Goal: Contribute content: Contribute content

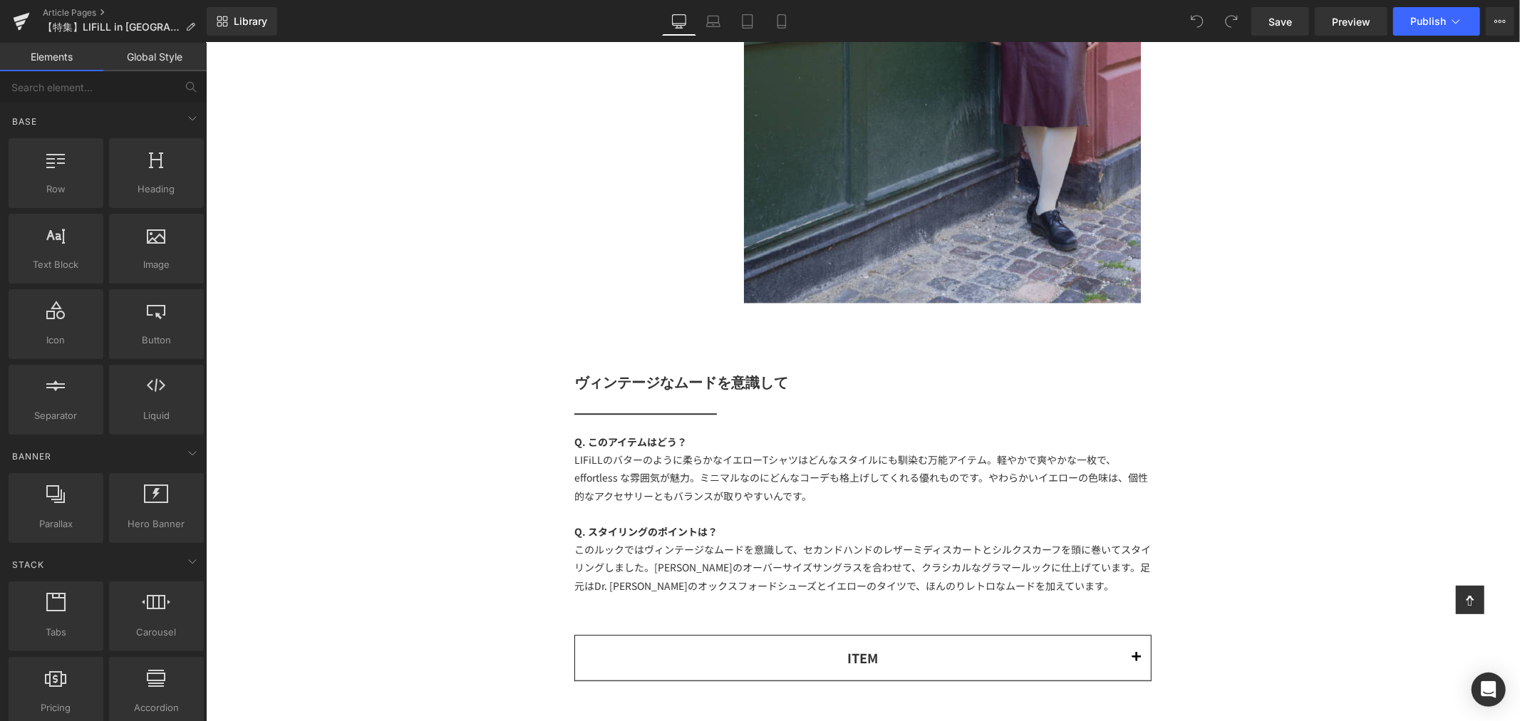
scroll to position [3564, 0]
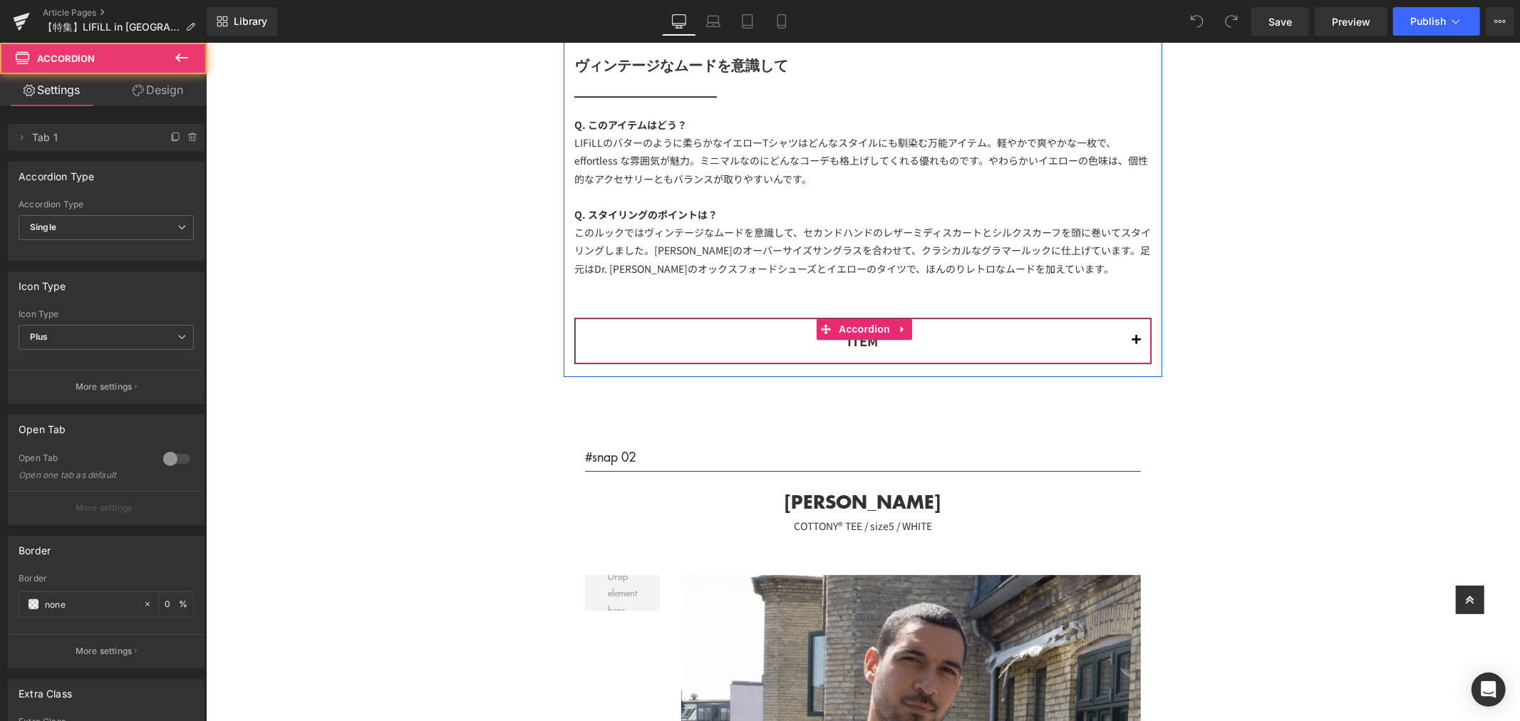
click at [1133, 341] on button "button" at bounding box center [1136, 340] width 29 height 44
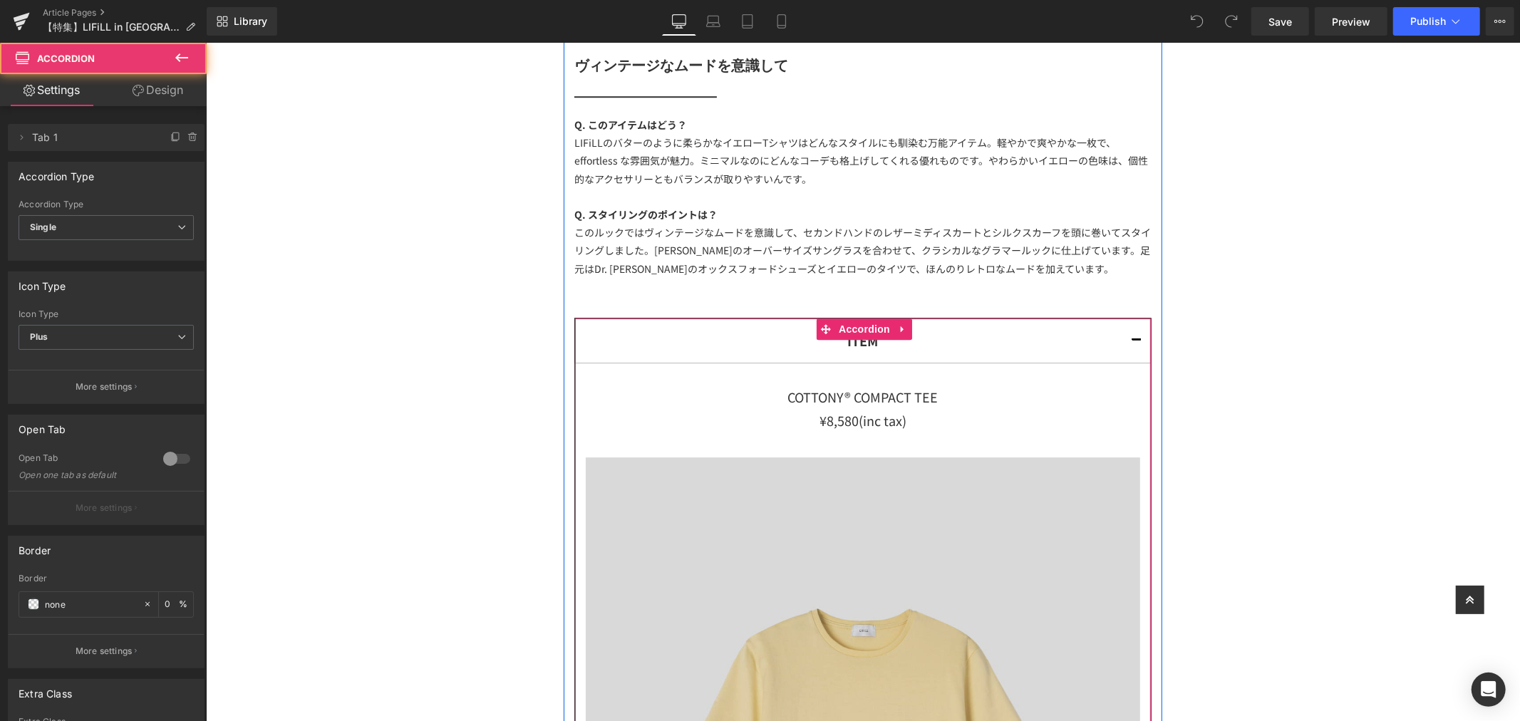
scroll to position [3643, 0]
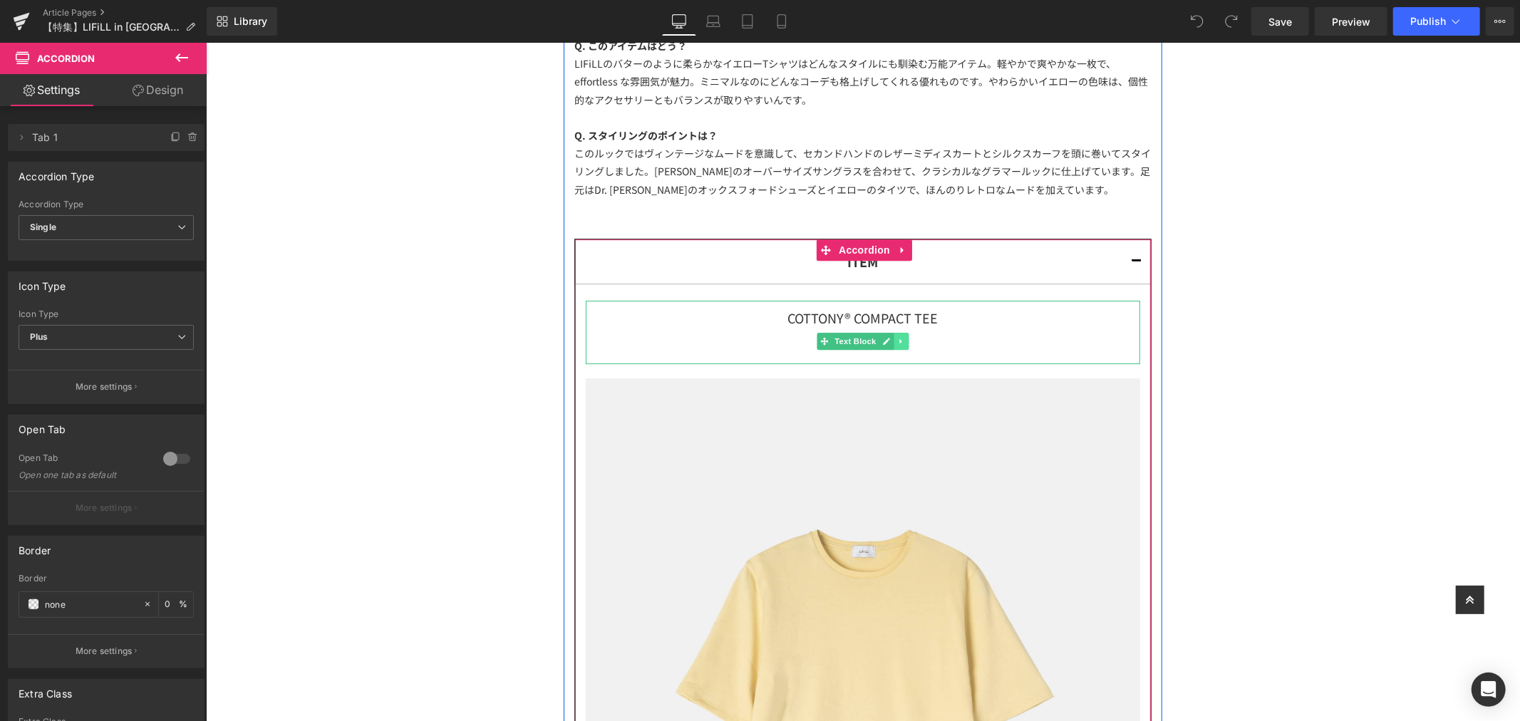
click at [893, 334] on link at bounding box center [900, 340] width 15 height 17
click at [886, 338] on link at bounding box center [893, 340] width 15 height 17
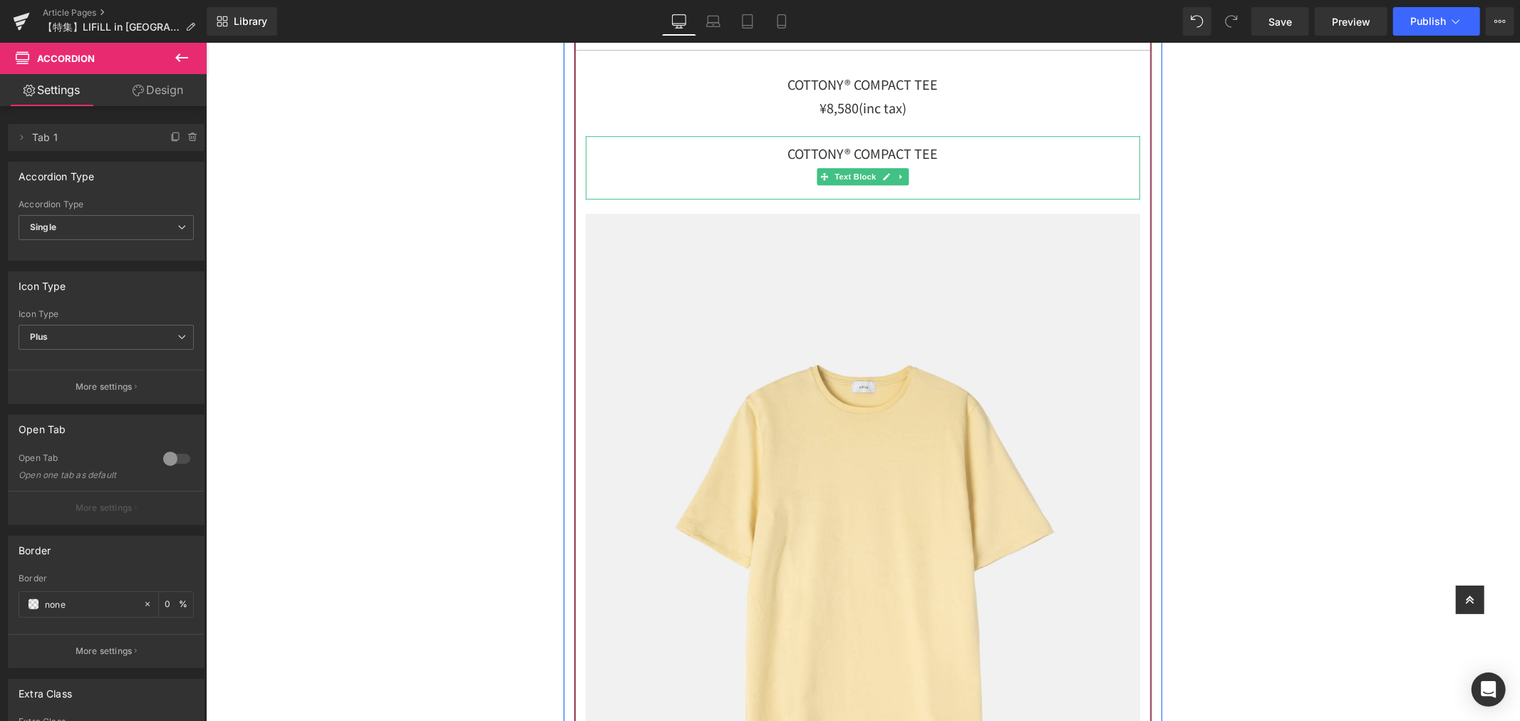
click at [999, 185] on div "¥8,580(inc tax)" at bounding box center [862, 176] width 554 height 23
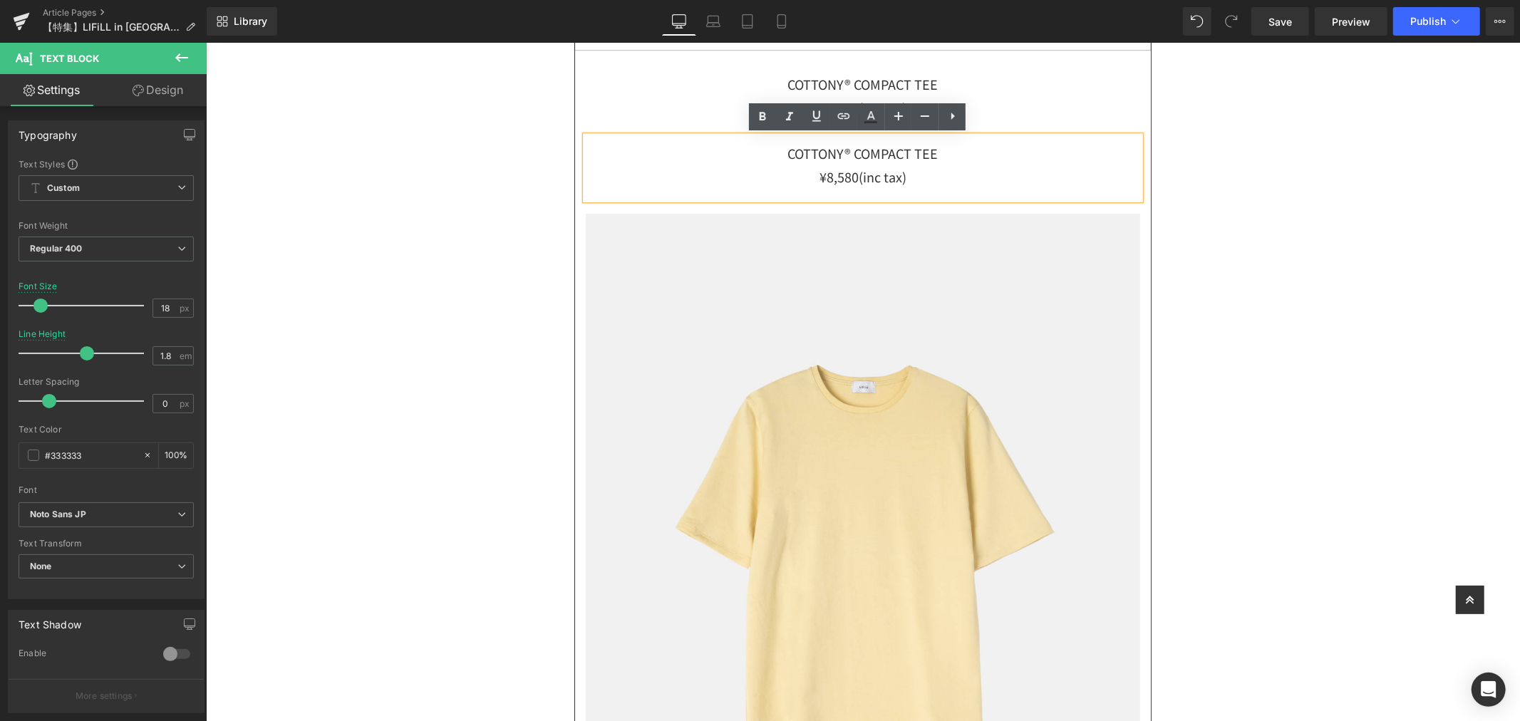
click at [922, 185] on div "¥8,580(inc tax)" at bounding box center [862, 176] width 554 height 23
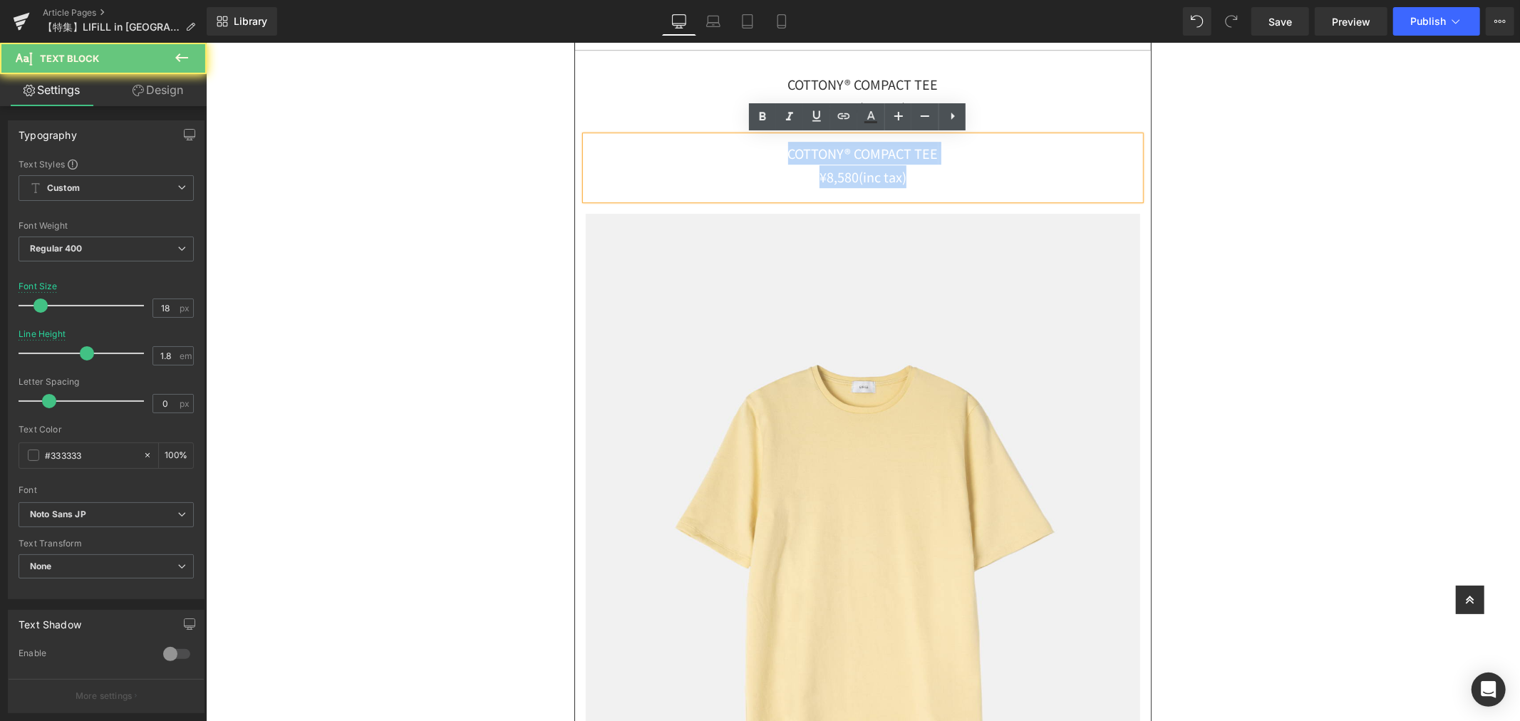
drag, startPoint x: 784, startPoint y: 160, endPoint x: 680, endPoint y: 146, distance: 104.9
click at [680, 146] on div "COTTONY® COMPACT TEE ¥8,580(inc tax)" at bounding box center [862, 166] width 554 height 63
paste div
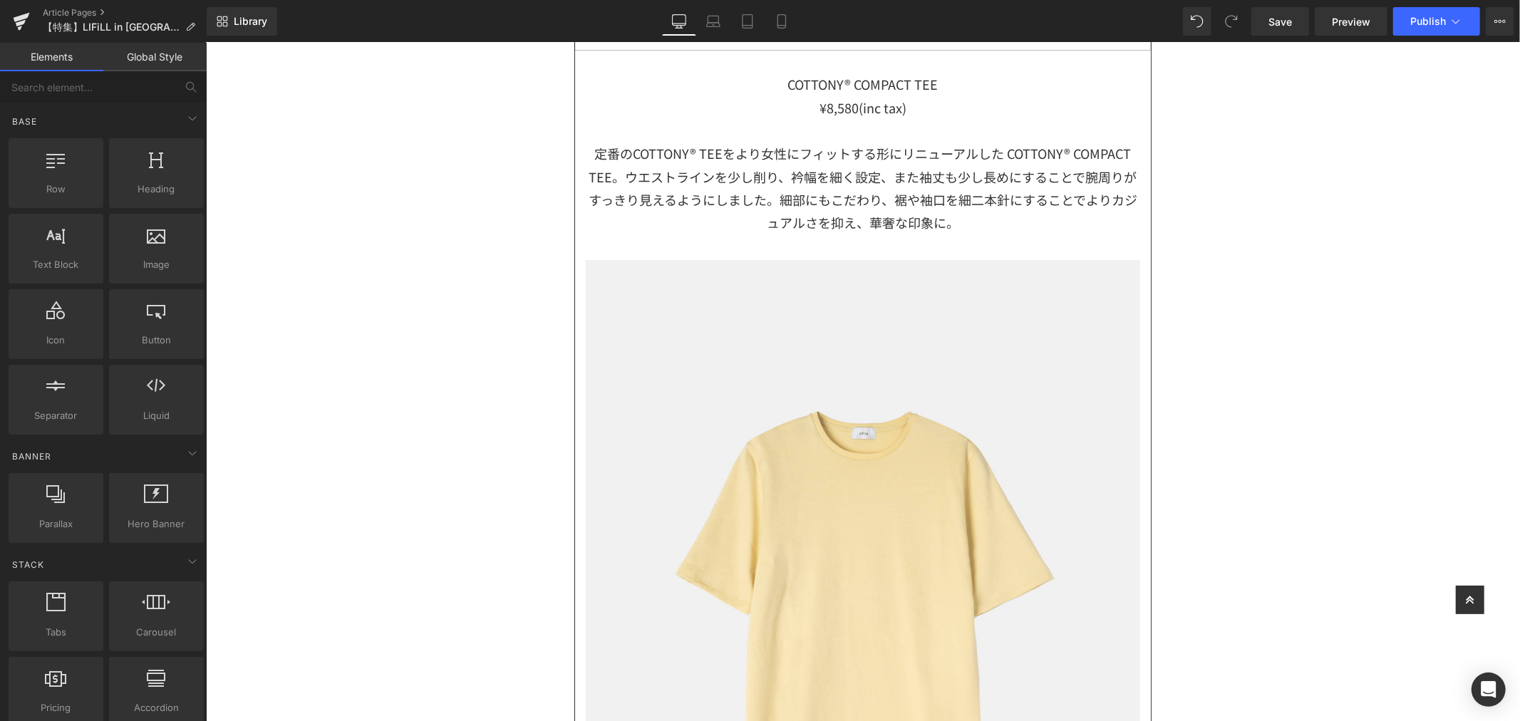
scroll to position [3246, 0]
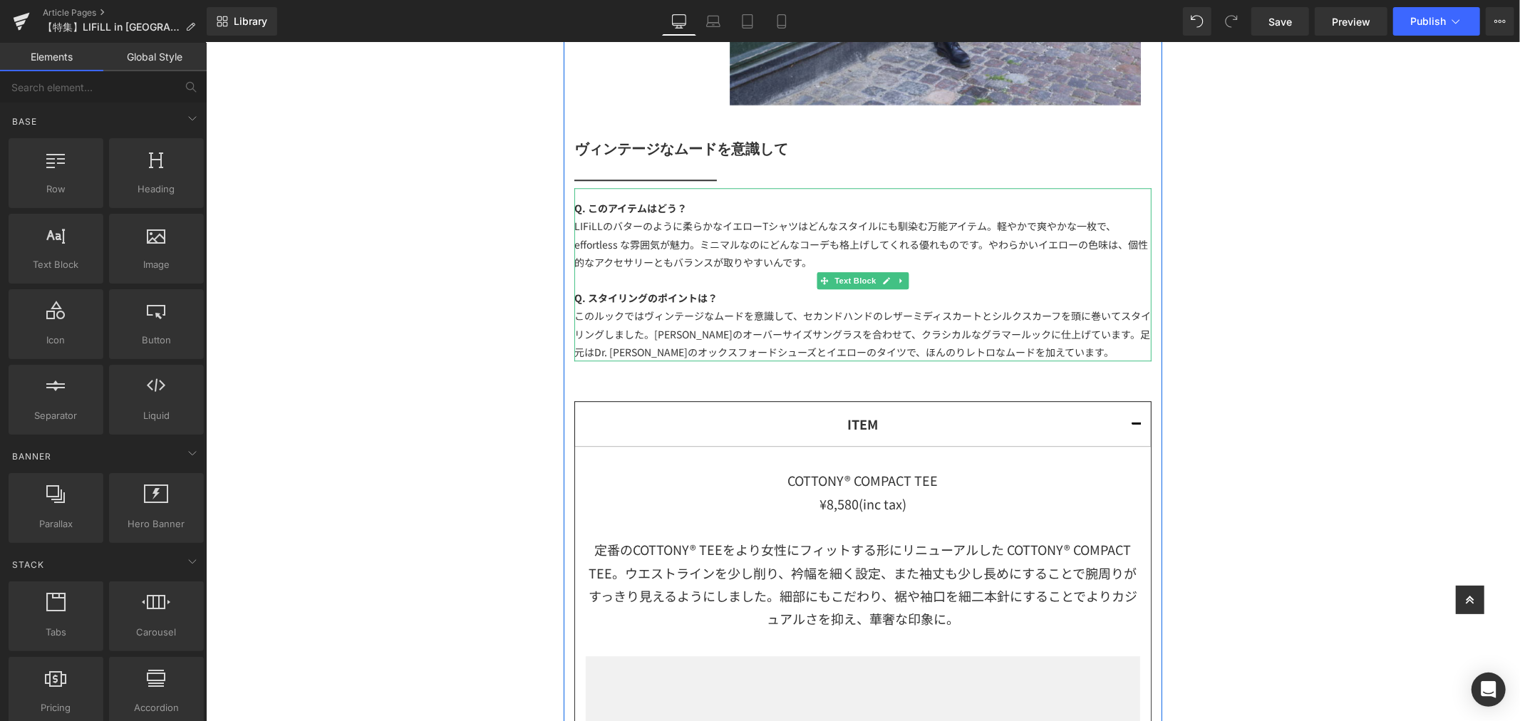
click at [847, 219] on div "LIFiLLのバターのように柔らかなイエローTシャツはどんなスタイルにも馴染む万能アイテム。軽やかで爽やかな一枚で、 effortless な雰囲気が魅力。ミ…" at bounding box center [862, 244] width 577 height 54
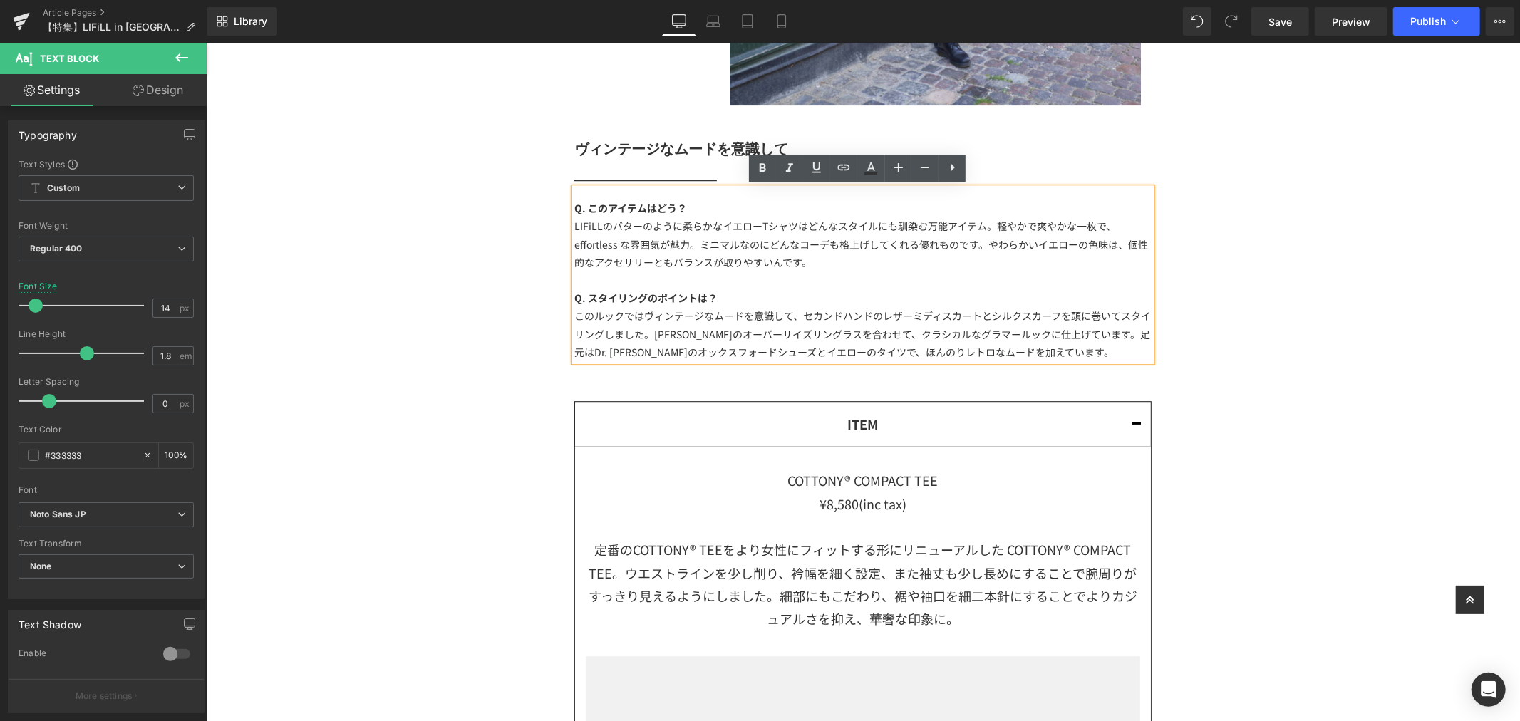
scroll to position [3405, 0]
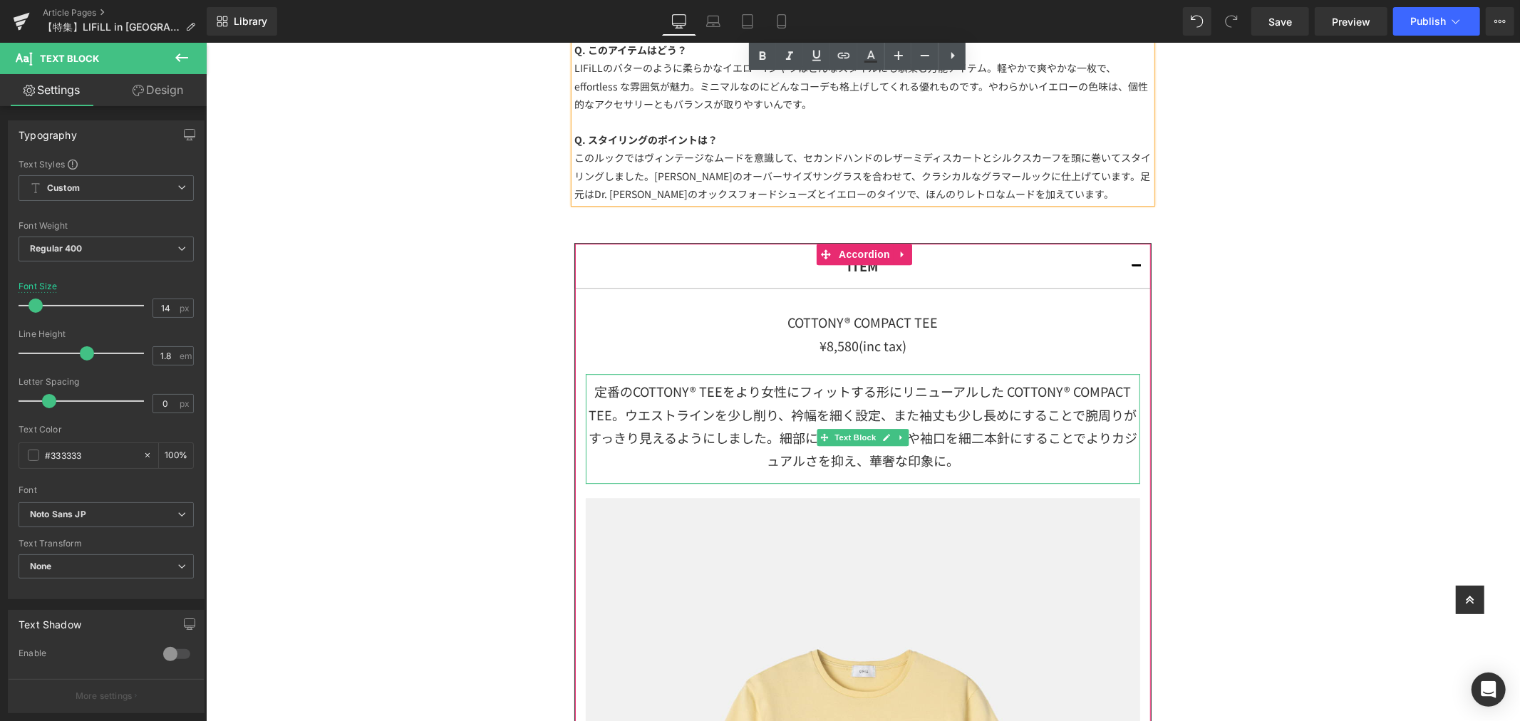
drag, startPoint x: 830, startPoint y: 393, endPoint x: 835, endPoint y: 406, distance: 13.8
click at [830, 392] on div "定番のCOTTONY® TEEをより女性にフィットする形にリニューアルした COTTONY® COMPACT TEE。ウエストラインを少し削り、衿幅を細く設定…" at bounding box center [862, 428] width 554 height 110
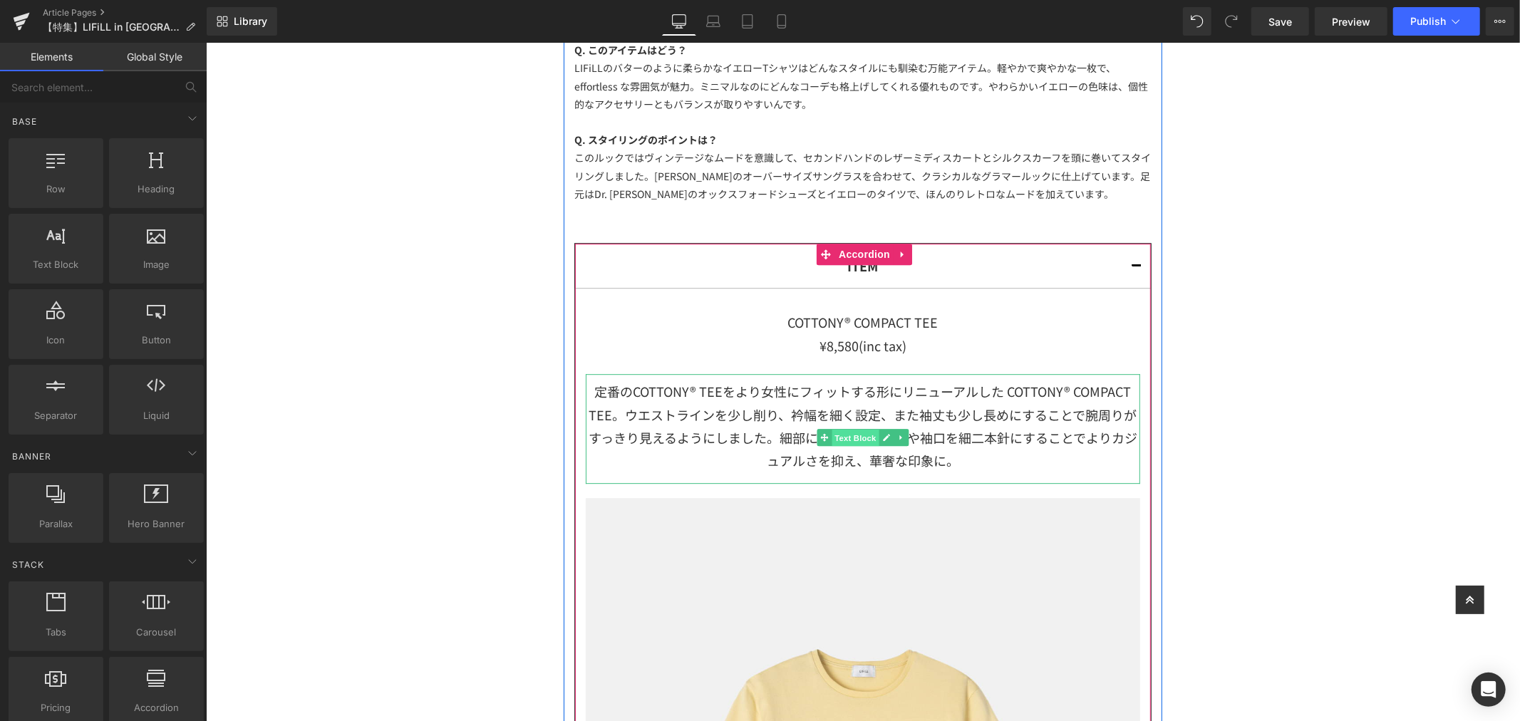
click at [848, 435] on span "Text Block" at bounding box center [854, 437] width 47 height 17
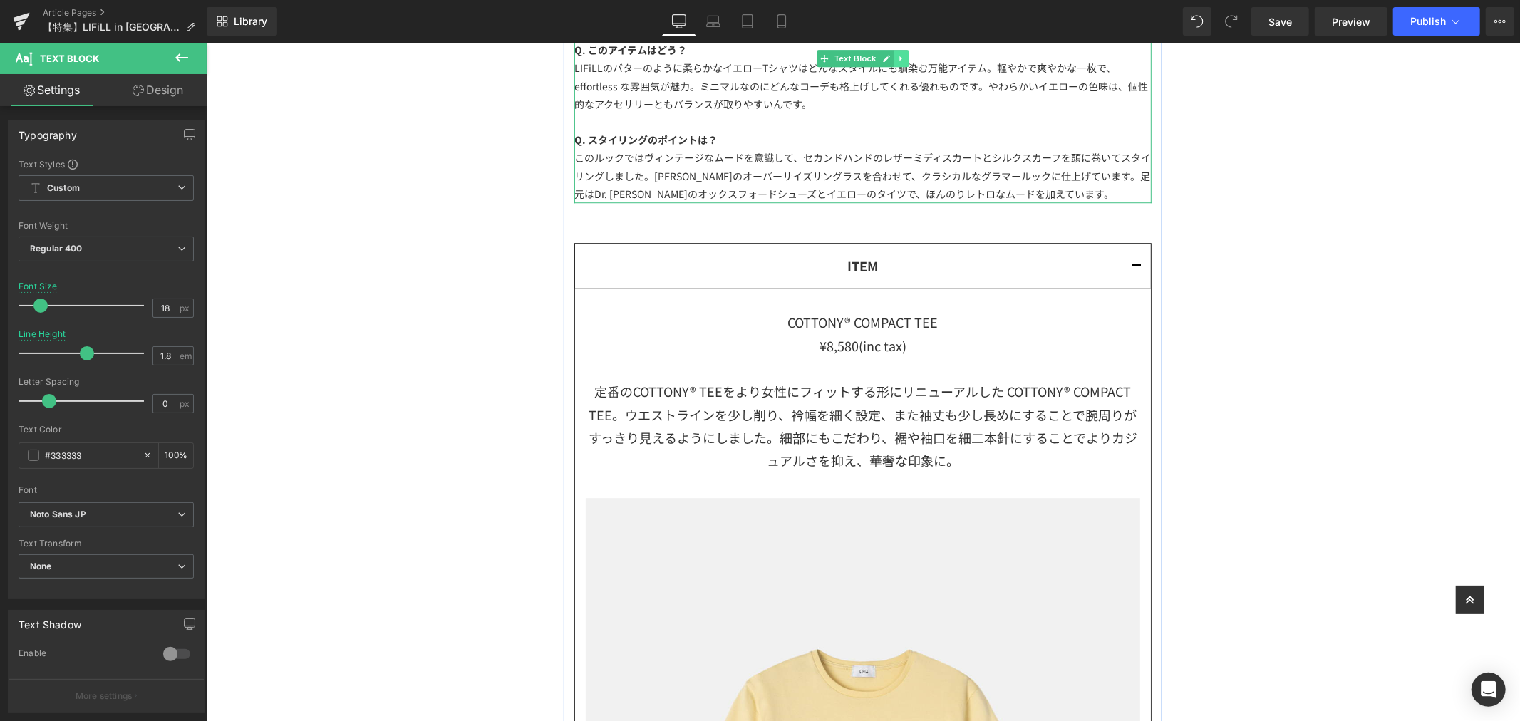
click at [899, 58] on icon at bounding box center [900, 57] width 2 height 5
click at [890, 58] on icon at bounding box center [893, 57] width 8 height 8
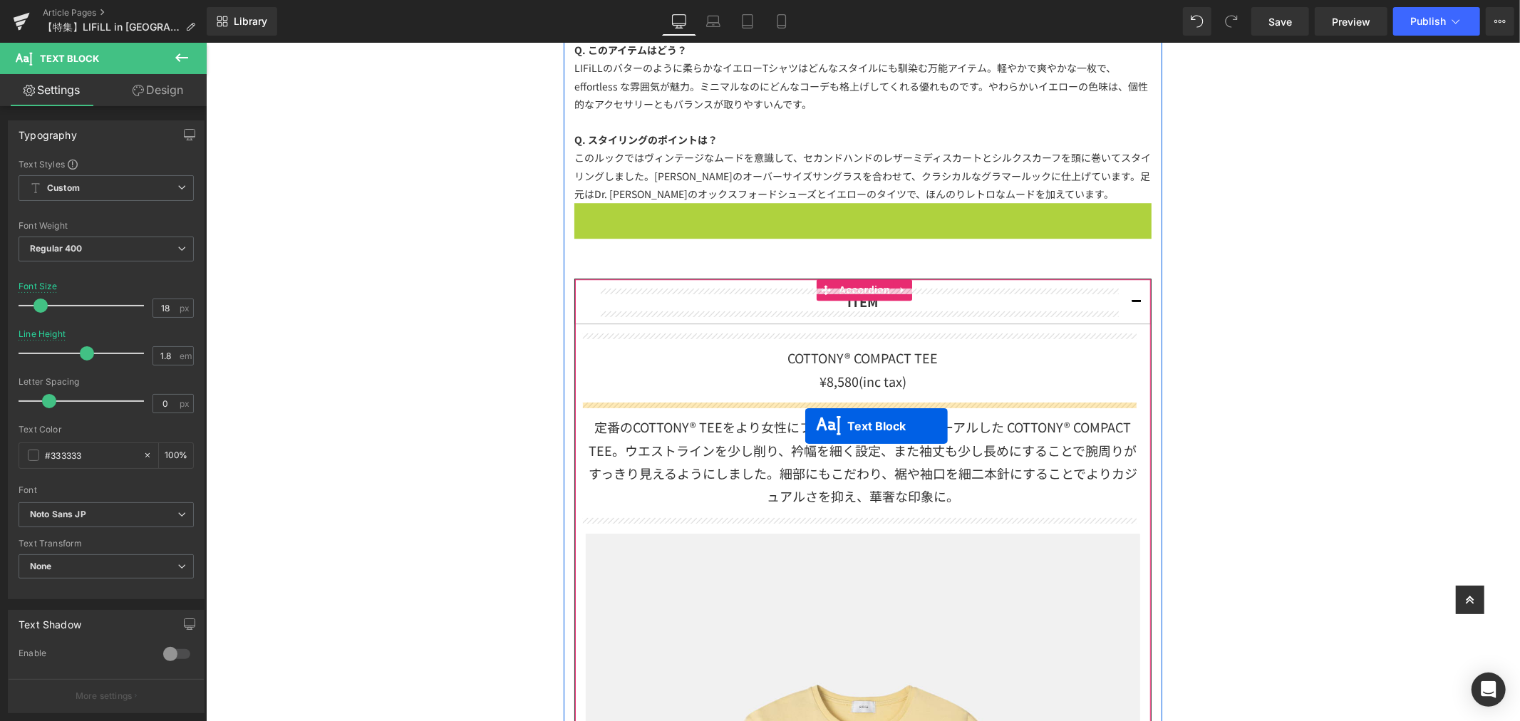
drag, startPoint x: 816, startPoint y: 293, endPoint x: 805, endPoint y: 425, distance: 132.3
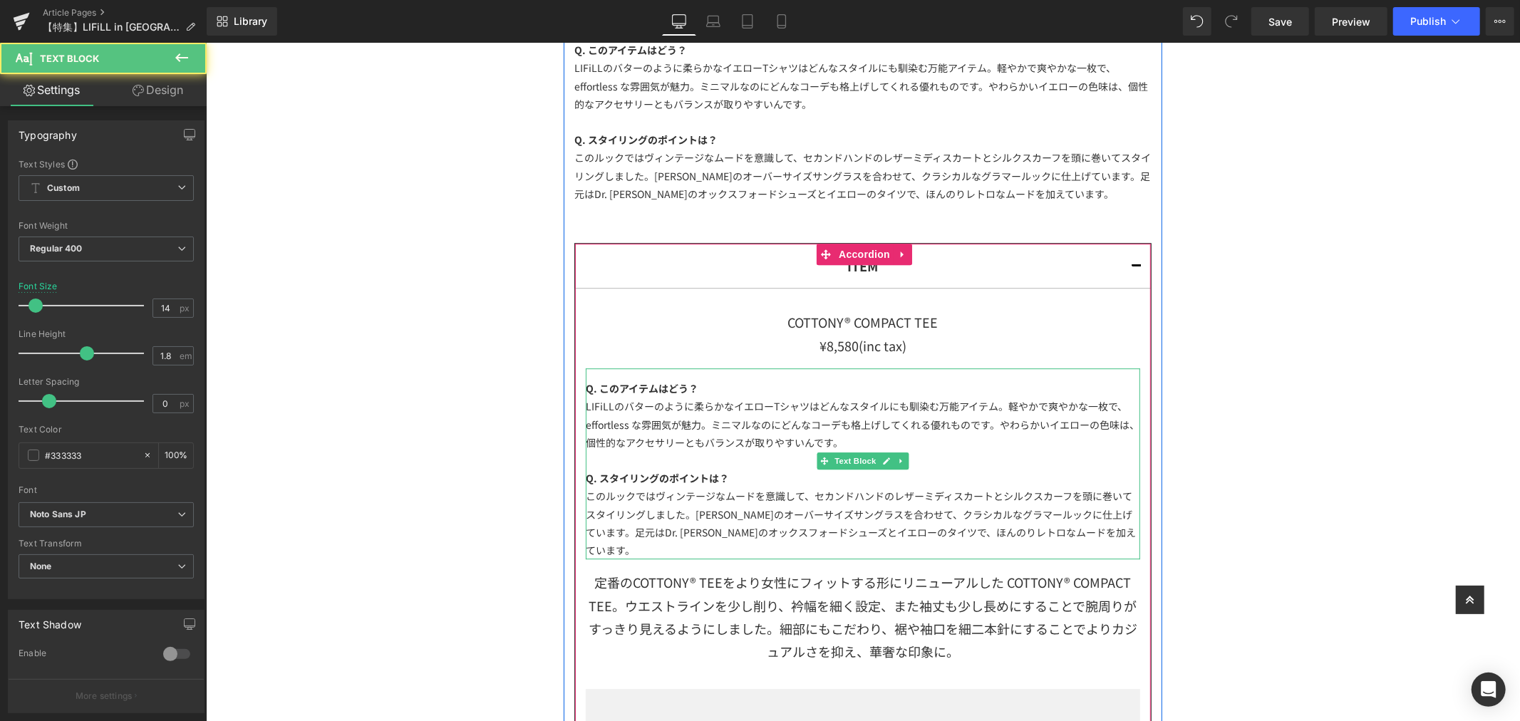
scroll to position [3564, 0]
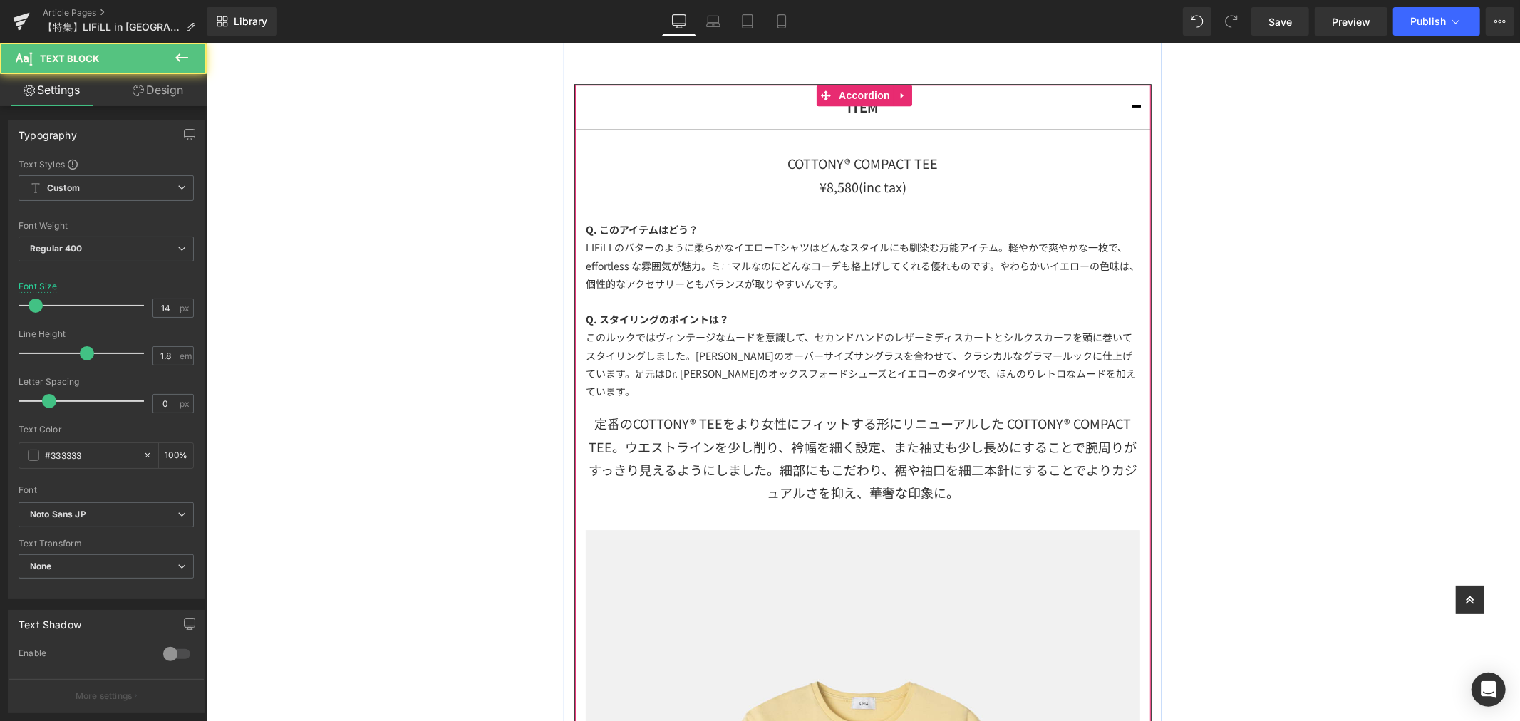
click at [944, 461] on div "定番のCOTTONY® TEEをより女性にフィットする形にリニューアルした COTTONY® COMPACT TEE。ウエストラインを少し削り、衿幅を細く設定…" at bounding box center [862, 461] width 554 height 110
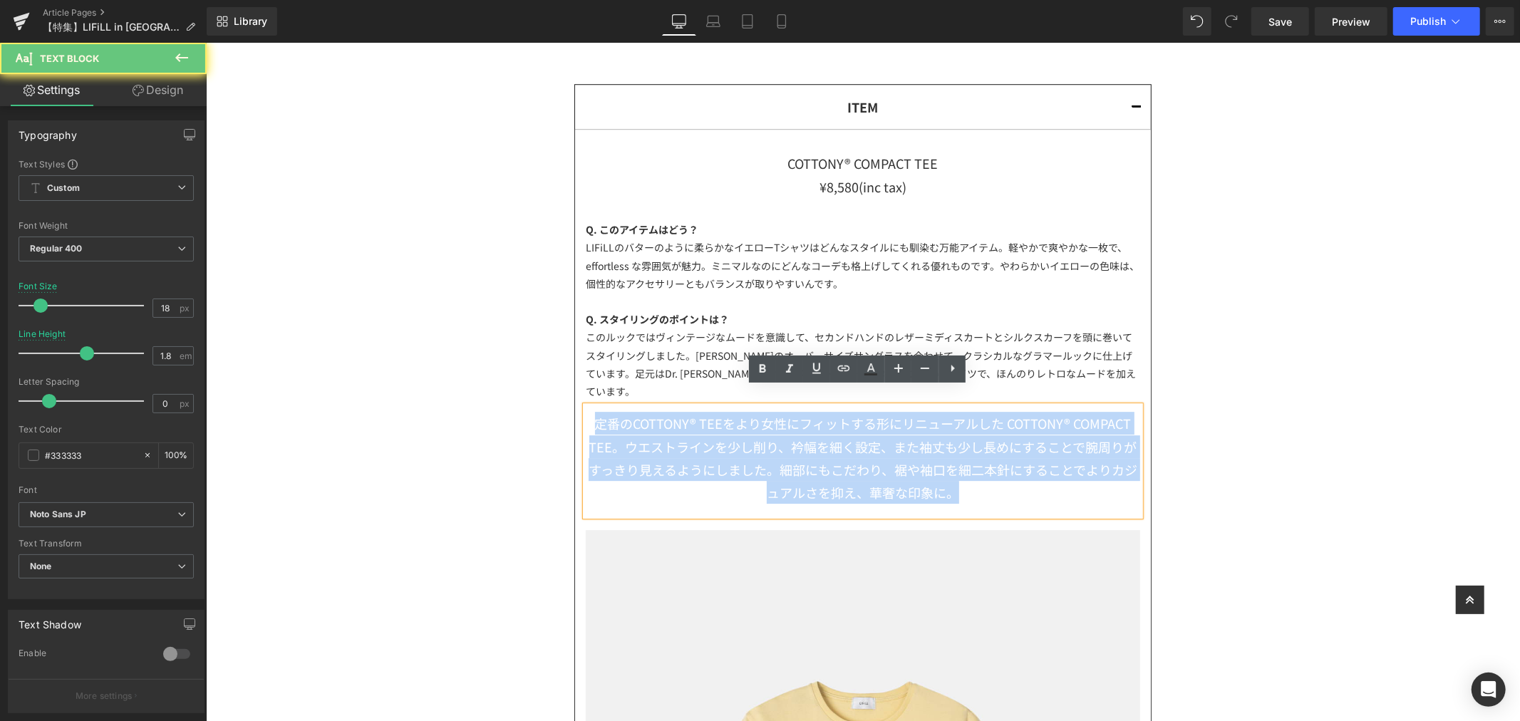
drag, startPoint x: 963, startPoint y: 479, endPoint x: 381, endPoint y: 317, distance: 603.7
copy div "定番のCOTTONY® TEEをより女性にフィットする形にリニューアルした COTTONY® COMPACT TEE。ウエストラインを少し削り、衿幅を細く設定…"
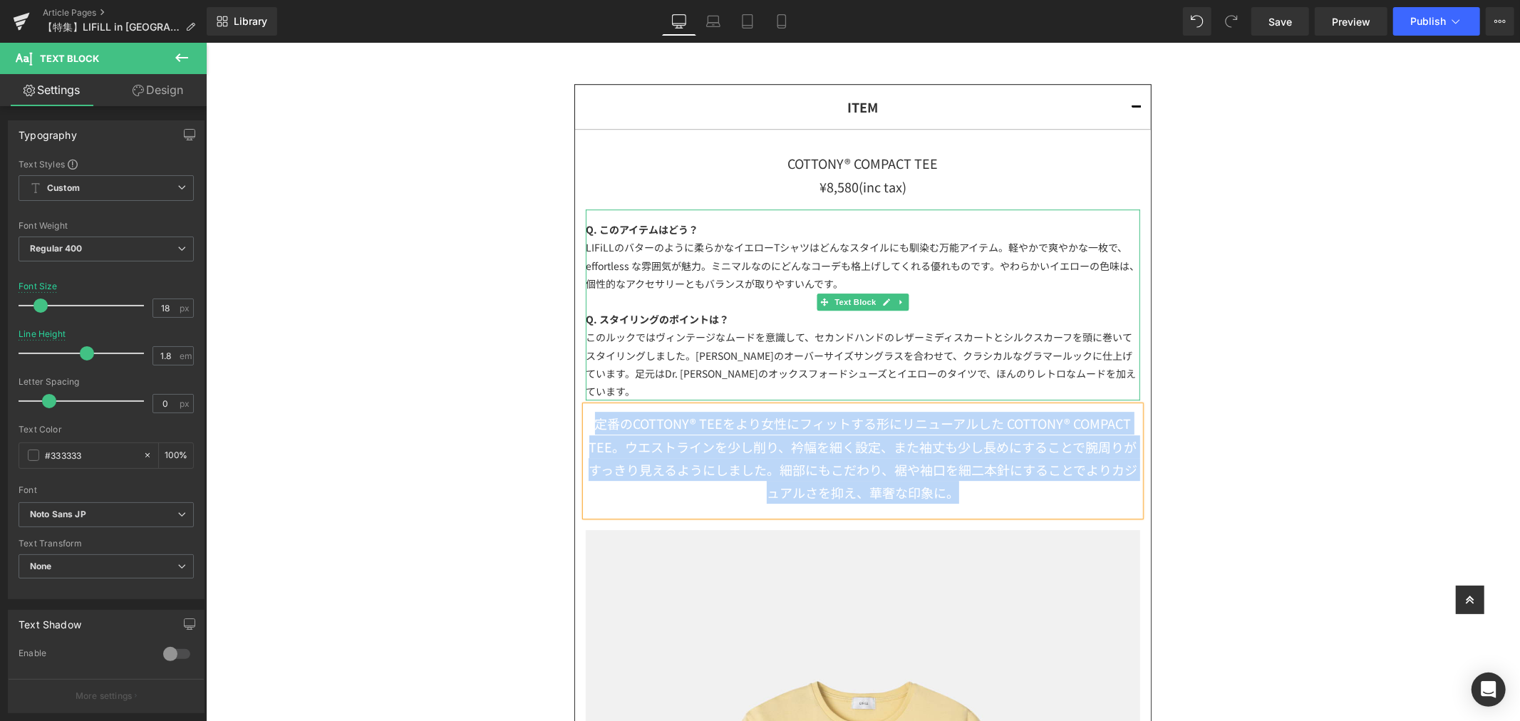
click at [837, 282] on div "LIFiLLのバターのように柔らかなイエローTシャツはどんなスタイルにも馴染む万能アイテム。軽やかで爽やかな一枚で、 effortless な雰囲気が魅力。ミ…" at bounding box center [862, 265] width 554 height 54
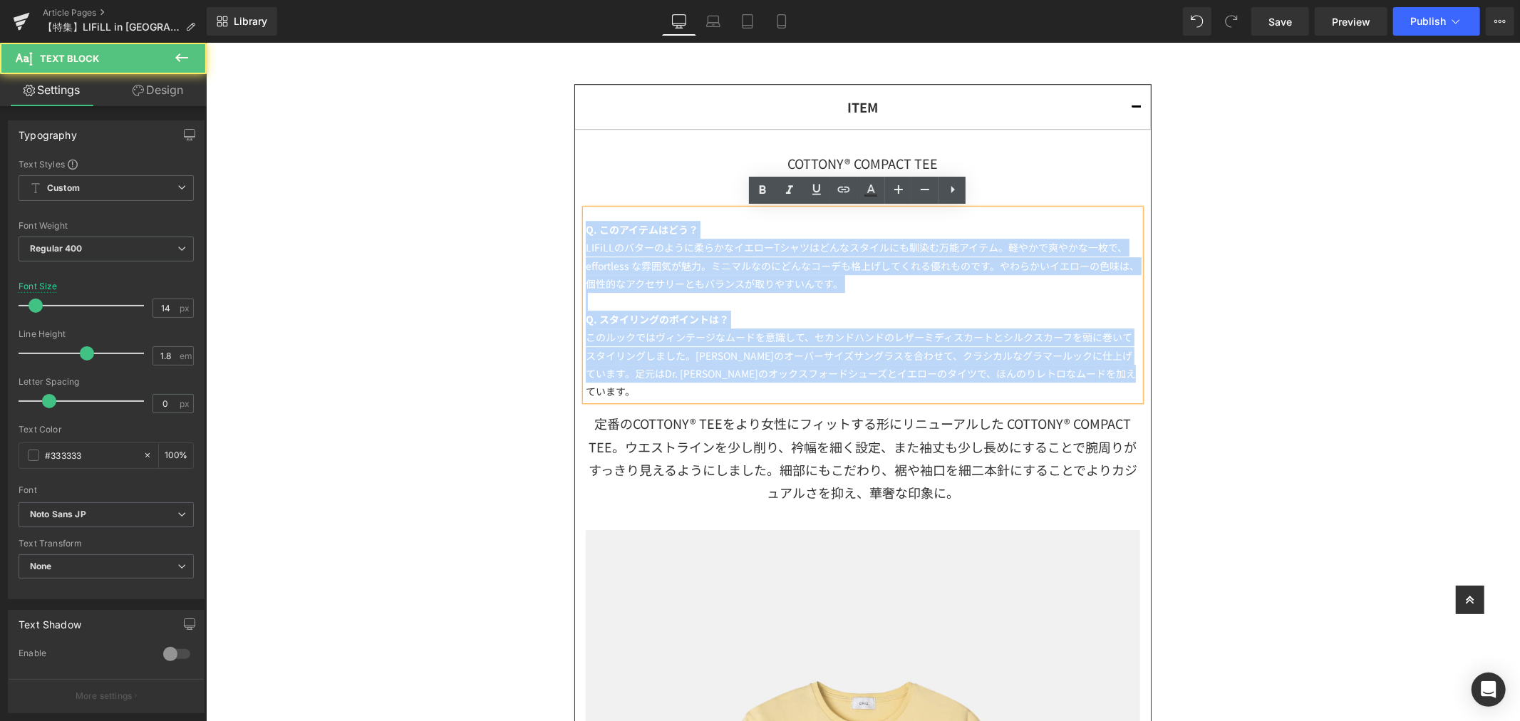
drag, startPoint x: 1060, startPoint y: 364, endPoint x: 452, endPoint y: 185, distance: 633.7
paste div
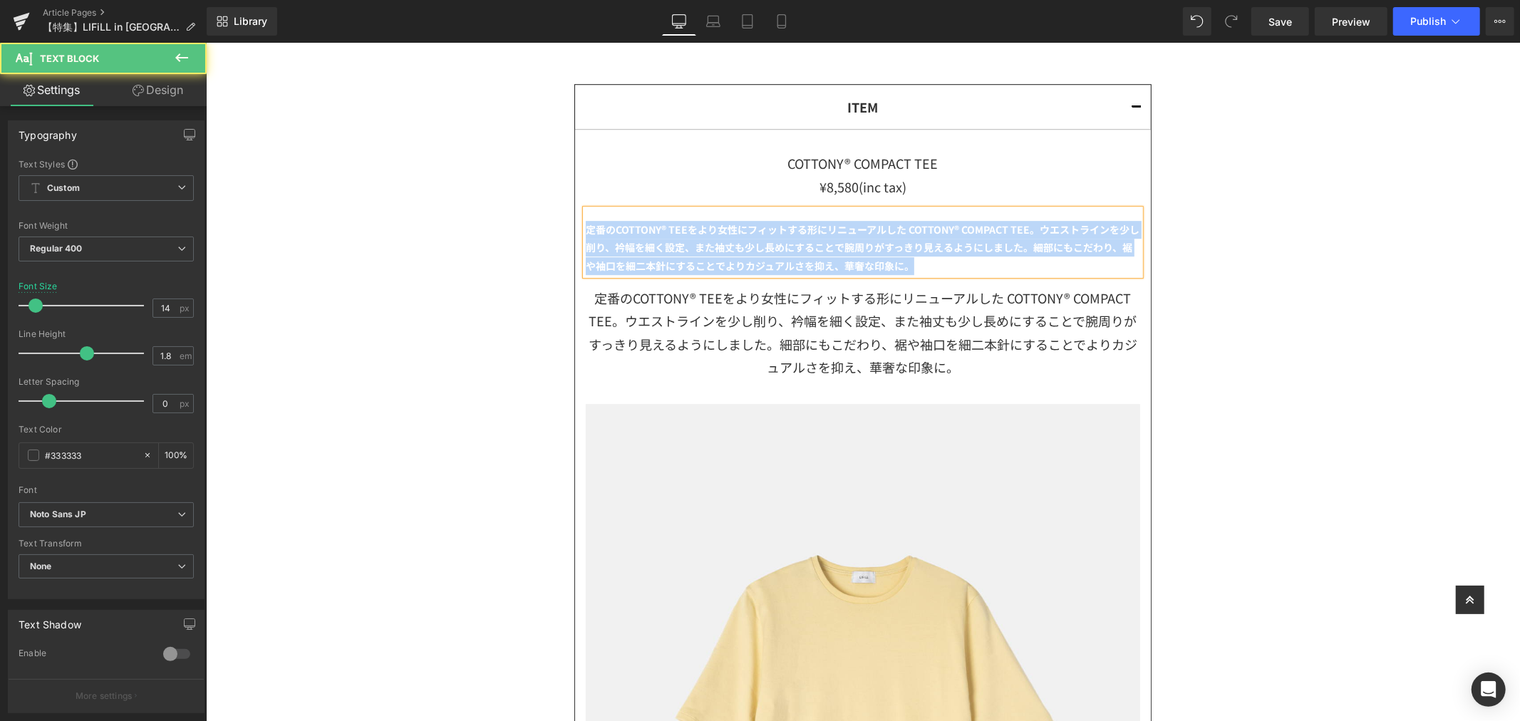
click at [585, 229] on b "定番のCOTTONY® TEEをより女性にフィットする形にリニューアルした COTTONY® COMPACT TEE。ウエストラインを少し削り、衿幅を細く設定…" at bounding box center [862, 247] width 554 height 50
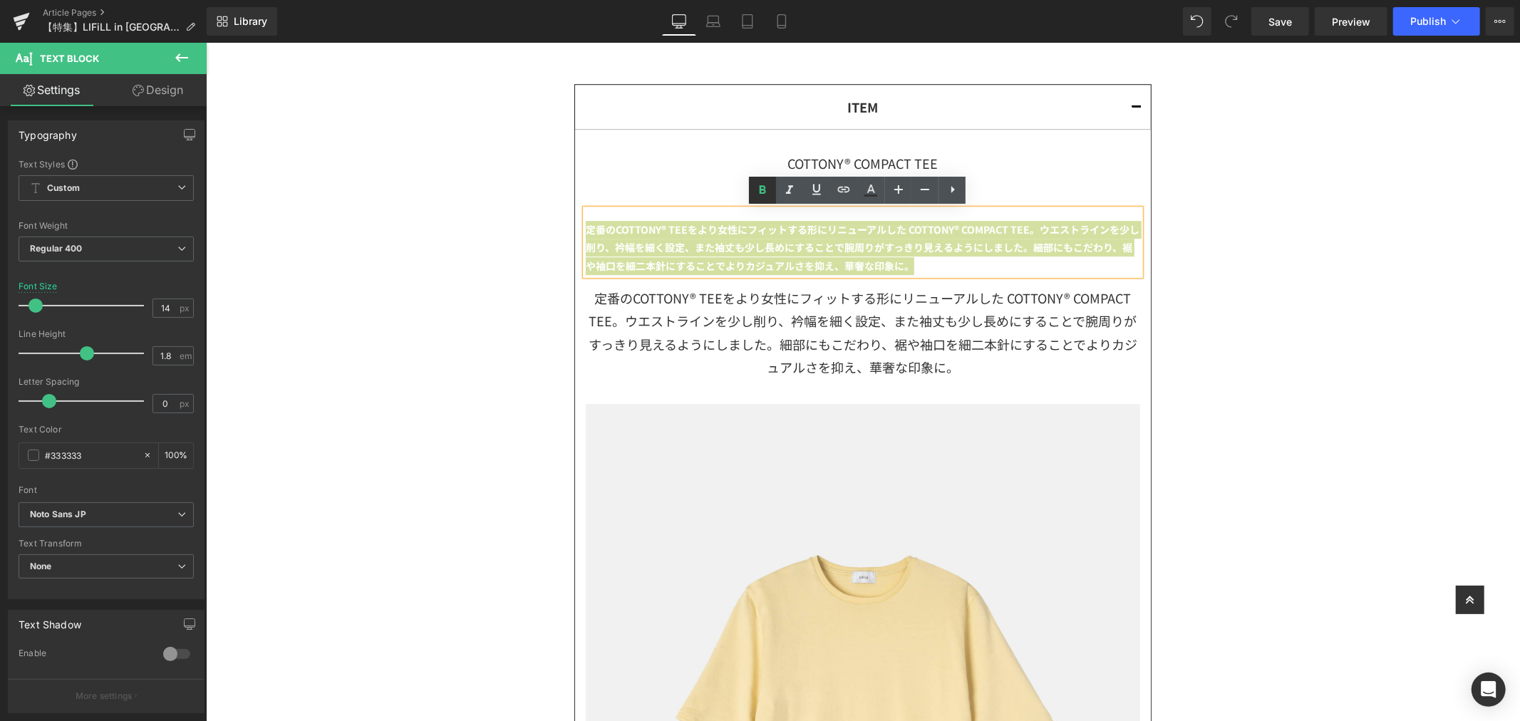
click at [768, 187] on icon at bounding box center [762, 190] width 17 height 17
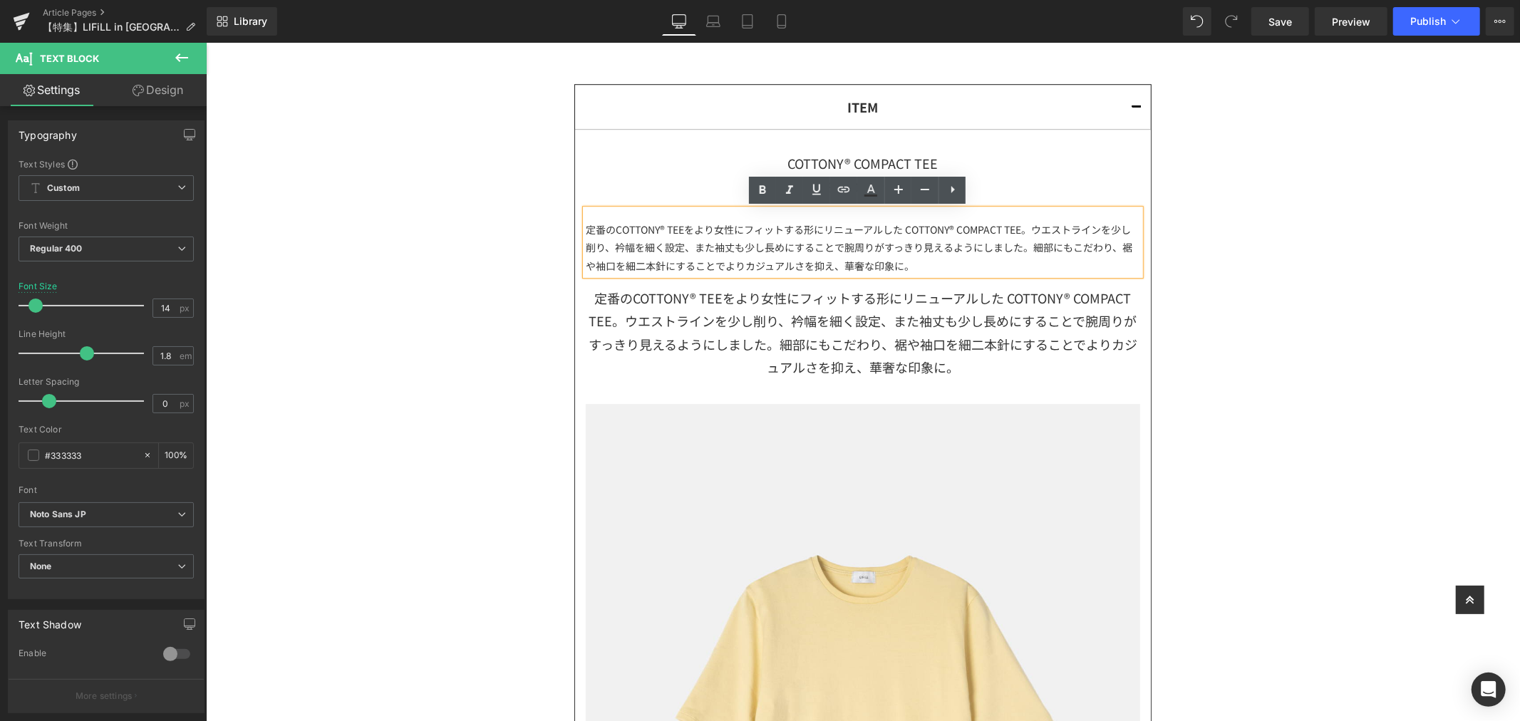
click at [914, 336] on div "定番のCOTTONY® TEEをより女性にフィットする形にリニューアルした COTTONY® COMPACT TEE。ウエストラインを少し削り、衿幅を細く設定…" at bounding box center [862, 335] width 554 height 110
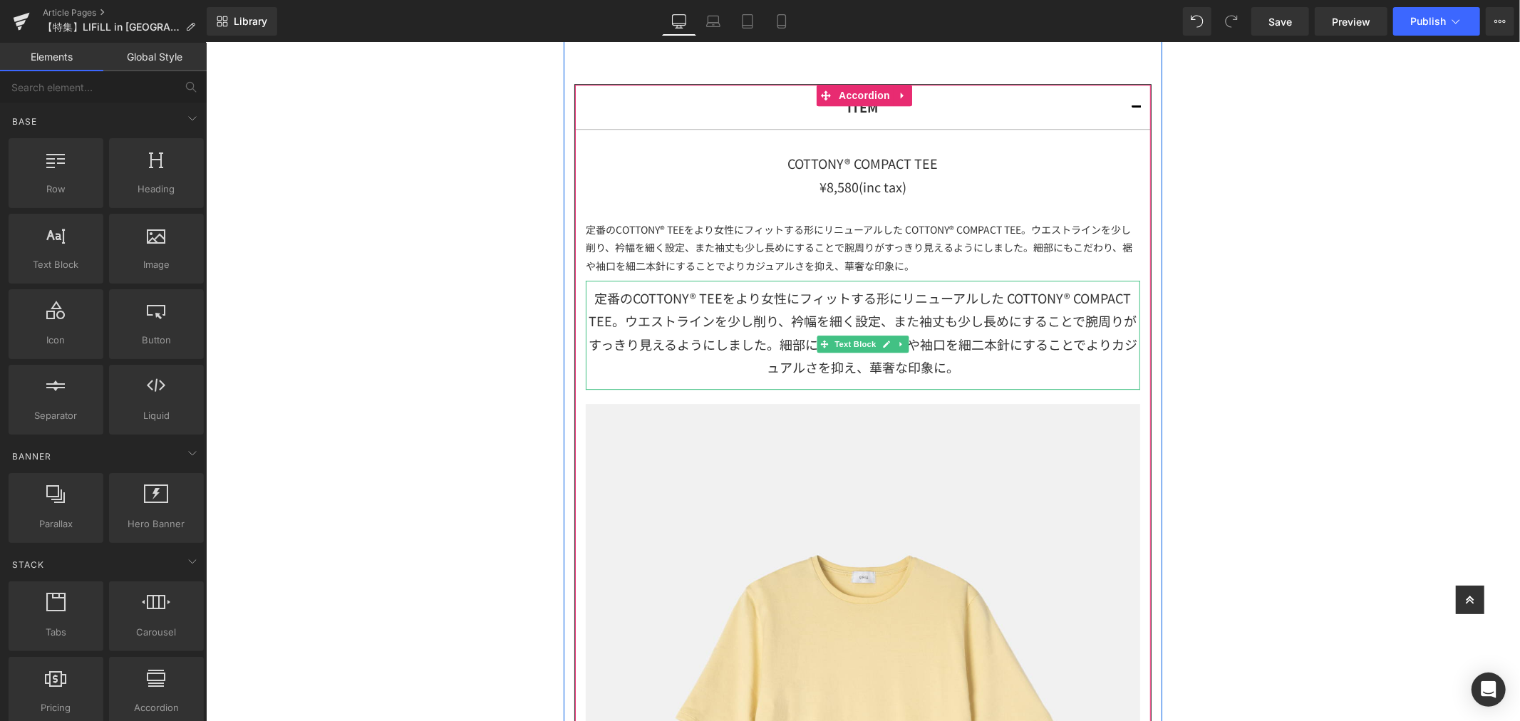
click at [897, 343] on icon at bounding box center [901, 343] width 8 height 9
click at [904, 343] on icon at bounding box center [908, 343] width 8 height 8
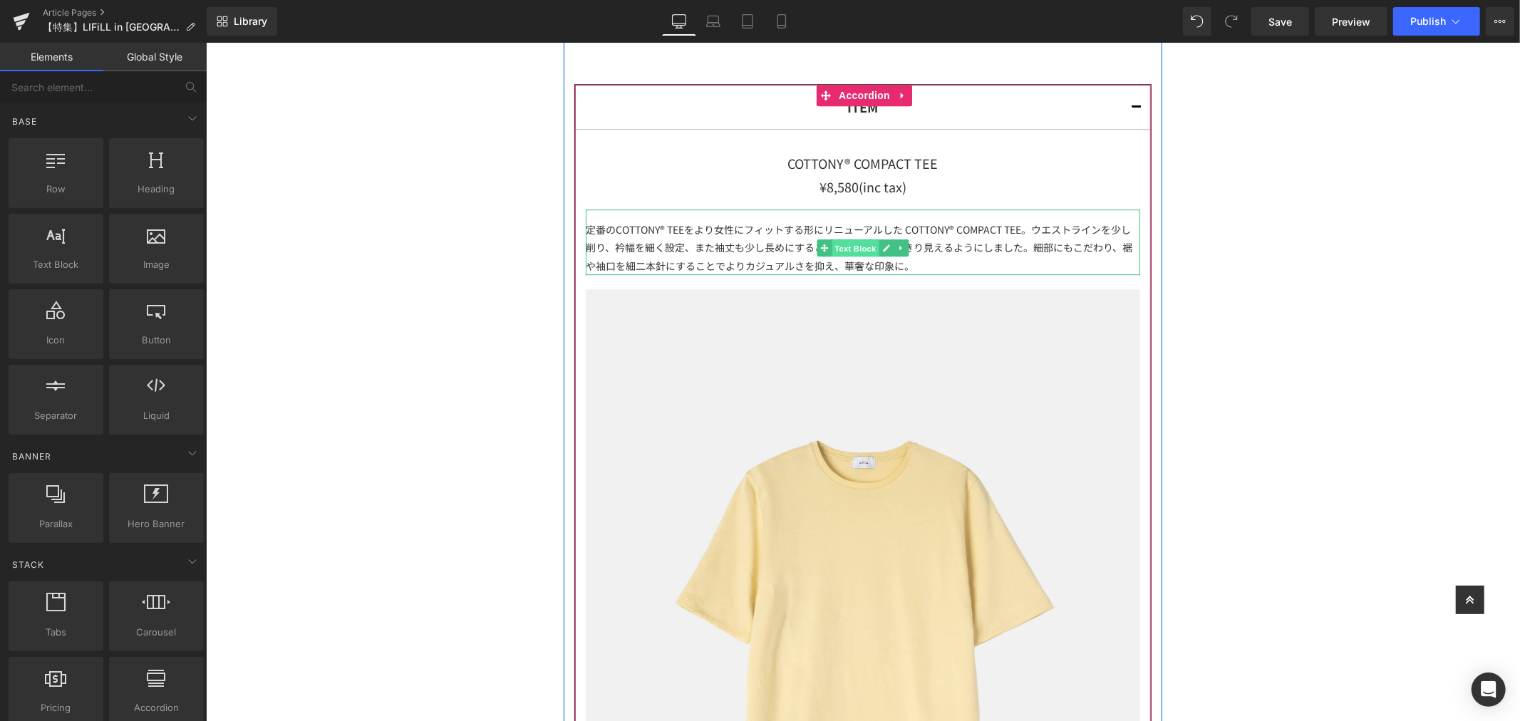
click at [840, 245] on span "Text Block" at bounding box center [854, 247] width 47 height 17
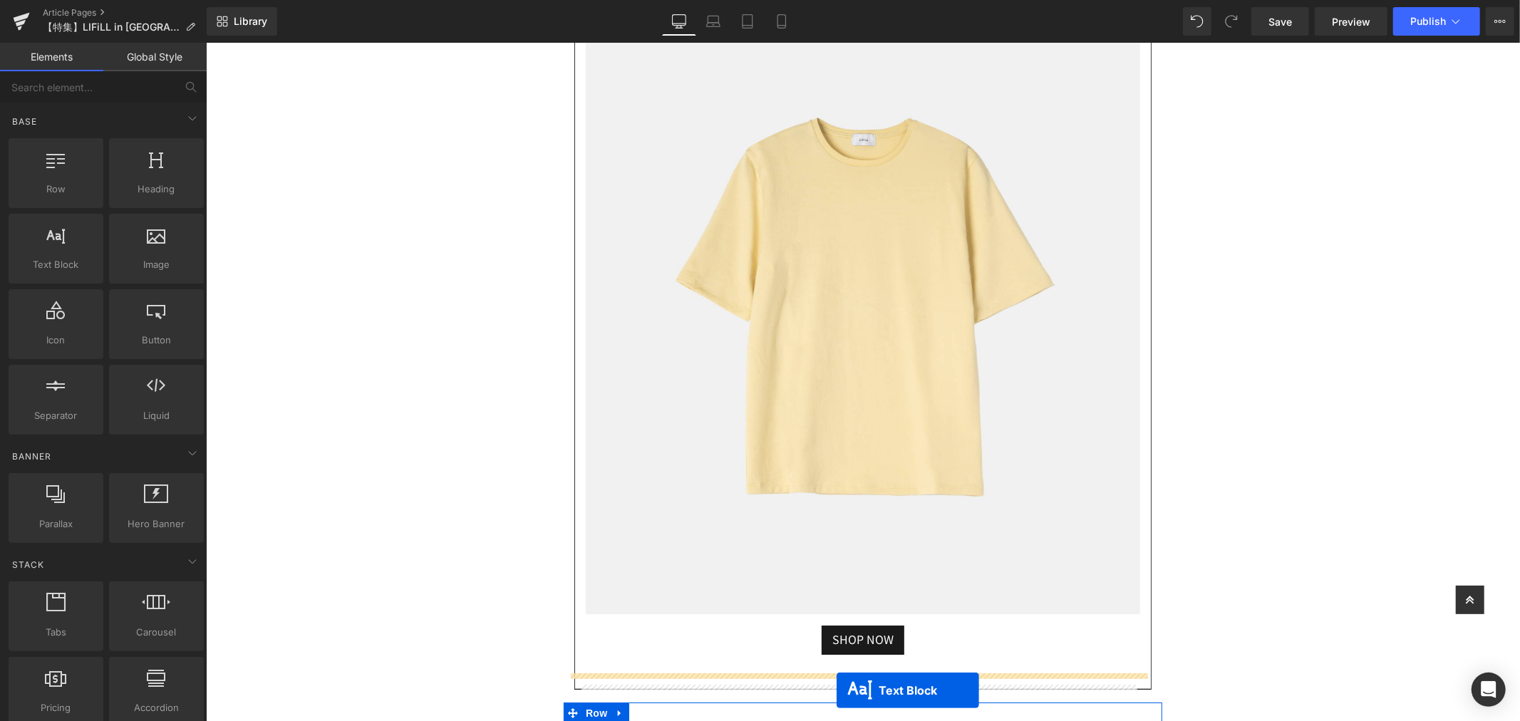
scroll to position [3928, 0]
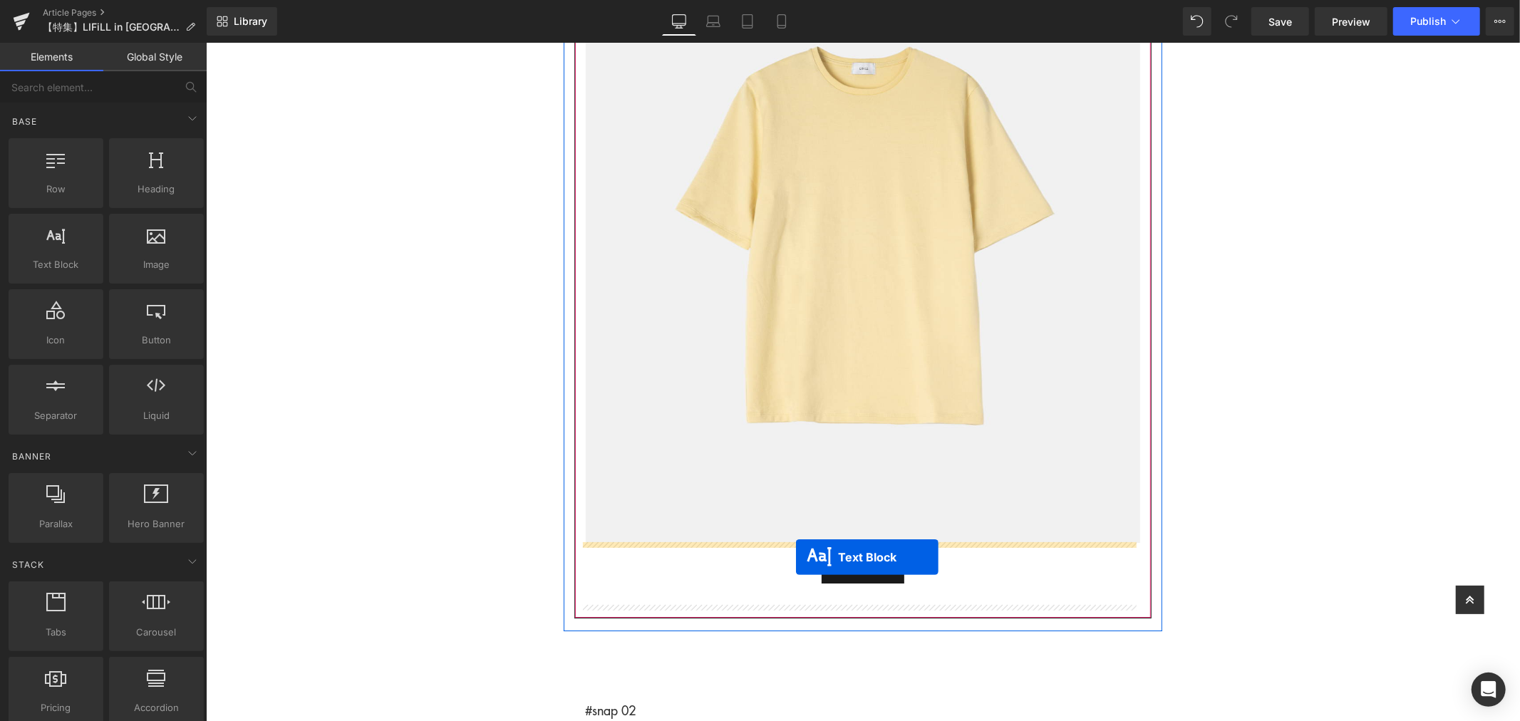
drag, startPoint x: 809, startPoint y: 209, endPoint x: 795, endPoint y: 557, distance: 348.1
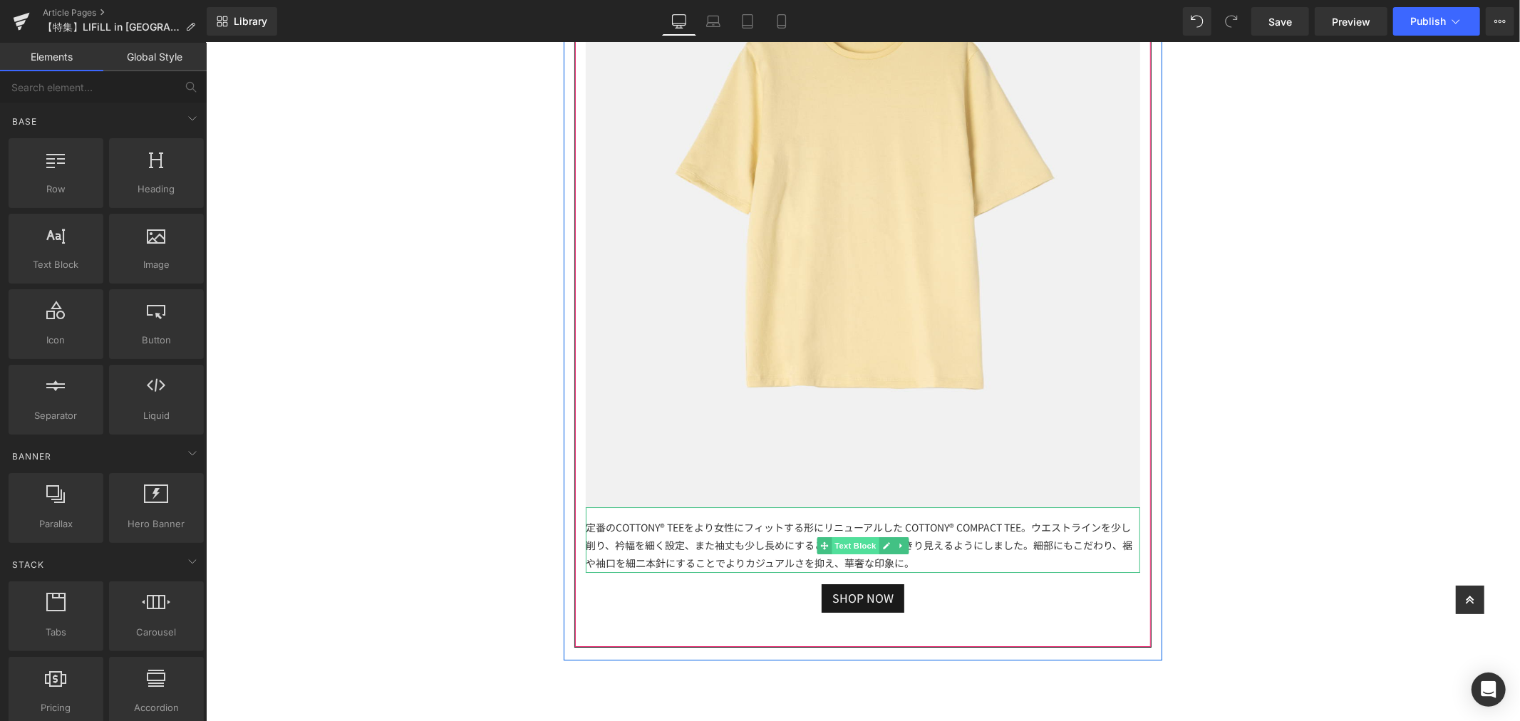
click at [857, 544] on span "Text Block" at bounding box center [854, 545] width 47 height 17
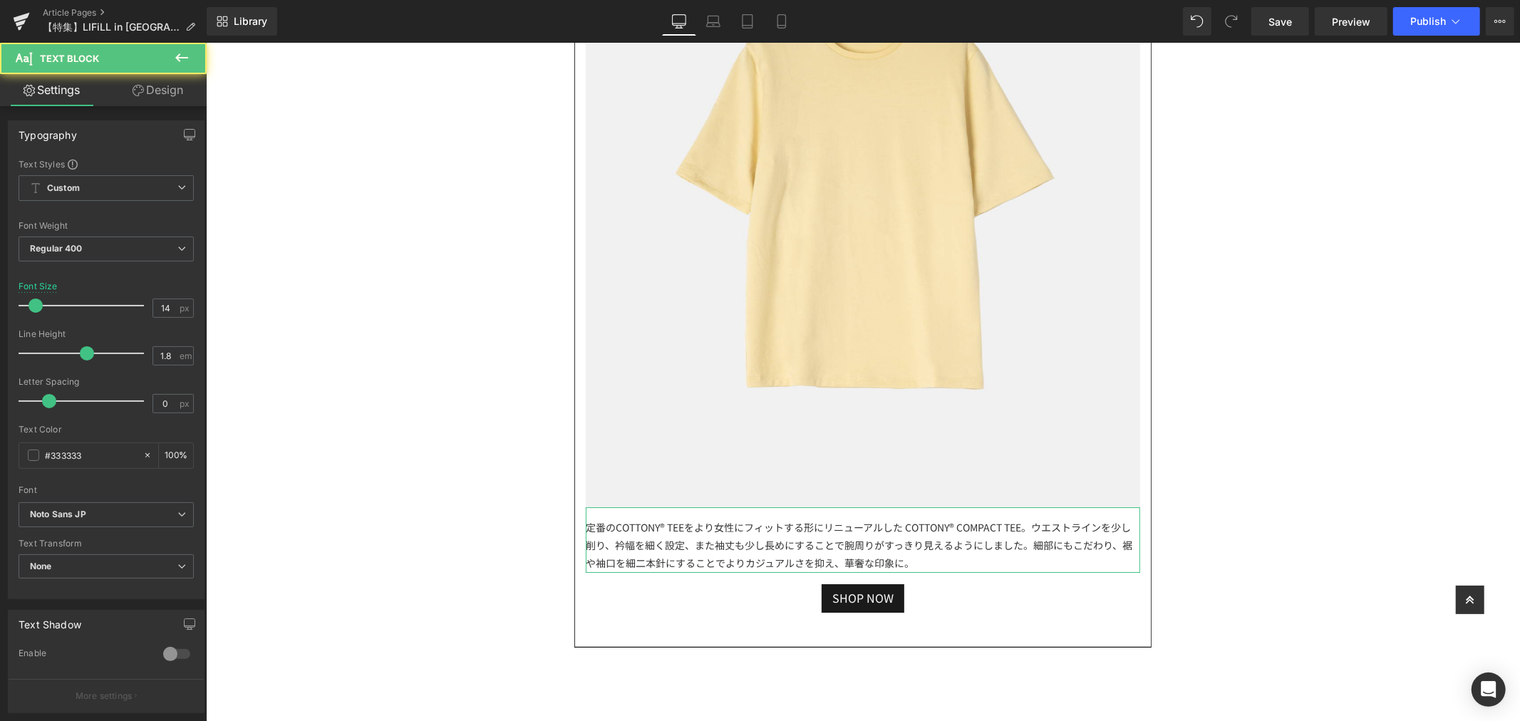
click at [141, 103] on link "Design" at bounding box center [157, 90] width 103 height 32
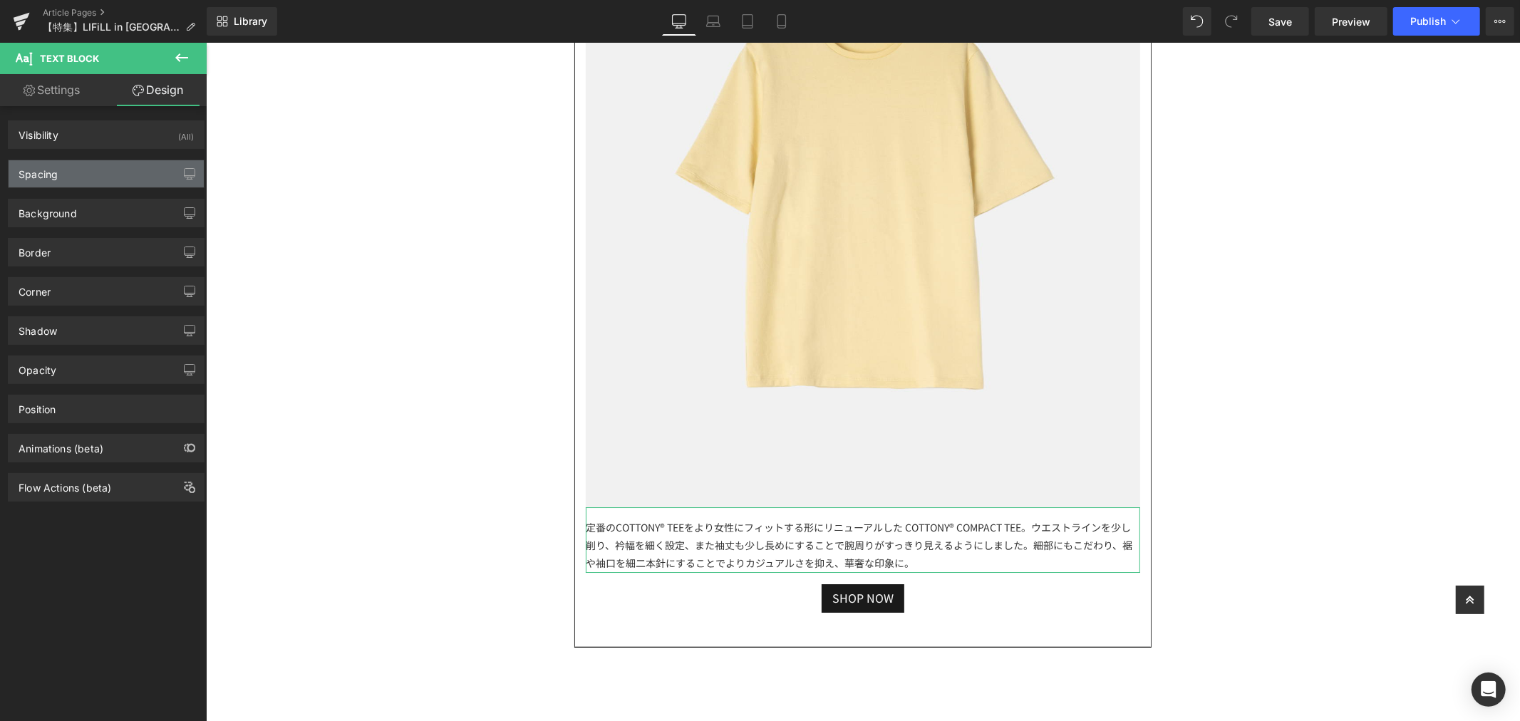
click at [98, 180] on div "Spacing" at bounding box center [106, 173] width 195 height 27
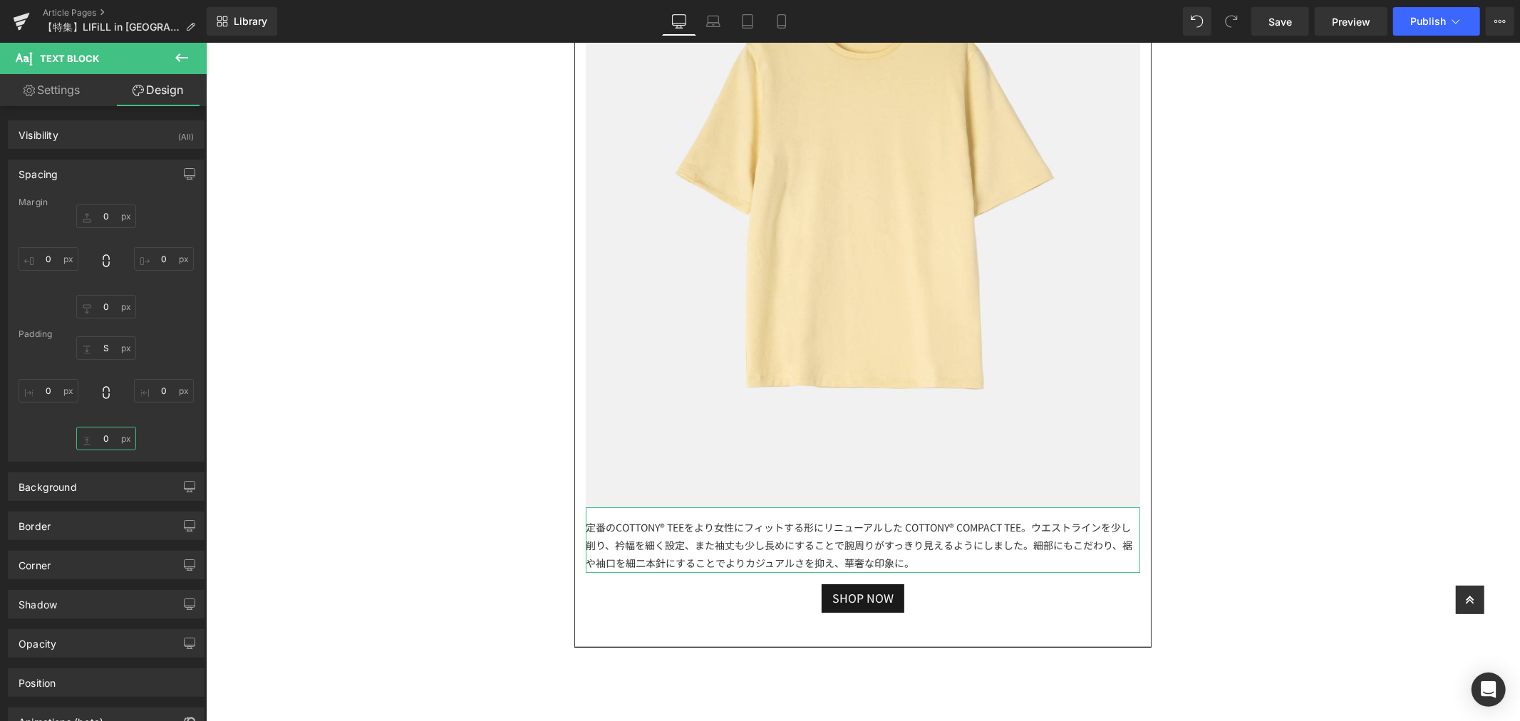
click at [112, 433] on input "text" at bounding box center [106, 439] width 60 height 24
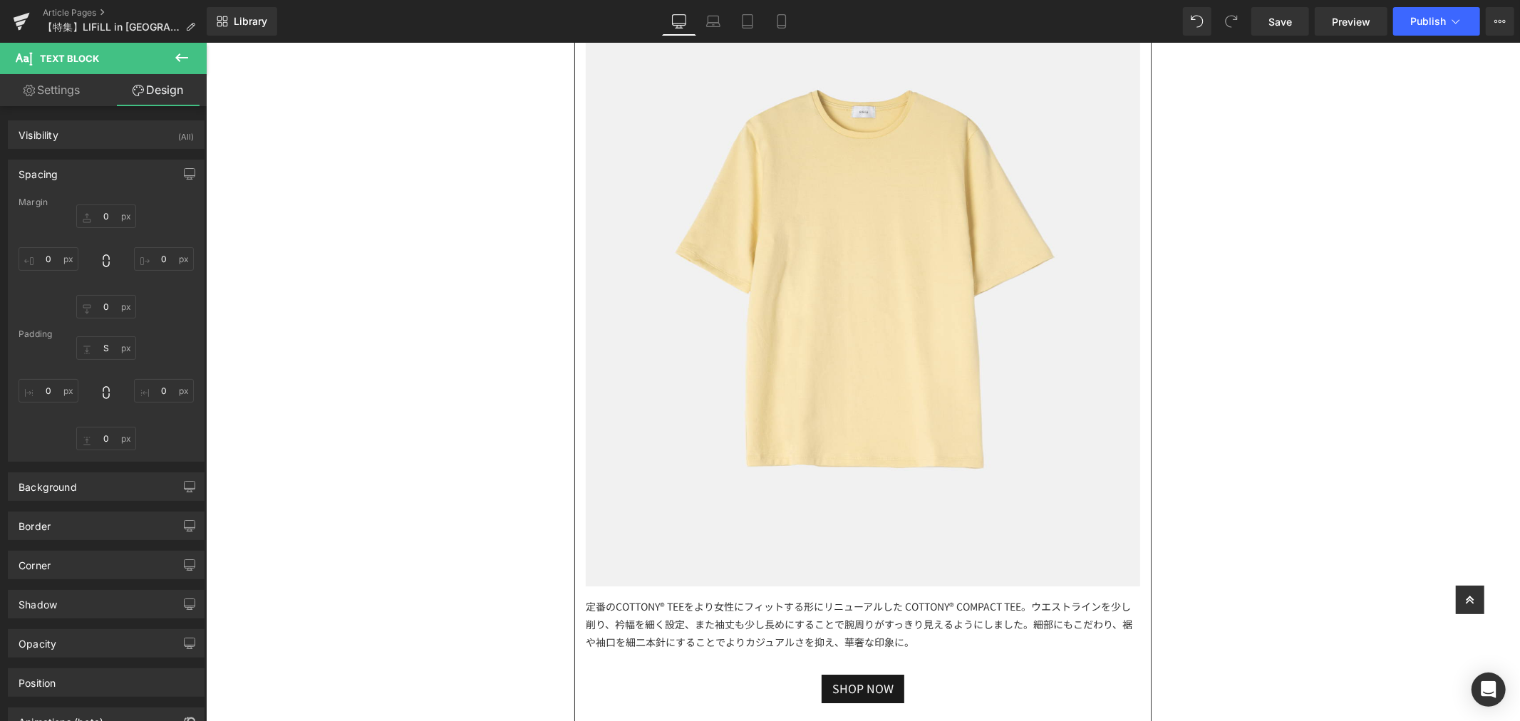
scroll to position [4165, 0]
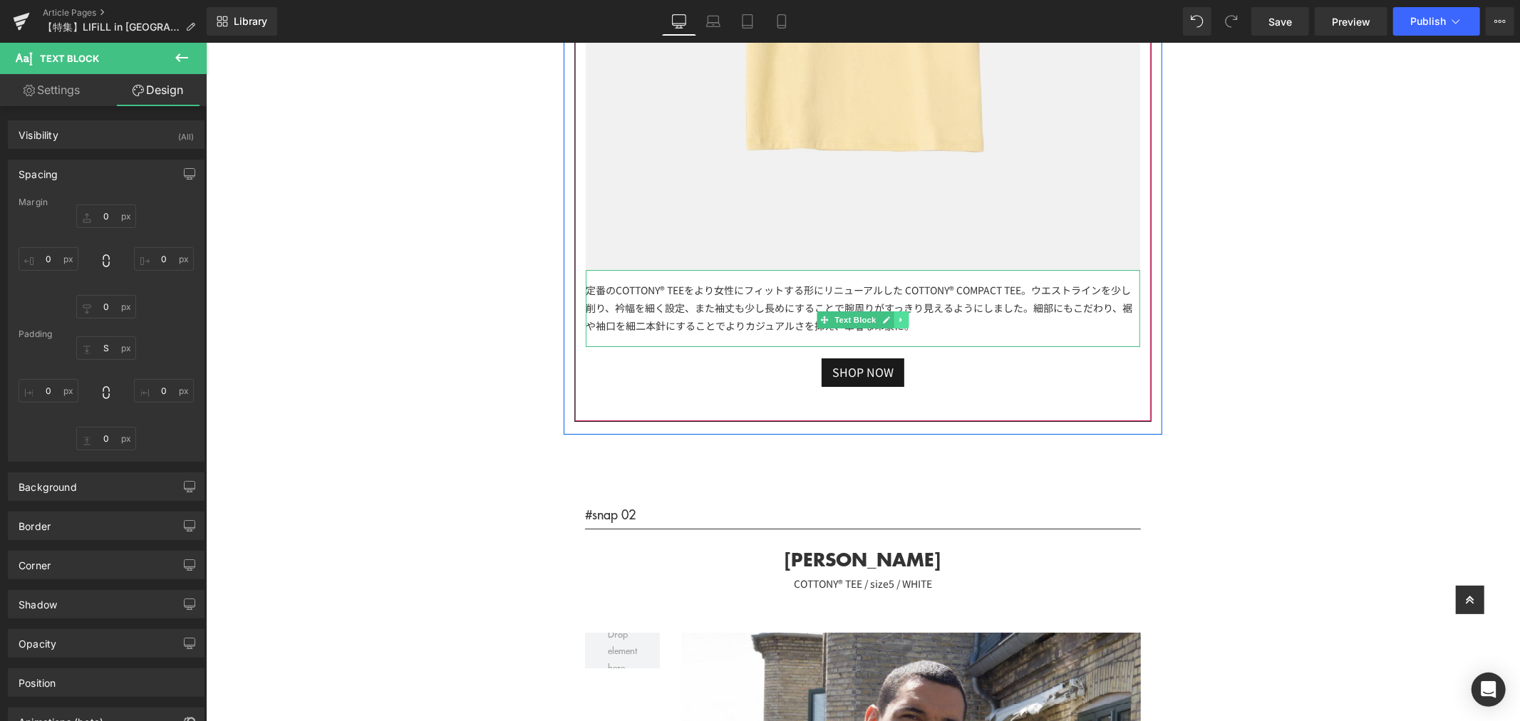
click at [897, 315] on icon at bounding box center [901, 319] width 8 height 9
click at [889, 318] on icon at bounding box center [893, 319] width 8 height 8
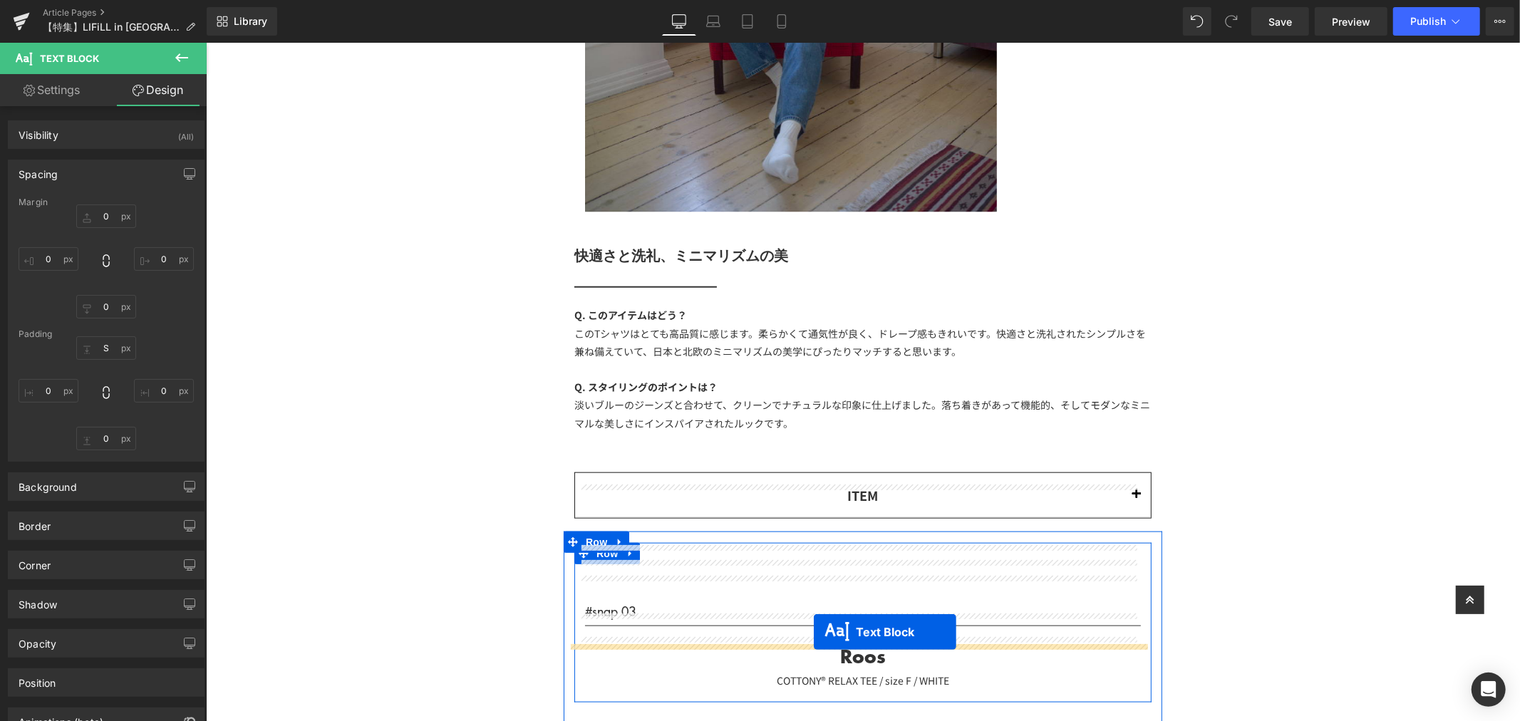
scroll to position [5776, 0]
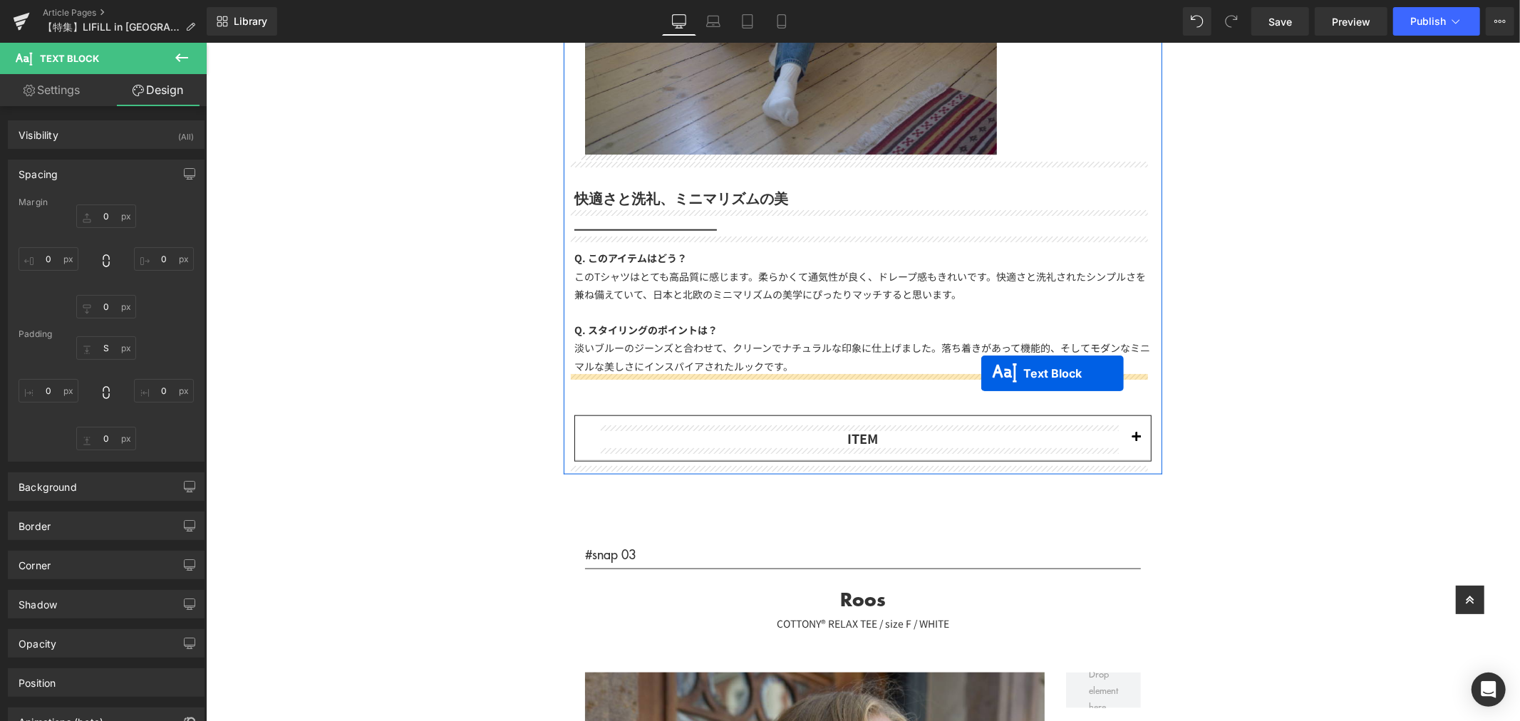
drag, startPoint x: 815, startPoint y: 393, endPoint x: 981, endPoint y: 373, distance: 166.6
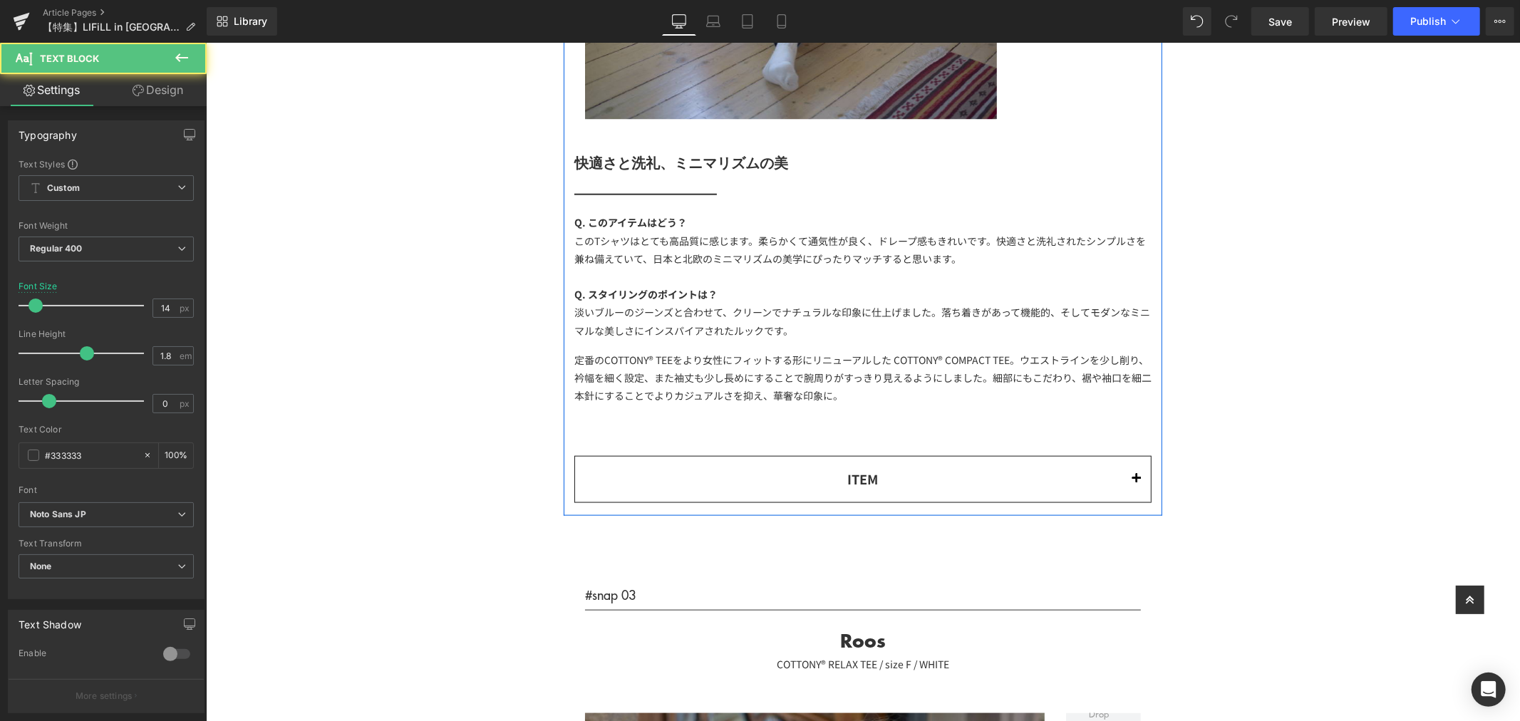
click at [1125, 474] on button "button" at bounding box center [1136, 478] width 29 height 44
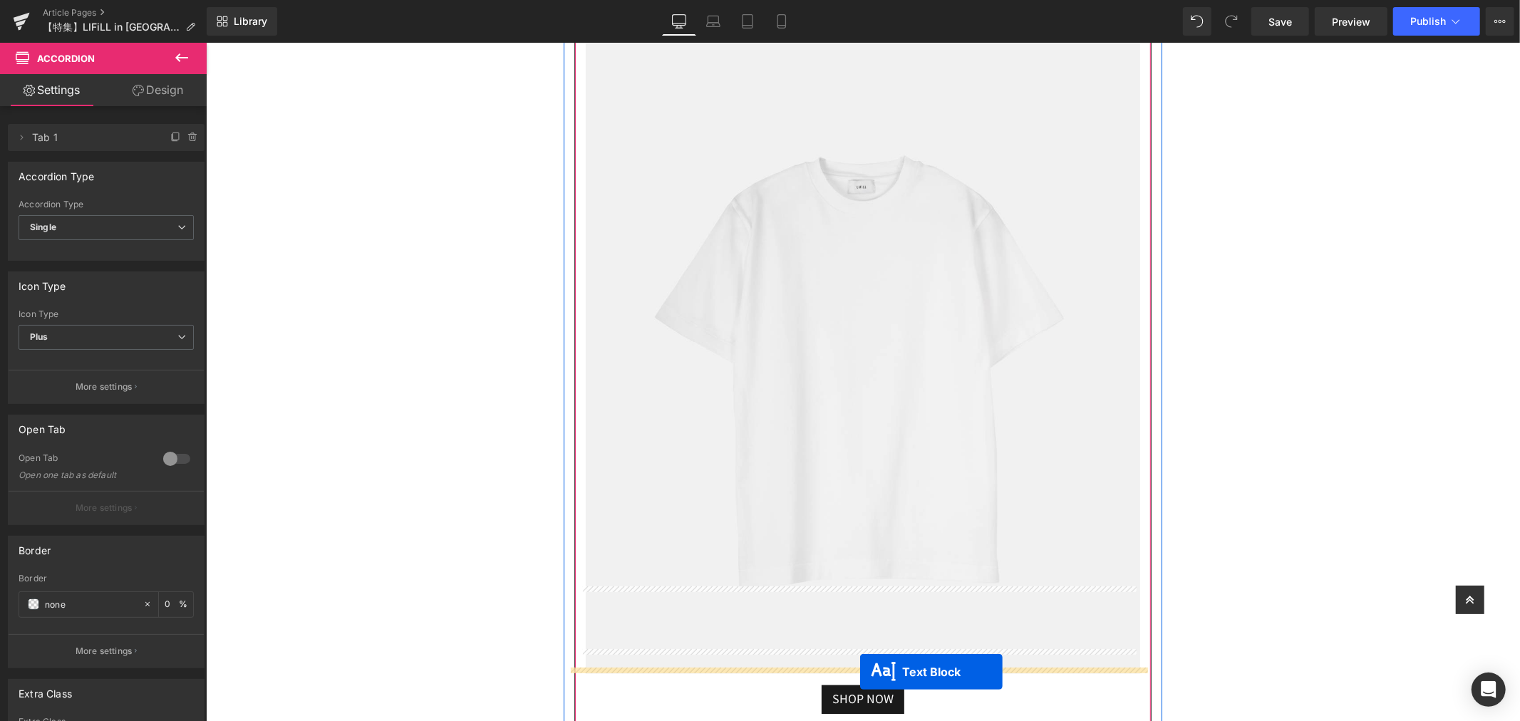
scroll to position [6419, 0]
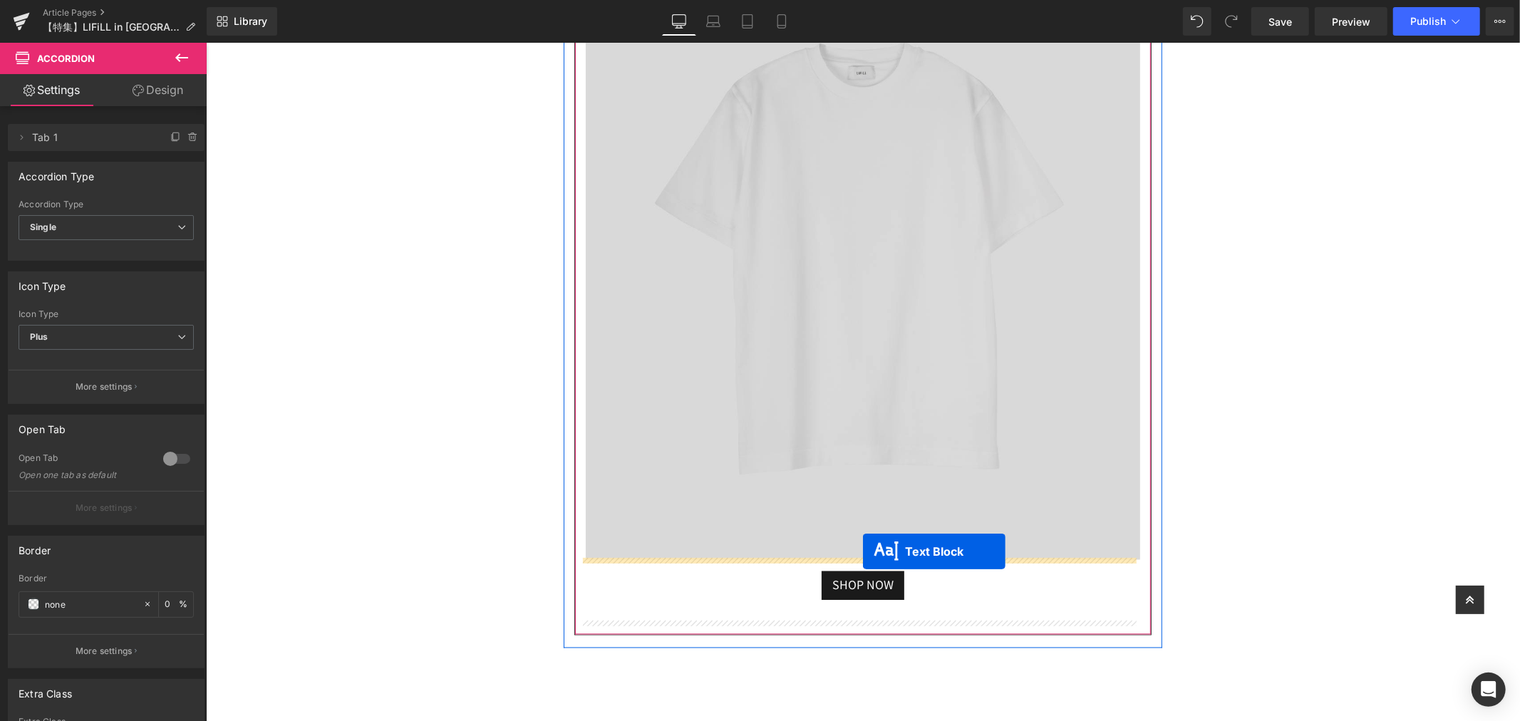
drag, startPoint x: 812, startPoint y: 228, endPoint x: 860, endPoint y: 557, distance: 332.1
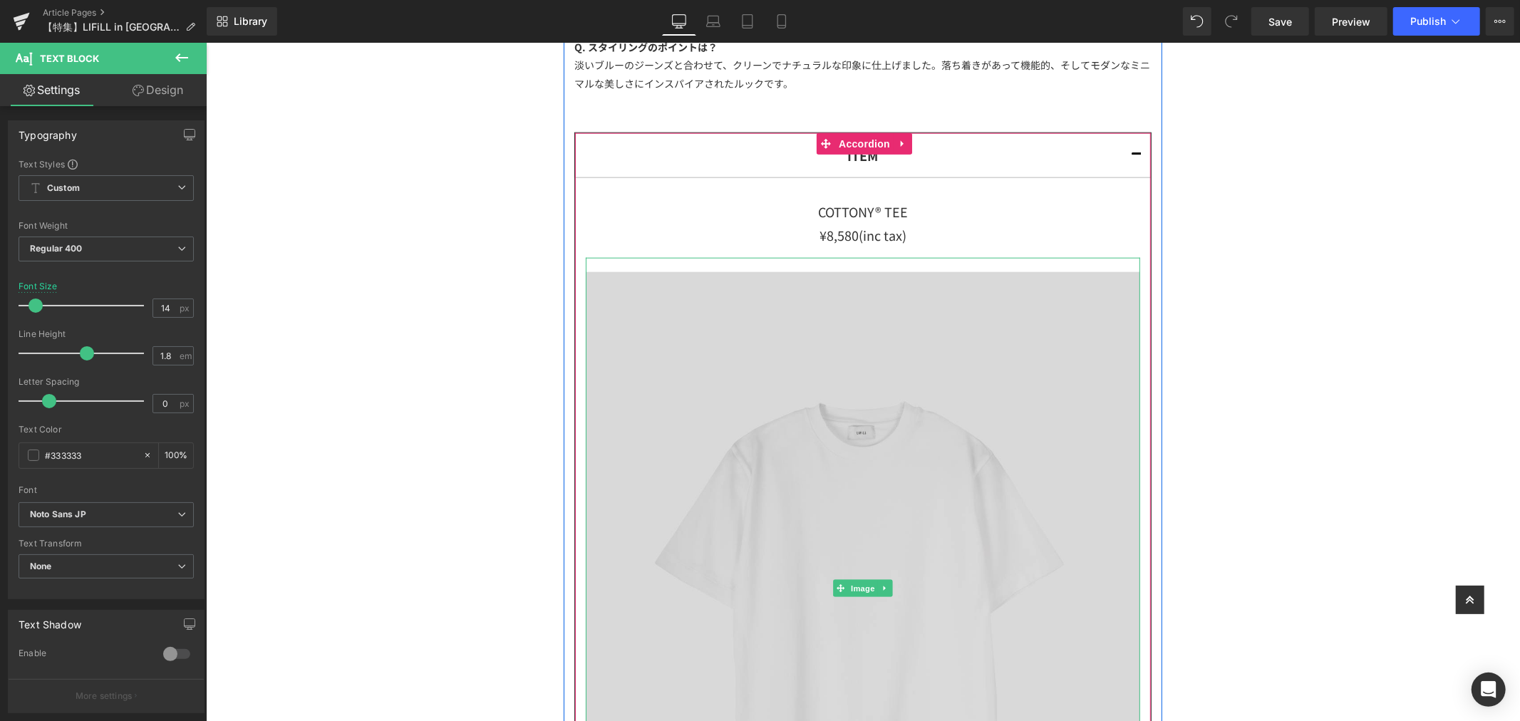
scroll to position [6498, 0]
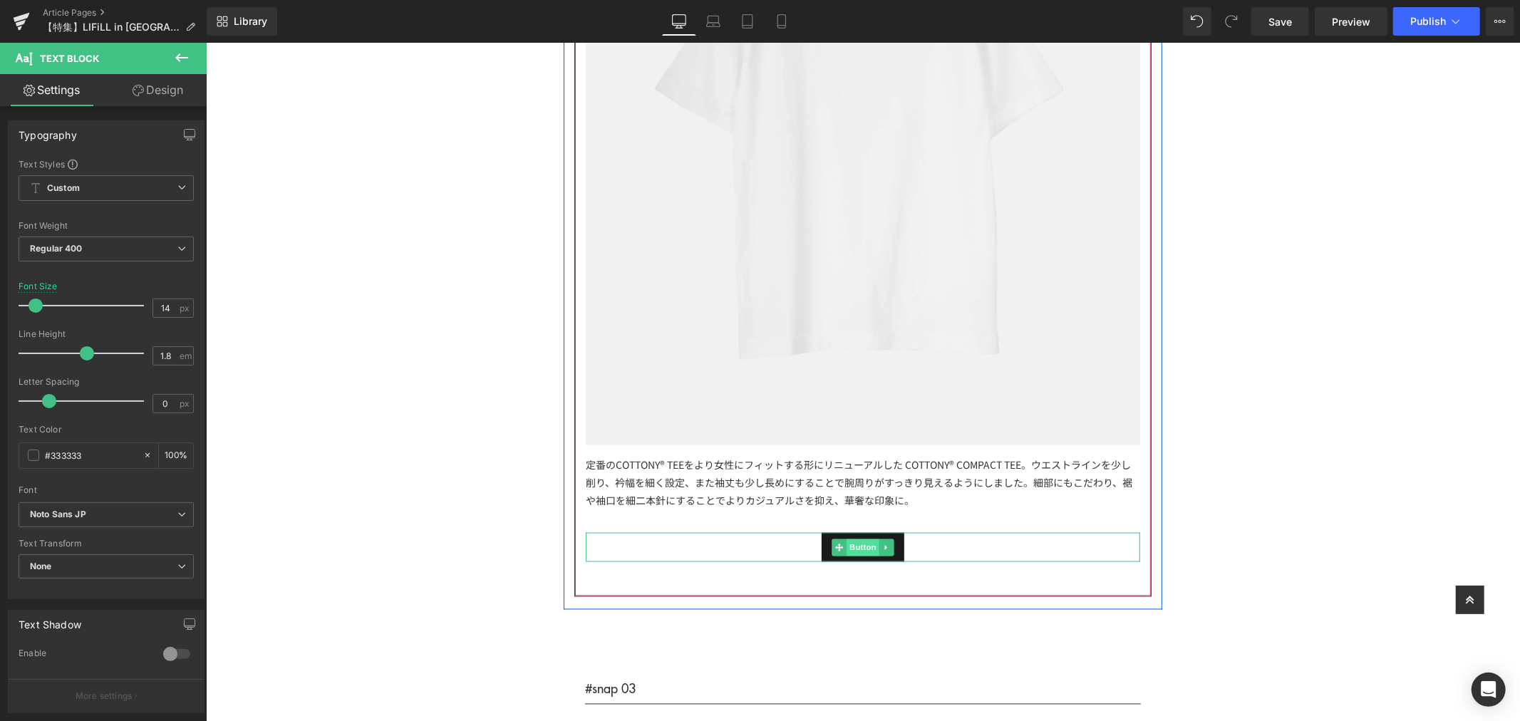
click at [852, 542] on span "Button" at bounding box center [862, 547] width 33 height 17
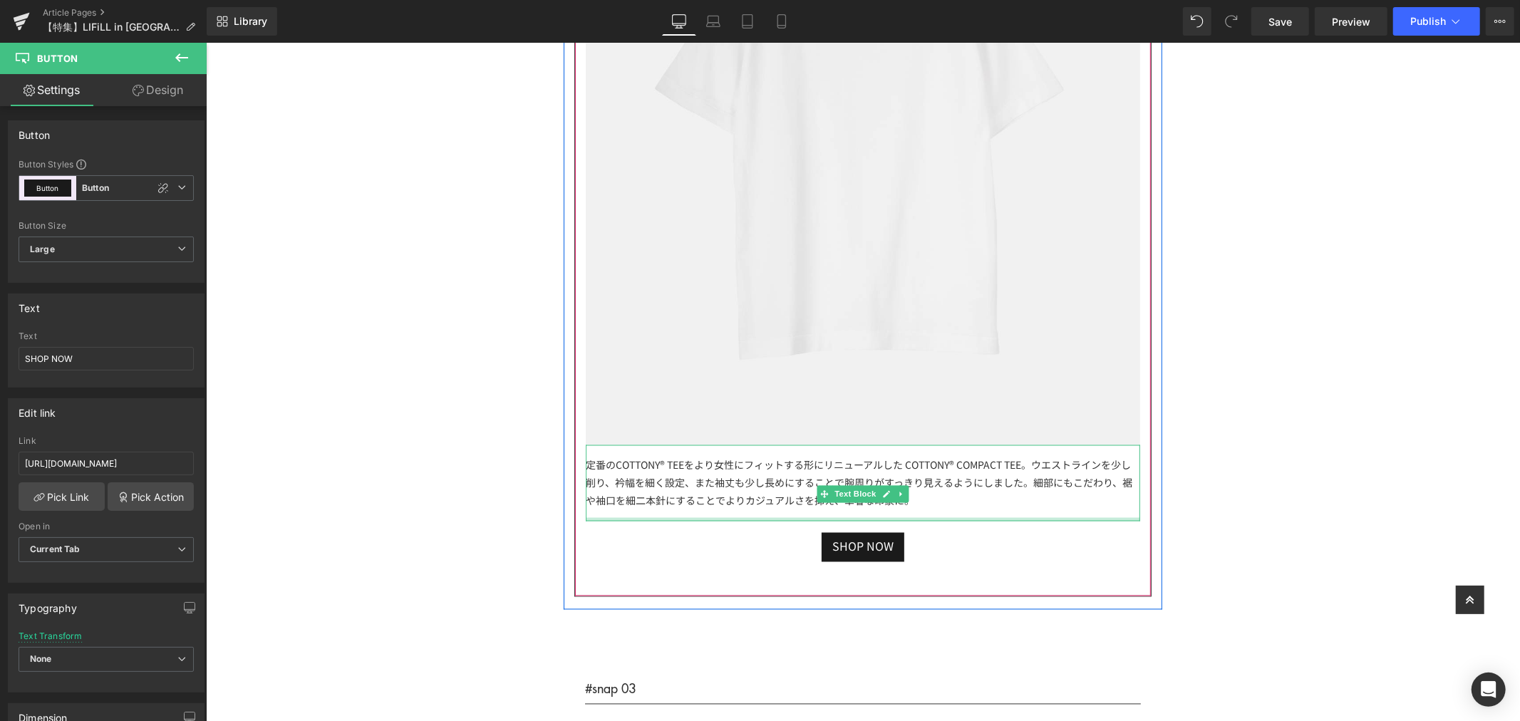
click at [897, 491] on icon at bounding box center [901, 494] width 8 height 9
click at [954, 495] on div "定番のCOTTONY® TEEをより女性にフィットする形にリニューアルした COTTONY® COMPACT TEE。ウエストラインを少し削り、衿幅を細く設定…" at bounding box center [862, 483] width 554 height 77
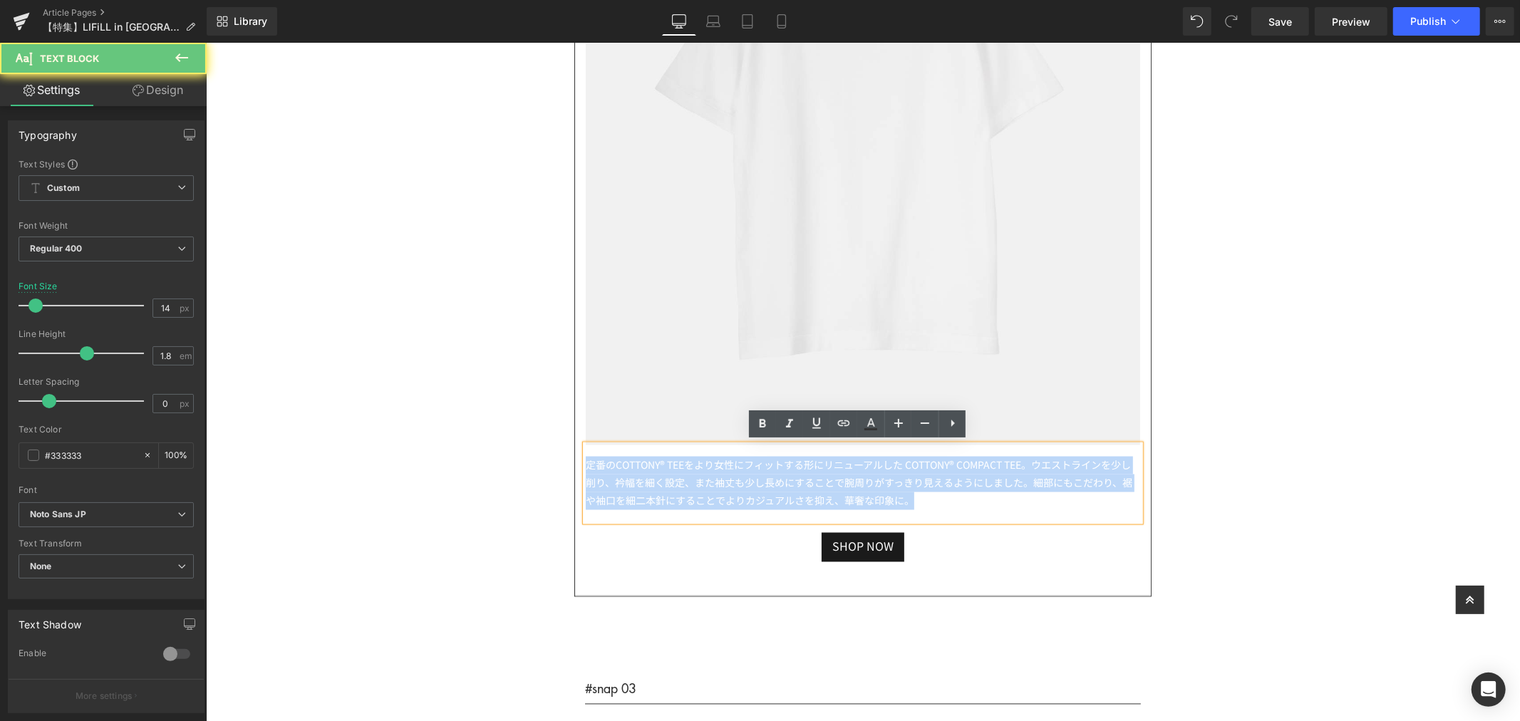
drag, startPoint x: 958, startPoint y: 495, endPoint x: 542, endPoint y: 401, distance: 426.6
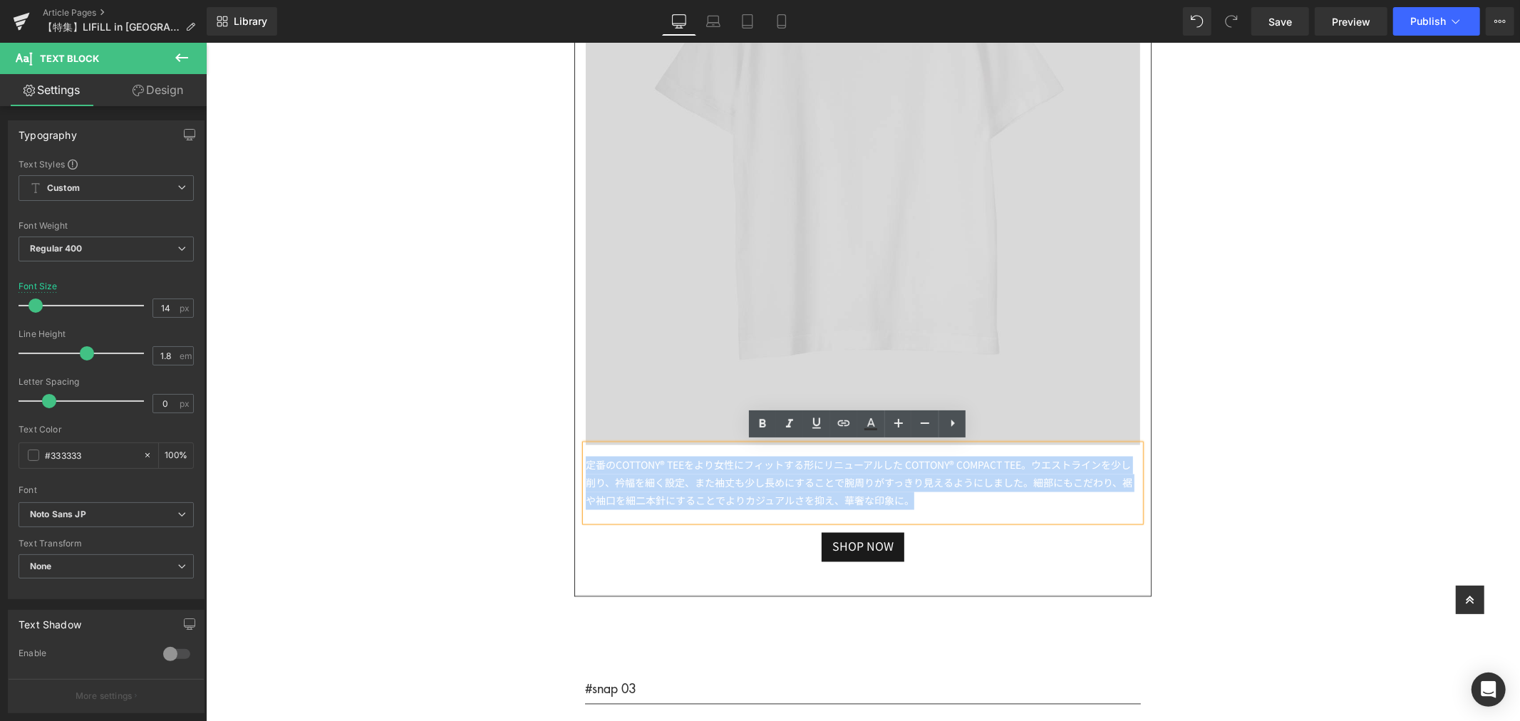
paste div
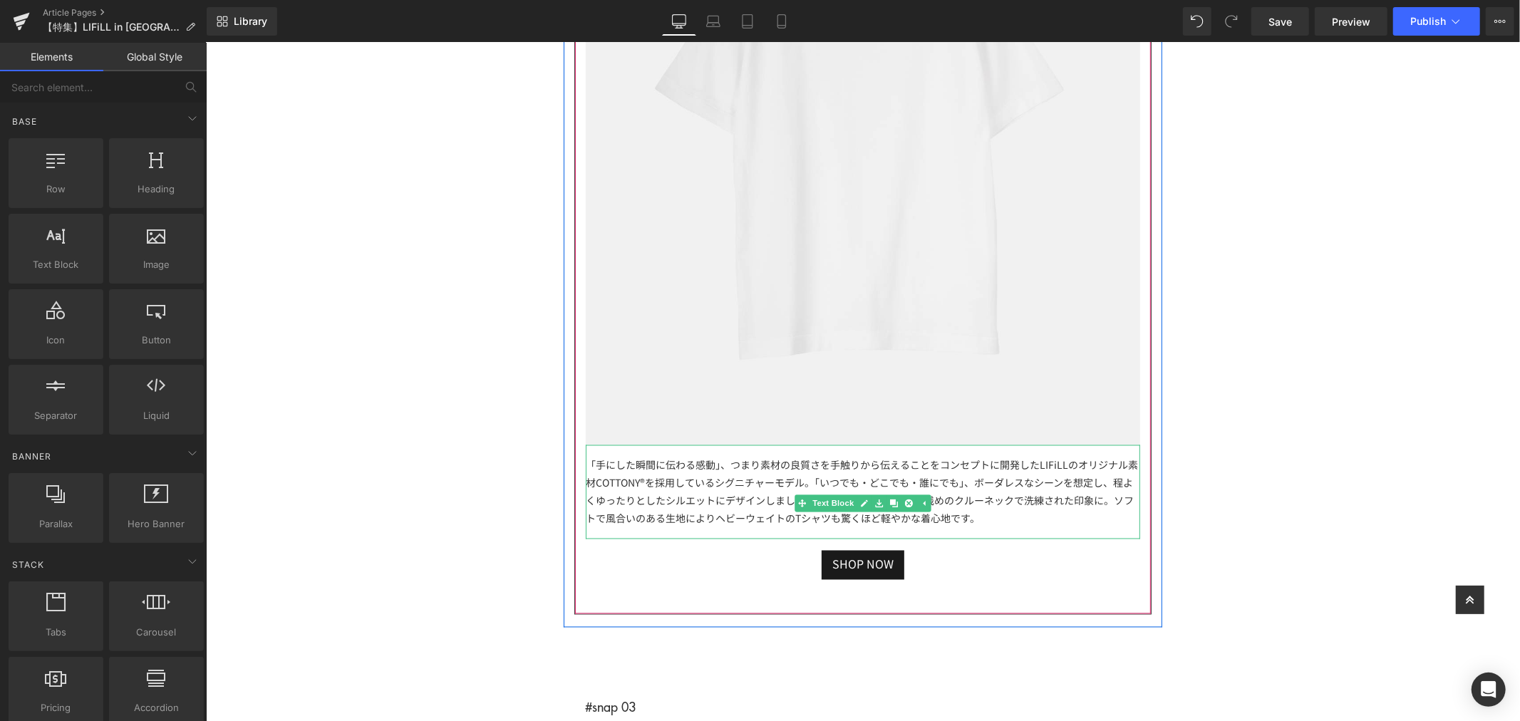
click at [1023, 520] on div "「手にした瞬間に伝わる感動」、つまり素材の良質さを手触りから伝えることをコンセプトに開発したLIFiLLのオリジナル素材COTTONY®を採用しているシグニチ…" at bounding box center [862, 492] width 554 height 95
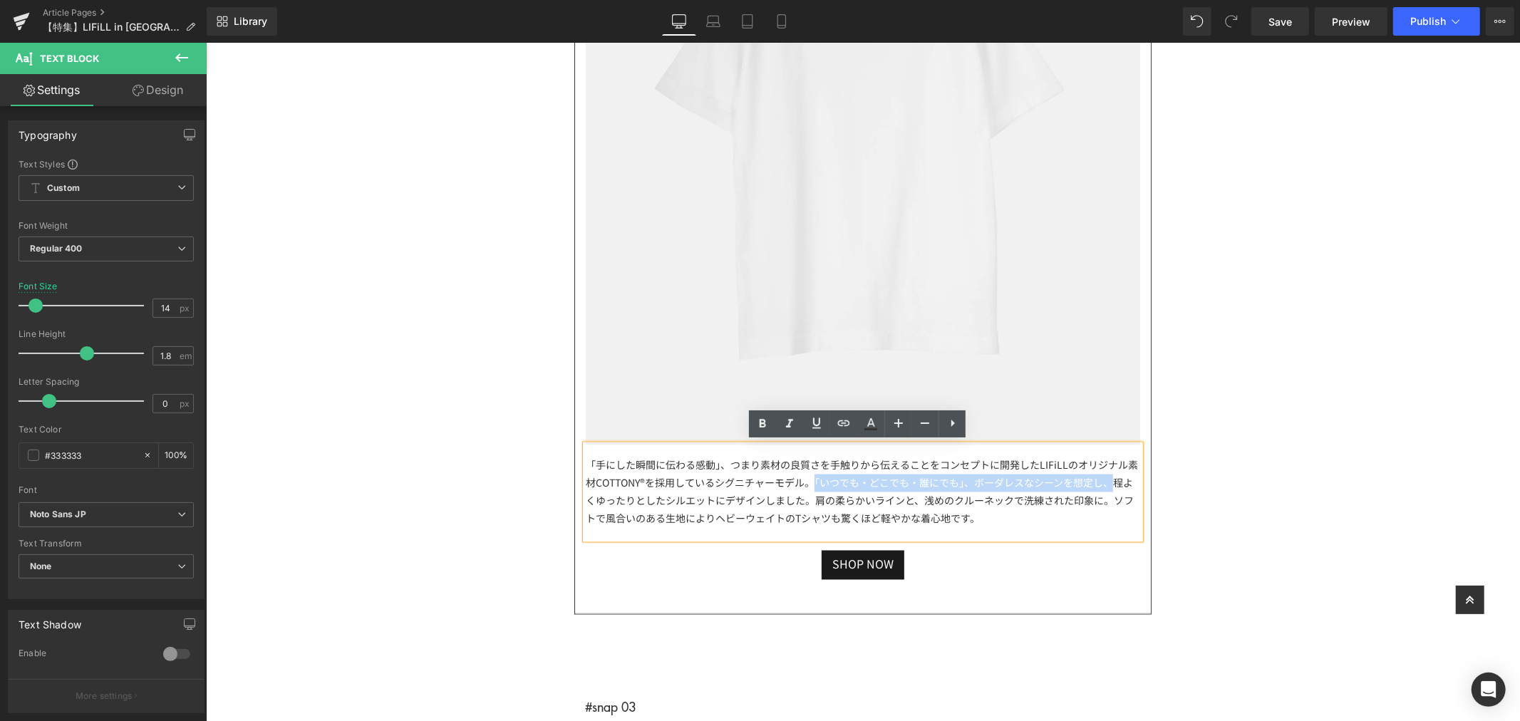
drag, startPoint x: 1108, startPoint y: 481, endPoint x: 805, endPoint y: 484, distance: 302.2
click at [805, 484] on div "「手にした瞬間に伝わる感動」、つまり素材の良質さを手触りから伝えることをコンセプトに開発したLIFiLLのオリジナル素材COTTONY®を採用しているシグニチ…" at bounding box center [862, 492] width 554 height 95
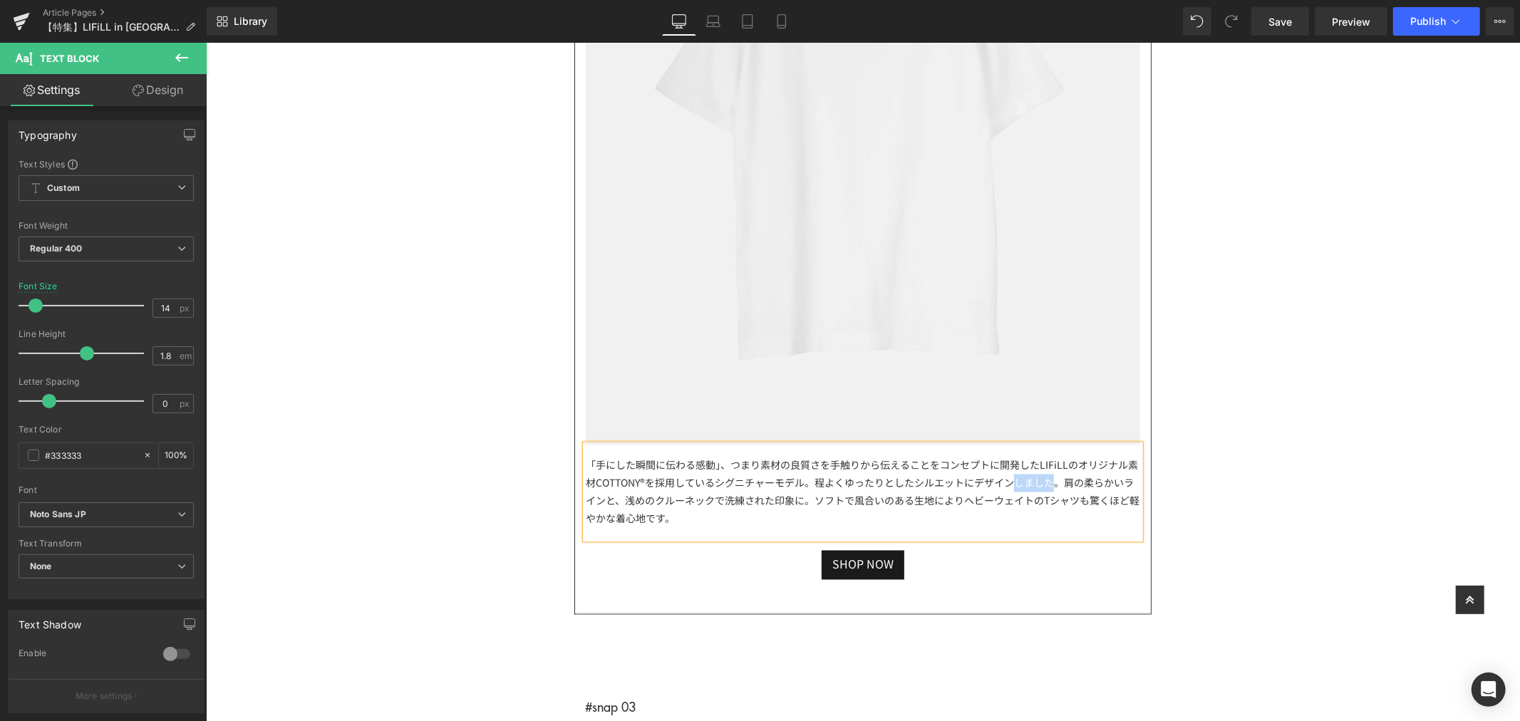
drag, startPoint x: 1008, startPoint y: 485, endPoint x: 1051, endPoint y: 485, distance: 42.1
click at [1051, 485] on div "「手にした瞬間に伝わる感動」、つまり素材の良質さを手触りから伝えることをコンセプトに開発したLIFiLLのオリジナル素材COTTONY®を採用しているシグニチ…" at bounding box center [862, 492] width 554 height 95
drag, startPoint x: 802, startPoint y: 481, endPoint x: 812, endPoint y: 481, distance: 10.7
click at [802, 481] on div "「手にした瞬間に伝わる感動」、つまり素材の良質さを手触りから伝えることをコンセプトに開発したLIFiLLのオリジナル素材COTTONY®を採用しているシグニチ…" at bounding box center [862, 492] width 554 height 95
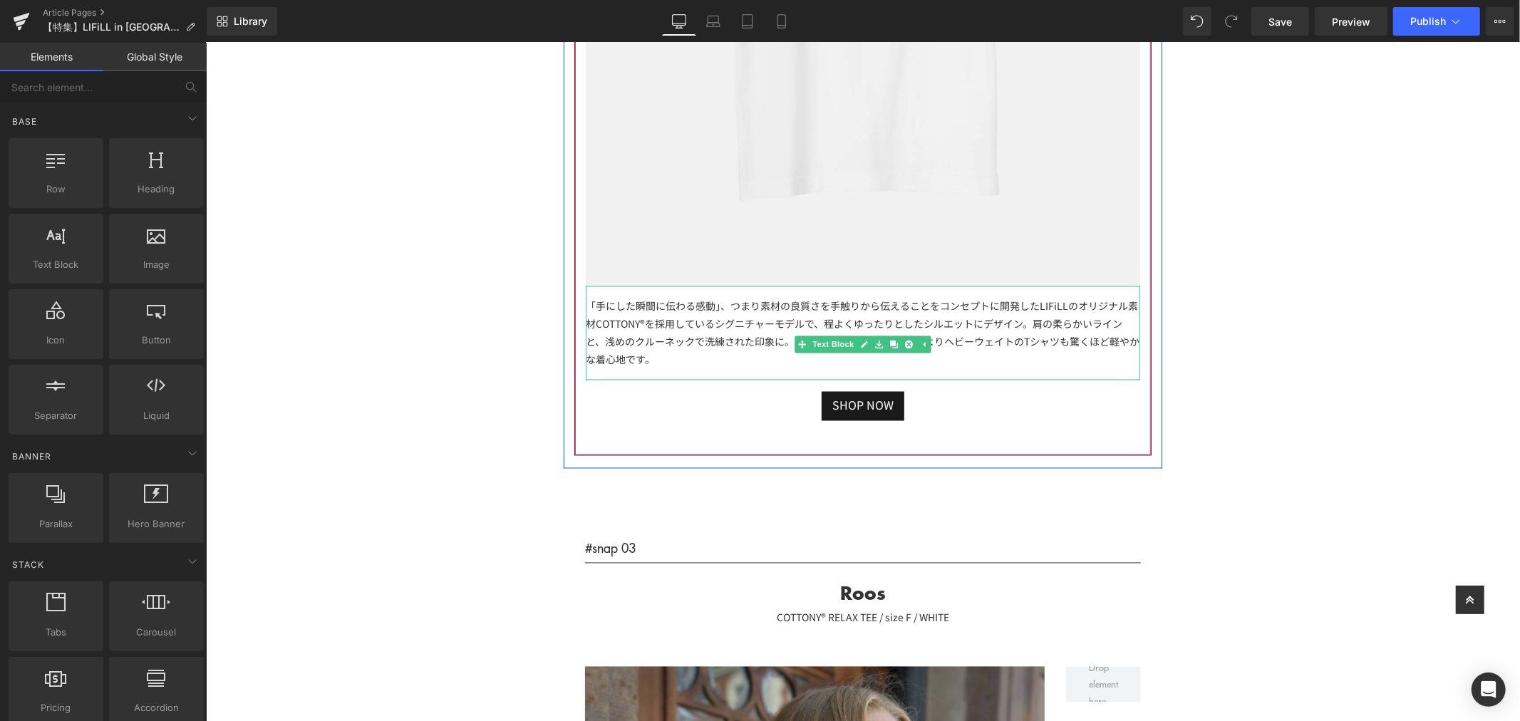
click at [1072, 366] on div "「手にした瞬間に伝わる感動」、つまり素材の良質さを手触りから伝えることをコンセプトに開発したLIFiLLのオリジナル素材COTTONY®を採用しているシグニチ…" at bounding box center [862, 333] width 554 height 95
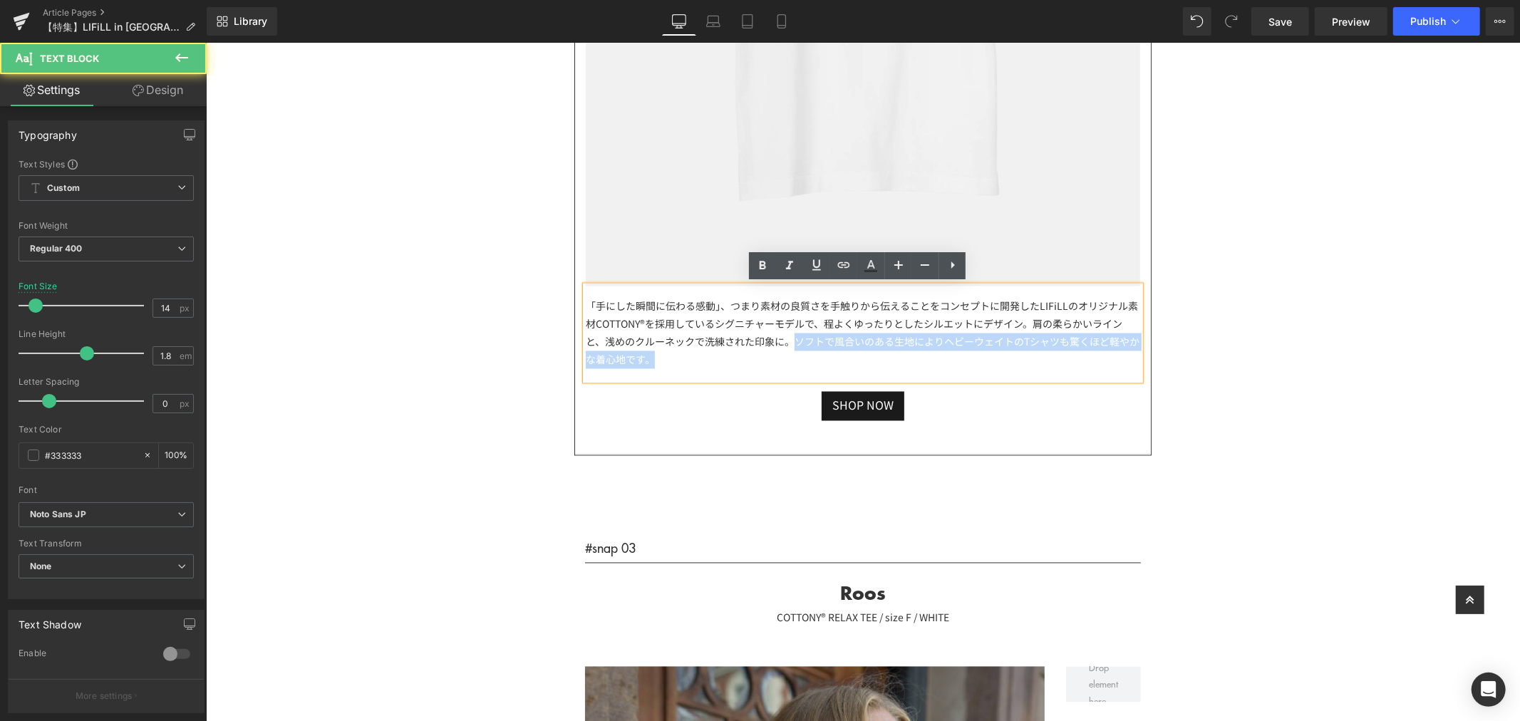
drag, startPoint x: 917, startPoint y: 359, endPoint x: 788, endPoint y: 347, distance: 129.6
click at [788, 347] on div "「手にした瞬間に伝わる感動」、つまり素材の良質さを手触りから伝えることをコンセプトに開発したLIFiLLのオリジナル素材COTTONY®を採用しているシグニチ…" at bounding box center [862, 333] width 554 height 95
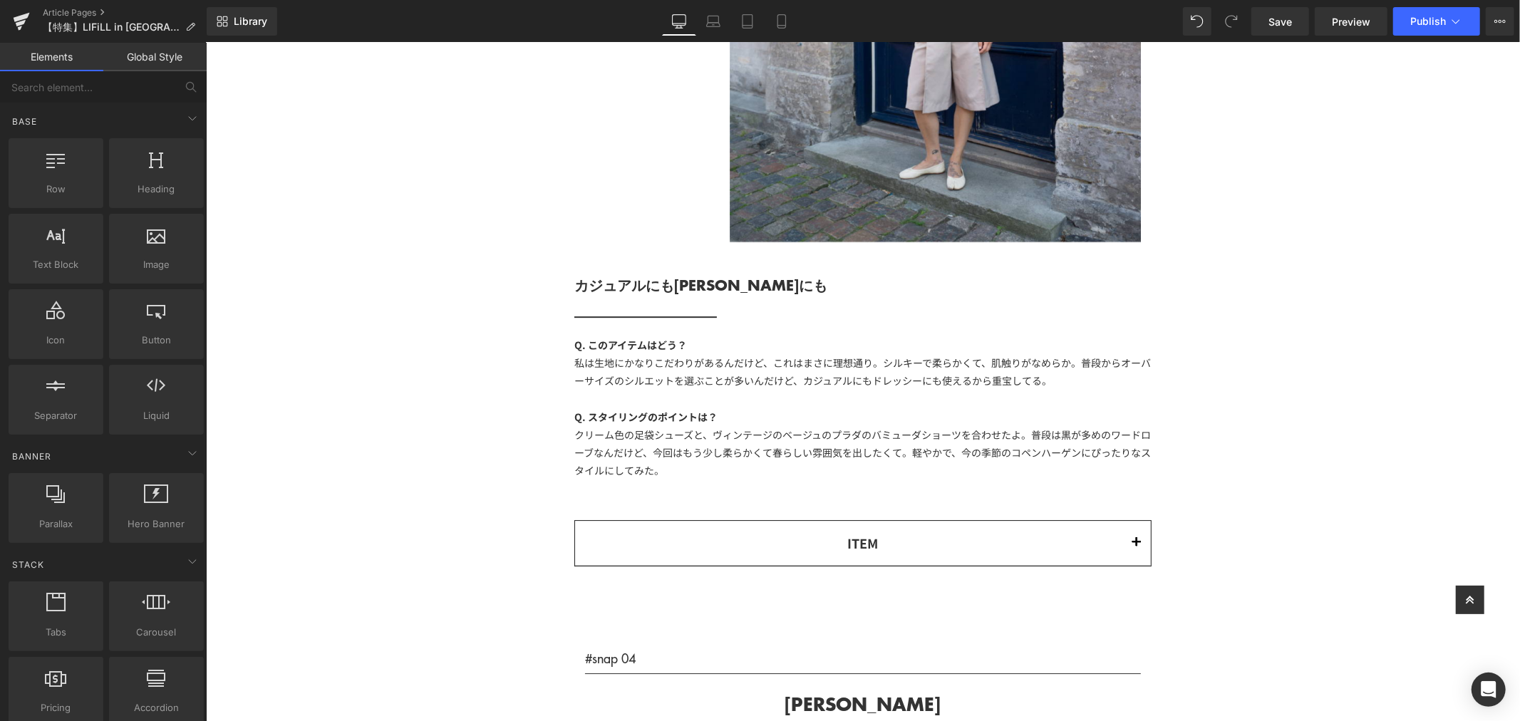
scroll to position [8240, 0]
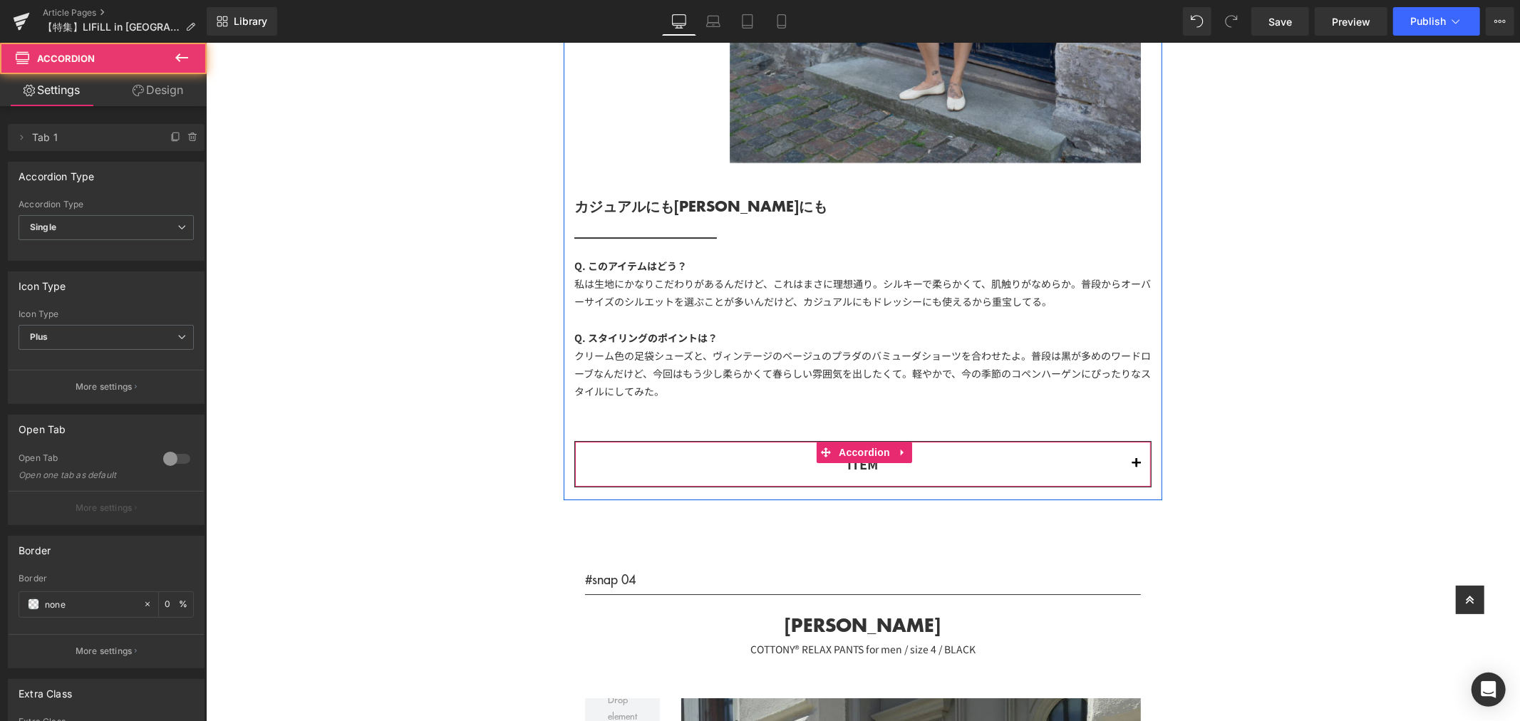
click at [1136, 467] on span "button" at bounding box center [1136, 467] width 0 height 0
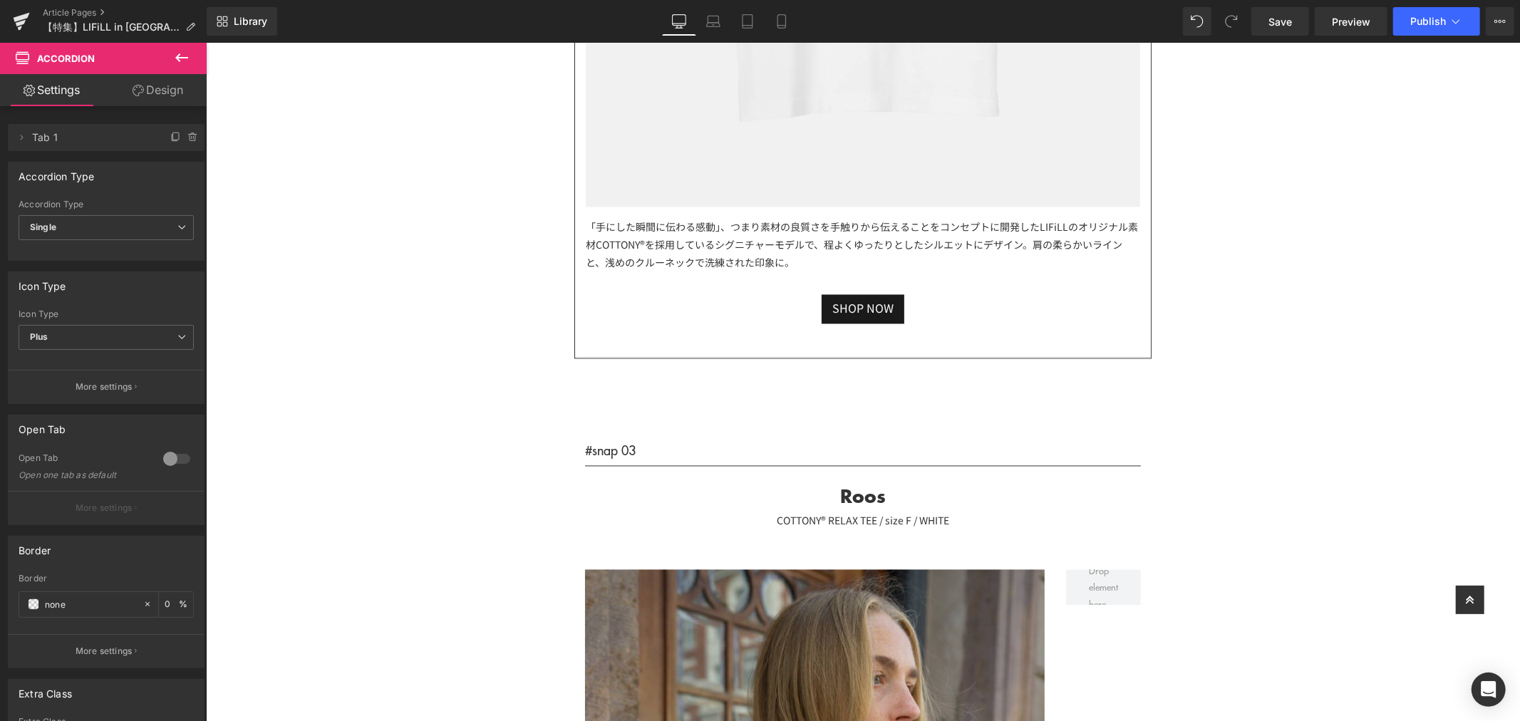
scroll to position [6657, 0]
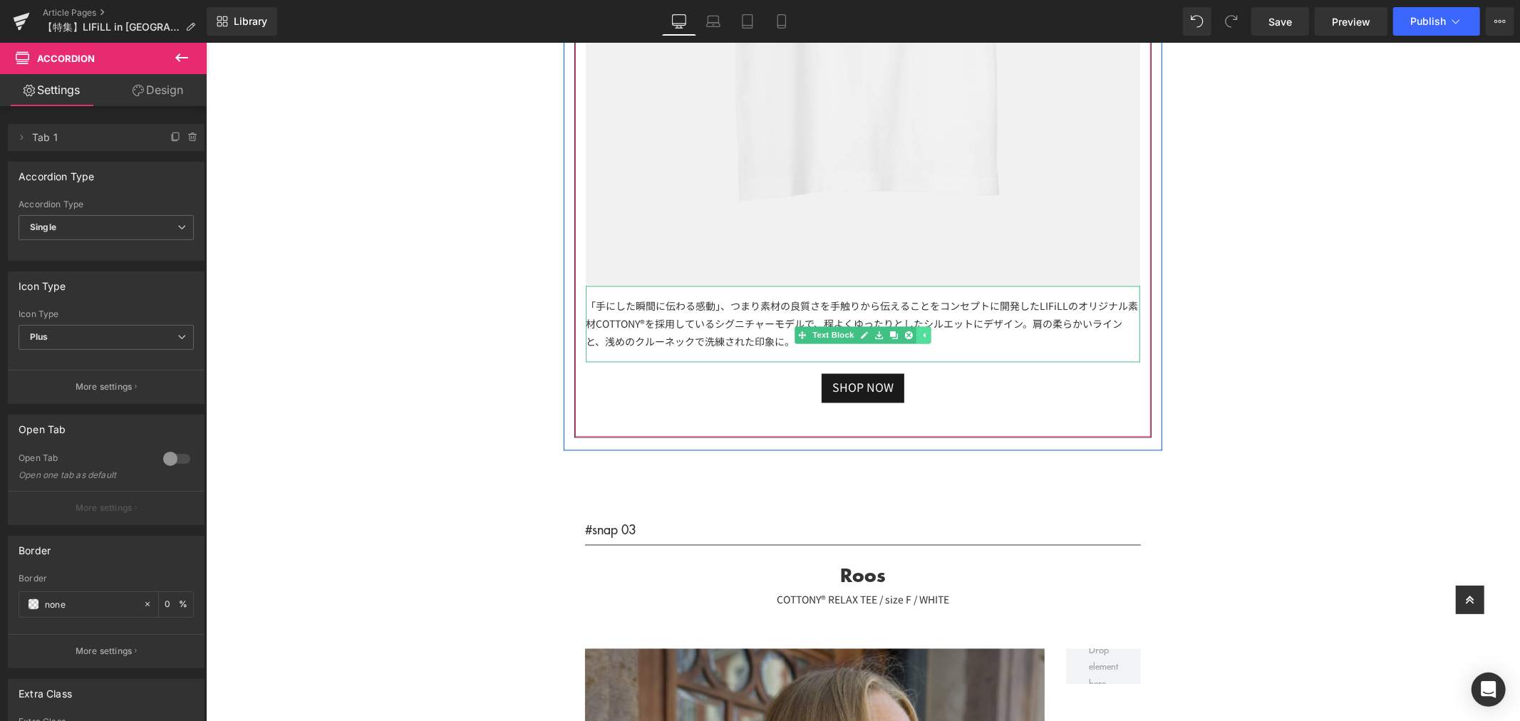
click at [919, 338] on icon at bounding box center [923, 335] width 8 height 9
click at [899, 335] on icon at bounding box center [900, 335] width 2 height 5
click at [890, 336] on icon at bounding box center [893, 335] width 8 height 8
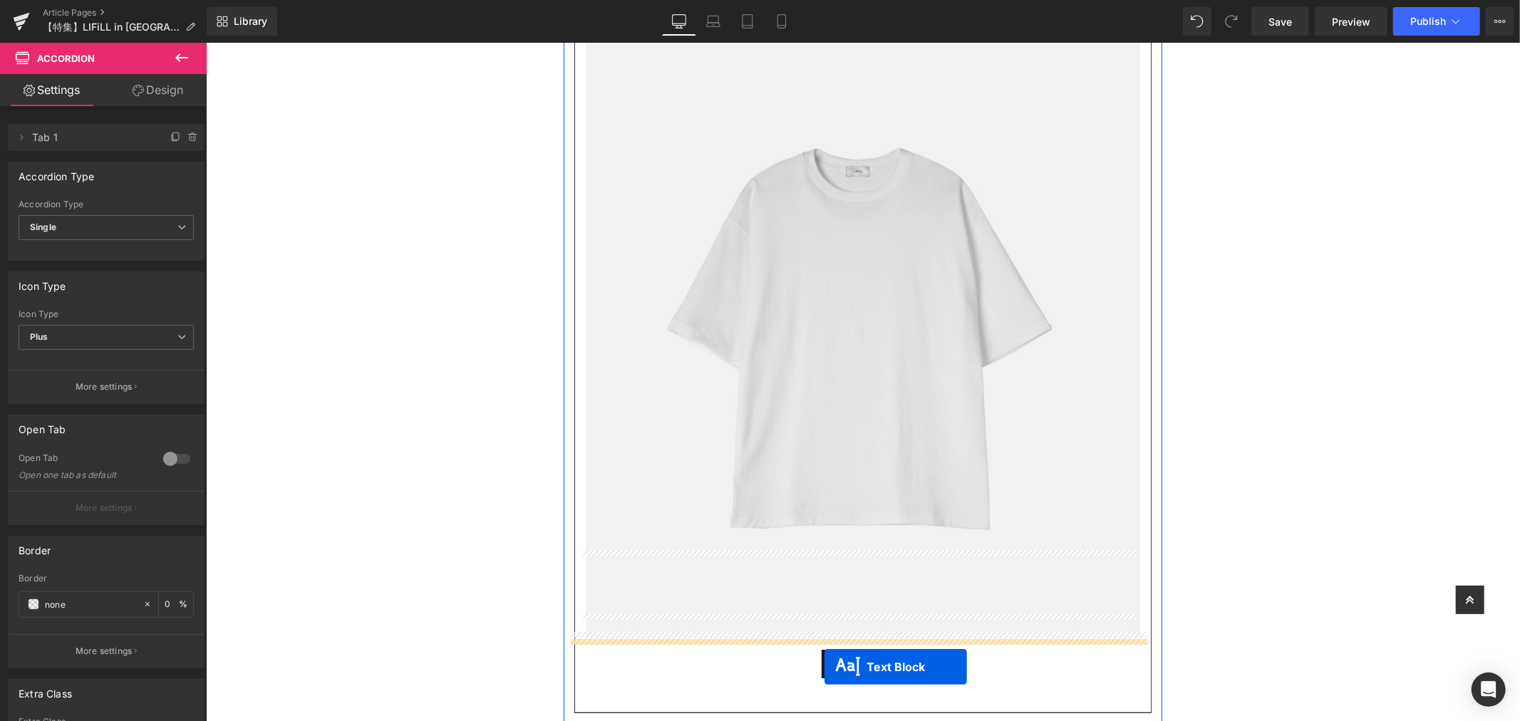
scroll to position [8980, 0]
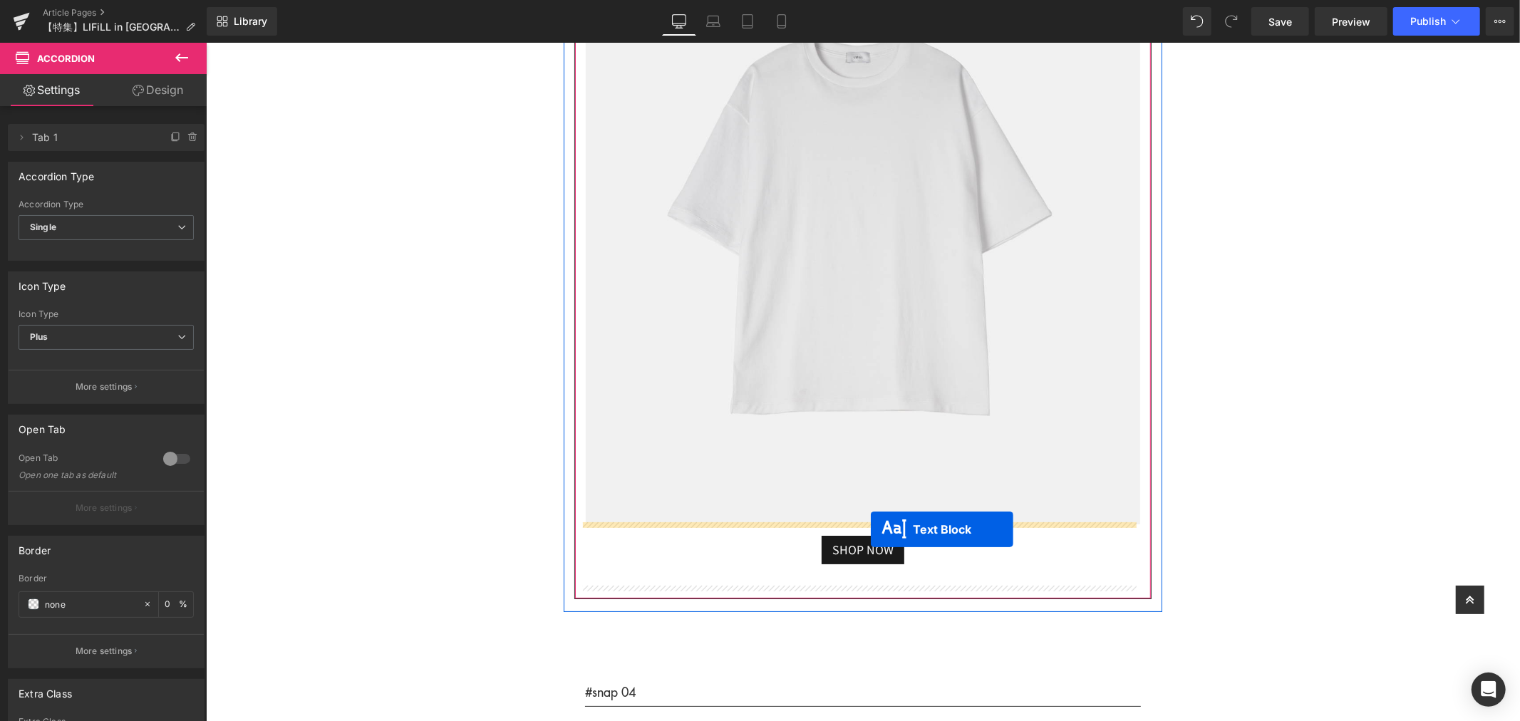
drag, startPoint x: 817, startPoint y: 414, endPoint x: 870, endPoint y: 529, distance: 126.3
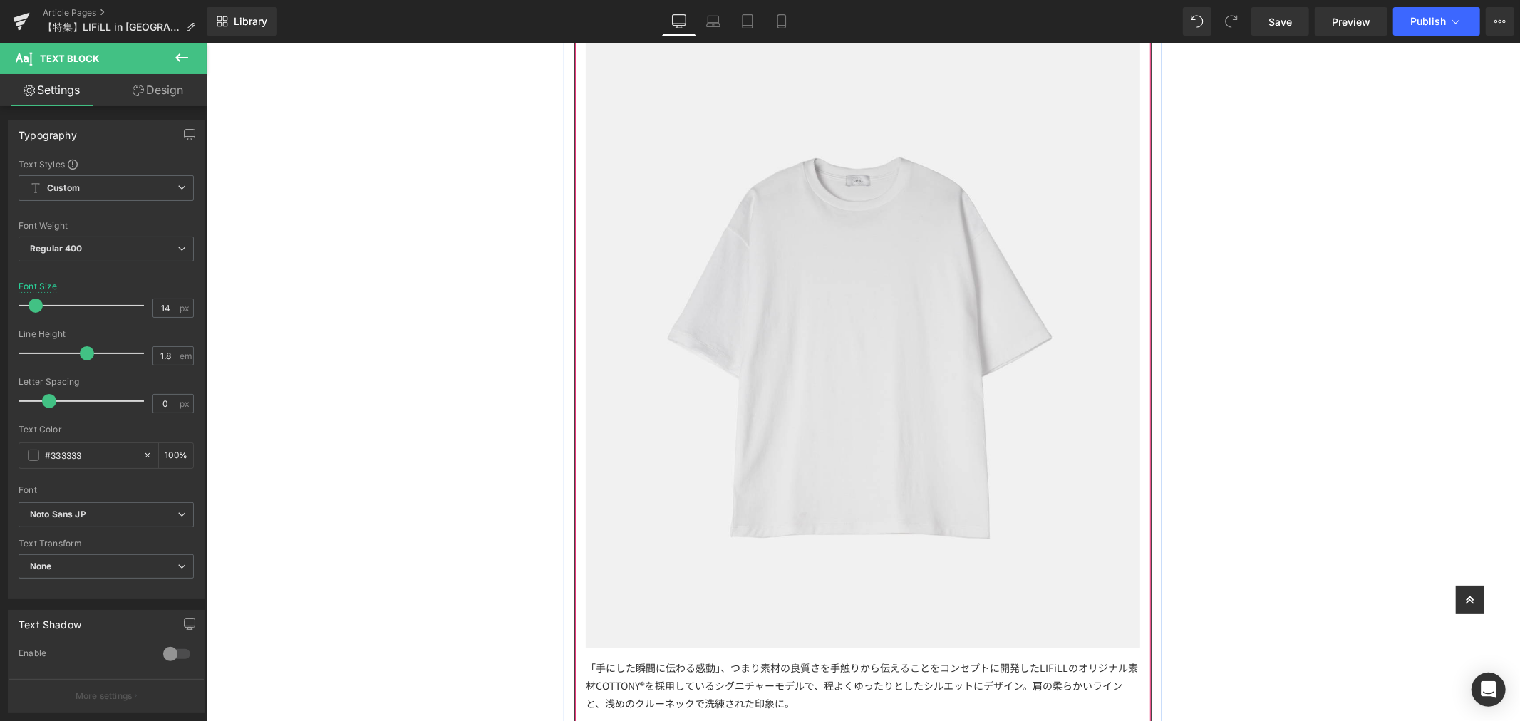
scroll to position [9059, 0]
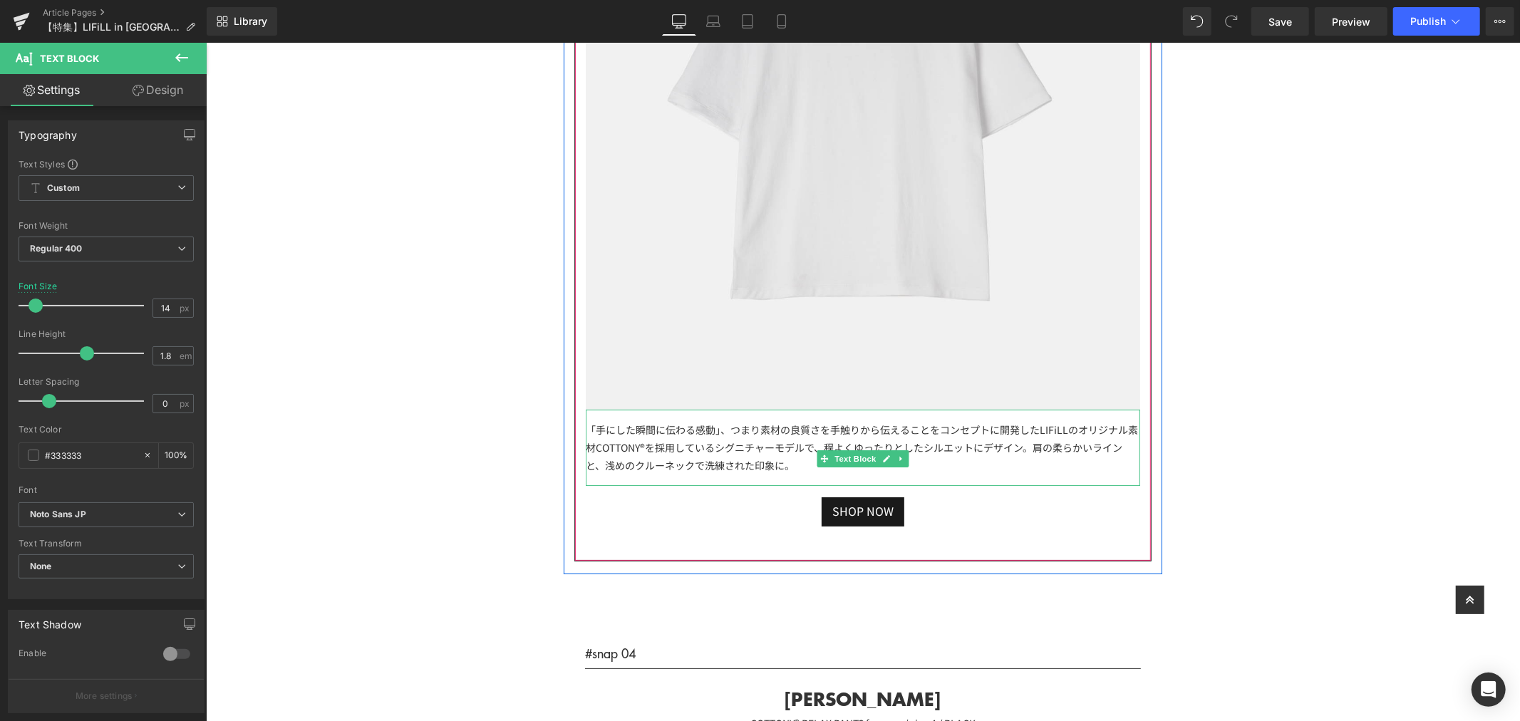
click at [768, 453] on div "「手にした瞬間に伝わる感動」、つまり素材の良質さを手触りから伝えることをコンセプトに開発したLIFiLLのオリジナル素材COTTONY®を採用しているシグニチ…" at bounding box center [862, 447] width 554 height 77
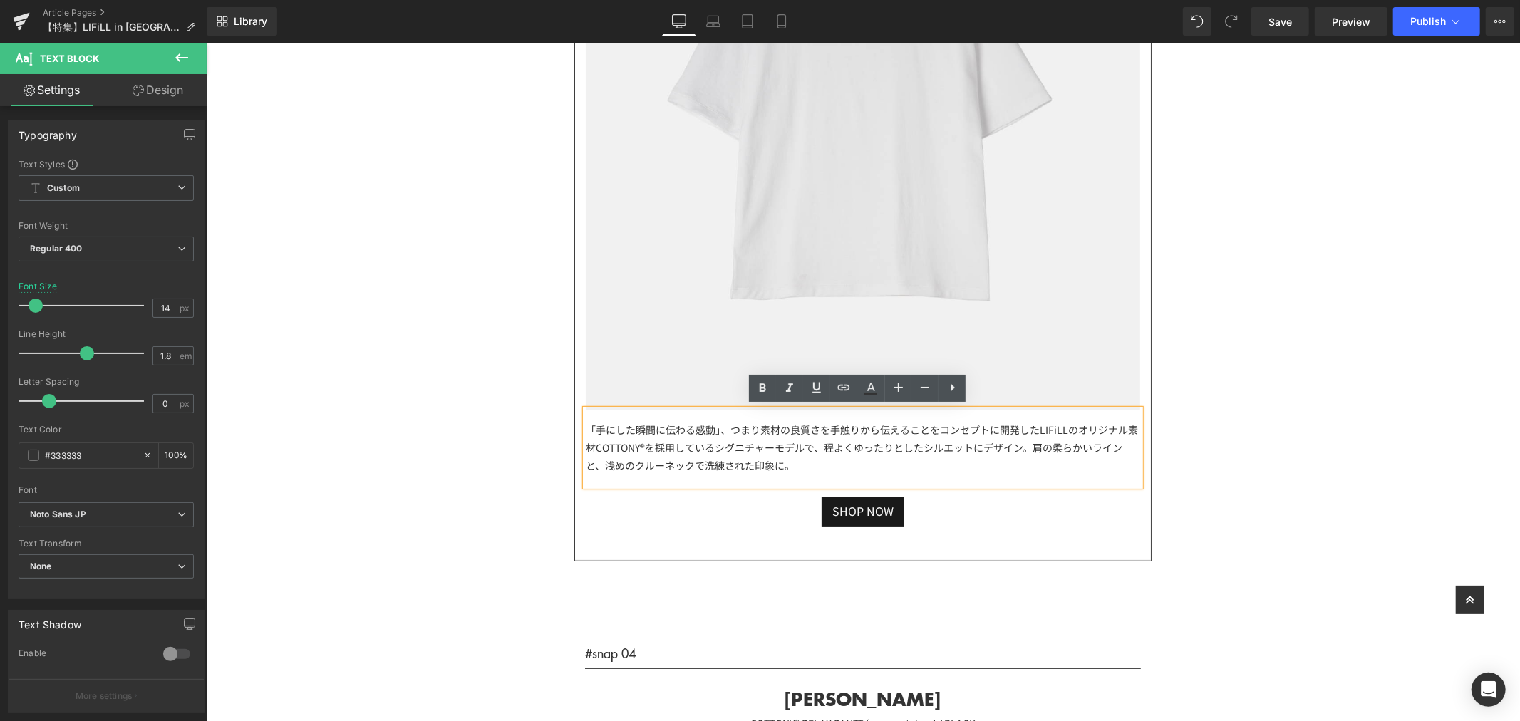
drag, startPoint x: 744, startPoint y: 458, endPoint x: 577, endPoint y: 429, distance: 170.0
click at [585, 434] on div "「手にした瞬間に伝わる感動」、つまり素材の良質さを手触りから伝えることをコンセプトに開発したLIFiLLのオリジナル素材COTTONY®を採用しているシグニチ…" at bounding box center [862, 447] width 554 height 77
click at [585, 423] on div "「手にした瞬間に伝わる感動」、つまり素材の良質さを手触りから伝えることをコンセプトに開発したLIFiLLのオリジナル素材COTTONY®を採用しているシグニチ…" at bounding box center [862, 447] width 554 height 77
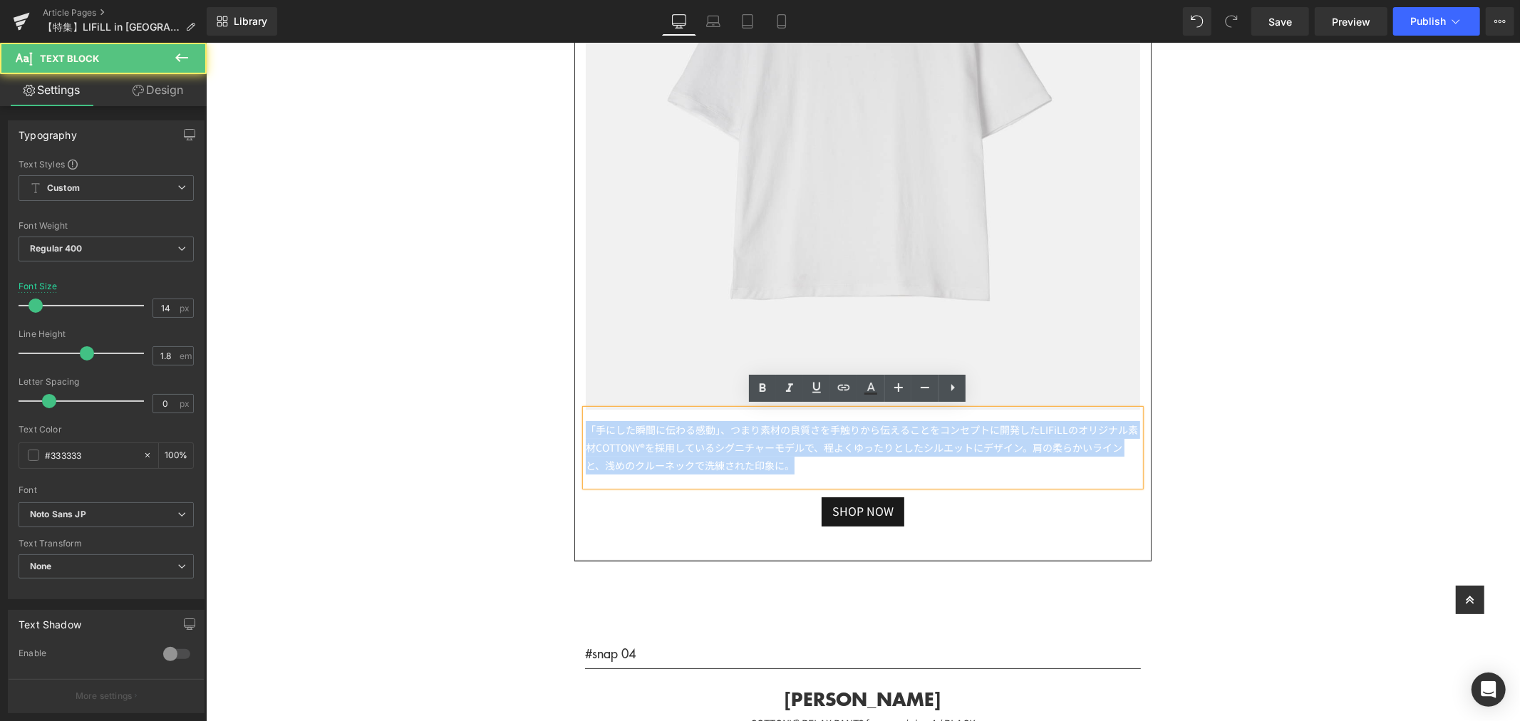
click at [585, 424] on div "「手にした瞬間に伝わる感動」、つまり素材の良質さを手触りから伝えることをコンセプトに開発したLIFiLLのオリジナル素材COTTONY®を採用しているシグニチ…" at bounding box center [862, 447] width 554 height 77
paste div
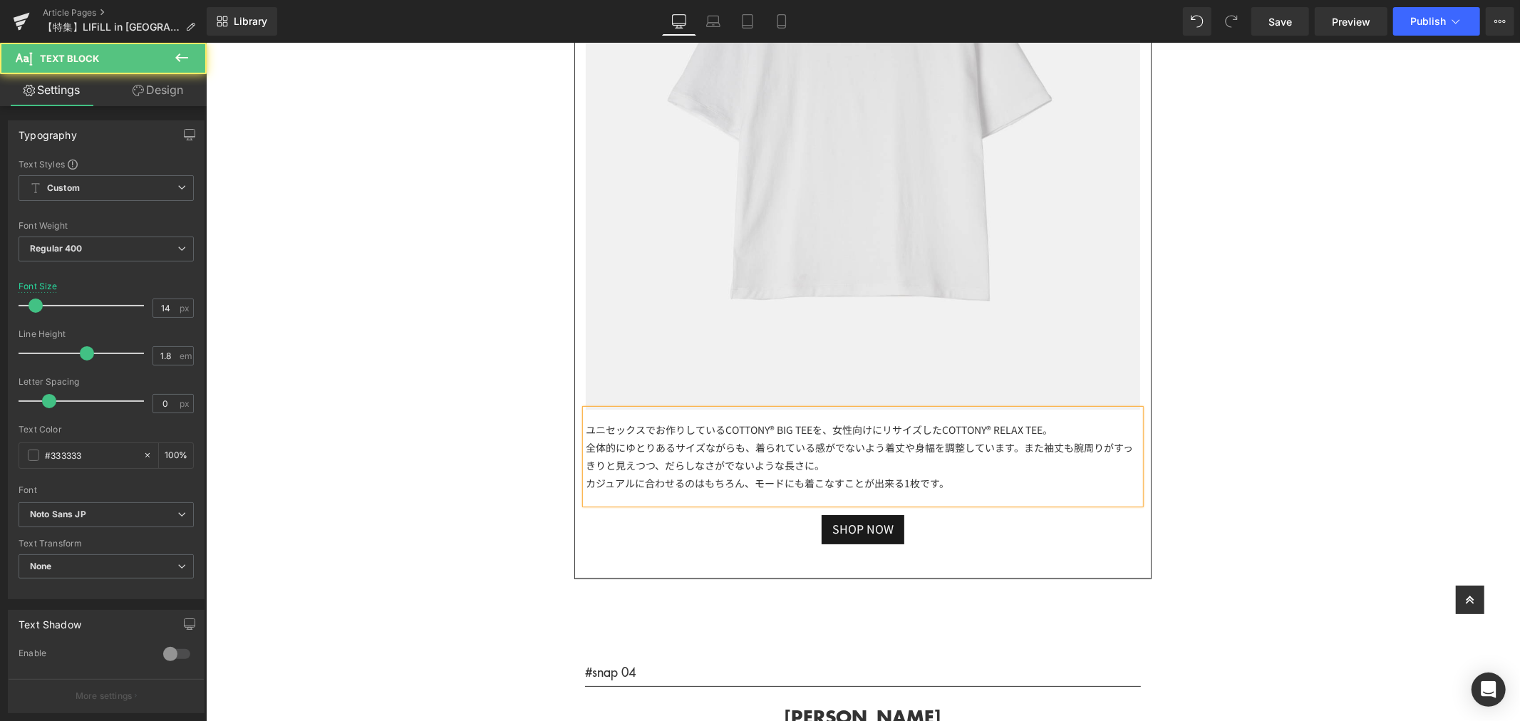
click at [939, 465] on div "全体的にゆとりあるサイズながらも、着られている感がでないよう着丈や身幅を調整しています。また袖丈も腕周りがすっきりと見えつつ、だらしなさがでないような長さに。" at bounding box center [862, 456] width 554 height 36
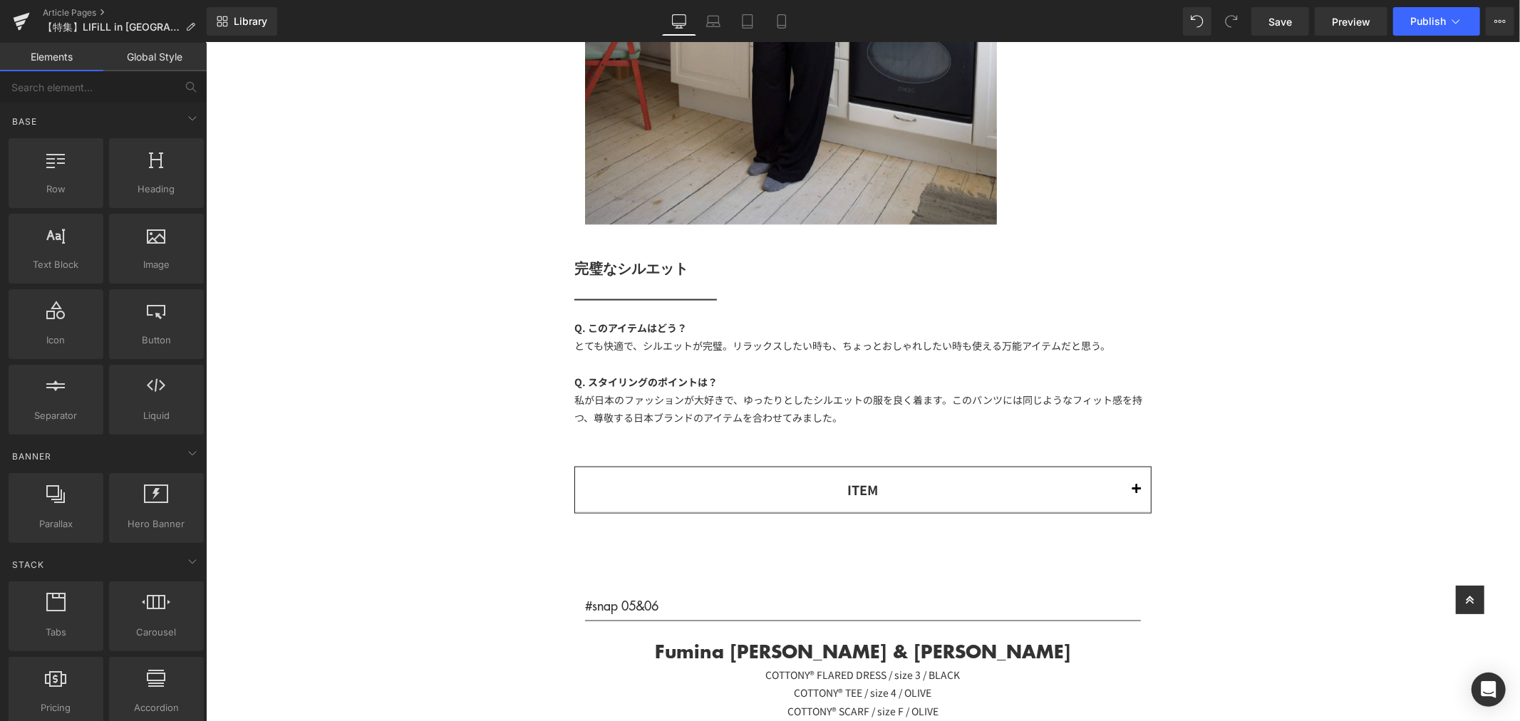
scroll to position [11039, 0]
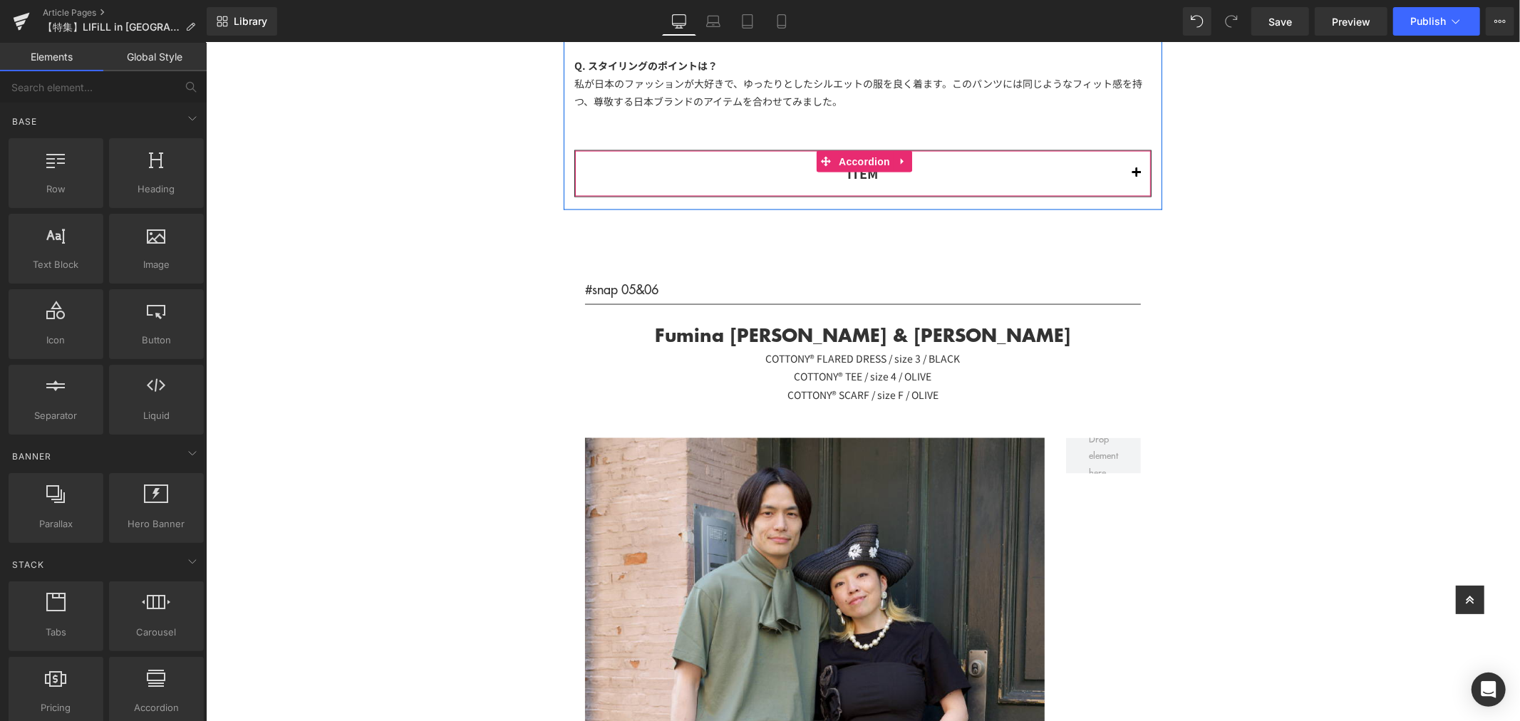
click at [1136, 177] on span "button" at bounding box center [1136, 177] width 0 height 0
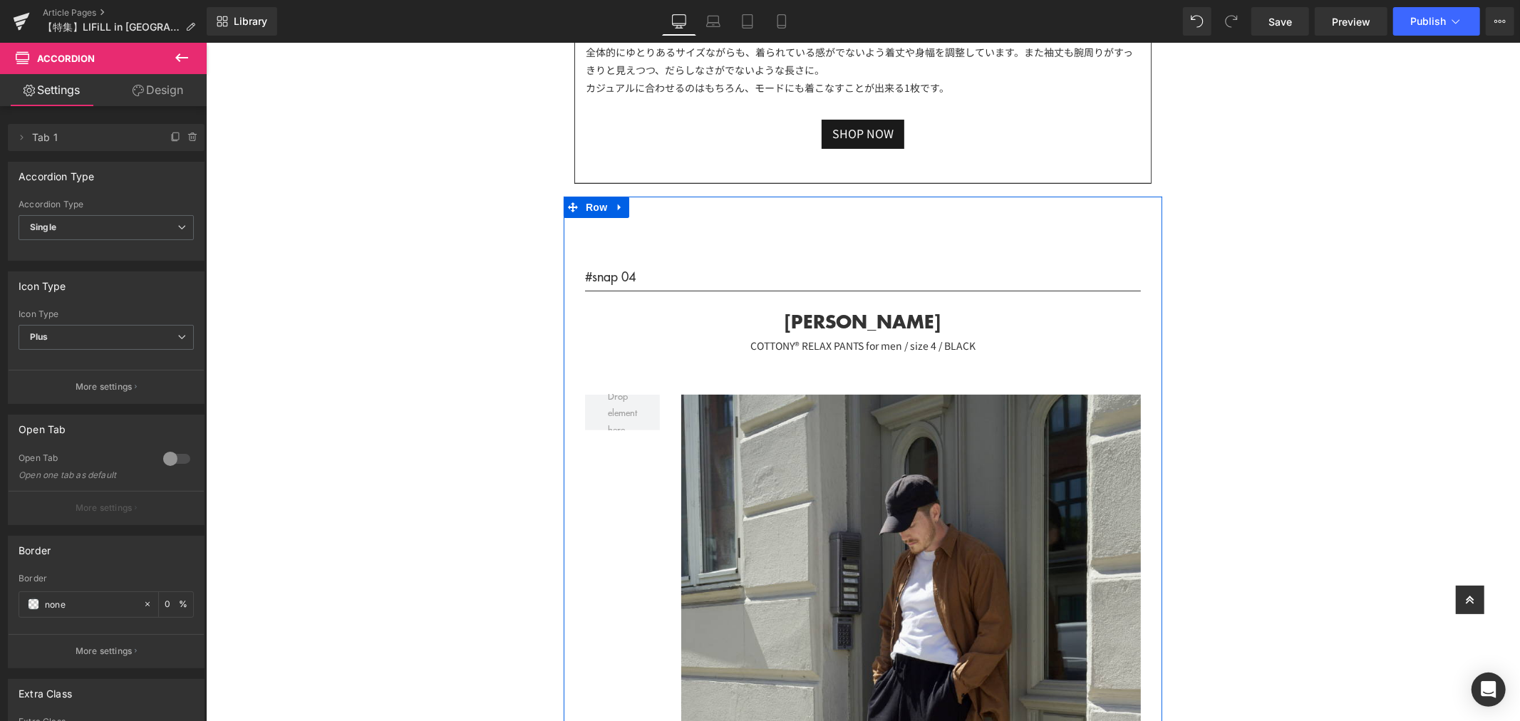
scroll to position [9297, 0]
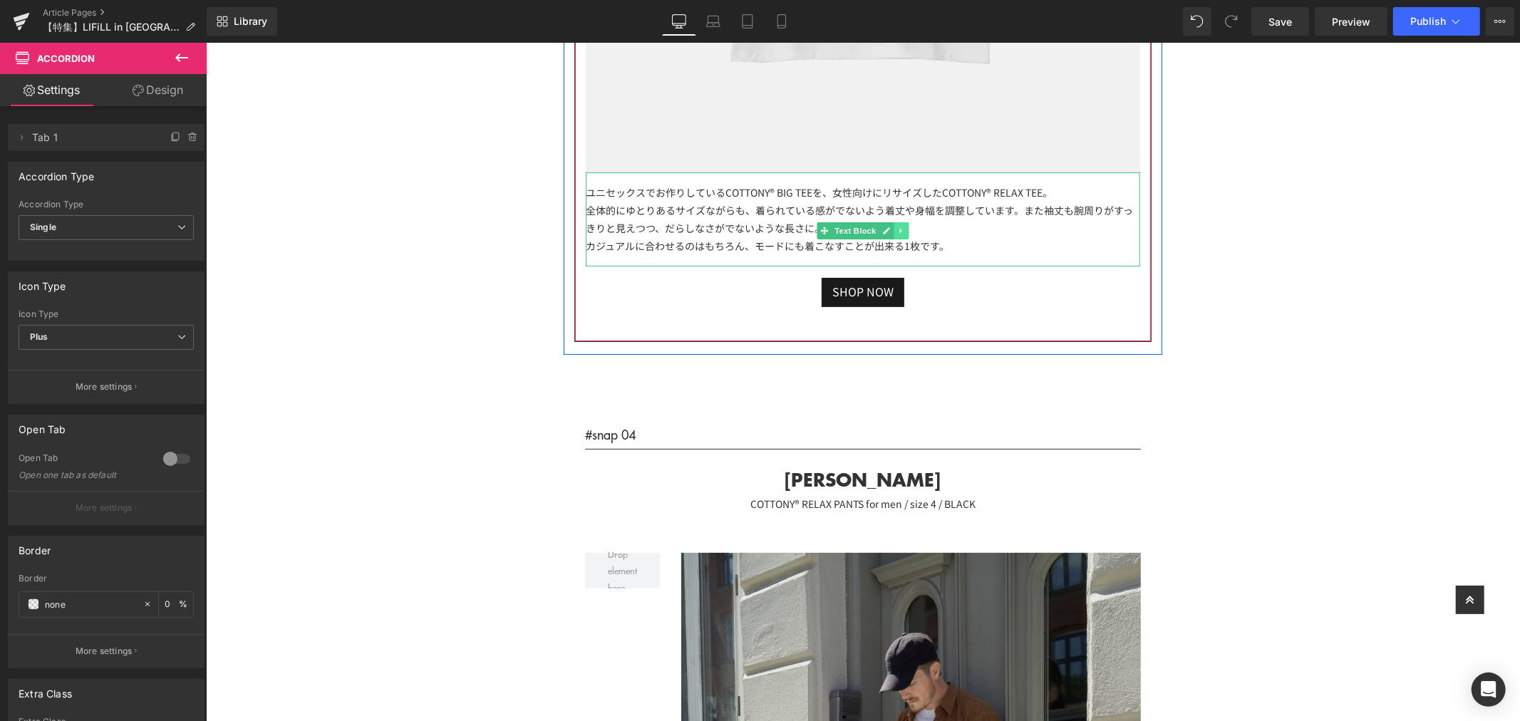
click at [899, 229] on icon at bounding box center [901, 230] width 8 height 9
click at [889, 229] on icon at bounding box center [893, 230] width 8 height 9
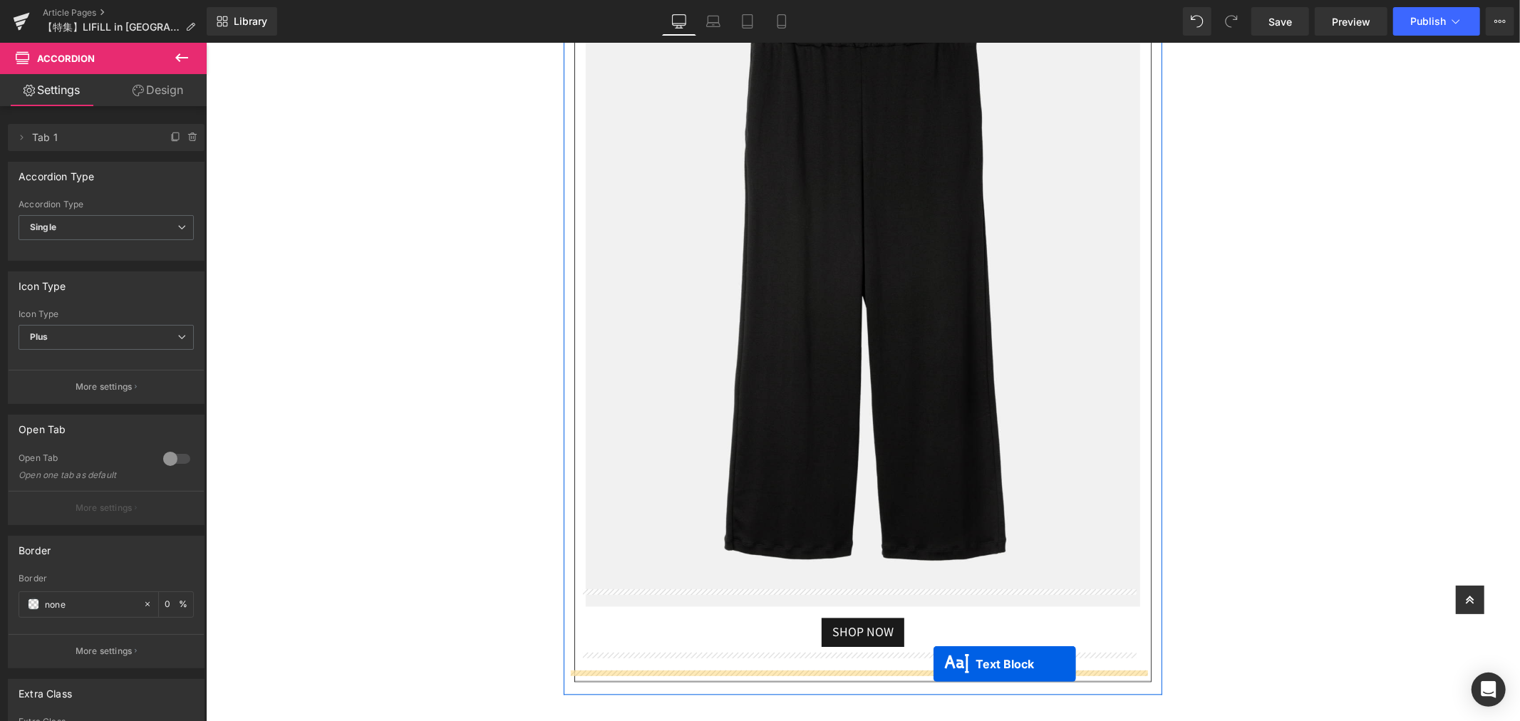
scroll to position [11471, 0]
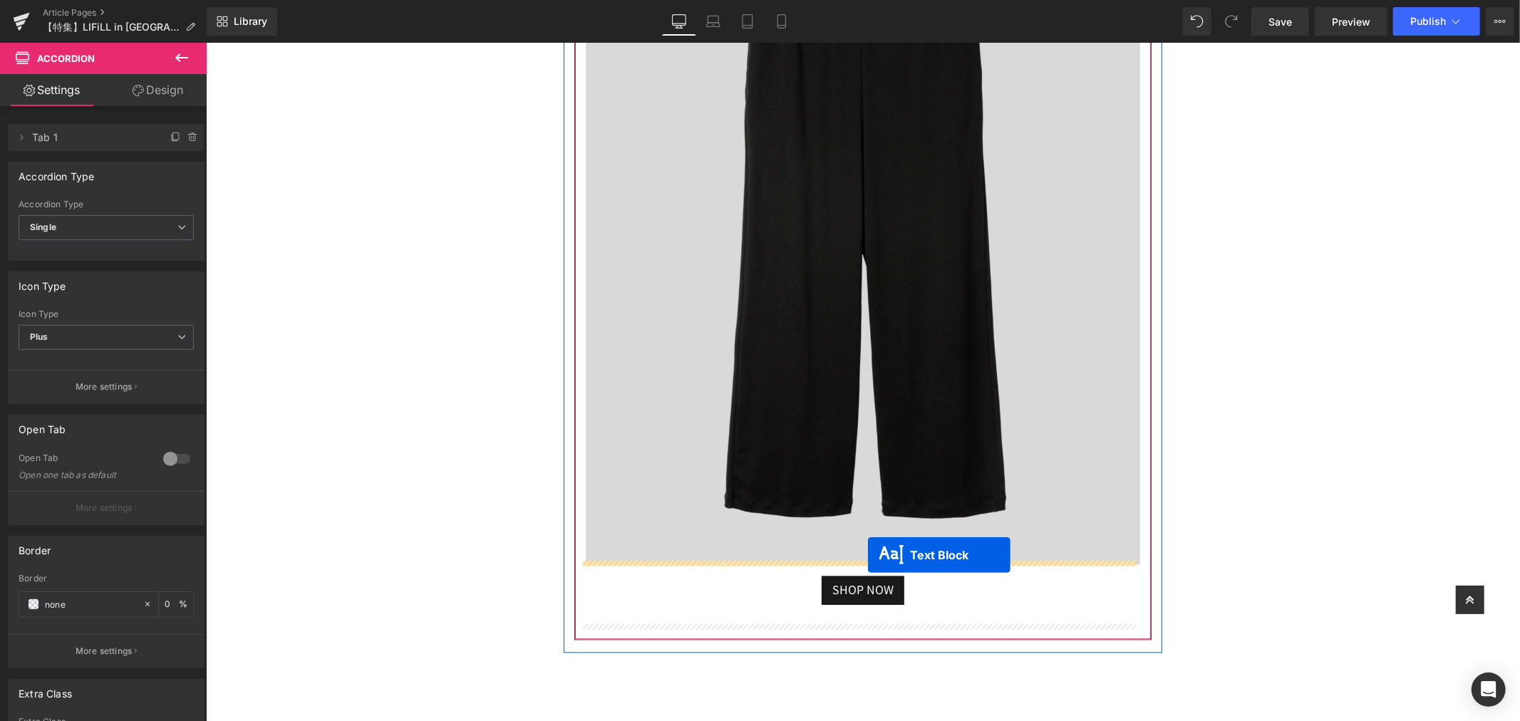
drag, startPoint x: 815, startPoint y: 249, endPoint x: 867, endPoint y: 555, distance: 310.2
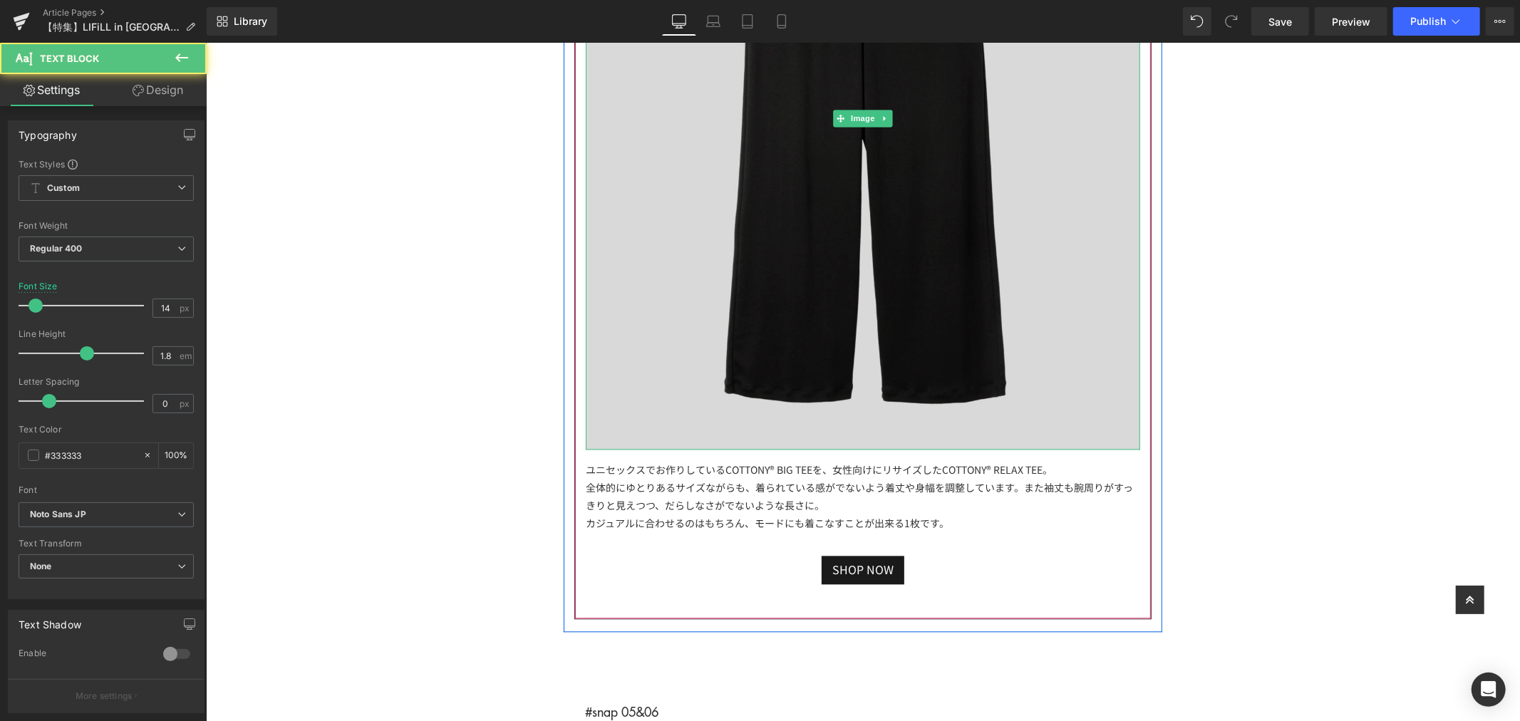
scroll to position [11629, 0]
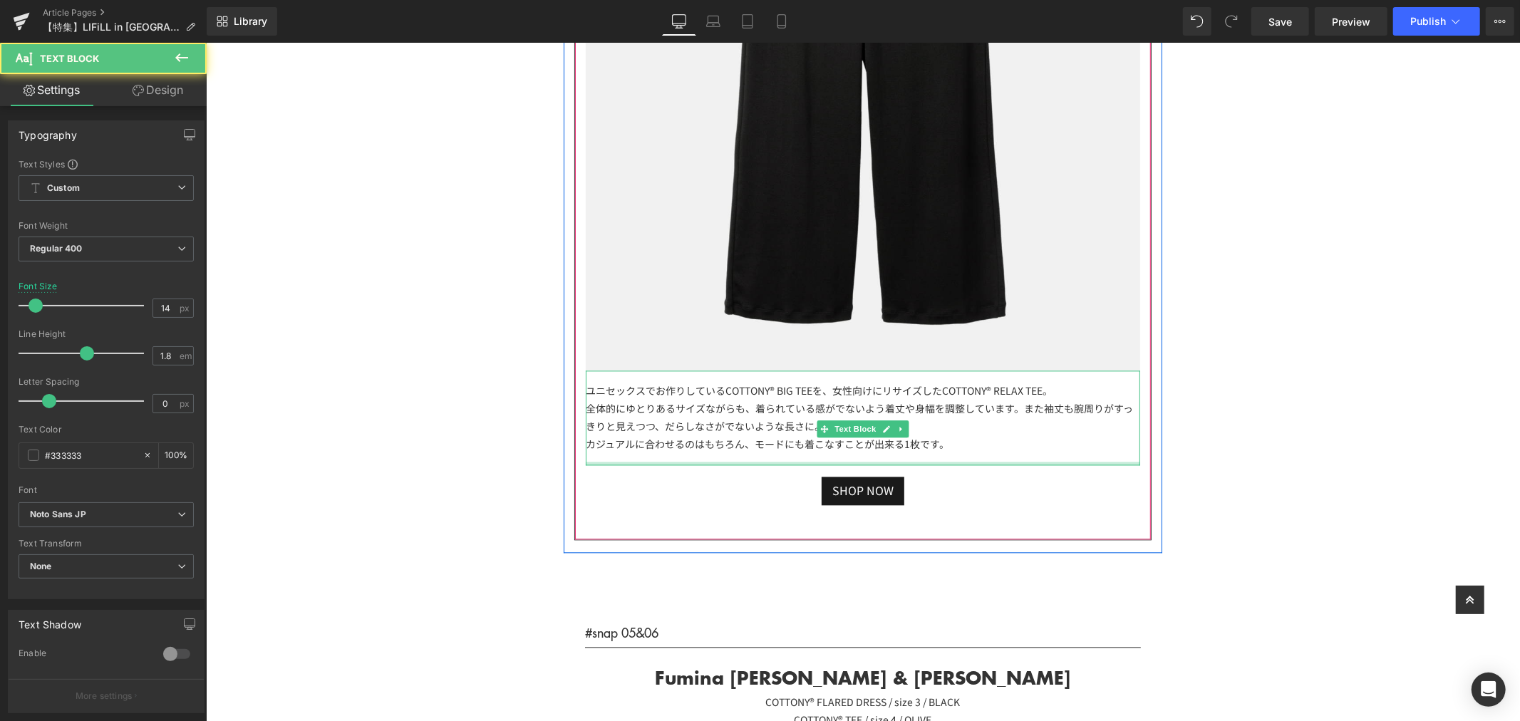
click at [944, 438] on div "カジュアルに合わせるのはもちろん、モードにも着こなすことが出来る1枚です。" at bounding box center [862, 444] width 554 height 18
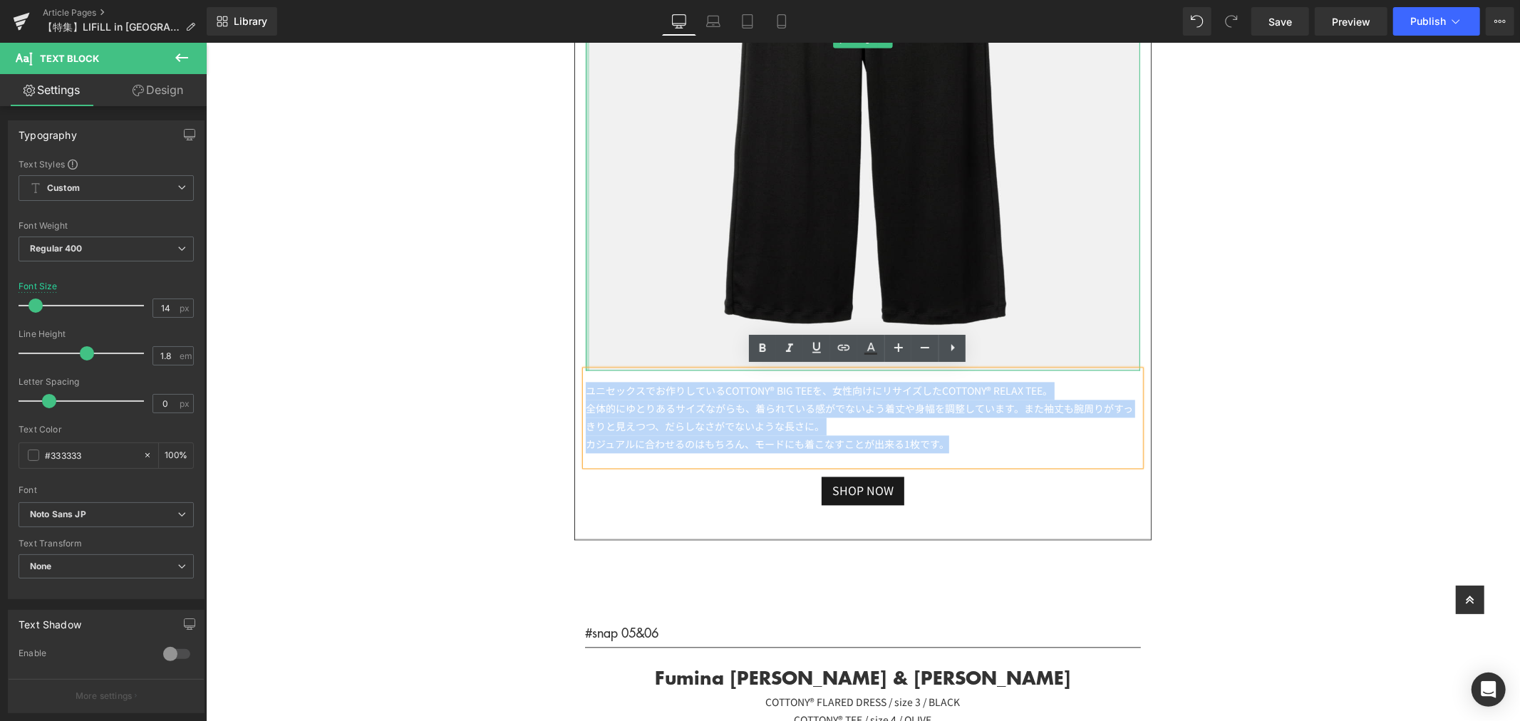
drag, startPoint x: 972, startPoint y: 443, endPoint x: 572, endPoint y: 349, distance: 410.6
click at [574, 349] on article "COTTONY® RELAX PANTS for men ¥17,600(inc tax) Text Block Image ユニセックスでお作りしているCO…" at bounding box center [862, 72] width 576 height 934
paste div
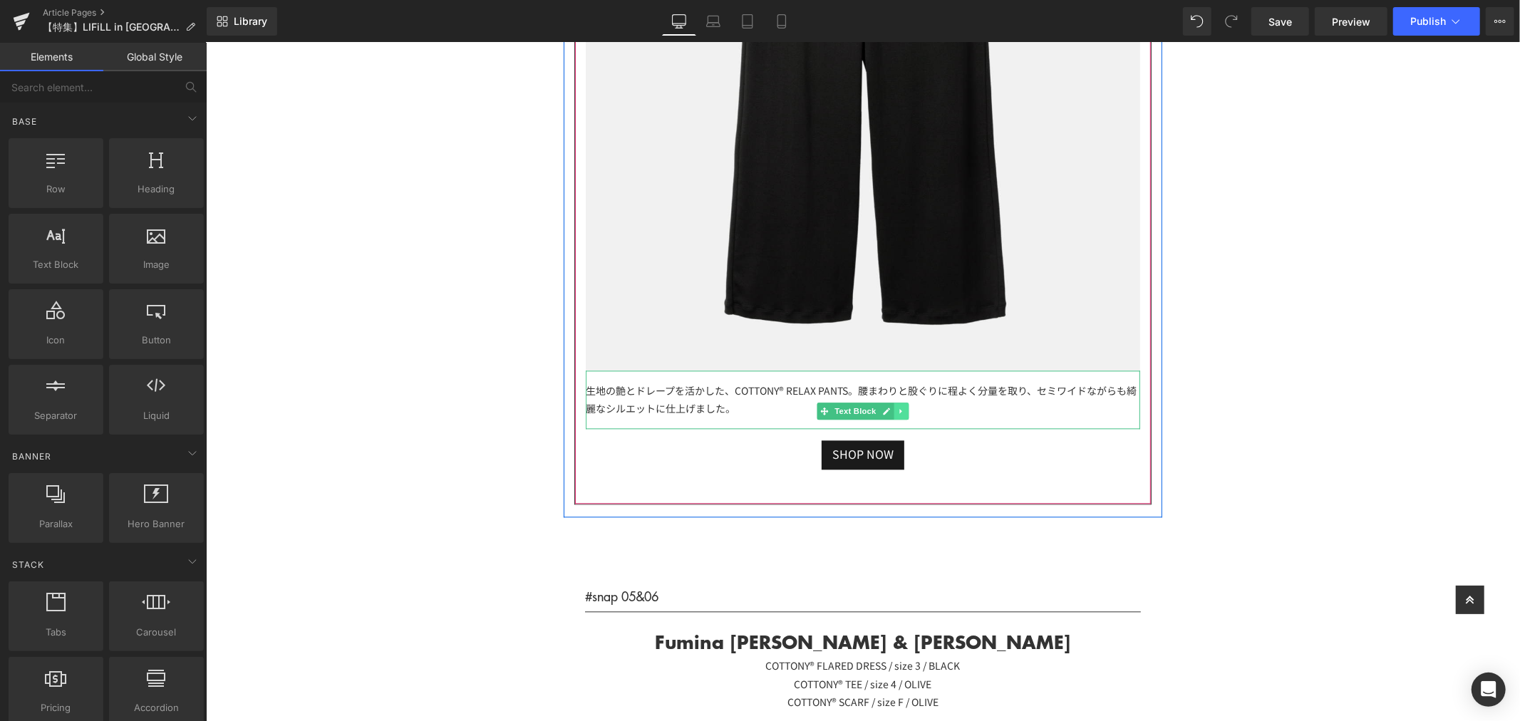
click at [897, 406] on icon at bounding box center [901, 410] width 8 height 9
click at [889, 406] on icon at bounding box center [893, 410] width 8 height 8
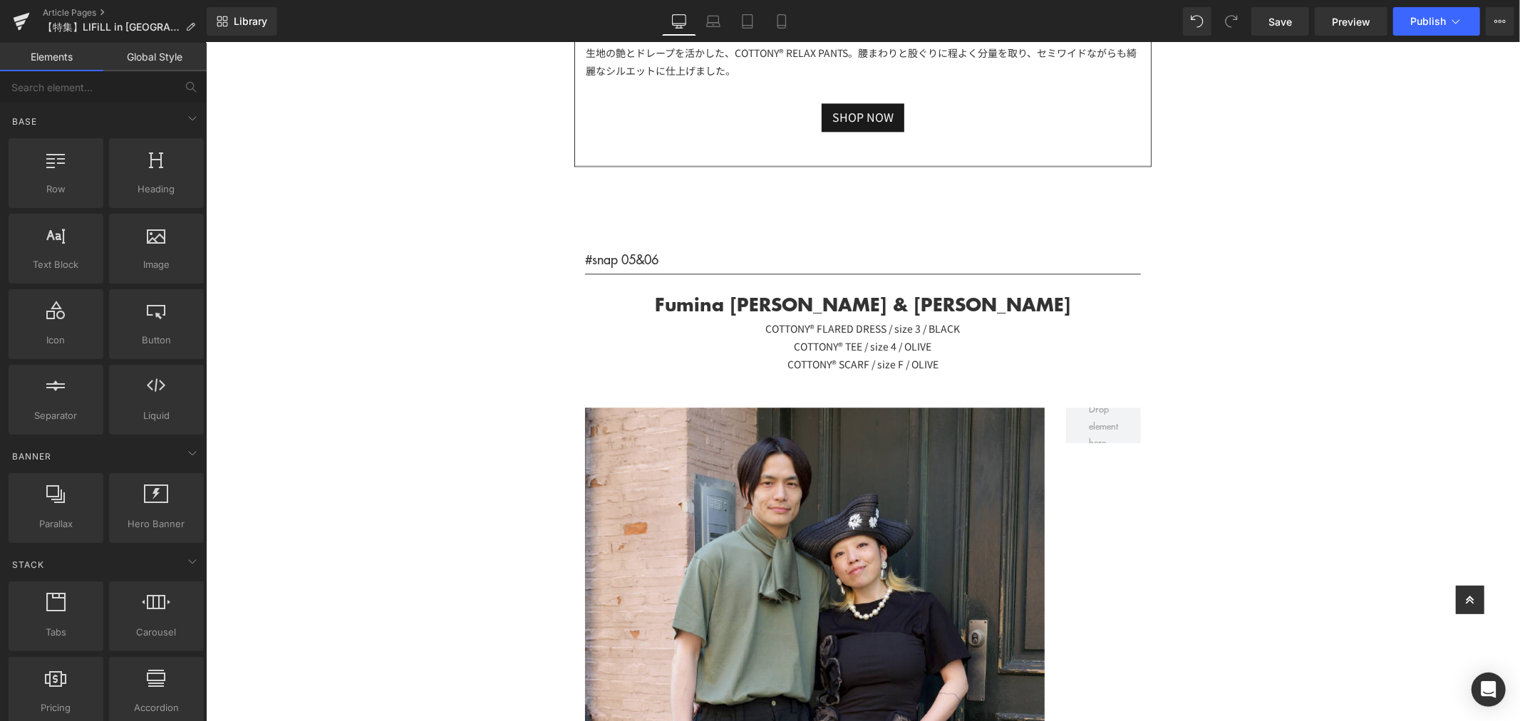
scroll to position [11867, 0]
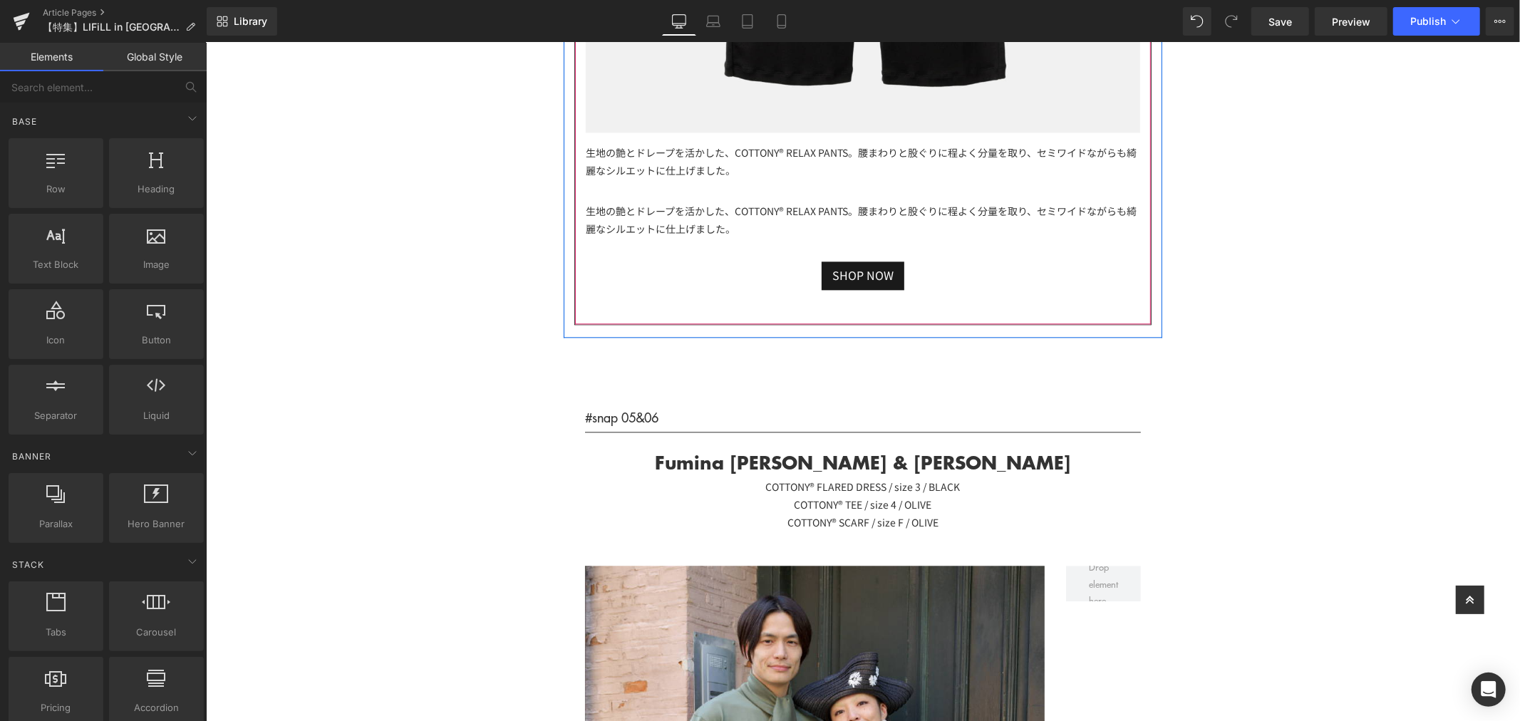
click at [832, 203] on div "生地の艶とドレープを活かした、COTTONY®︎ RELAX PANTS。腰まわりと股ぐりに程よく分量を取り、セミワイドながらも綺麗なシルエットに仕上げました。" at bounding box center [862, 219] width 554 height 58
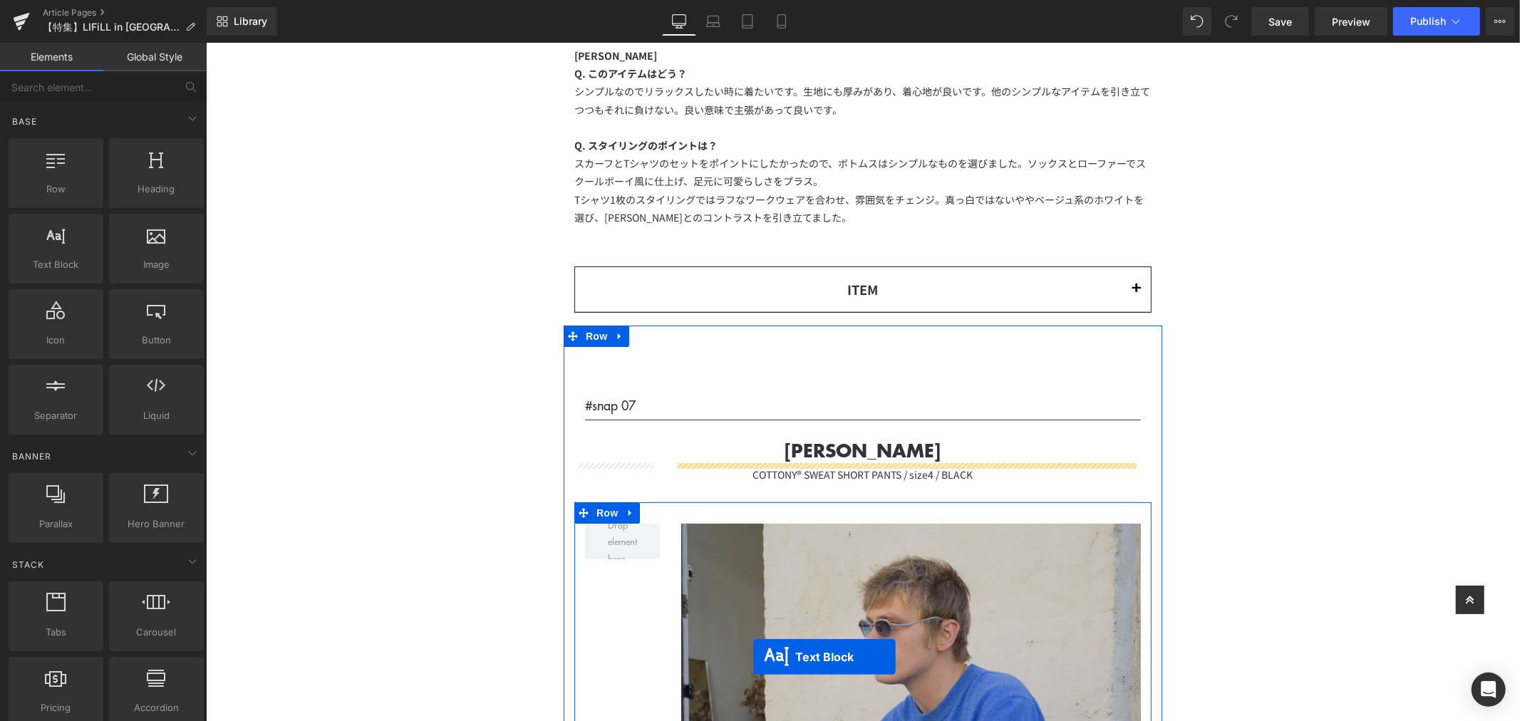
scroll to position [13835, 0]
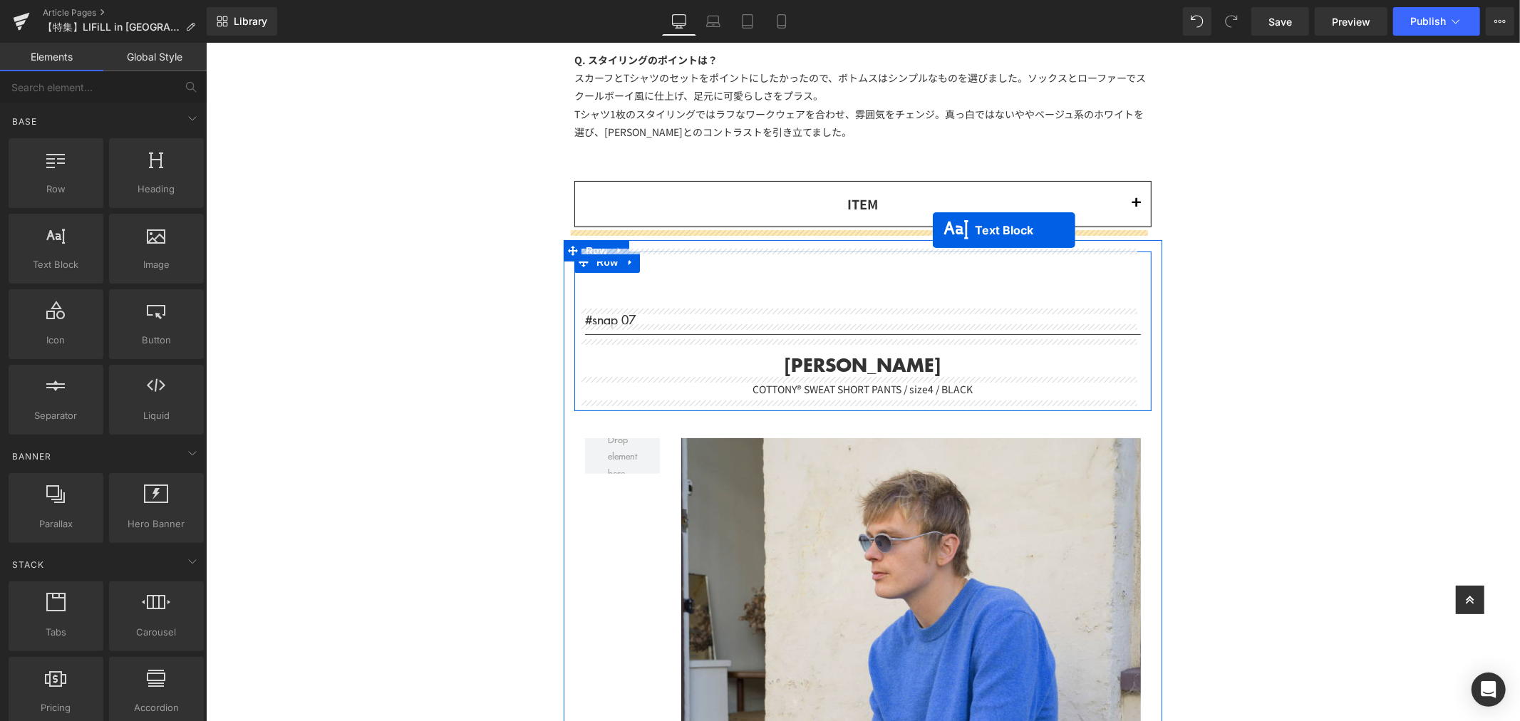
drag, startPoint x: 815, startPoint y: 232, endPoint x: 932, endPoint y: 229, distance: 116.9
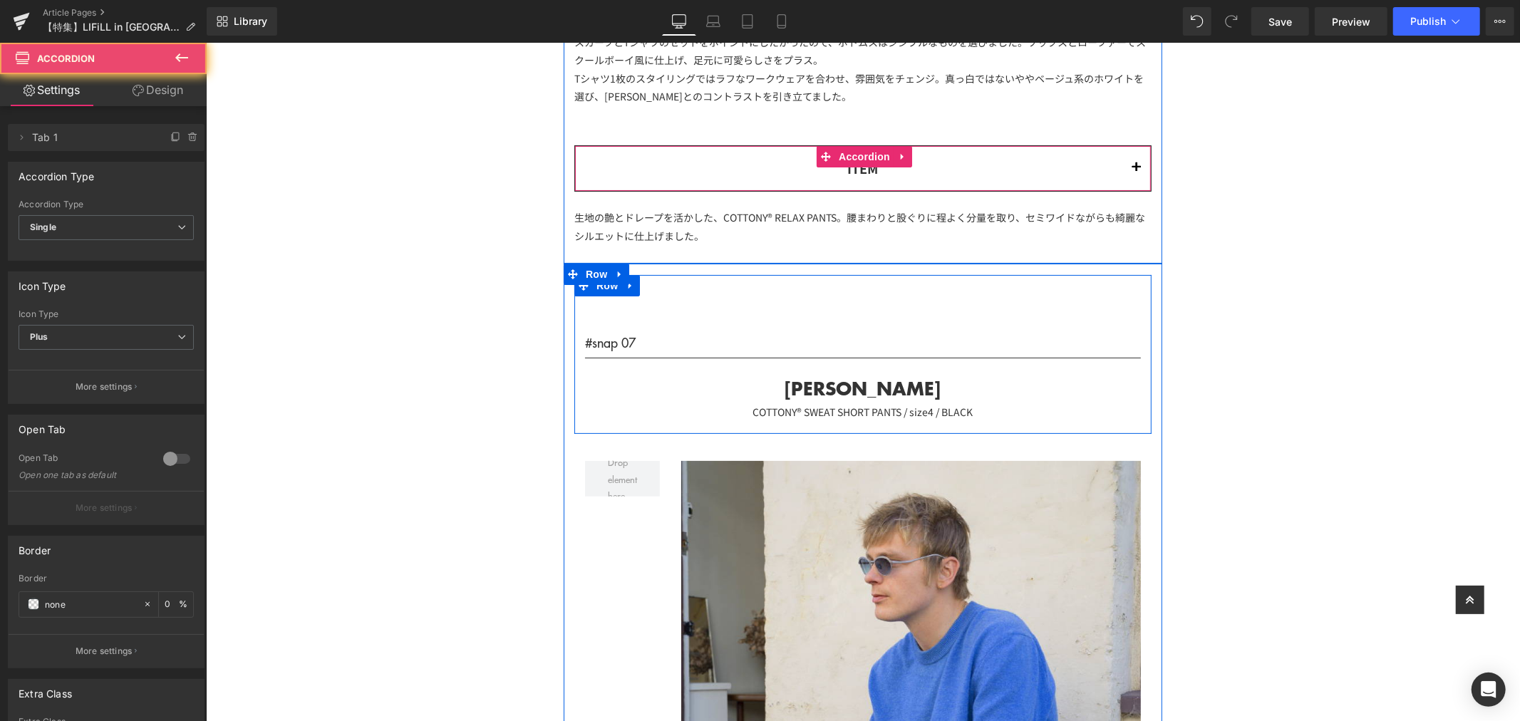
click at [1131, 165] on button "button" at bounding box center [1136, 167] width 29 height 44
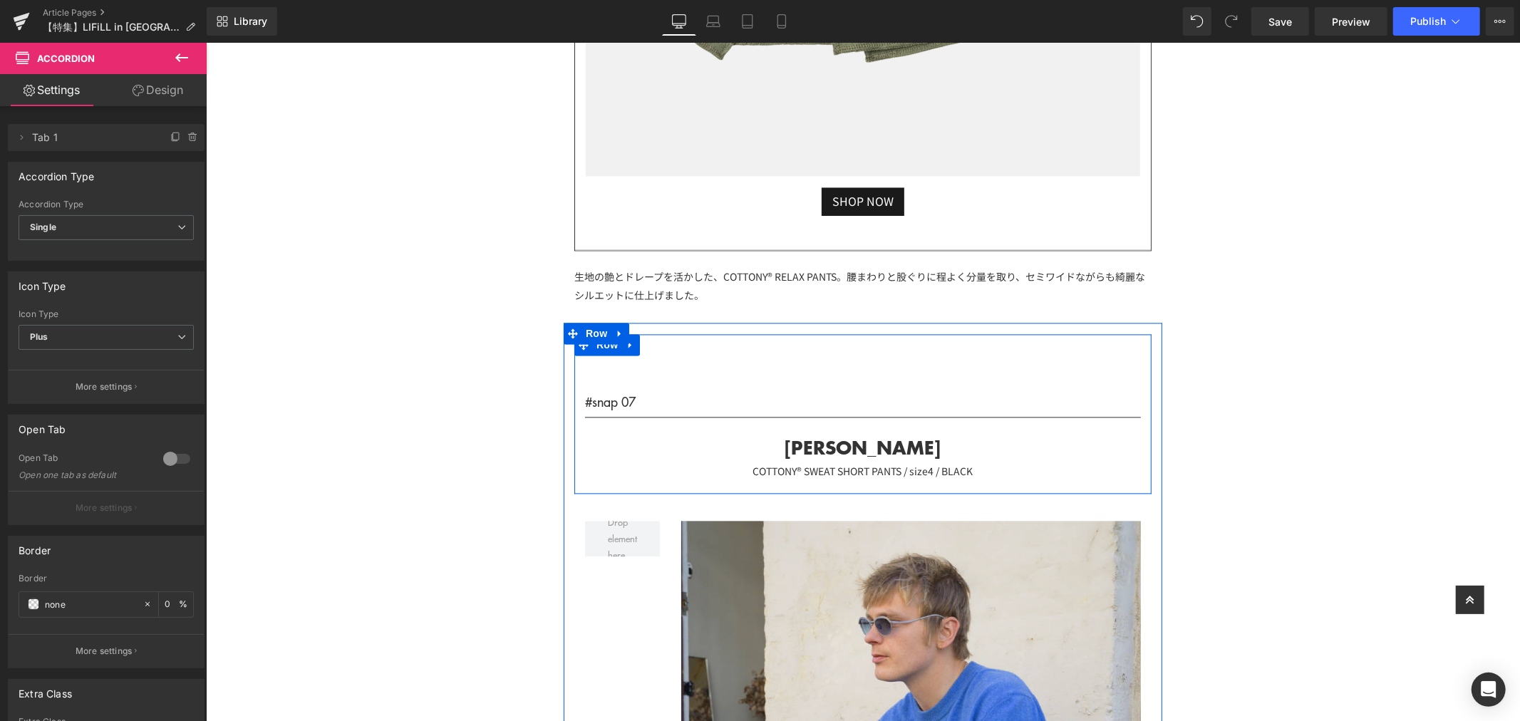
scroll to position [16052, 0]
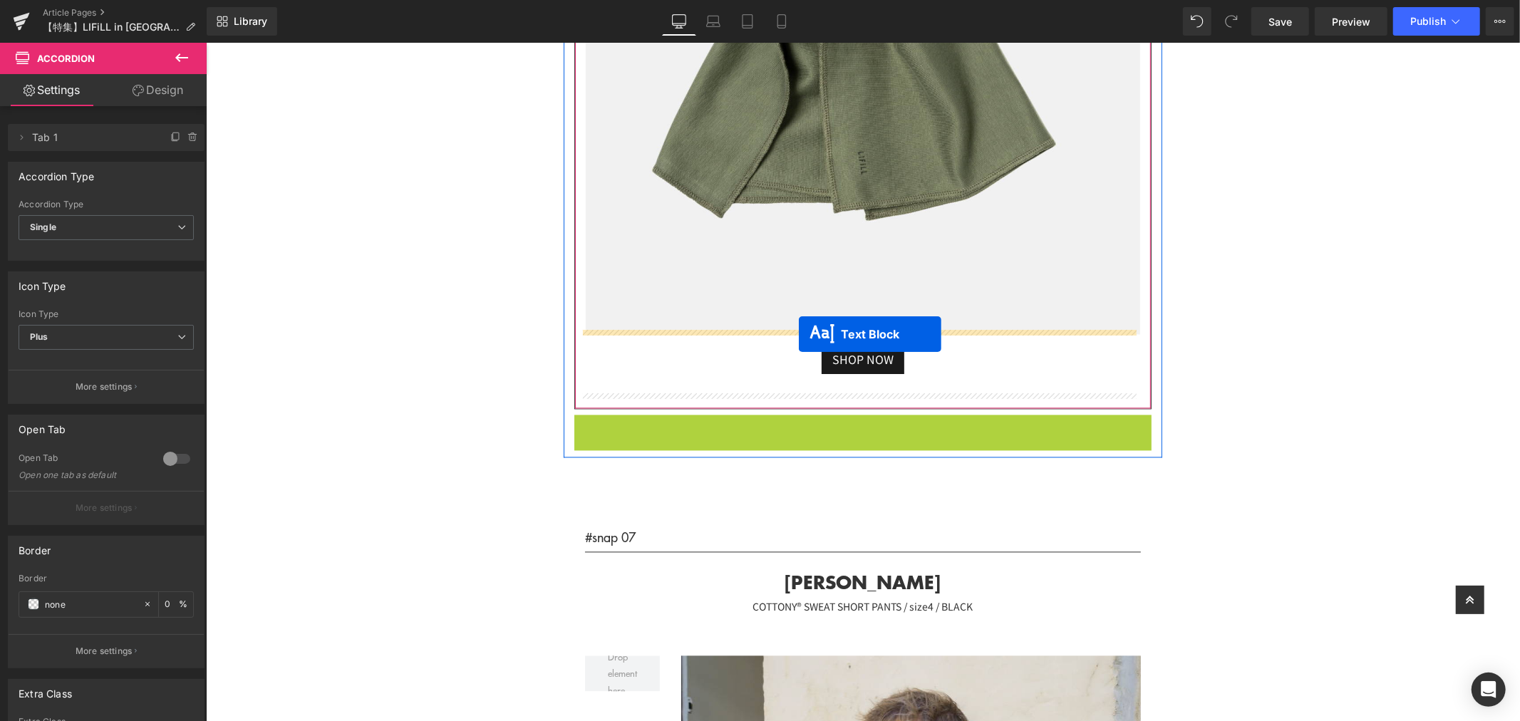
drag, startPoint x: 819, startPoint y: 453, endPoint x: 798, endPoint y: 333, distance: 122.2
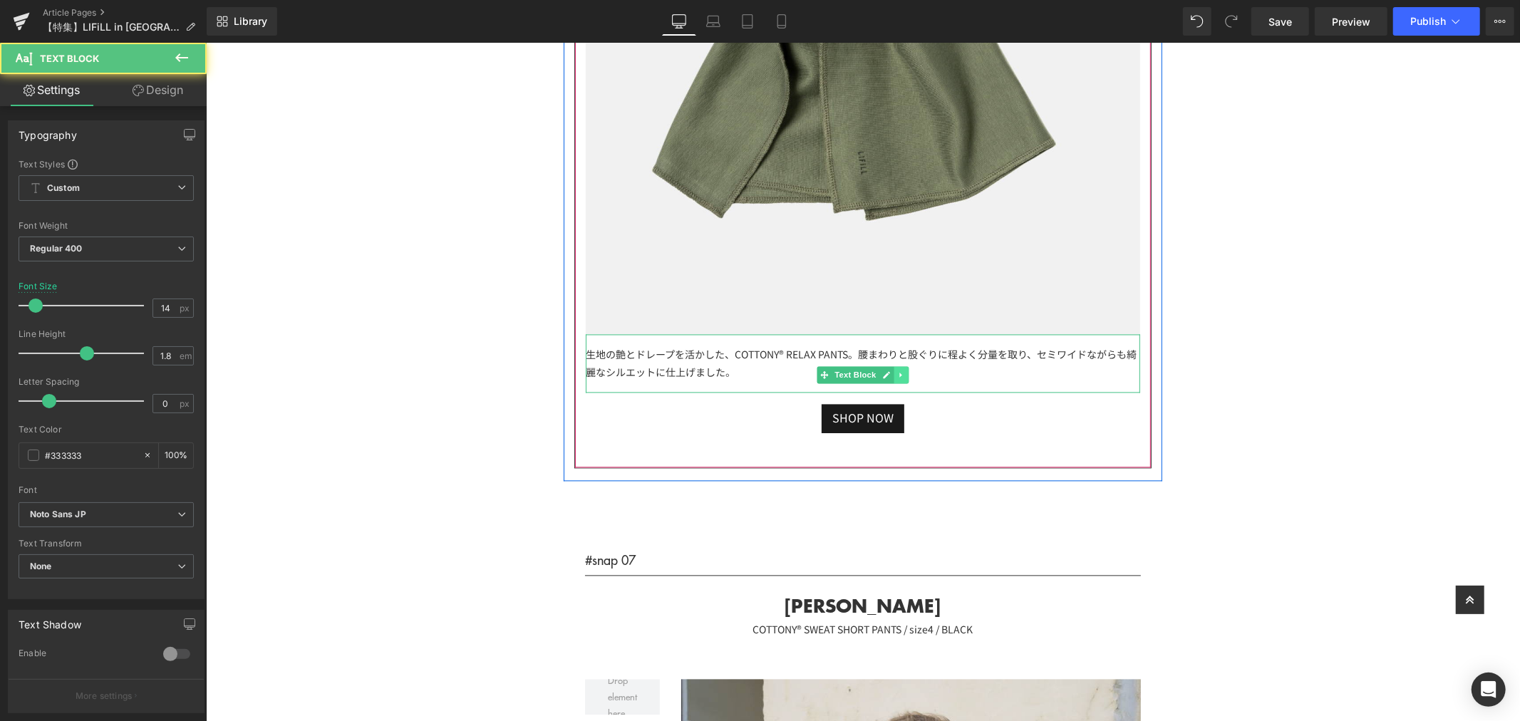
click at [899, 371] on icon at bounding box center [900, 373] width 2 height 5
click at [886, 368] on link at bounding box center [893, 374] width 15 height 17
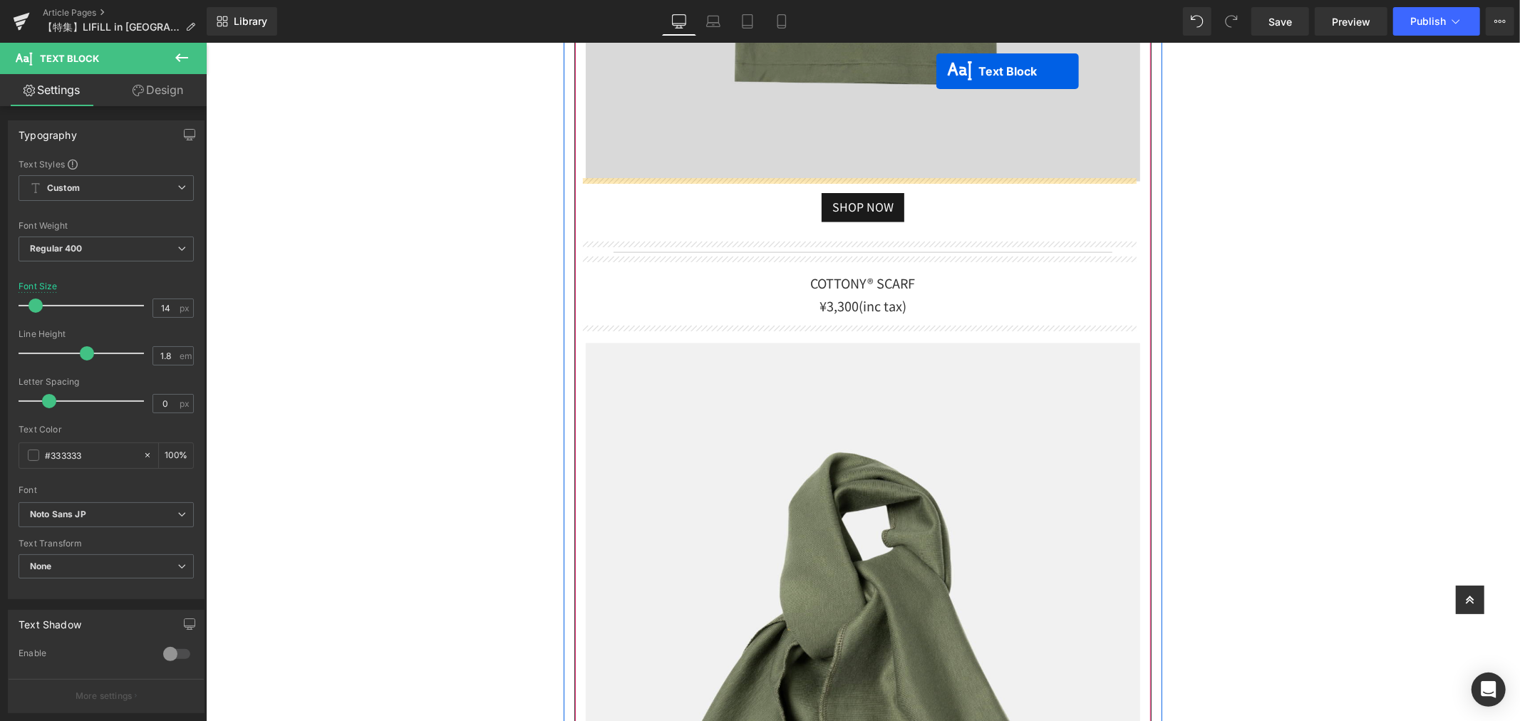
scroll to position [15295, 0]
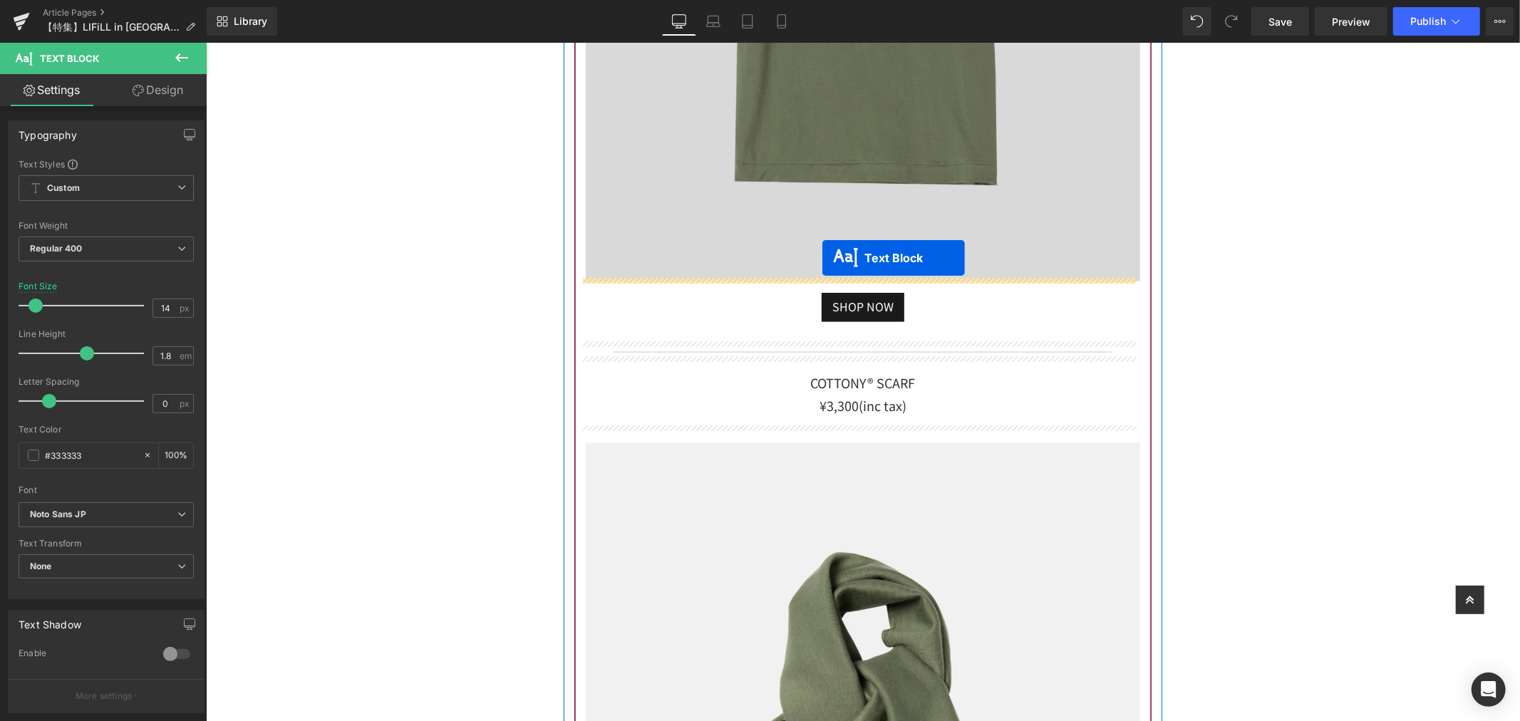
drag, startPoint x: 796, startPoint y: 530, endPoint x: 815, endPoint y: 264, distance: 265.8
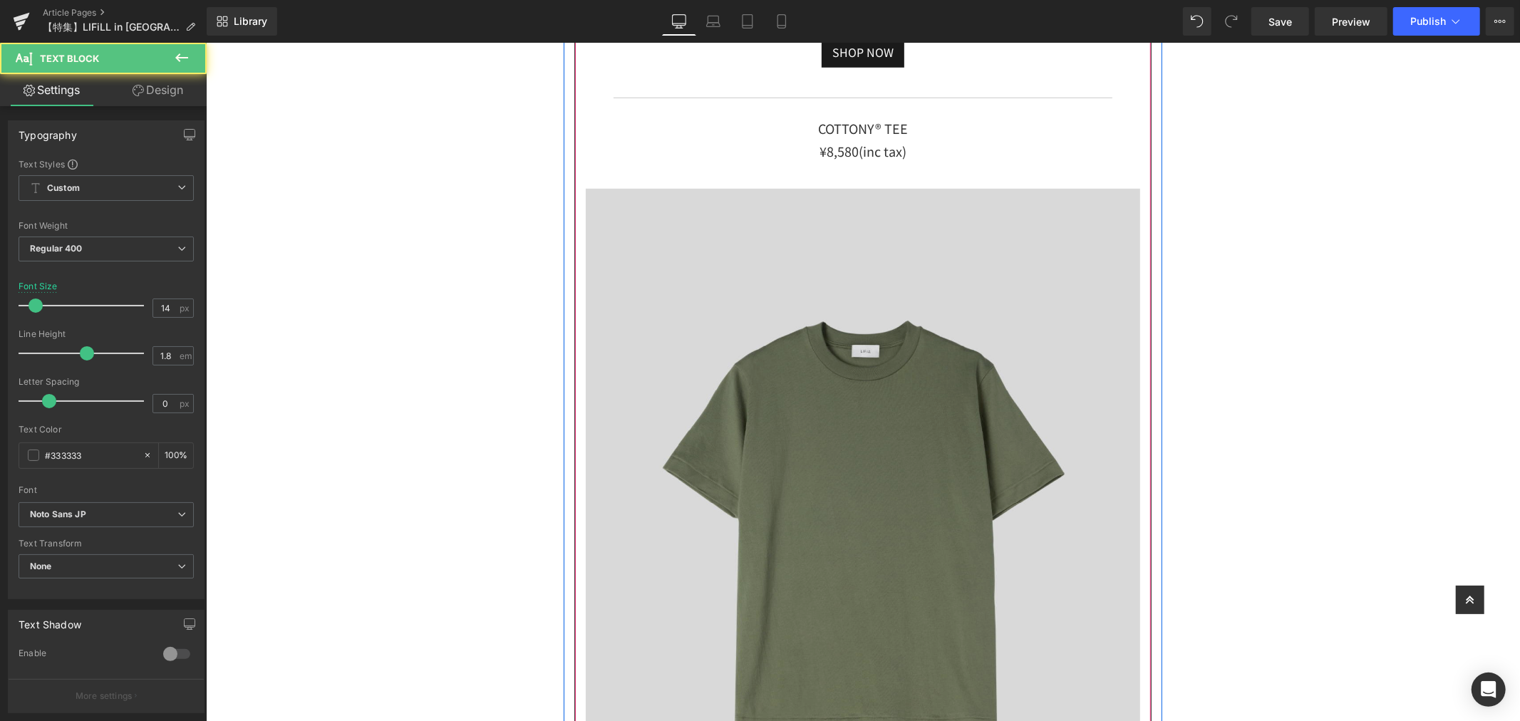
scroll to position [15136, 0]
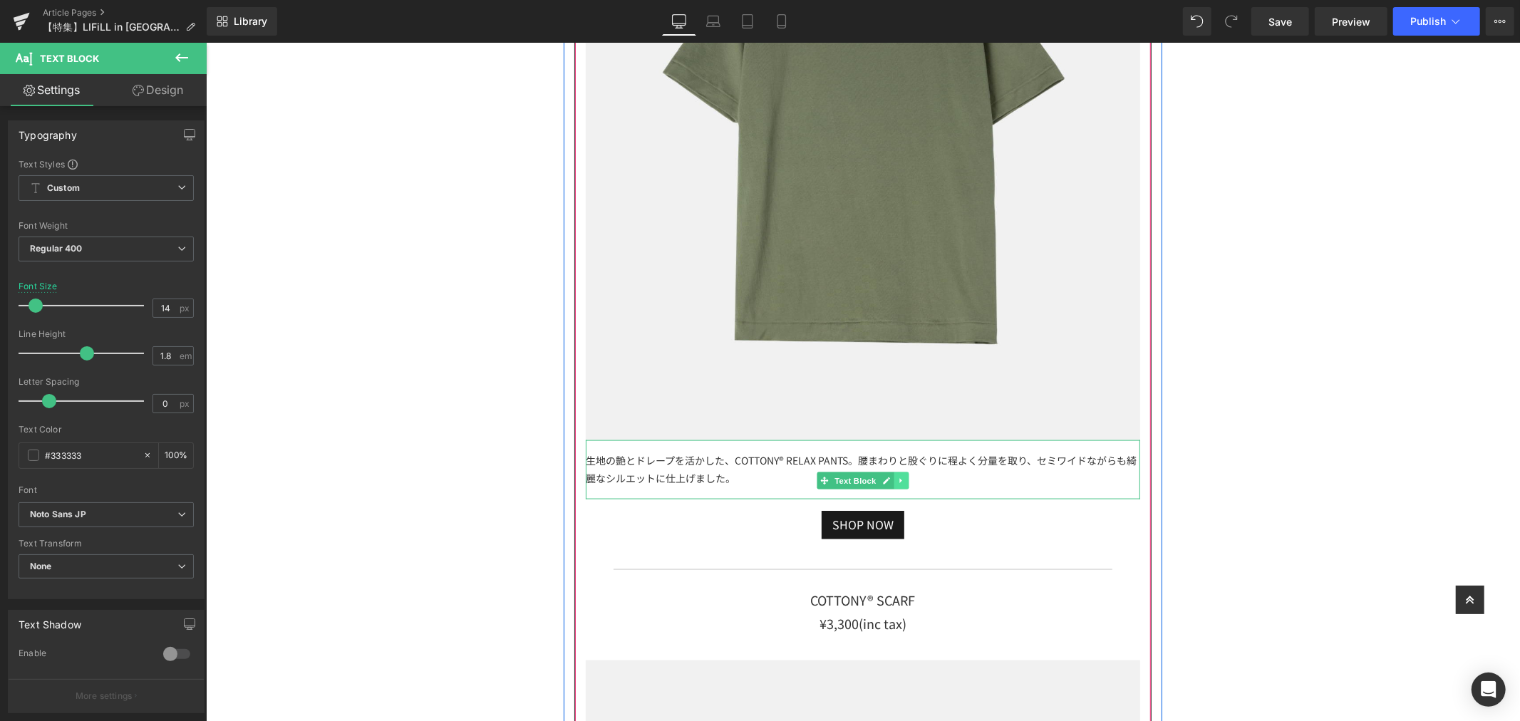
click at [893, 479] on link at bounding box center [900, 480] width 15 height 17
click at [889, 479] on icon at bounding box center [893, 480] width 8 height 9
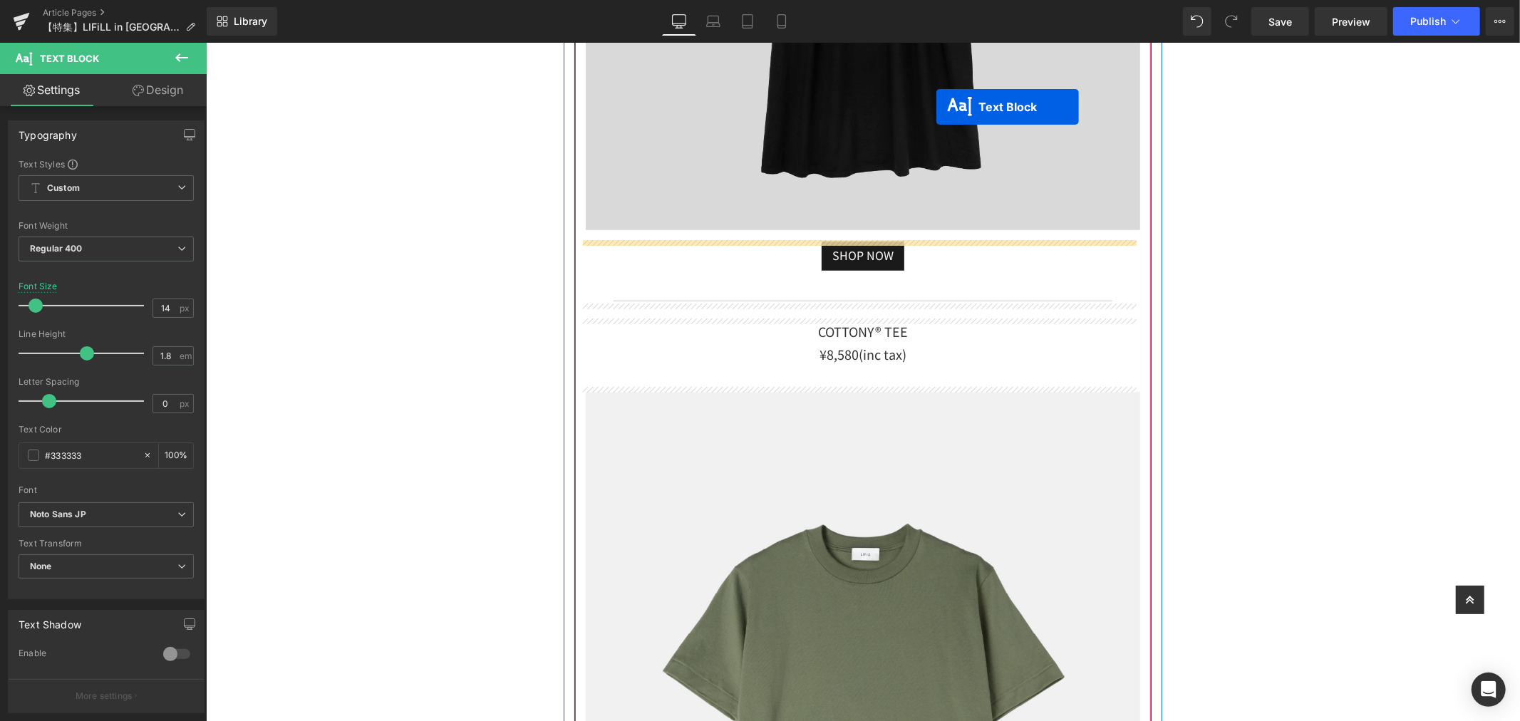
scroll to position [14509, 0]
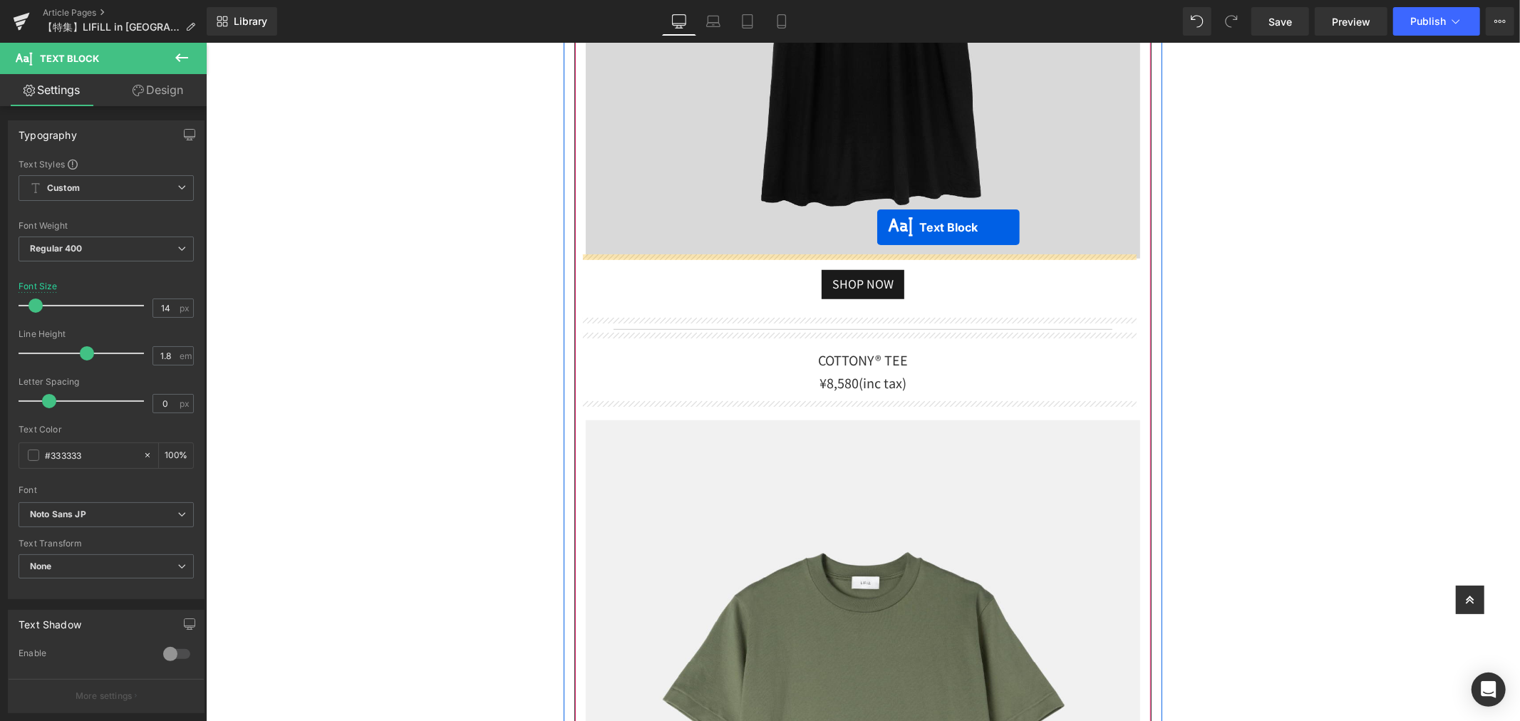
drag, startPoint x: 793, startPoint y: 475, endPoint x: 875, endPoint y: 229, distance: 259.2
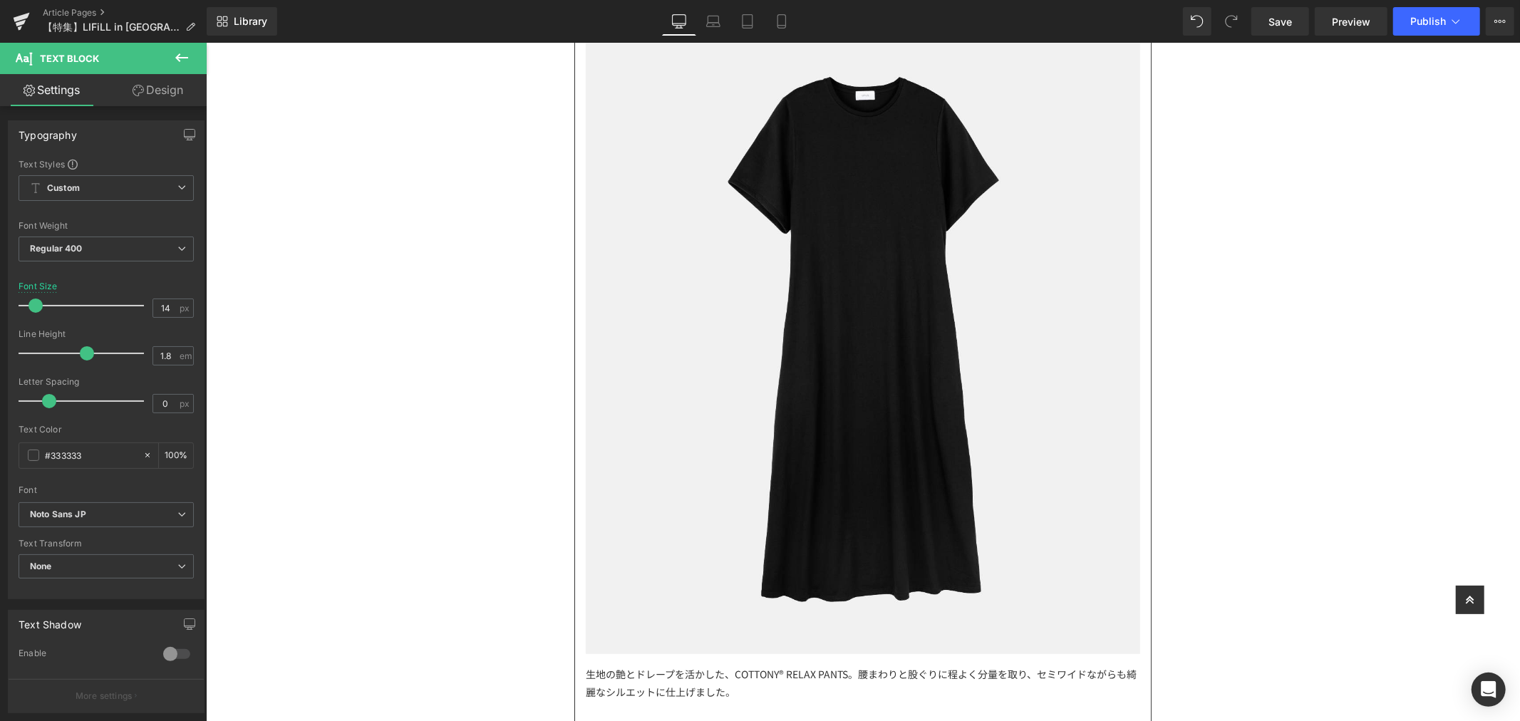
scroll to position [14351, 0]
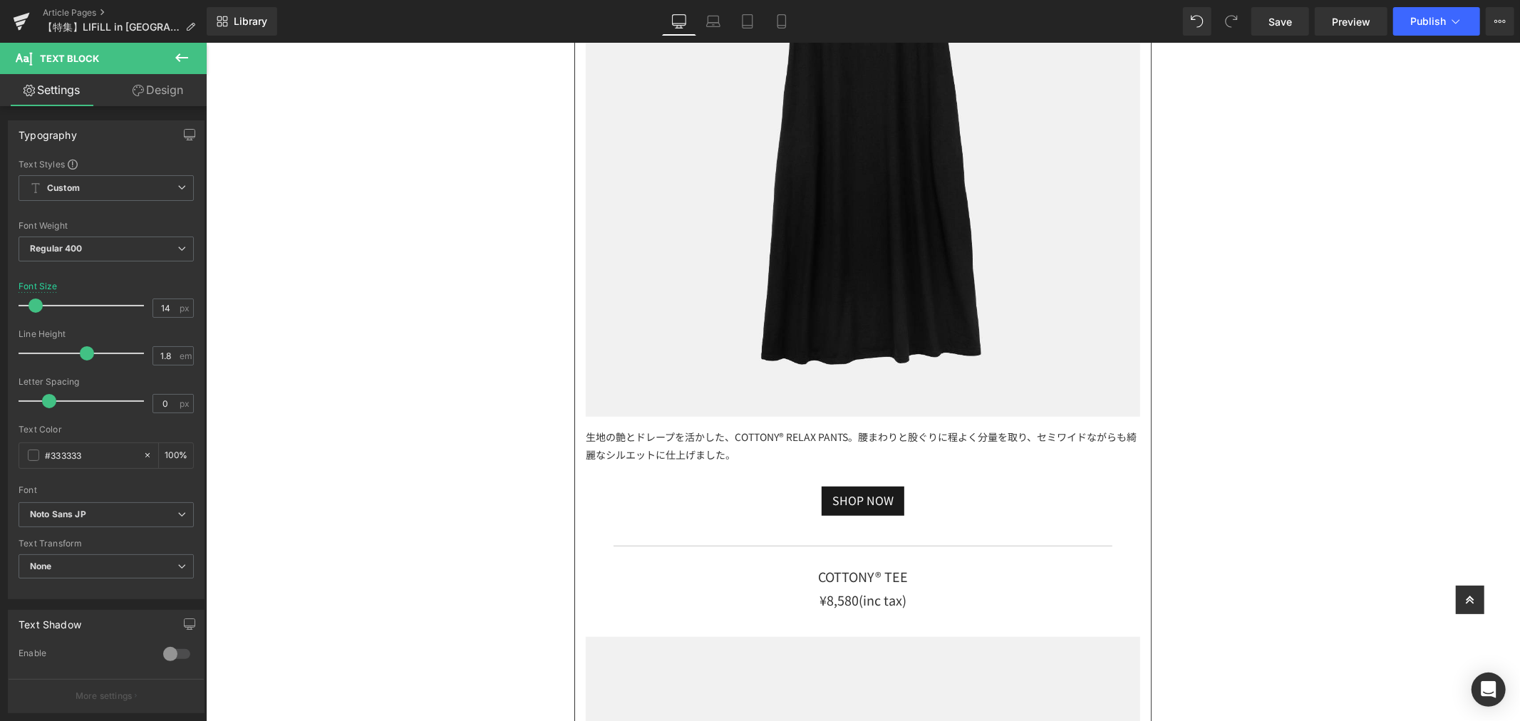
click at [715, 435] on div "生地の艶とドレープを活かした、COTTONY®︎ RELAX PANTS。腰まわりと股ぐりに程よく分量を取り、セミワイドながらも綺麗なシルエットに仕上げました。" at bounding box center [862, 445] width 554 height 58
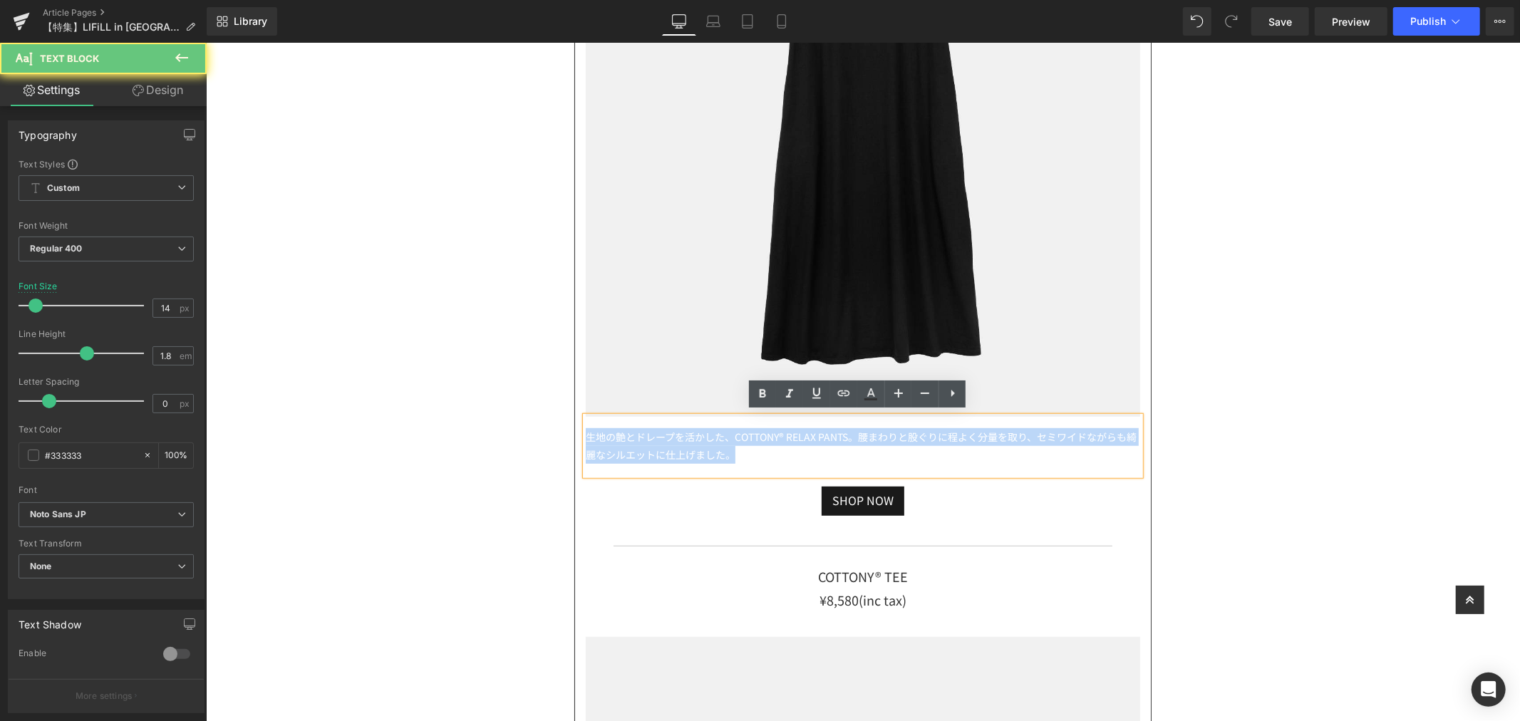
drag, startPoint x: 615, startPoint y: 428, endPoint x: 570, endPoint y: 430, distance: 45.0
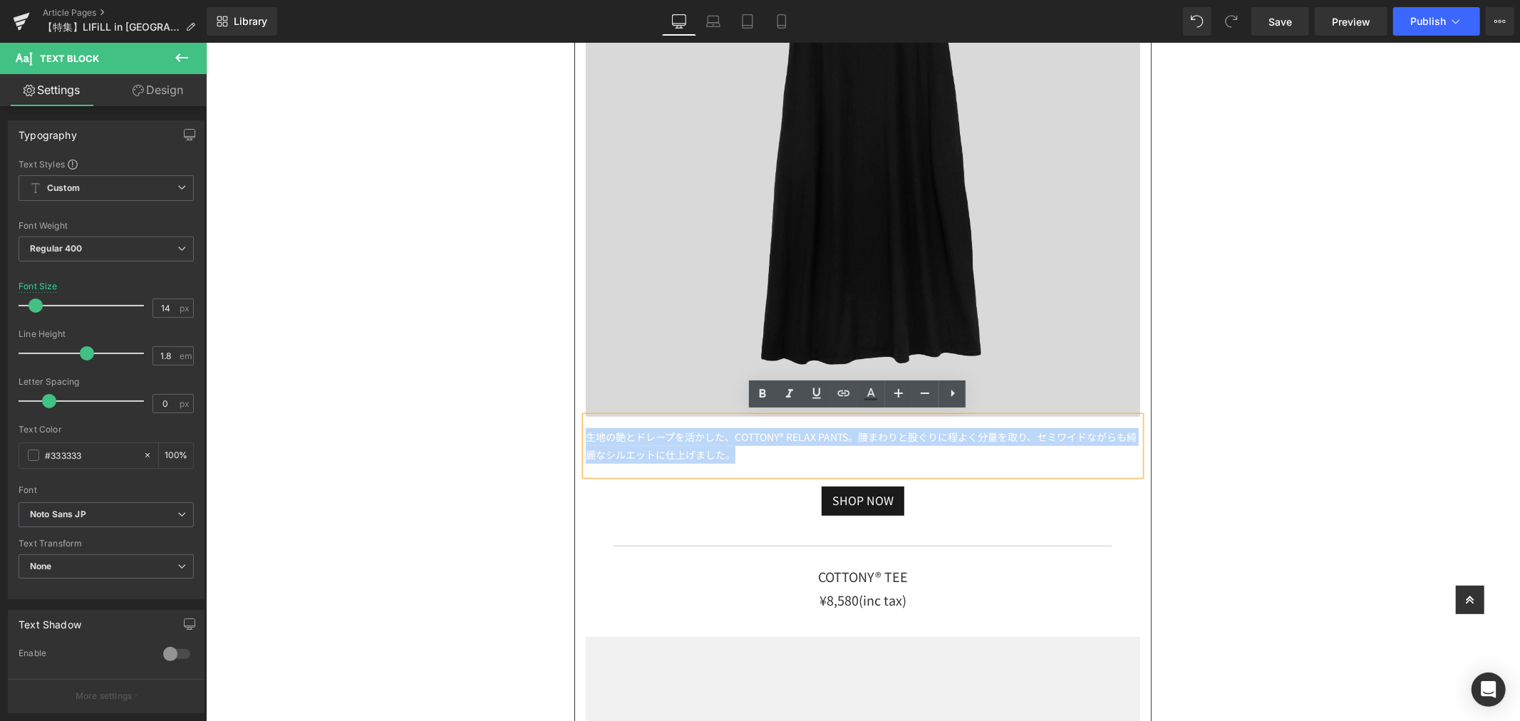
paste div
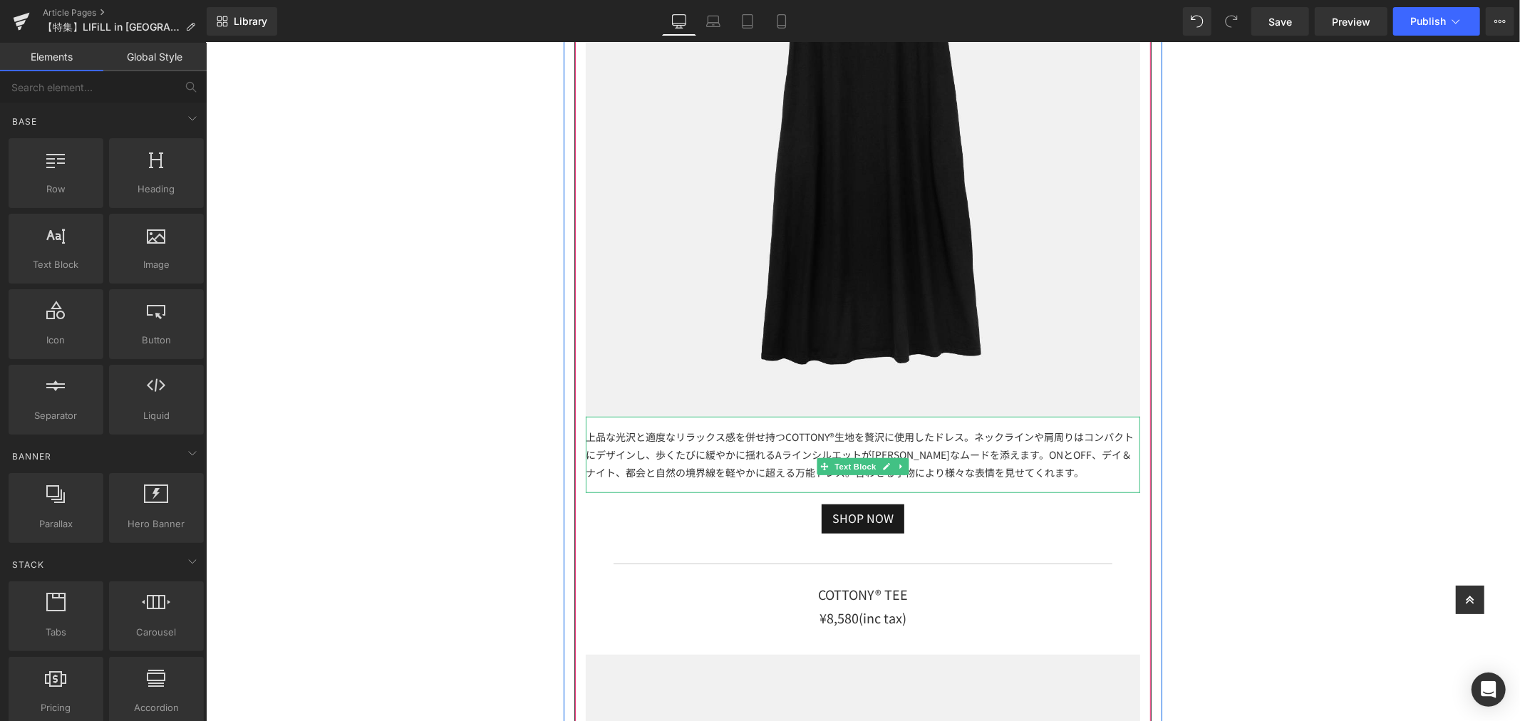
click at [1069, 479] on div "上品な光沢と適度なリラックス感を併せ持つCOTTONY®生地を贅沢に使用したドレス。ネックラインや肩周りはコンパクトにデザインし、歩くたびに緩やかに揺れるAラ…" at bounding box center [862, 454] width 554 height 77
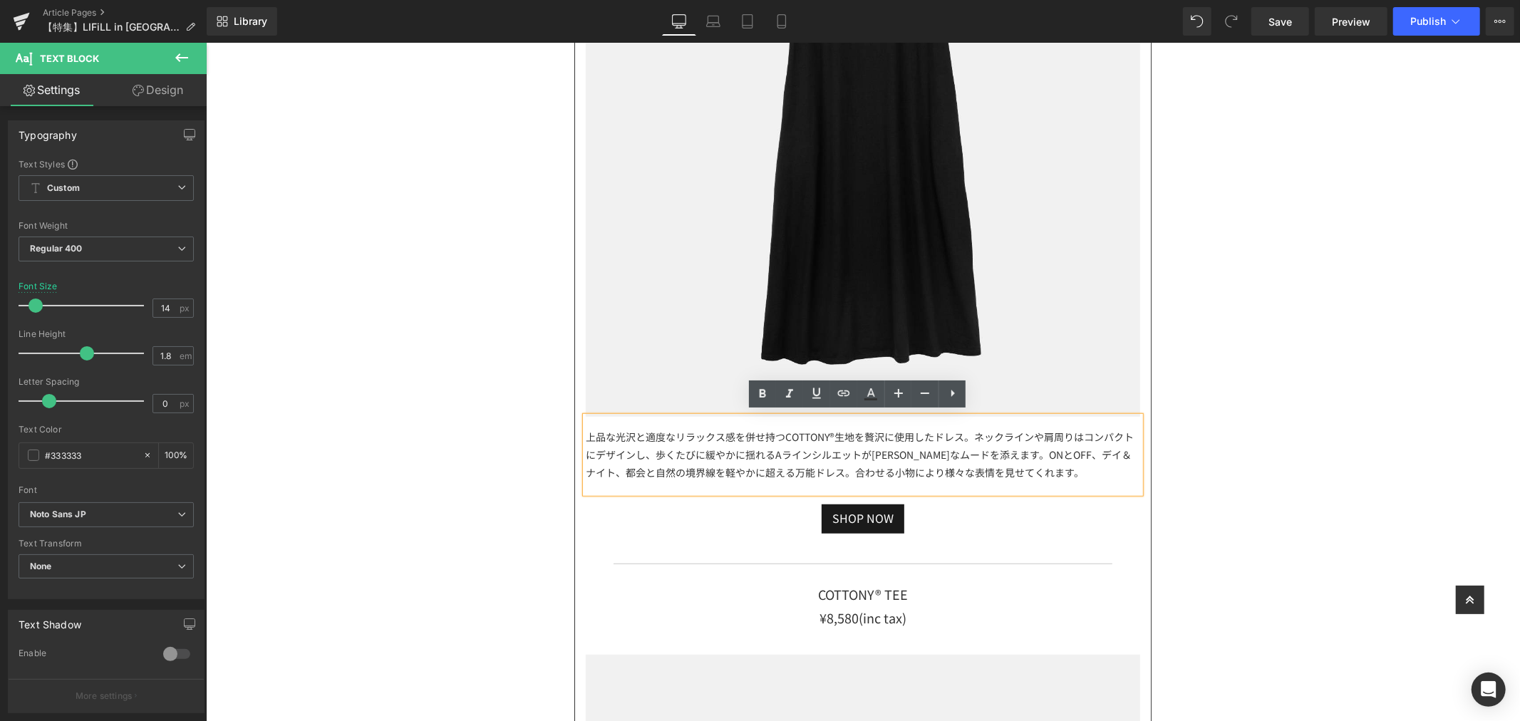
click at [1004, 449] on div "上品な光沢と適度なリラックス感を併せ持つCOTTONY®生地を贅沢に使用したドレス。ネックラインや肩周りはコンパクトにデザインし、歩くたびに緩やかに揺れるAラ…" at bounding box center [862, 454] width 554 height 77
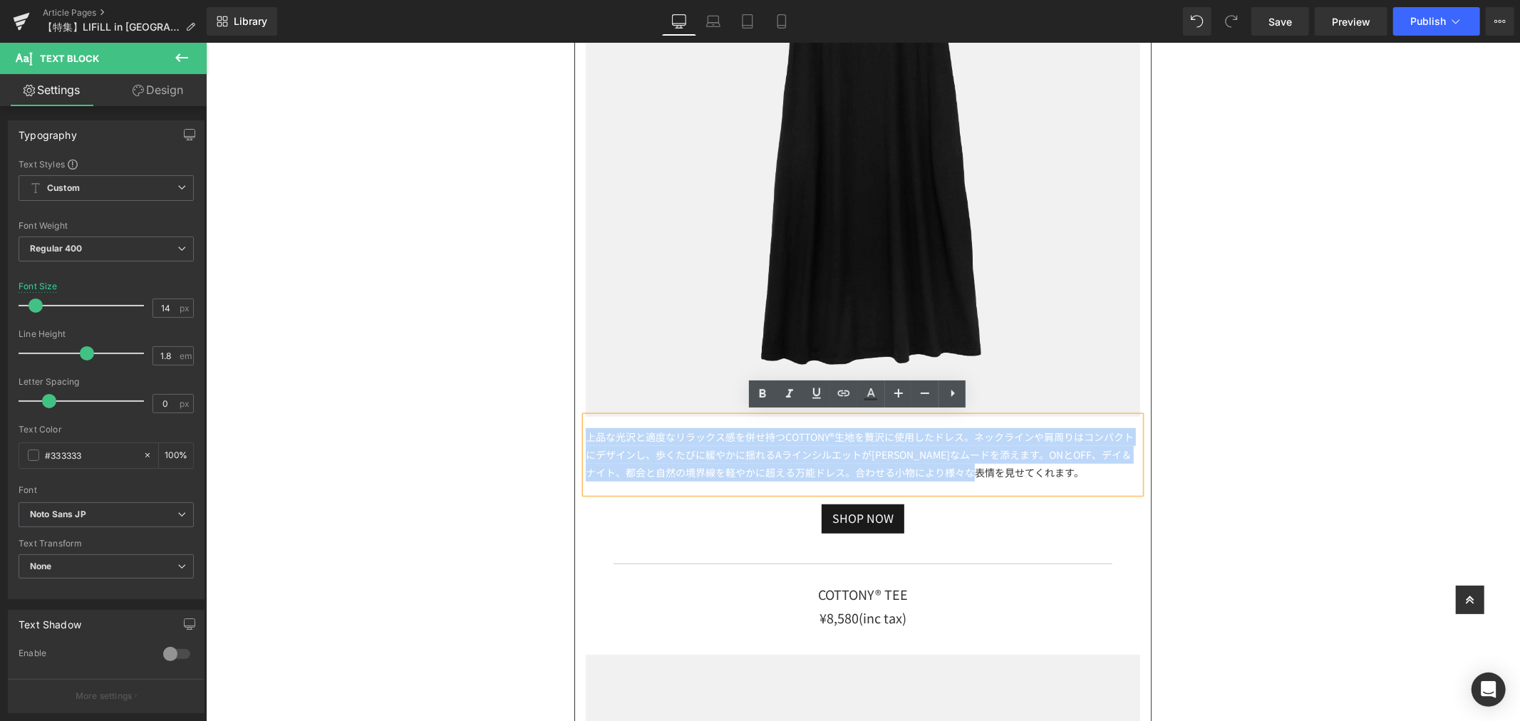
drag, startPoint x: 1030, startPoint y: 477, endPoint x: 537, endPoint y: 436, distance: 494.9
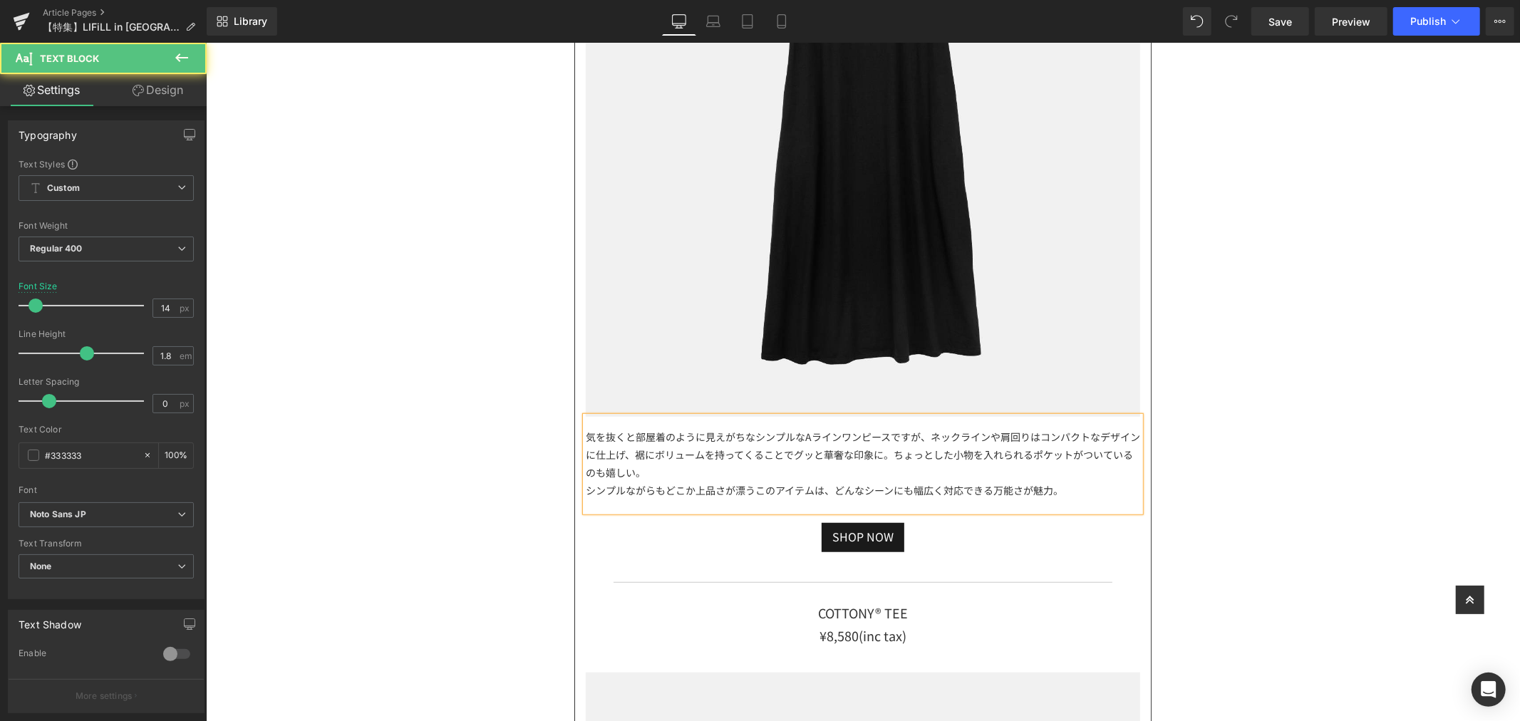
click at [711, 442] on div "気を抜くと部屋着のように見えがちなシンプルなAラインワンピースですが、ネックラインや肩回りはコンパクトなデザインに仕上げ、裾にボリュームを持ってくることでグッ…" at bounding box center [862, 463] width 554 height 95
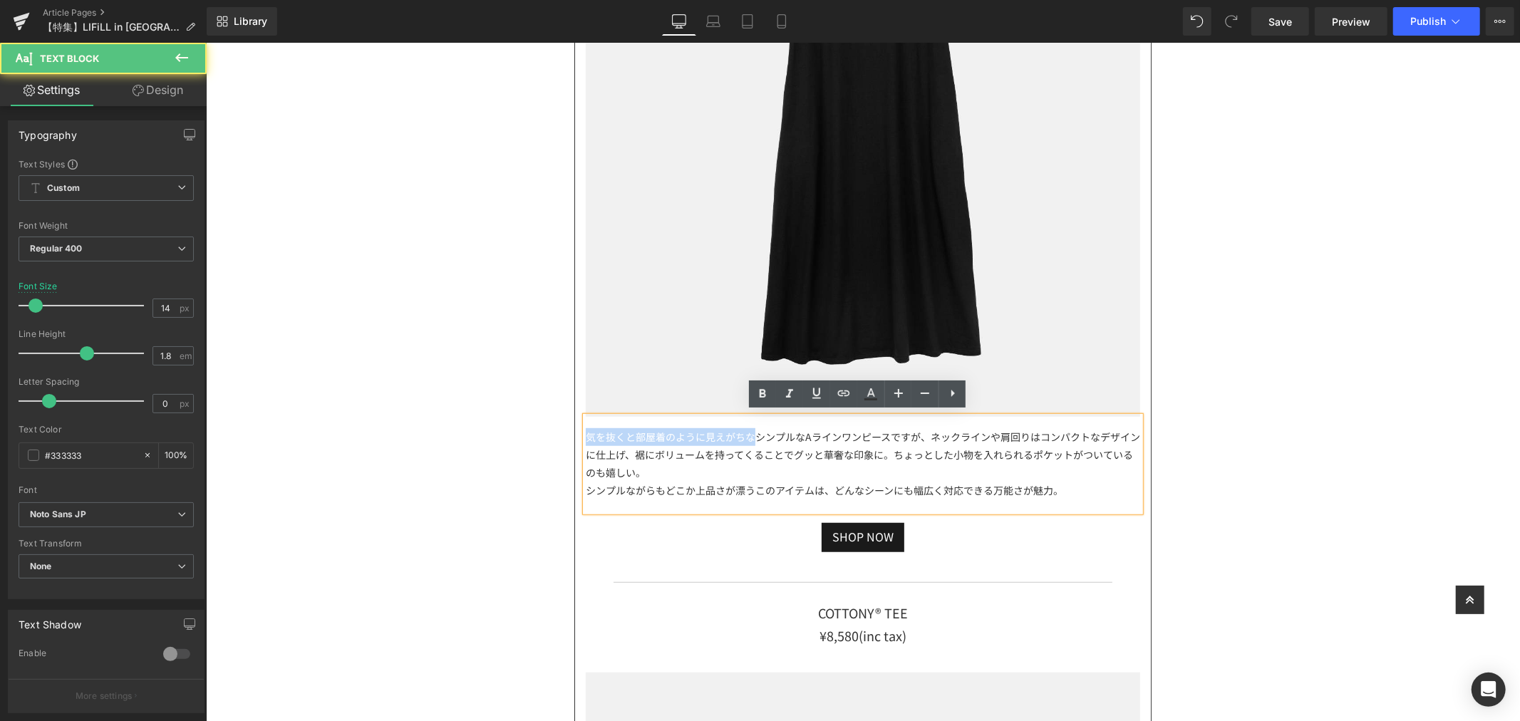
drag, startPoint x: 748, startPoint y: 432, endPoint x: 574, endPoint y: 425, distance: 174.0
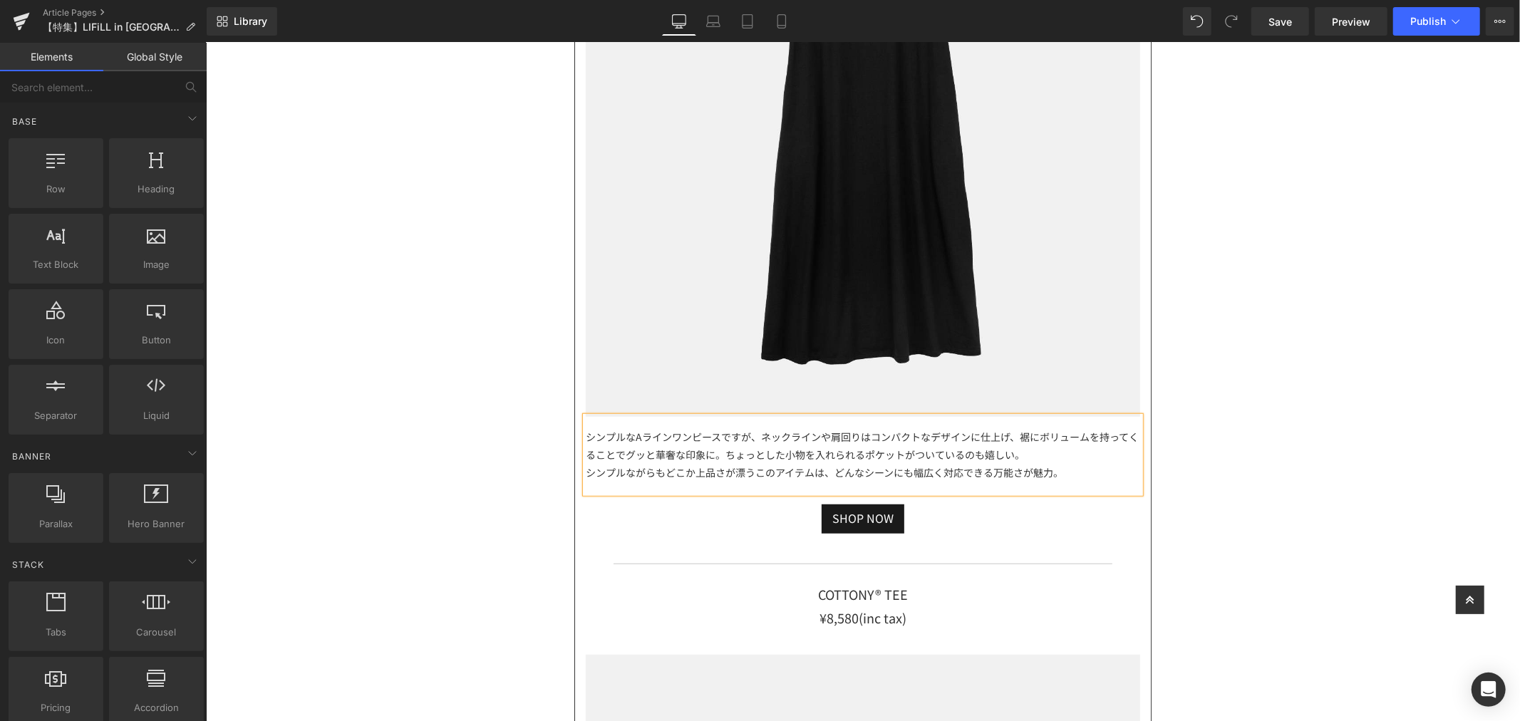
click at [1044, 445] on div "シンプルなAラインワンピースですが、ネックラインや肩回りはコンパクトなデザインに仕上げ、裾にボリュームを持ってくることでグッと華奢な印象に。ちょっとした小物を…" at bounding box center [862, 454] width 554 height 77
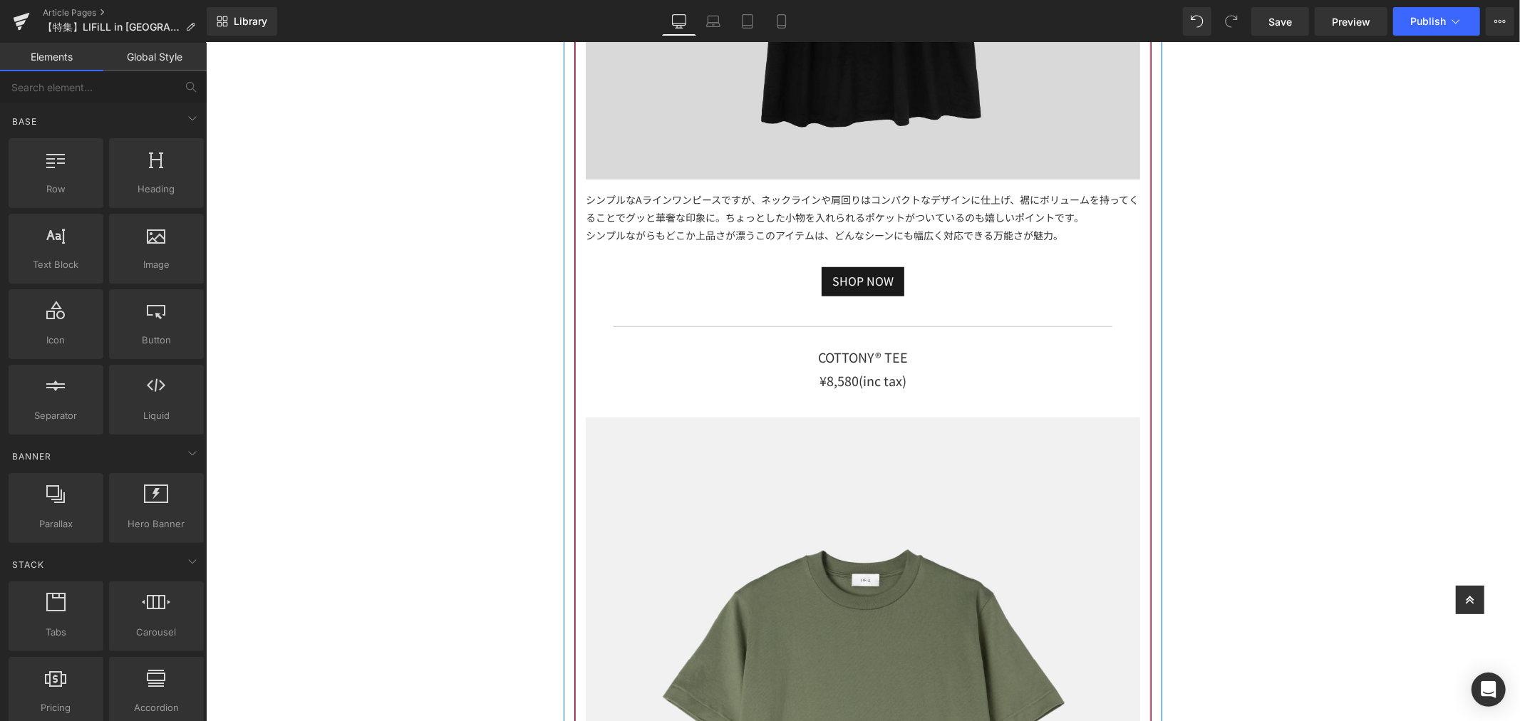
scroll to position [13955, 0]
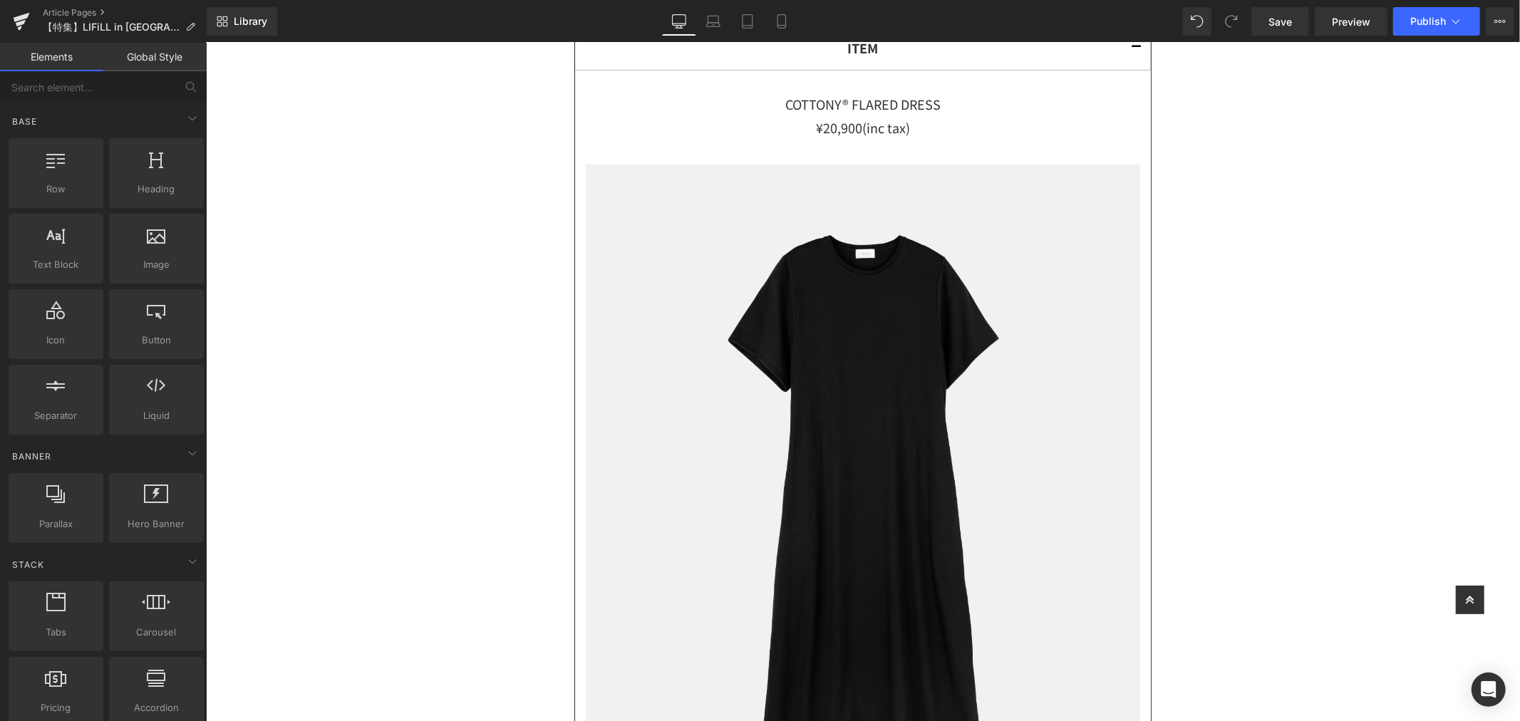
drag, startPoint x: 1507, startPoint y: 425, endPoint x: 1528, endPoint y: 336, distance: 90.9
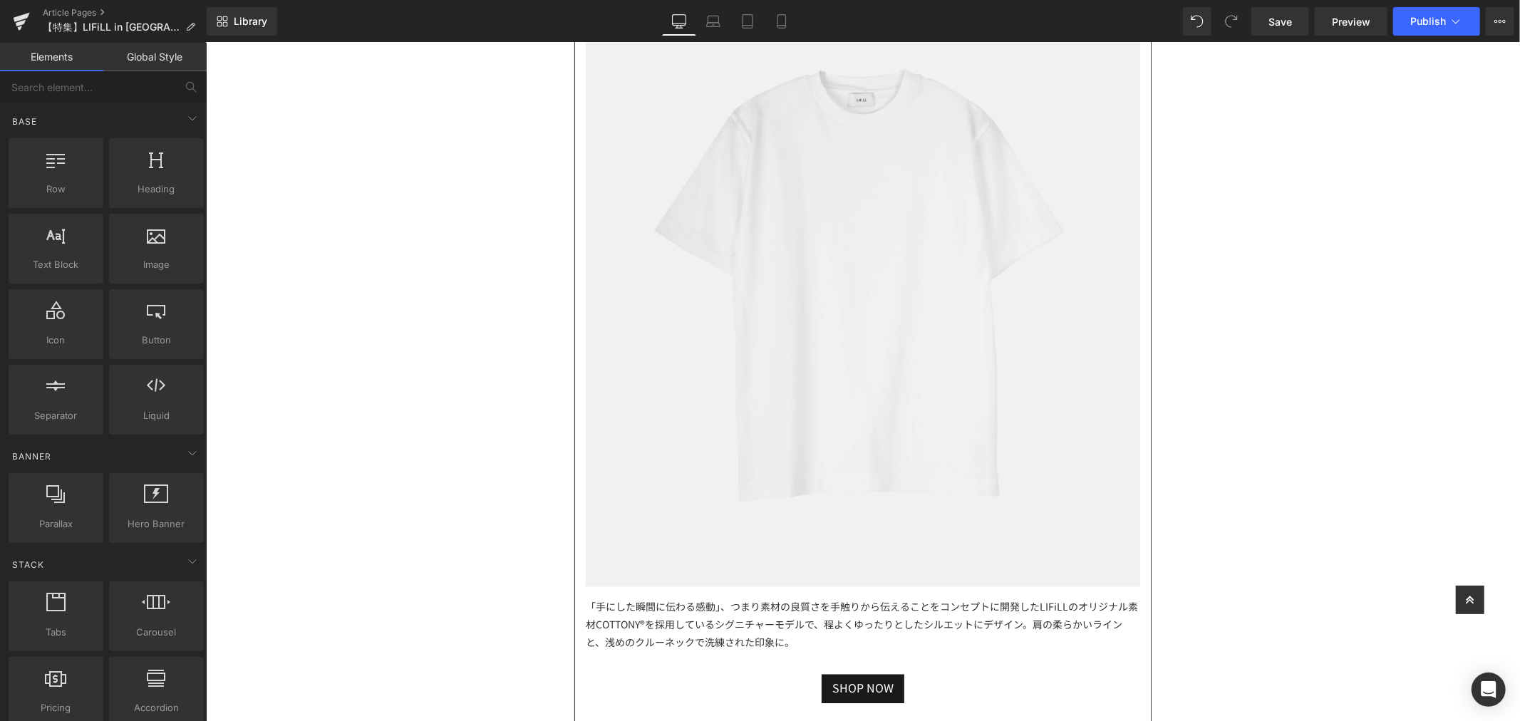
scroll to position [6387, 0]
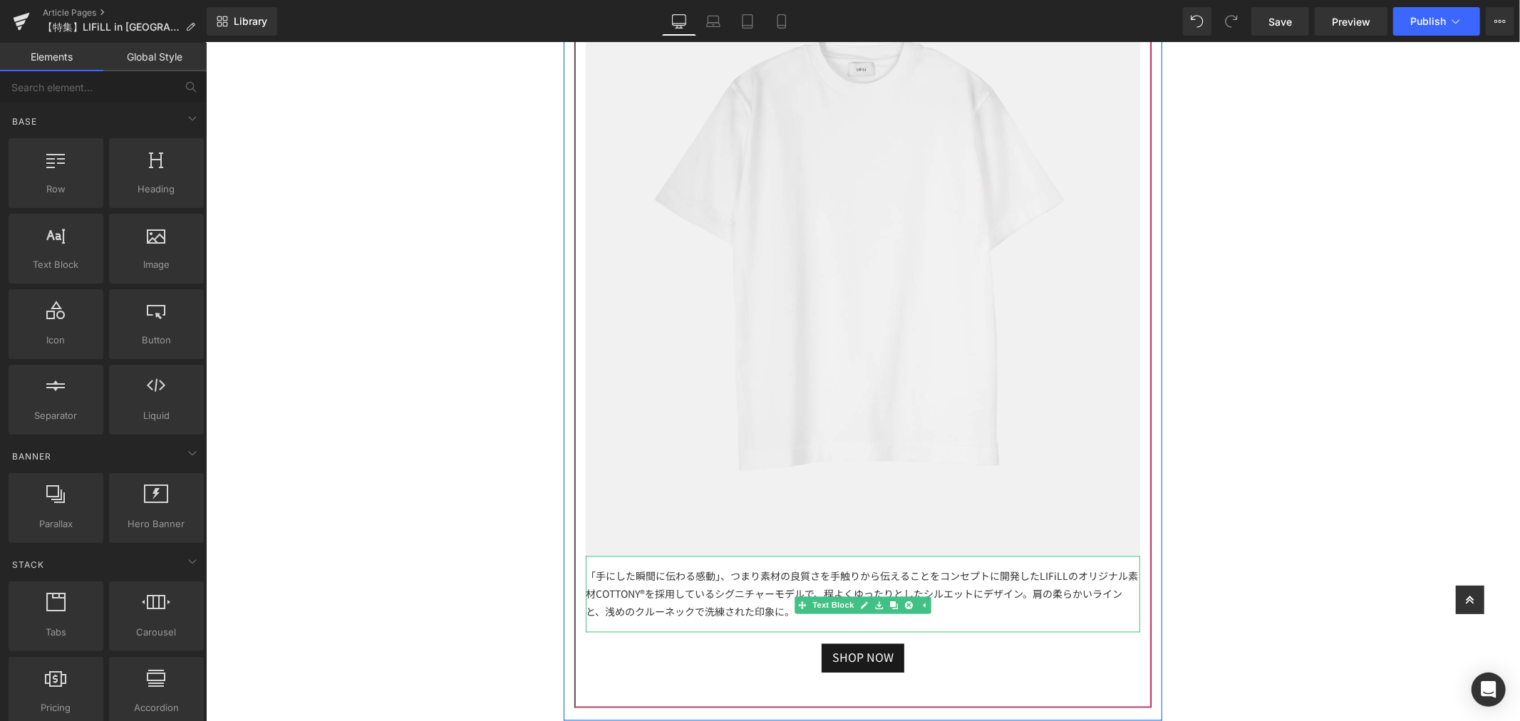
click at [788, 618] on div "「手にした瞬間に伝わる感動」、つまり素材の良質さを手触りから伝えることをコンセプトに開発したLIFiLLのオリジナル素材COTTONY®を採用しているシグニチ…" at bounding box center [862, 594] width 554 height 77
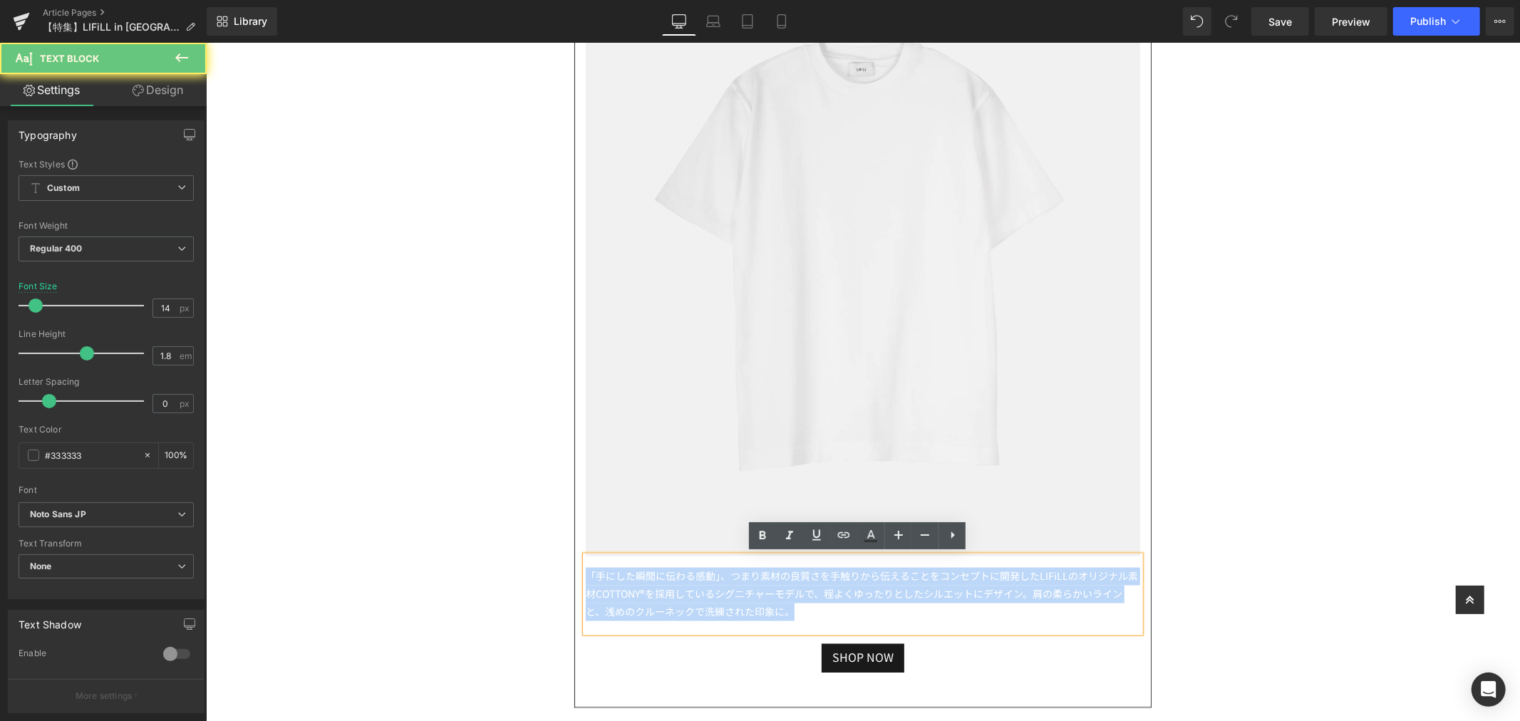
drag, startPoint x: 798, startPoint y: 614, endPoint x: 512, endPoint y: 550, distance: 292.9
copy div "「手にした瞬間に伝わる感動」、つまり素材の良質さを手触りから伝えることをコンセプトに開発したLIFiLLのオリジナル素材COTTONY®を採用しているシグニチ…"
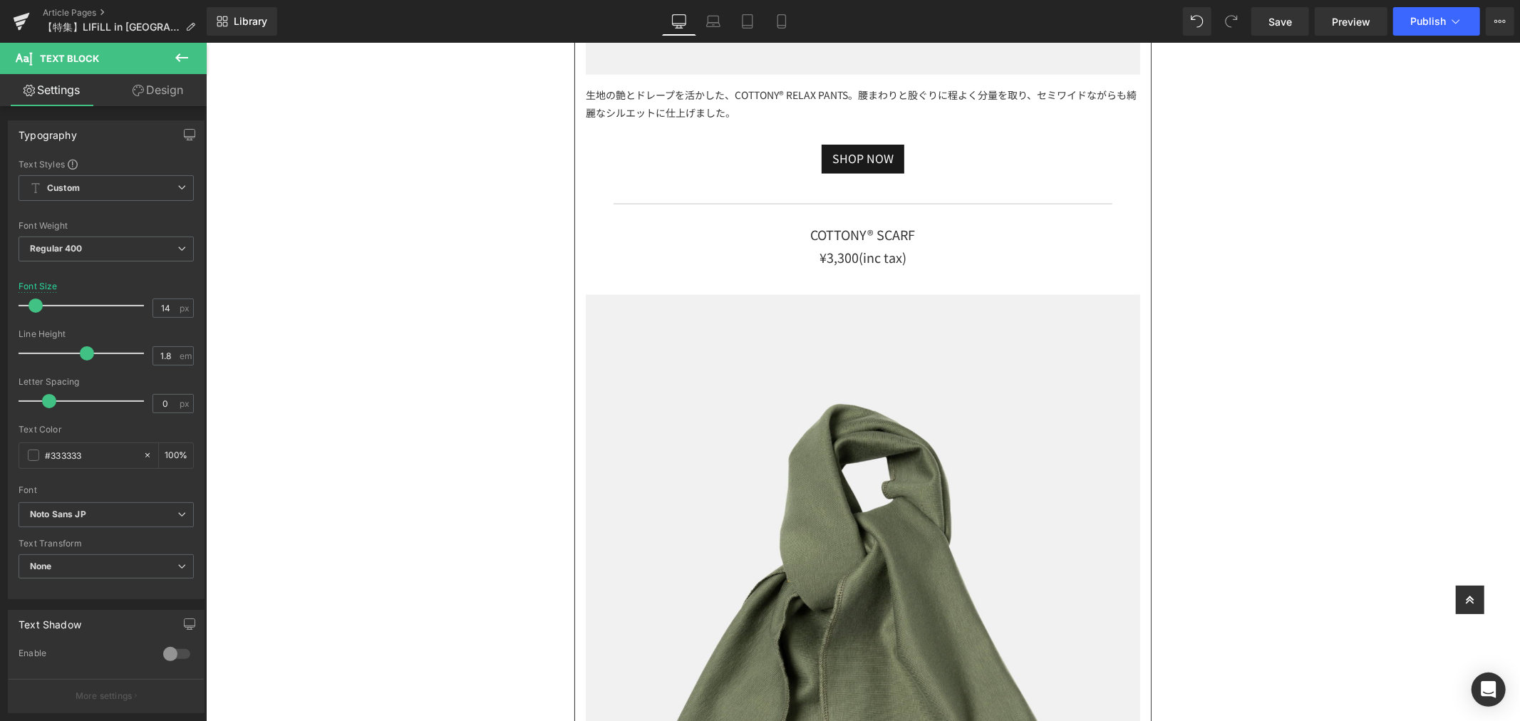
scroll to position [15420, 0]
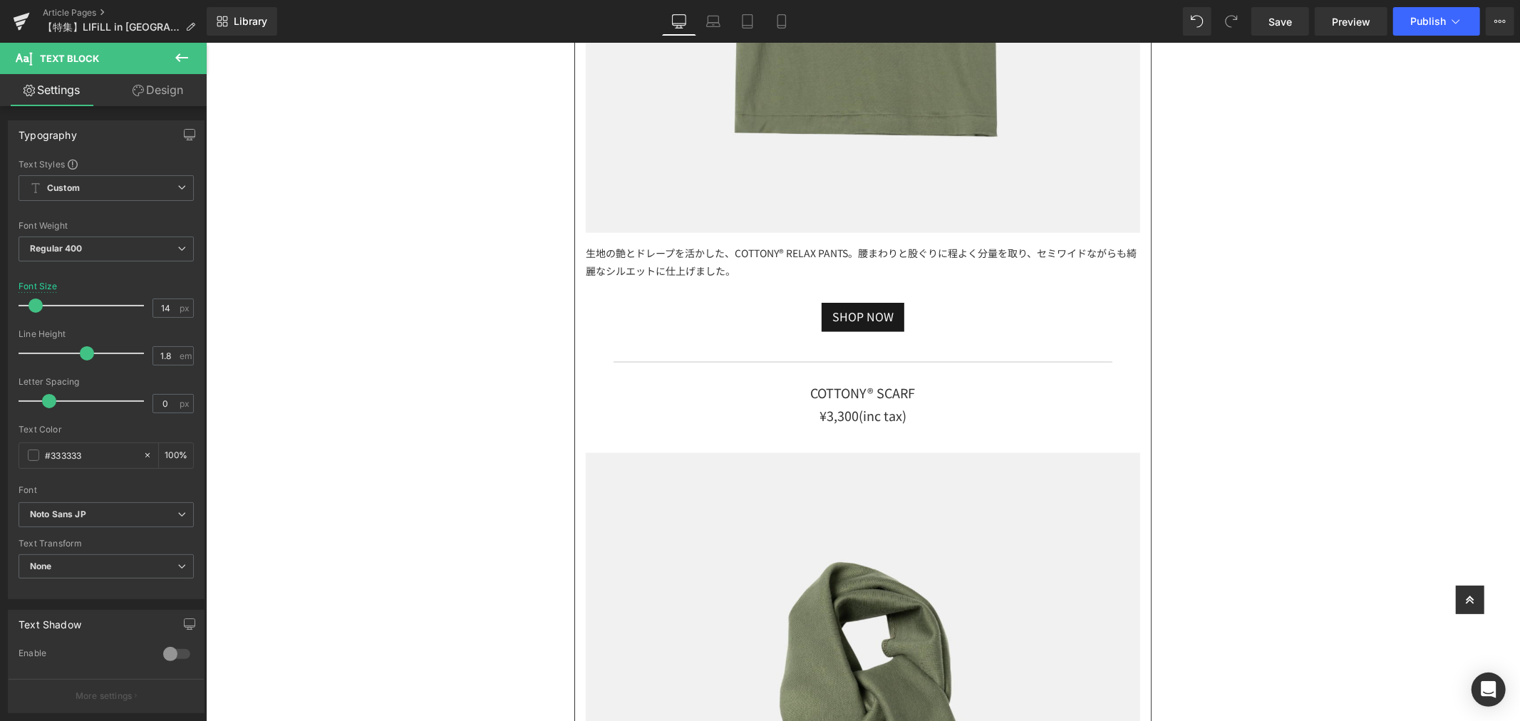
click at [772, 264] on div "生地の艶とドレープを活かした、COTTONY®︎ RELAX PANTS。腰まわりと股ぐりに程よく分量を取り、セミワイドながらも綺麗なシルエットに仕上げました。" at bounding box center [862, 261] width 554 height 58
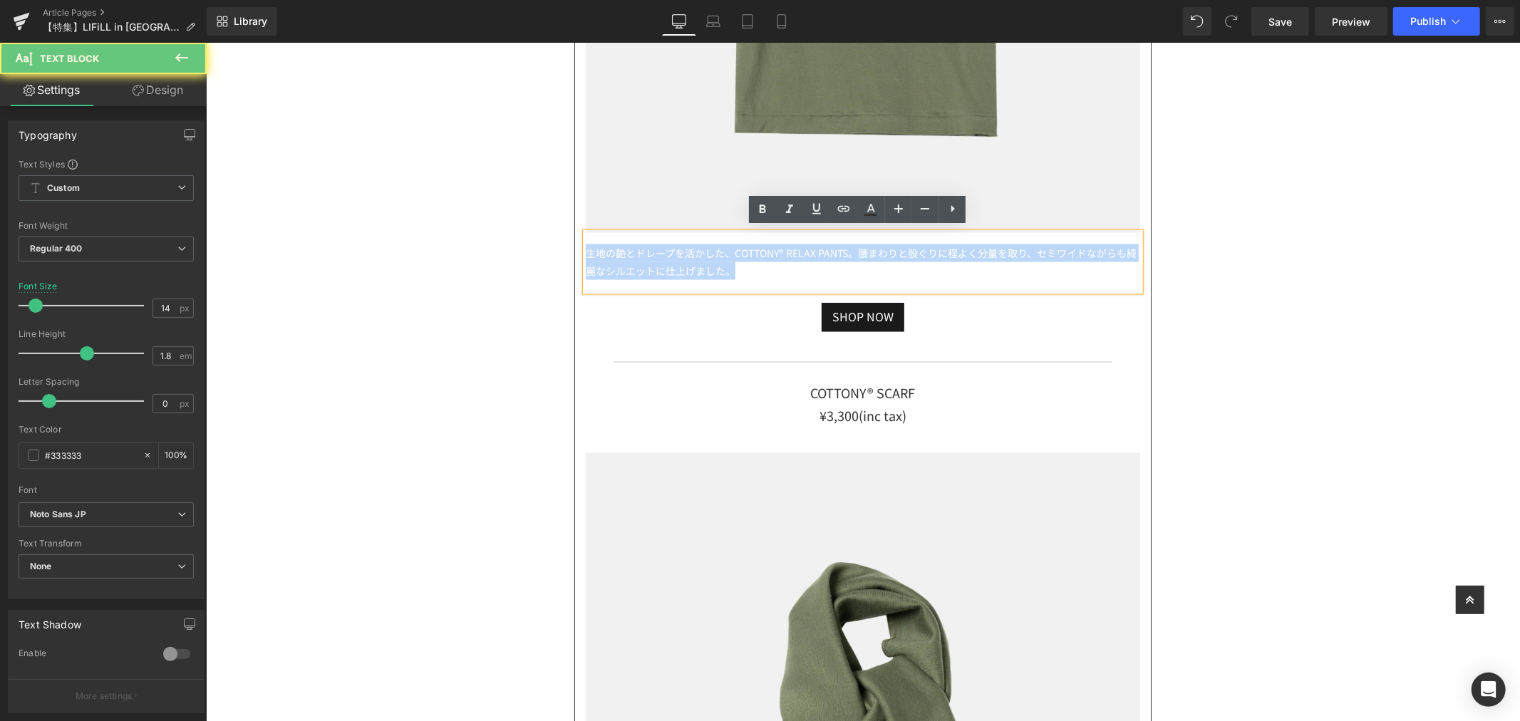
drag, startPoint x: 763, startPoint y: 268, endPoint x: 363, endPoint y: 209, distance: 404.2
paste div
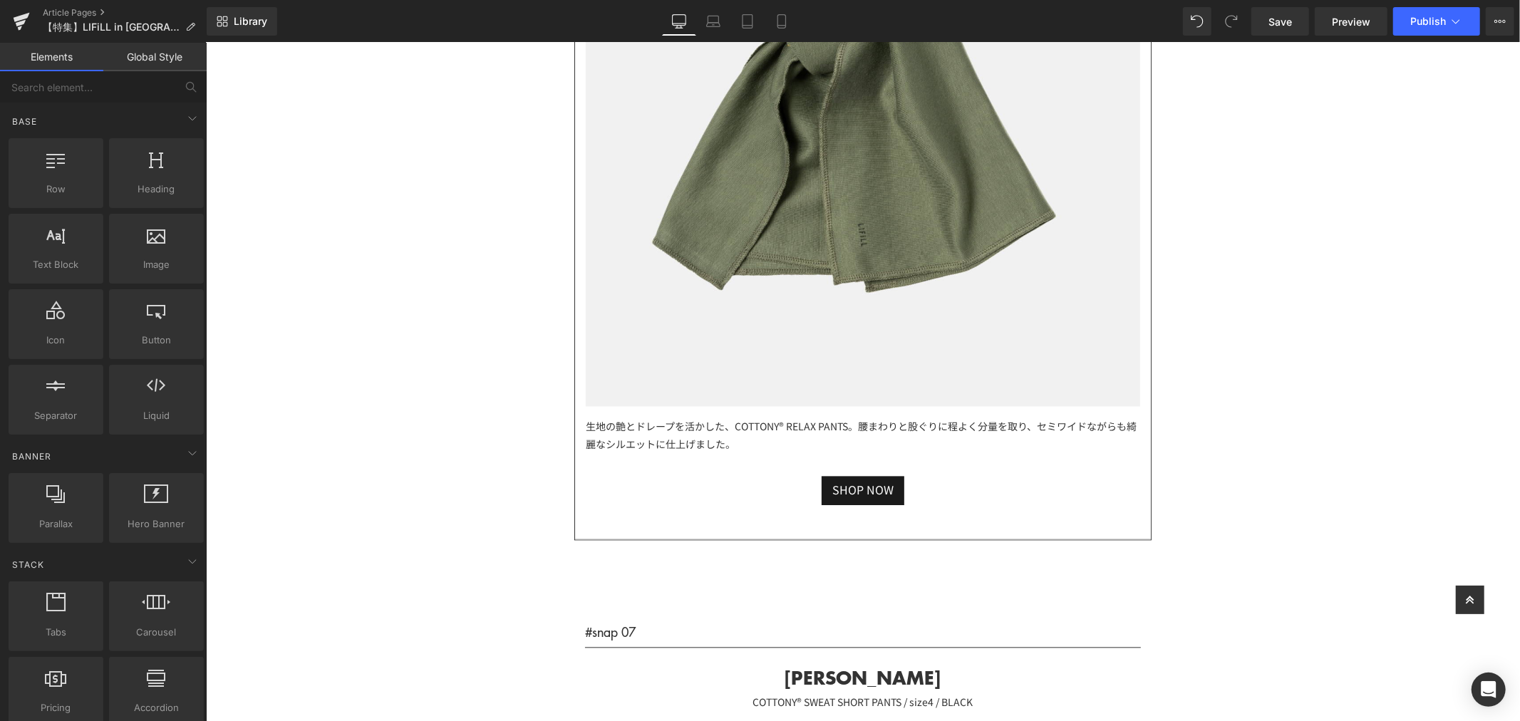
scroll to position [15975, 0]
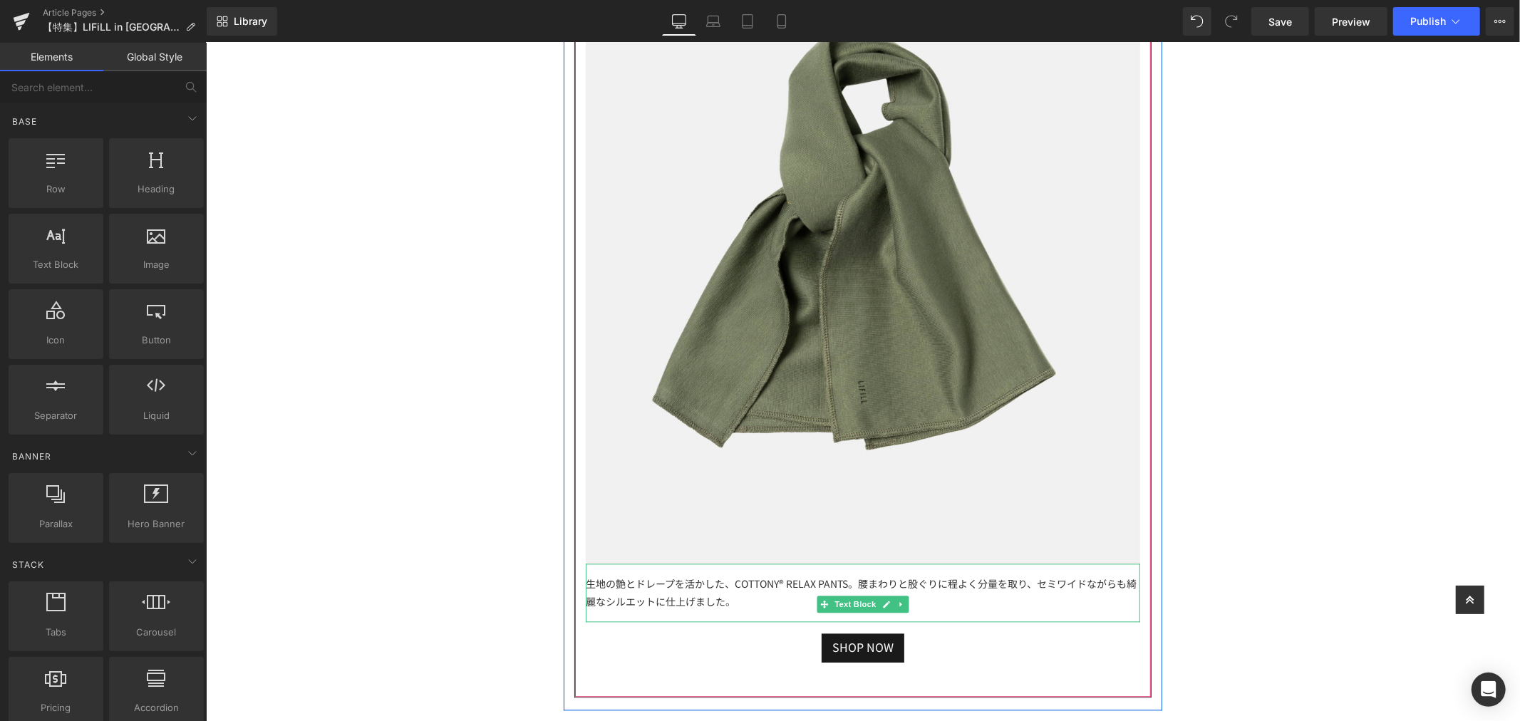
click at [748, 601] on div "生地の艶とドレープを活かした、COTTONY®︎ RELAX PANTS。腰まわりと股ぐりに程よく分量を取り、セミワイドながらも綺麗なシルエットに仕上げました。" at bounding box center [862, 593] width 554 height 58
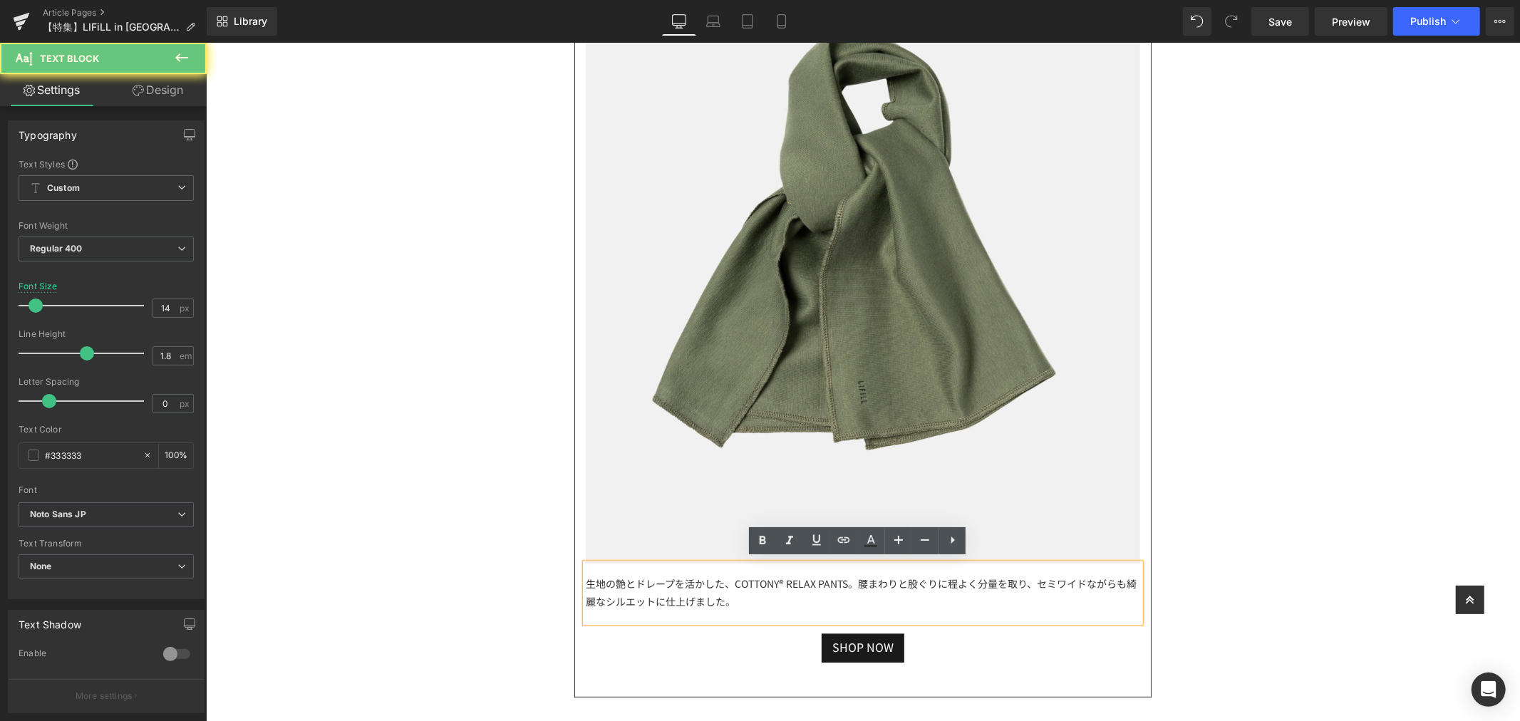
drag, startPoint x: 756, startPoint y: 598, endPoint x: 576, endPoint y: 571, distance: 182.3
click at [585, 571] on div "生地の艶とドレープを活かした、COTTONY®︎ RELAX PANTS。腰まわりと股ぐりに程よく分量を取り、セミワイドながらも綺麗なシルエットに仕上げました。" at bounding box center [862, 593] width 554 height 58
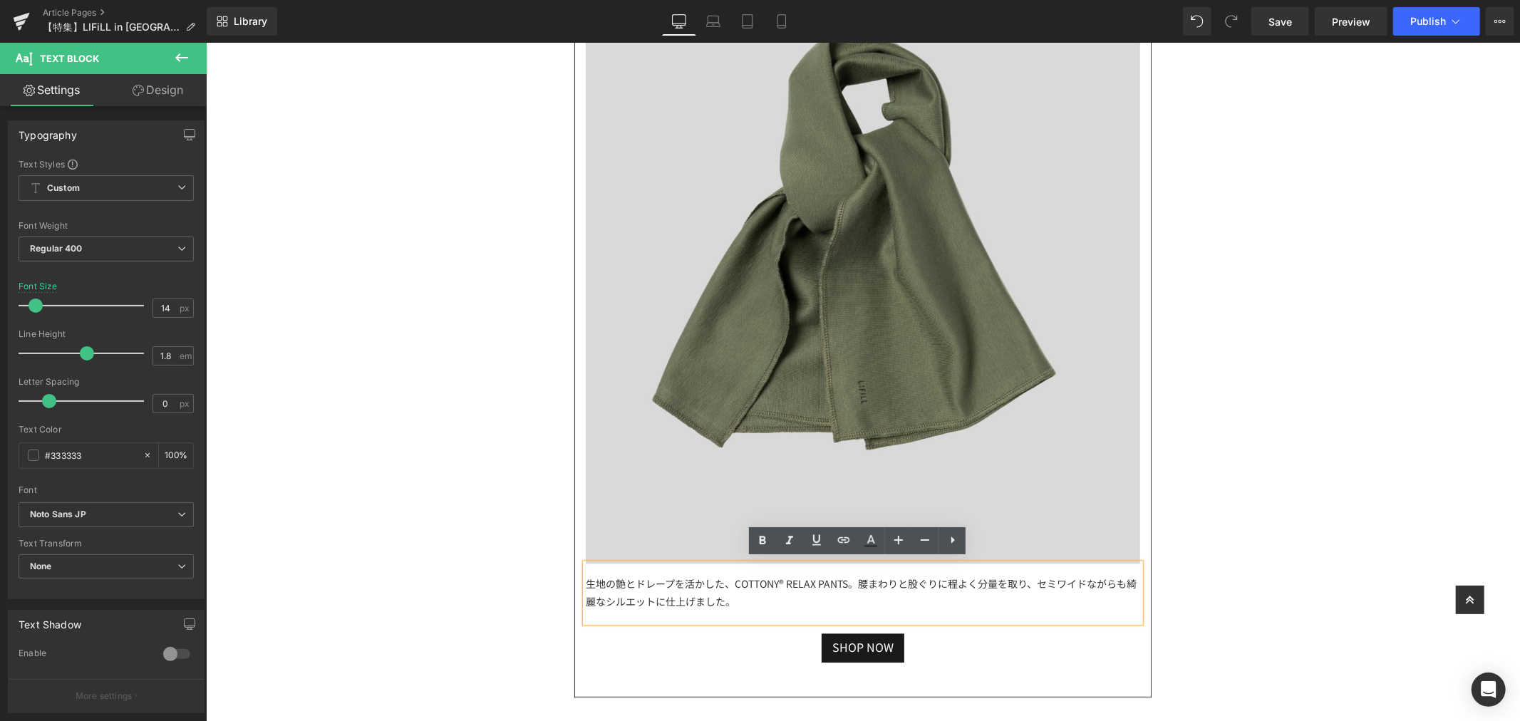
paste div
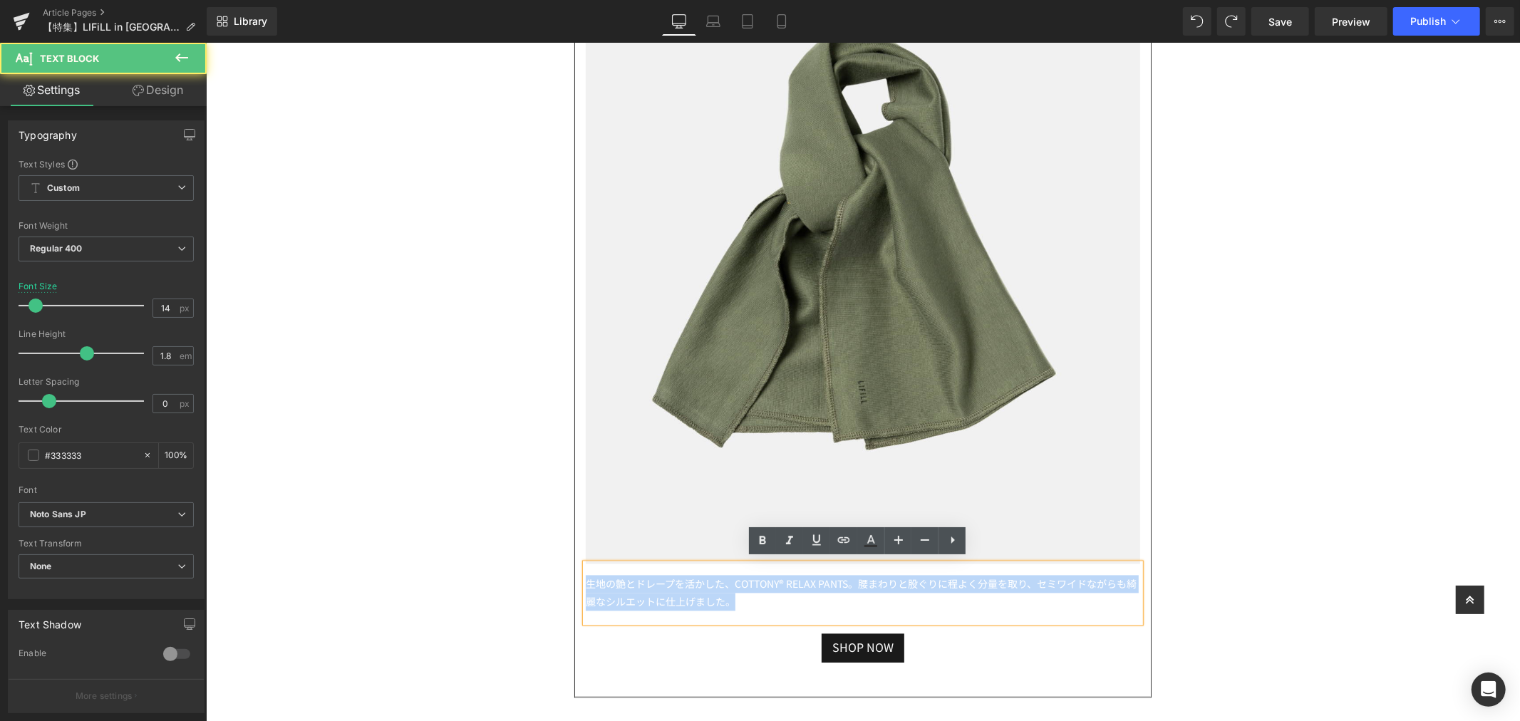
drag, startPoint x: 746, startPoint y: 605, endPoint x: 560, endPoint y: 587, distance: 186.2
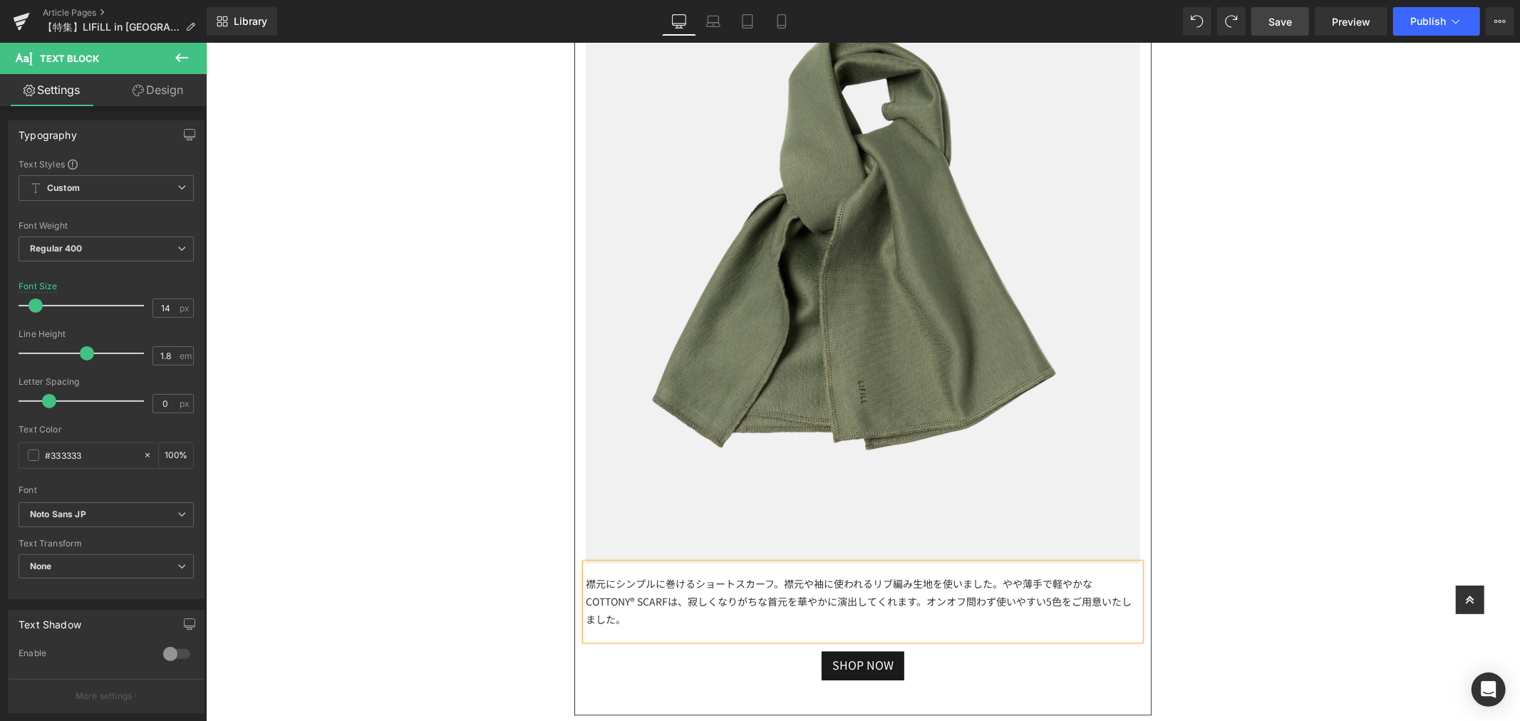
click at [1291, 26] on span "Save" at bounding box center [1281, 21] width 24 height 15
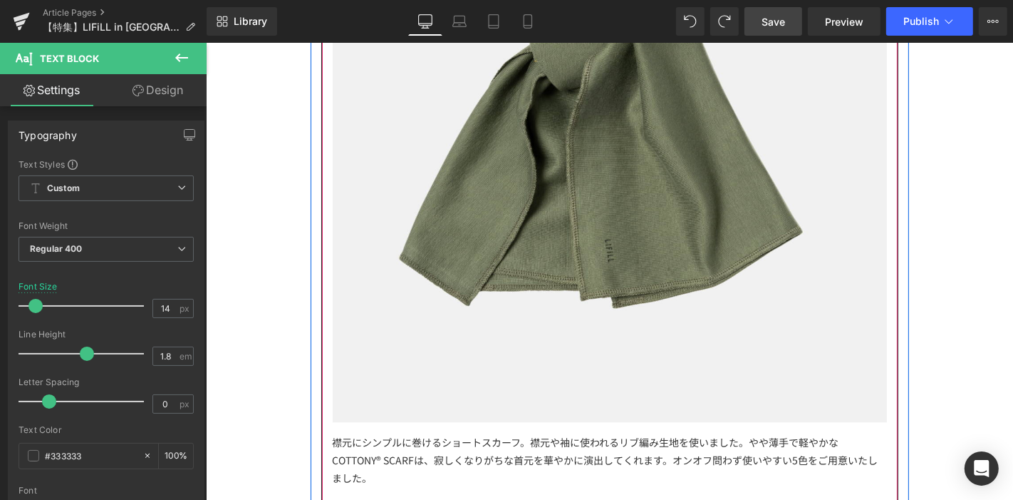
scroll to position [16925, 0]
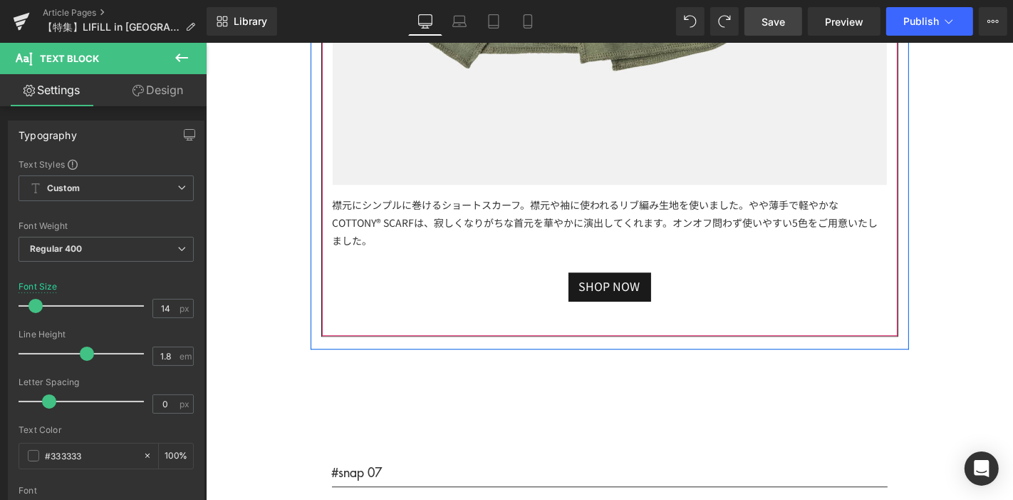
click at [672, 209] on div "襟元にシンプルに巻けるショートスカーフ。襟元や袖に使われるリブ編み生地を使いました。やや薄手で軽やかなCOTTONY® SCARFは、寂しくなりがちな首元を華…" at bounding box center [609, 222] width 554 height 77
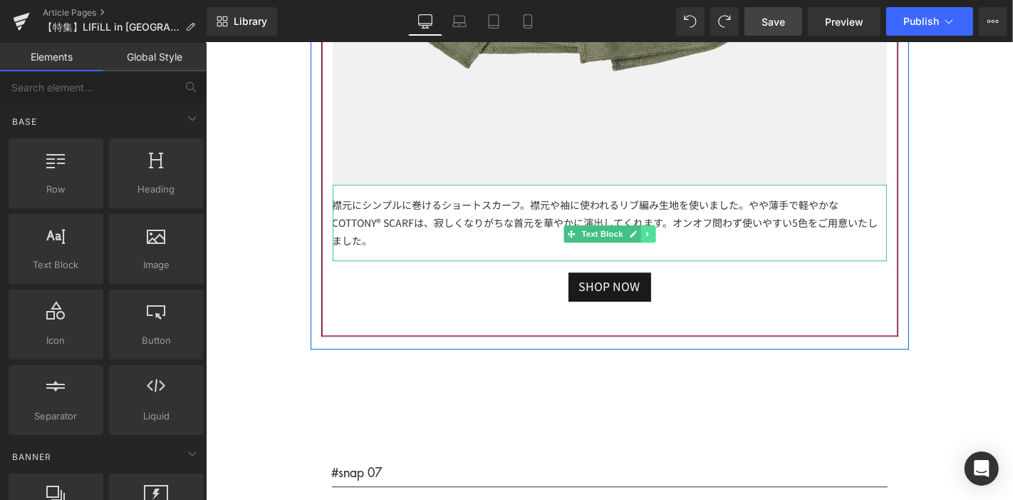
click at [644, 229] on icon at bounding box center [648, 233] width 8 height 9
click at [633, 225] on link at bounding box center [640, 233] width 15 height 17
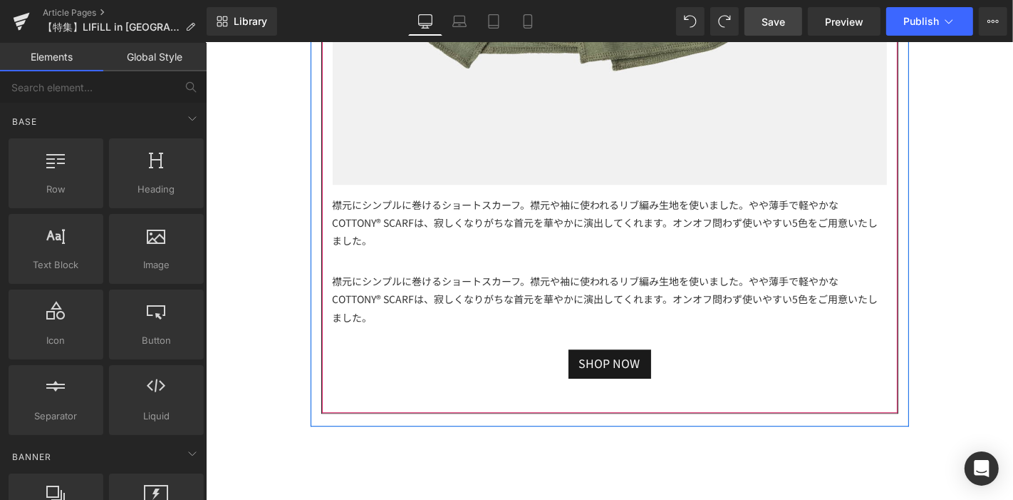
scroll to position [17004, 0]
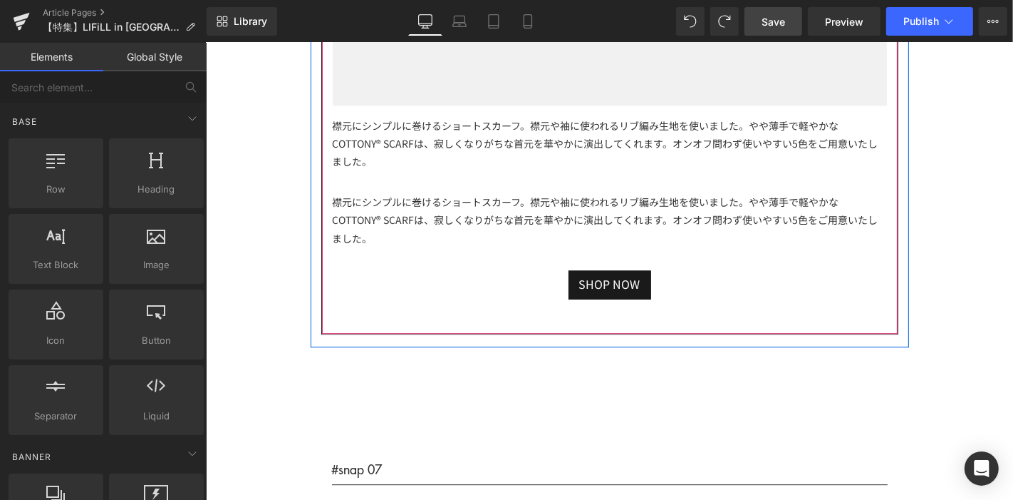
click at [589, 194] on div "襟元にシンプルに巻けるショートスカーフ。襟元や袖に使われるリブ編み生地を使いました。やや薄手で軽やかなCOTTONY® SCARFは、寂しくなりがちな首元を華…" at bounding box center [609, 219] width 554 height 77
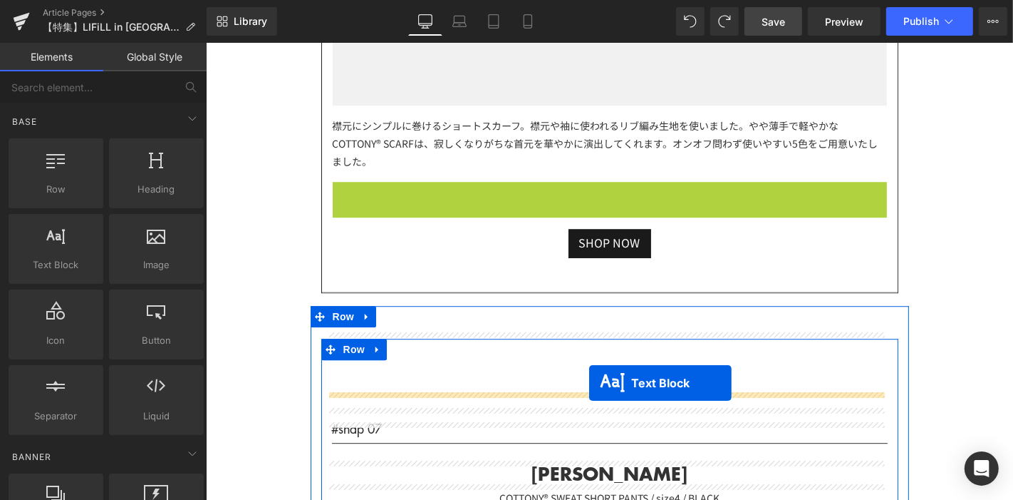
drag, startPoint x: 564, startPoint y: 202, endPoint x: 587, endPoint y: 382, distance: 181.8
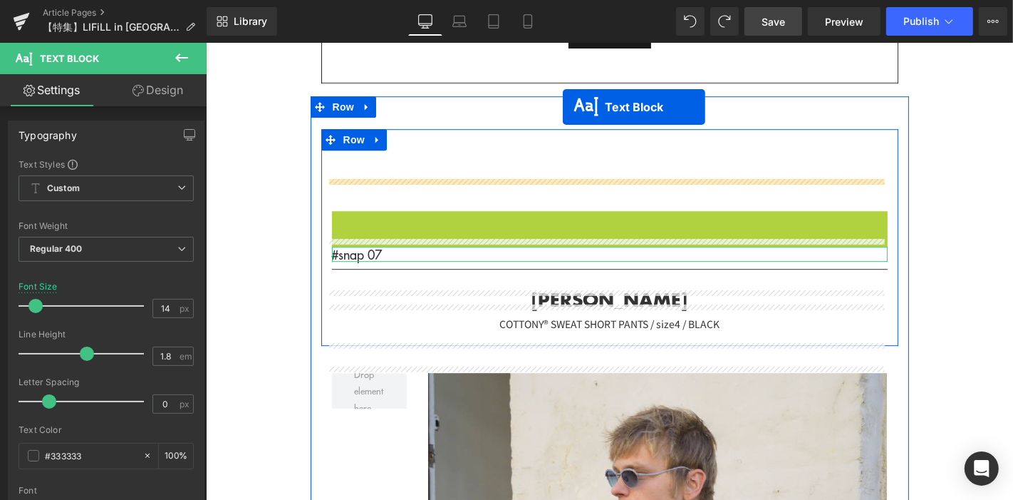
scroll to position [17107, 0]
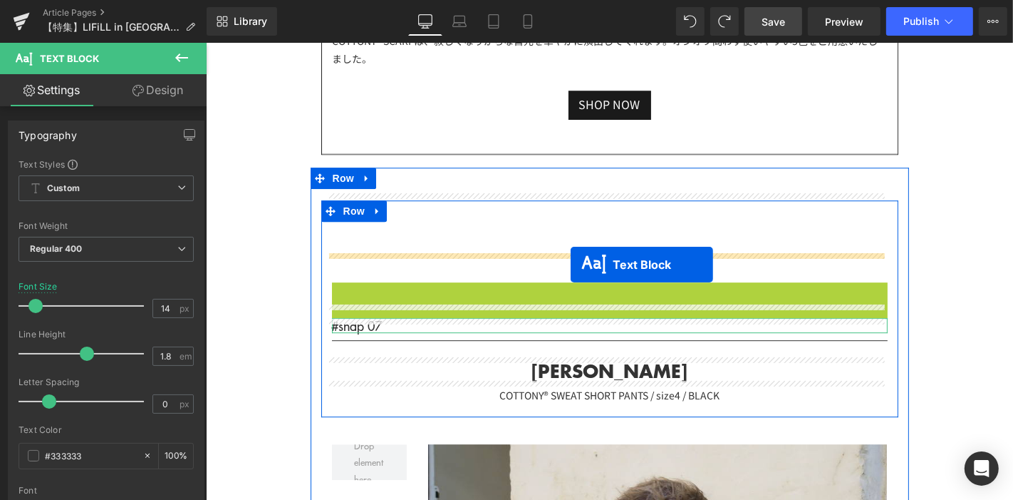
drag, startPoint x: 563, startPoint y: 60, endPoint x: 570, endPoint y: 264, distance: 204.0
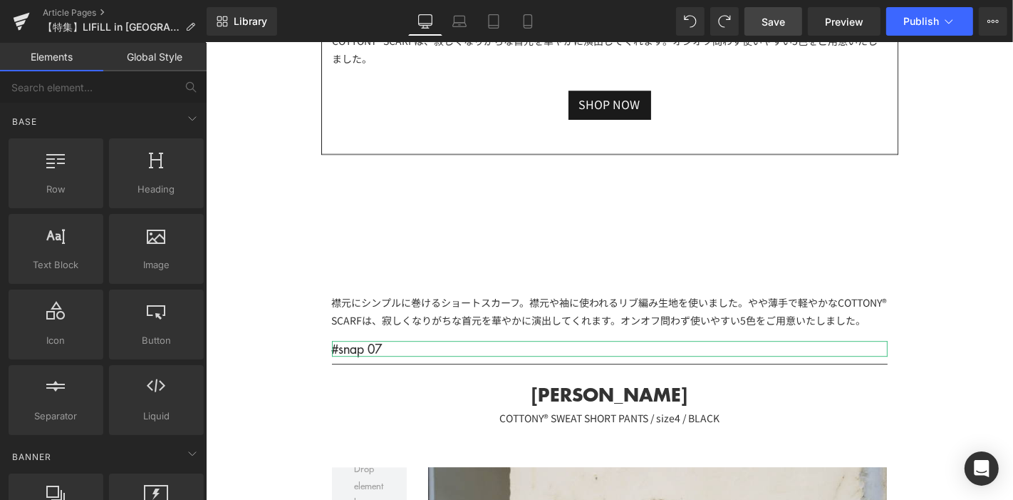
click at [775, 14] on span "Save" at bounding box center [774, 21] width 24 height 15
click at [771, 22] on span "Save" at bounding box center [774, 21] width 24 height 15
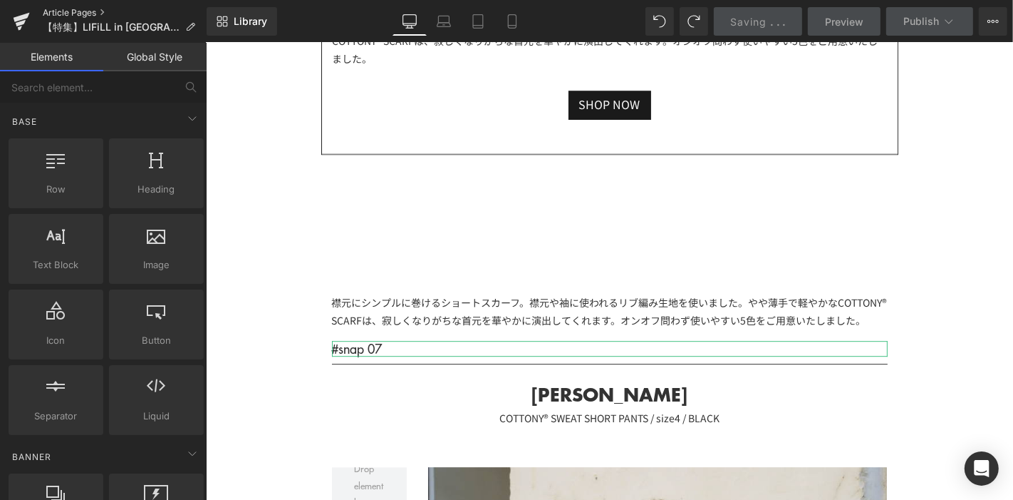
click at [72, 9] on link "Article Pages" at bounding box center [125, 12] width 164 height 11
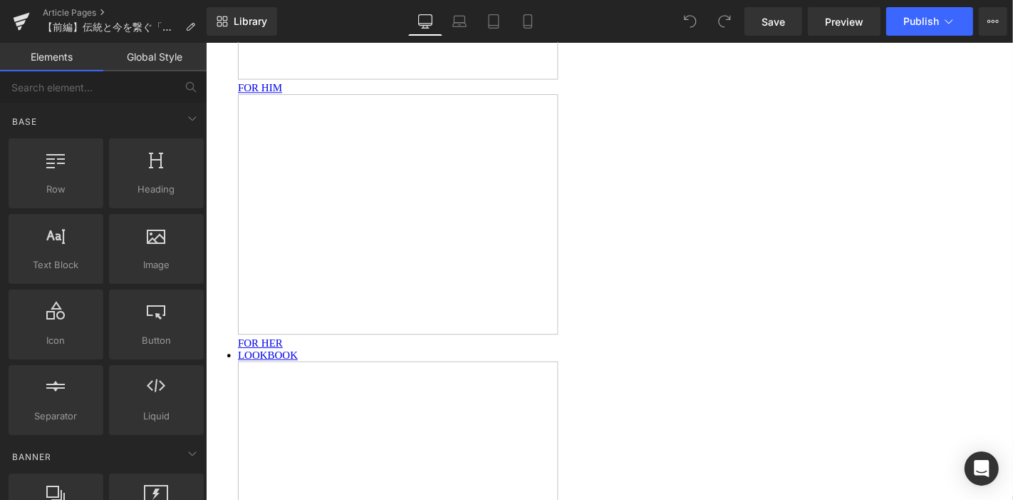
scroll to position [1029, 0]
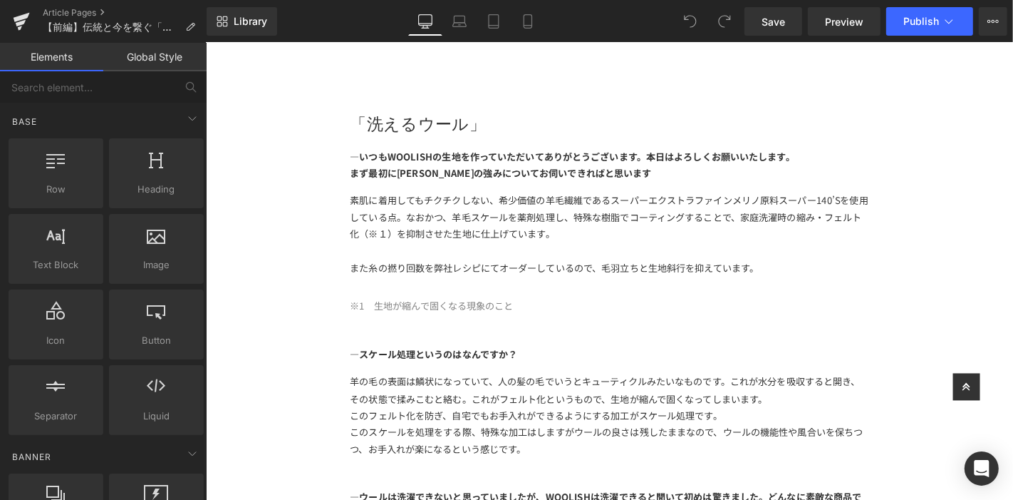
drag, startPoint x: 554, startPoint y: 212, endPoint x: 703, endPoint y: 202, distance: 149.3
click at [554, 212] on div "素肌に着用してもチクチクしない、希少価値の羊毛繊維であるスーパーエクストラファインメリノ原料スーパー140’Sを使用している点。なおかつ、羊毛スケールを薬剤処…" at bounding box center [636, 229] width 554 height 54
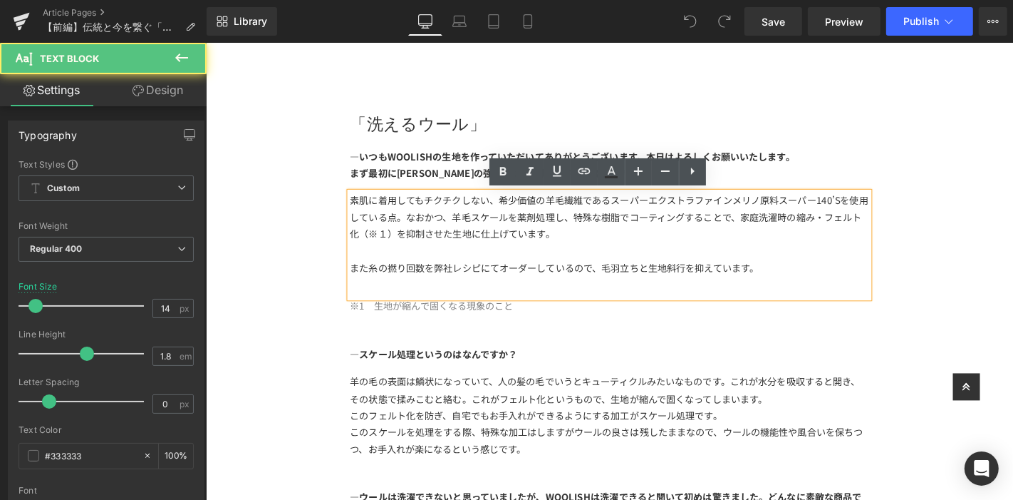
click at [557, 207] on div "素肌に着用してもチクチクしない、希少価値の羊毛繊維であるスーパーエクストラファインメリノ原料スーパー140’Sを使用している点。なおかつ、羊毛スケールを薬剤処…" at bounding box center [636, 229] width 554 height 54
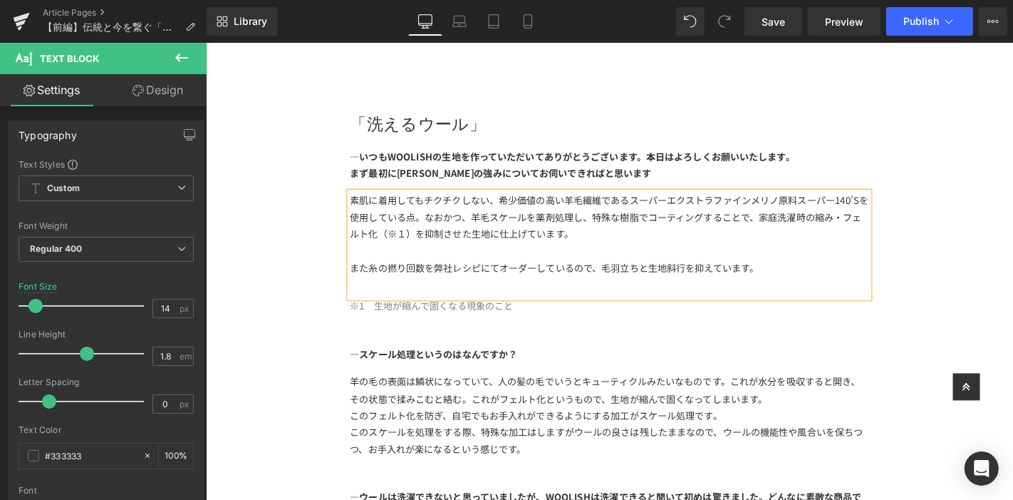
drag, startPoint x: 785, startPoint y: 20, endPoint x: 784, endPoint y: 37, distance: 17.2
click at [785, 20] on span "Save" at bounding box center [774, 21] width 24 height 15
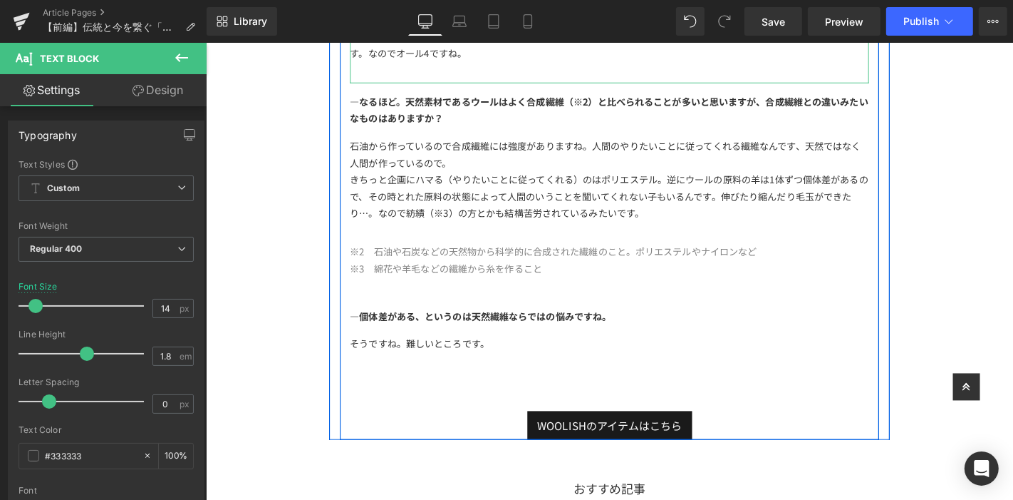
scroll to position [2375, 0]
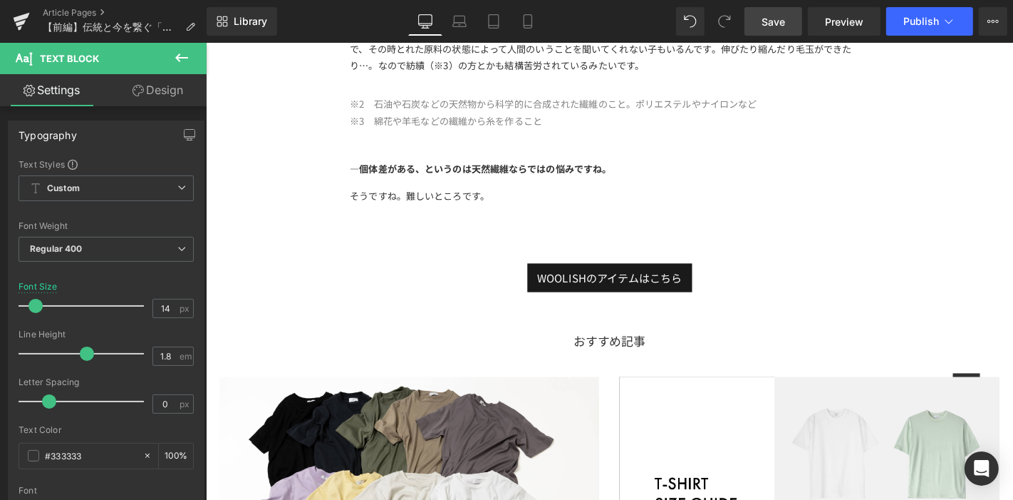
click at [763, 16] on span "Save" at bounding box center [774, 21] width 24 height 15
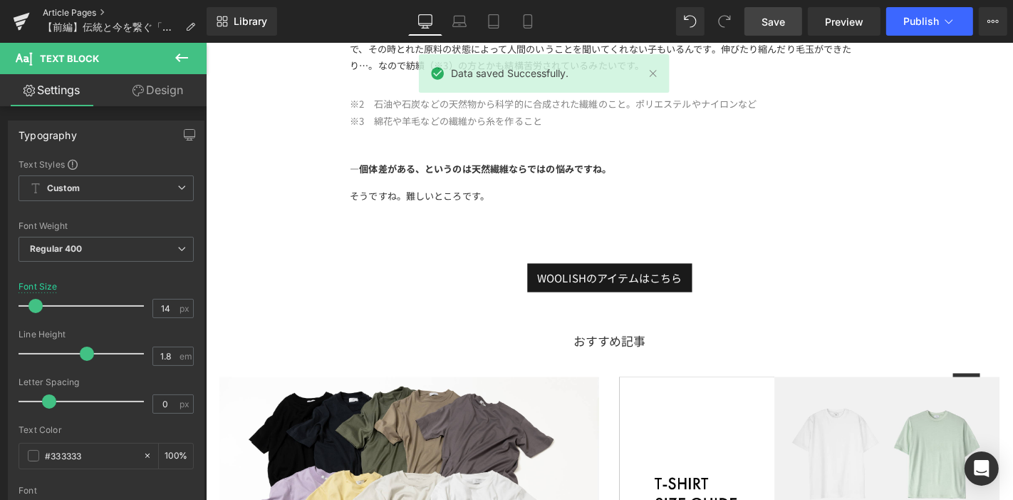
click at [63, 9] on link "Article Pages" at bounding box center [125, 12] width 164 height 11
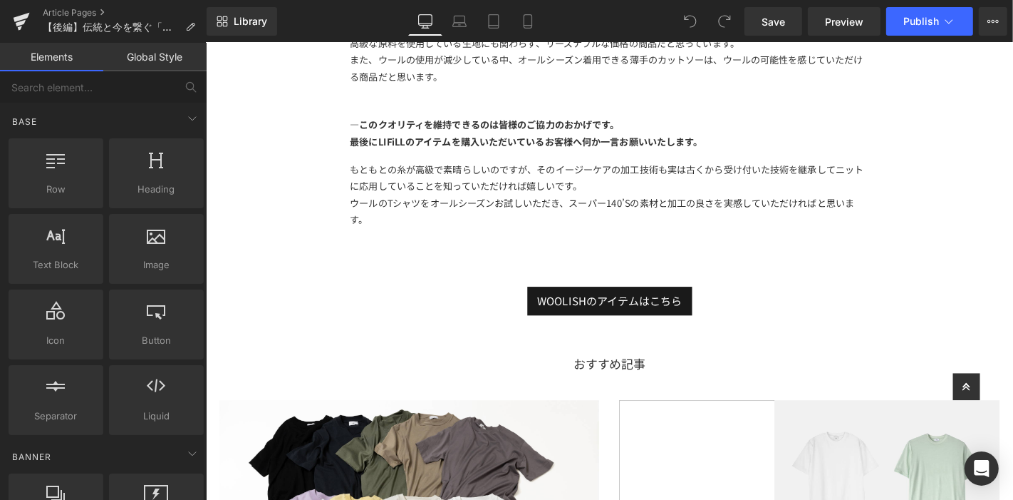
scroll to position [2217, 0]
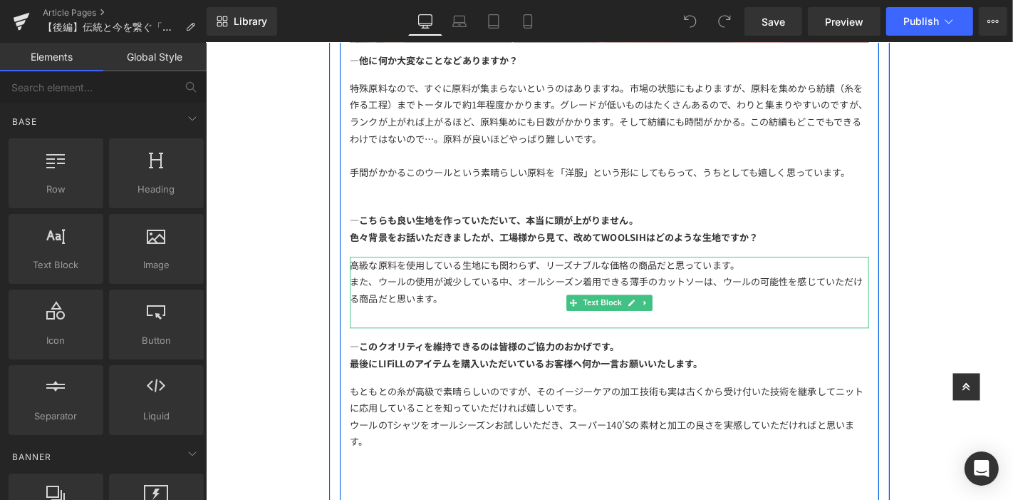
click at [626, 281] on div "高級な原料を使用している生地にも関わらず、リーズナブルな価格の商品だと思っています。" at bounding box center [636, 280] width 554 height 18
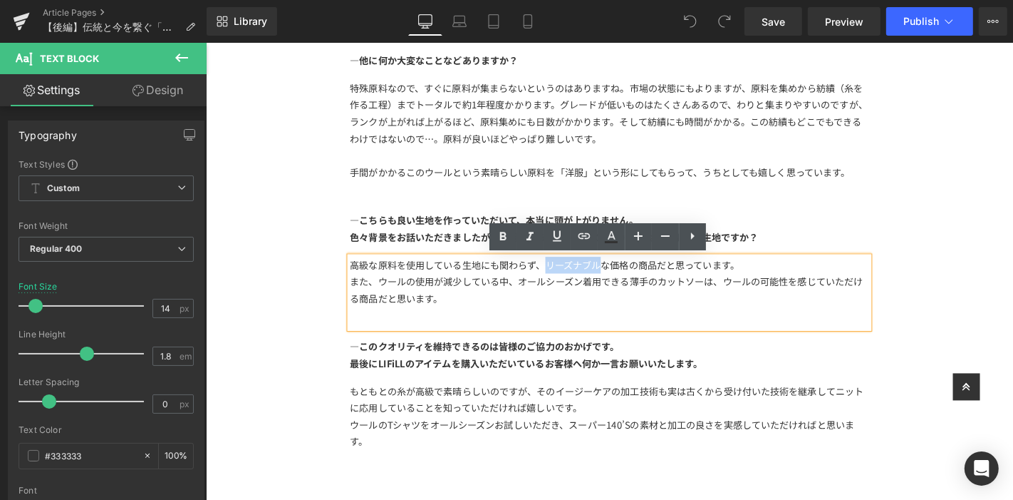
drag, startPoint x: 625, startPoint y: 279, endPoint x: 562, endPoint y: 287, distance: 63.2
click at [562, 287] on div "高級な原料を使用している生地にも関わらず、リーズナブルな価格の商品だと思っています。" at bounding box center [636, 280] width 554 height 18
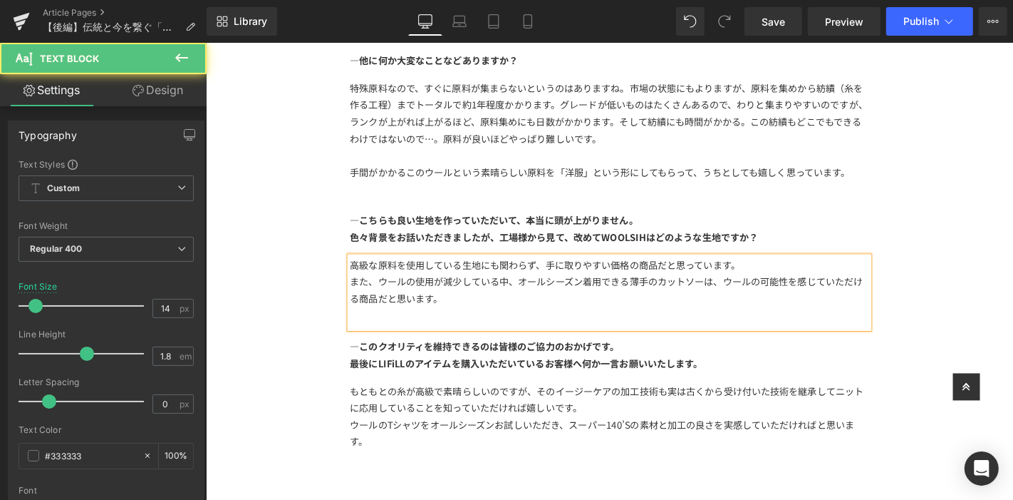
click at [777, 272] on div "高級な原料を使用している生地にも関わらず、手に取りやすい価格の商品だと思っています。" at bounding box center [636, 280] width 554 height 18
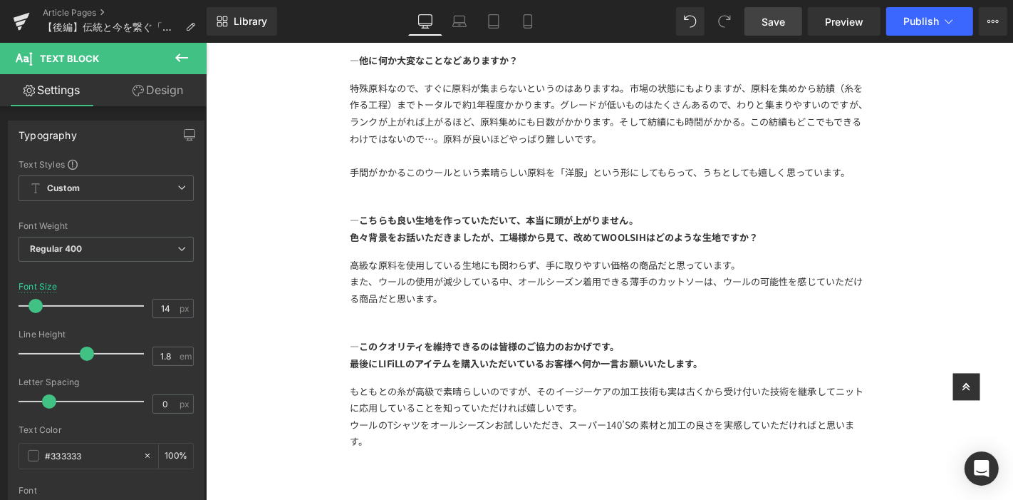
click at [776, 29] on link "Save" at bounding box center [774, 21] width 58 height 29
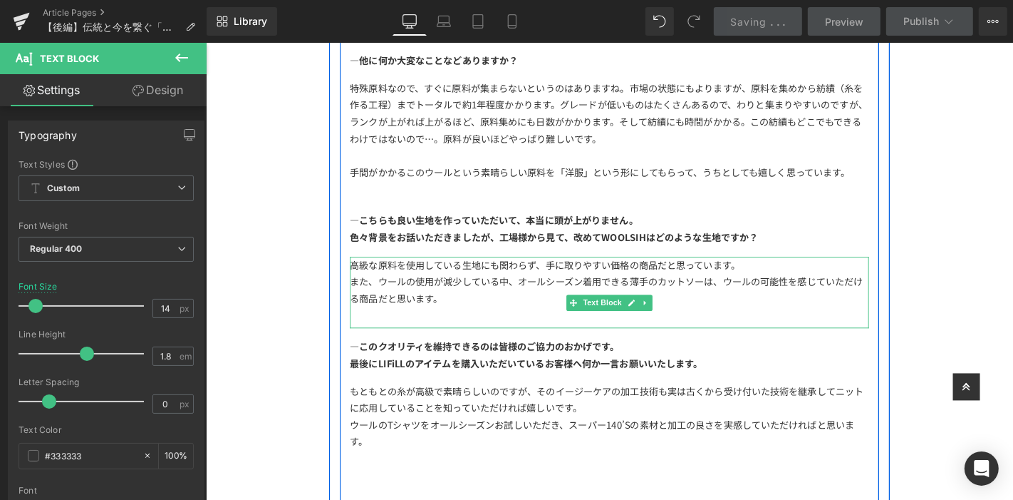
scroll to position [2375, 0]
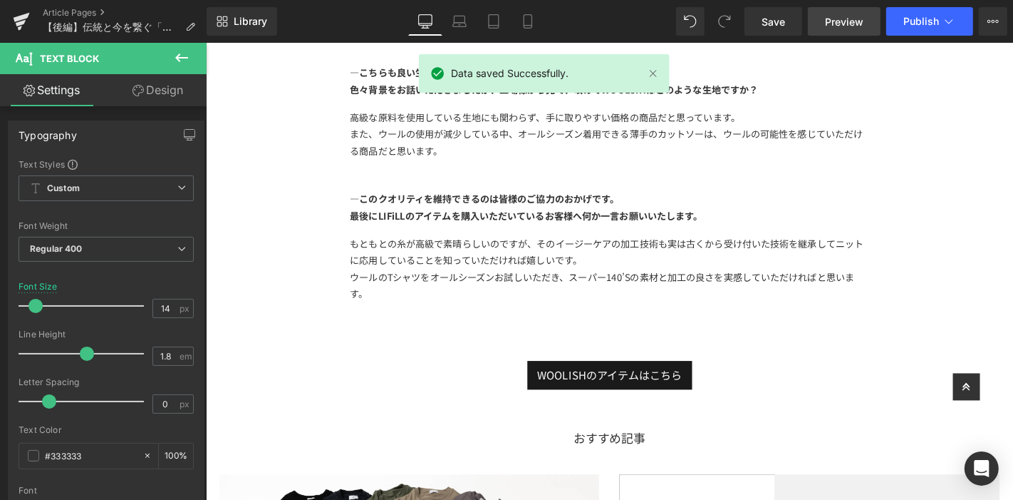
click at [845, 21] on span "Preview" at bounding box center [844, 21] width 38 height 15
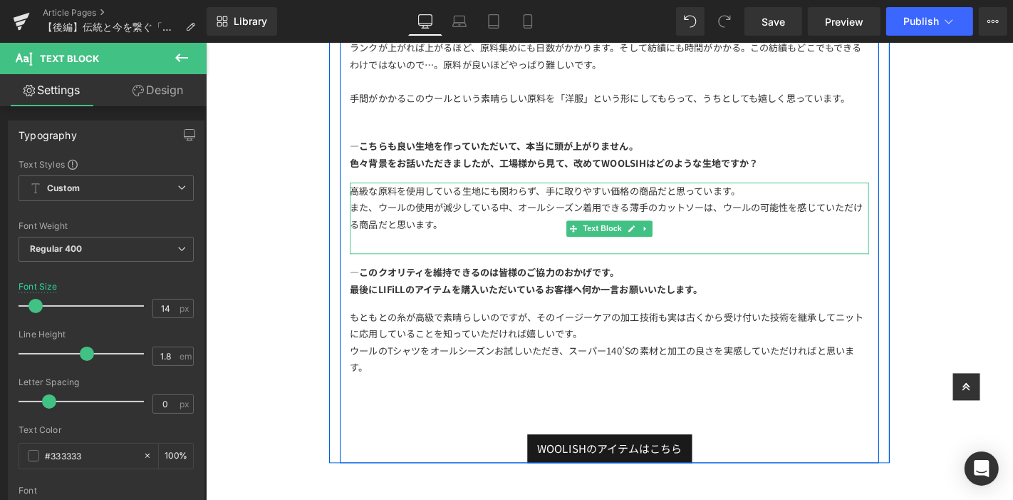
scroll to position [2138, 0]
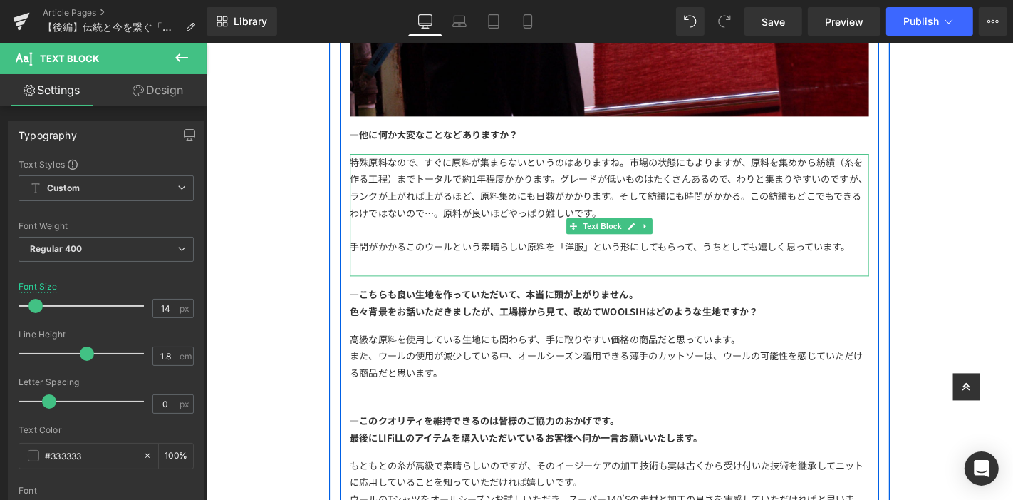
click at [757, 263] on div "手間がかかるこのウールという素晴らしい原料を「洋服」という形にしてもらって、うちとしても嬉しく思っています。" at bounding box center [636, 260] width 554 height 18
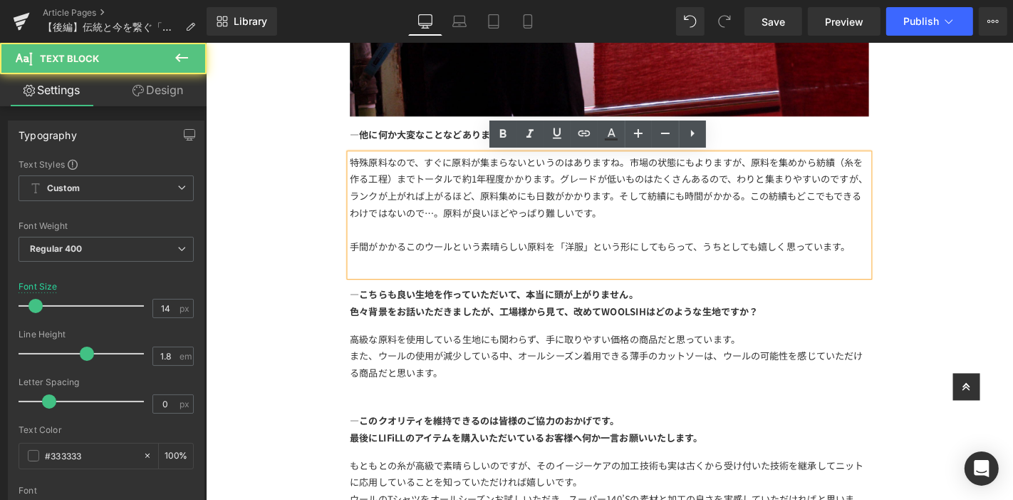
drag, startPoint x: 752, startPoint y: 259, endPoint x: 815, endPoint y: 261, distance: 63.5
click at [753, 258] on div "手間がかかるこのウールという素晴らしい原料を「洋服」という形にしてもらって、うちとしても嬉しく思っています。" at bounding box center [636, 260] width 554 height 18
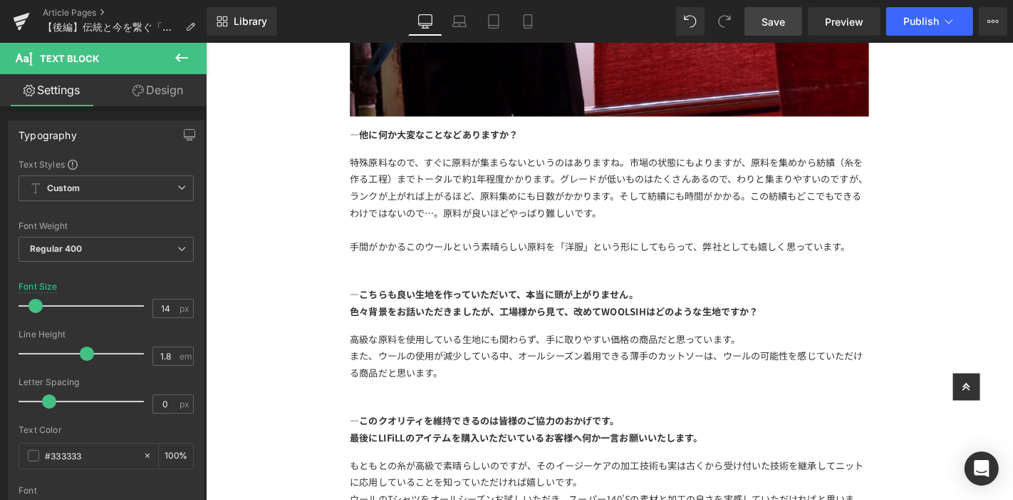
click at [794, 25] on link "Save" at bounding box center [774, 21] width 58 height 29
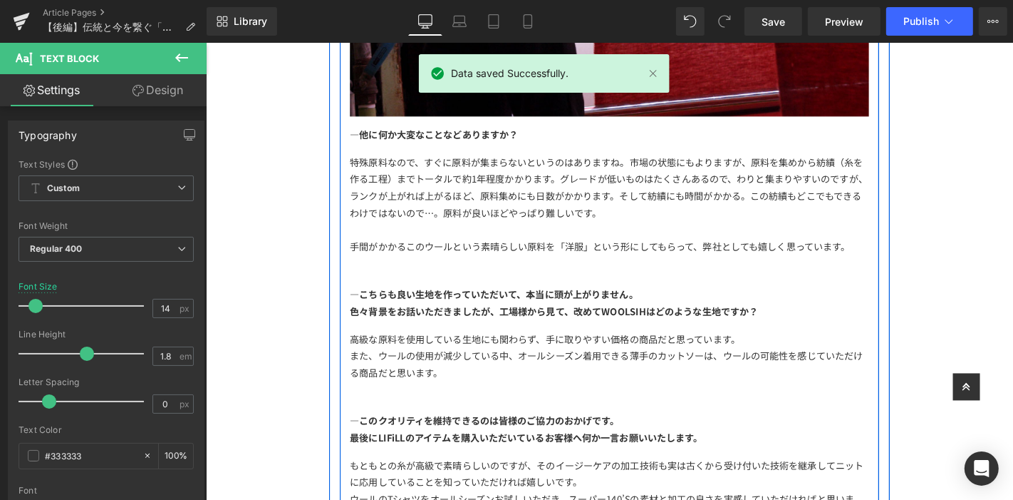
scroll to position [2296, 0]
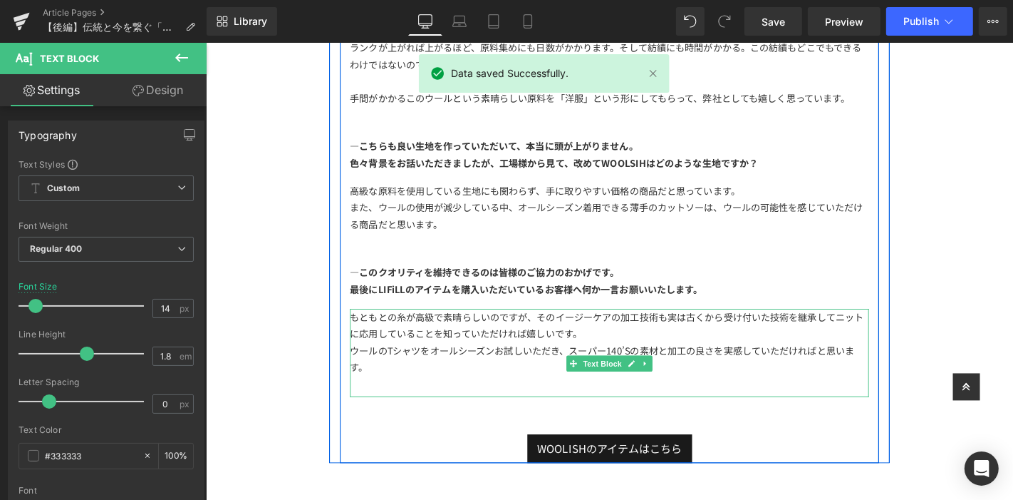
click at [782, 393] on div "ウールのTシャツをオールシーズンお試しいただき、スーパー140’Sの素材と加工の良さを実感していただければと思います。" at bounding box center [636, 380] width 554 height 36
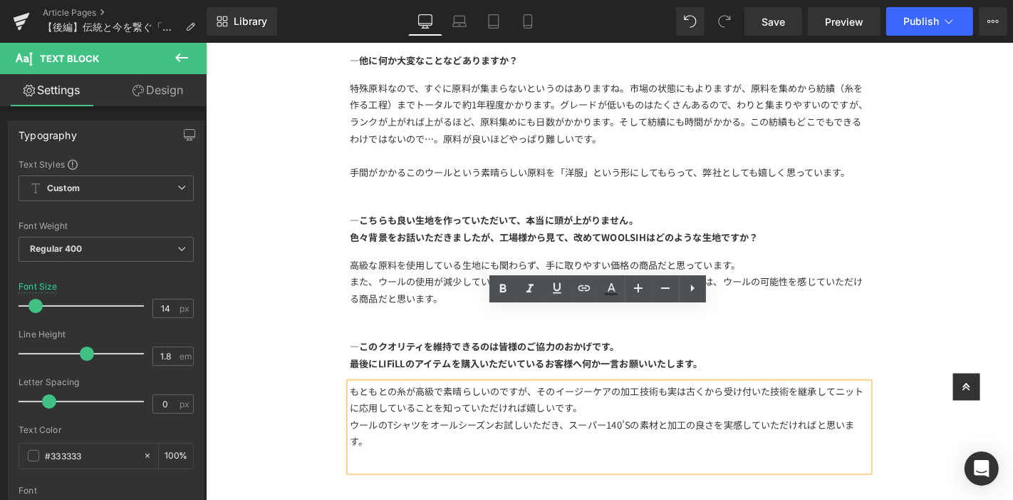
scroll to position [1979, 0]
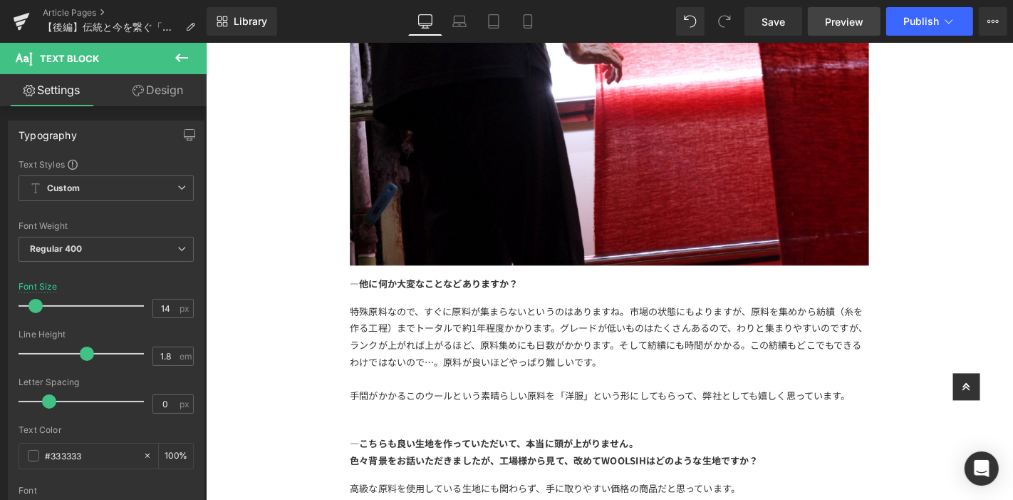
click at [837, 20] on span "Preview" at bounding box center [844, 21] width 38 height 15
click at [71, 9] on link "Article Pages" at bounding box center [125, 12] width 164 height 11
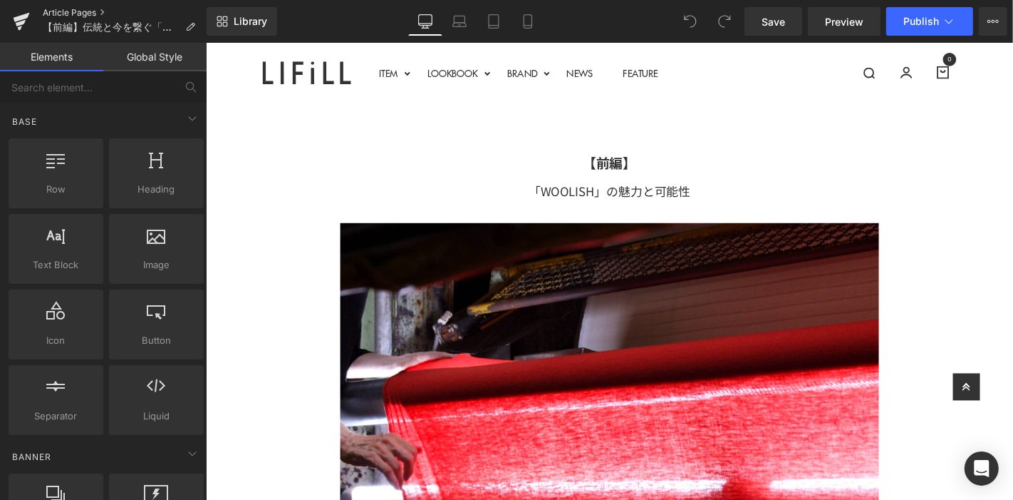
click at [82, 11] on link "Article Pages" at bounding box center [125, 12] width 164 height 11
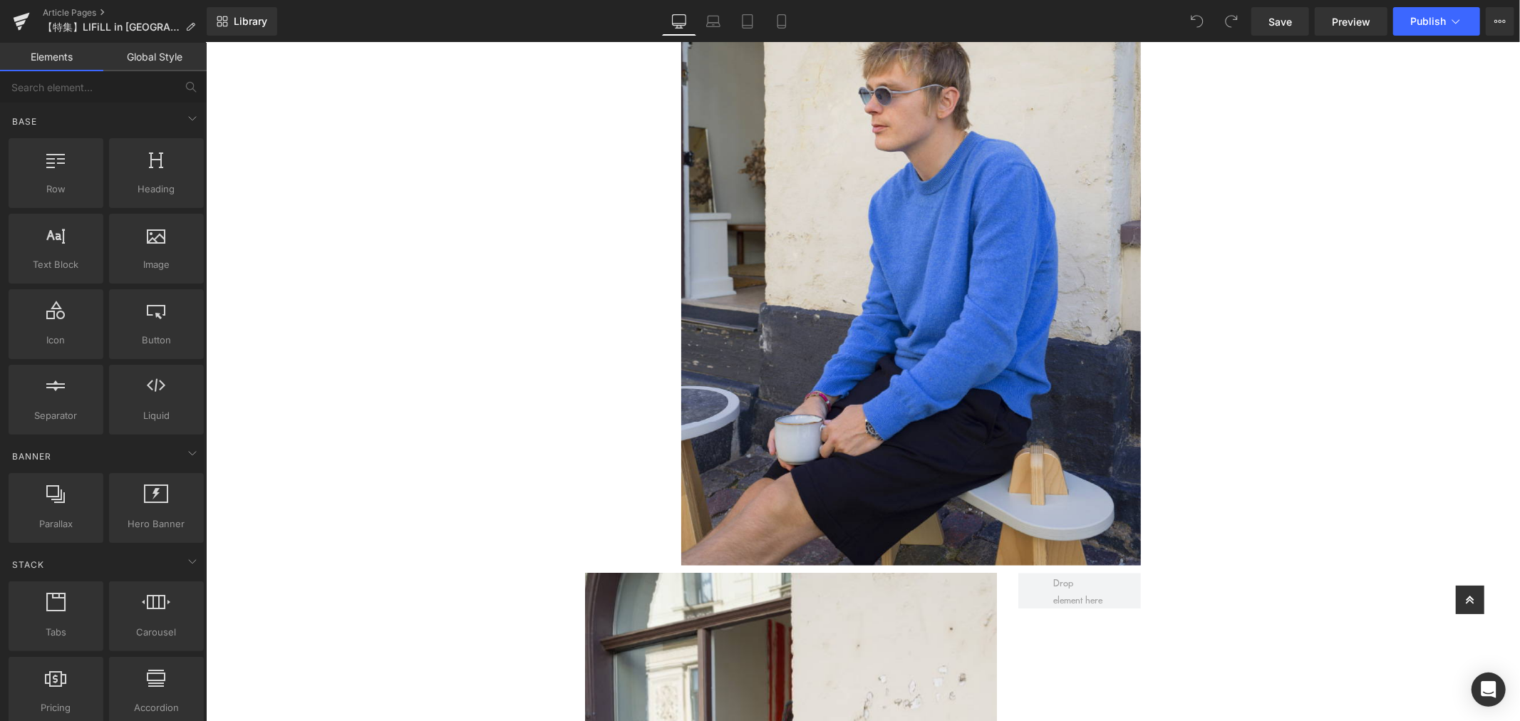
scroll to position [11483, 0]
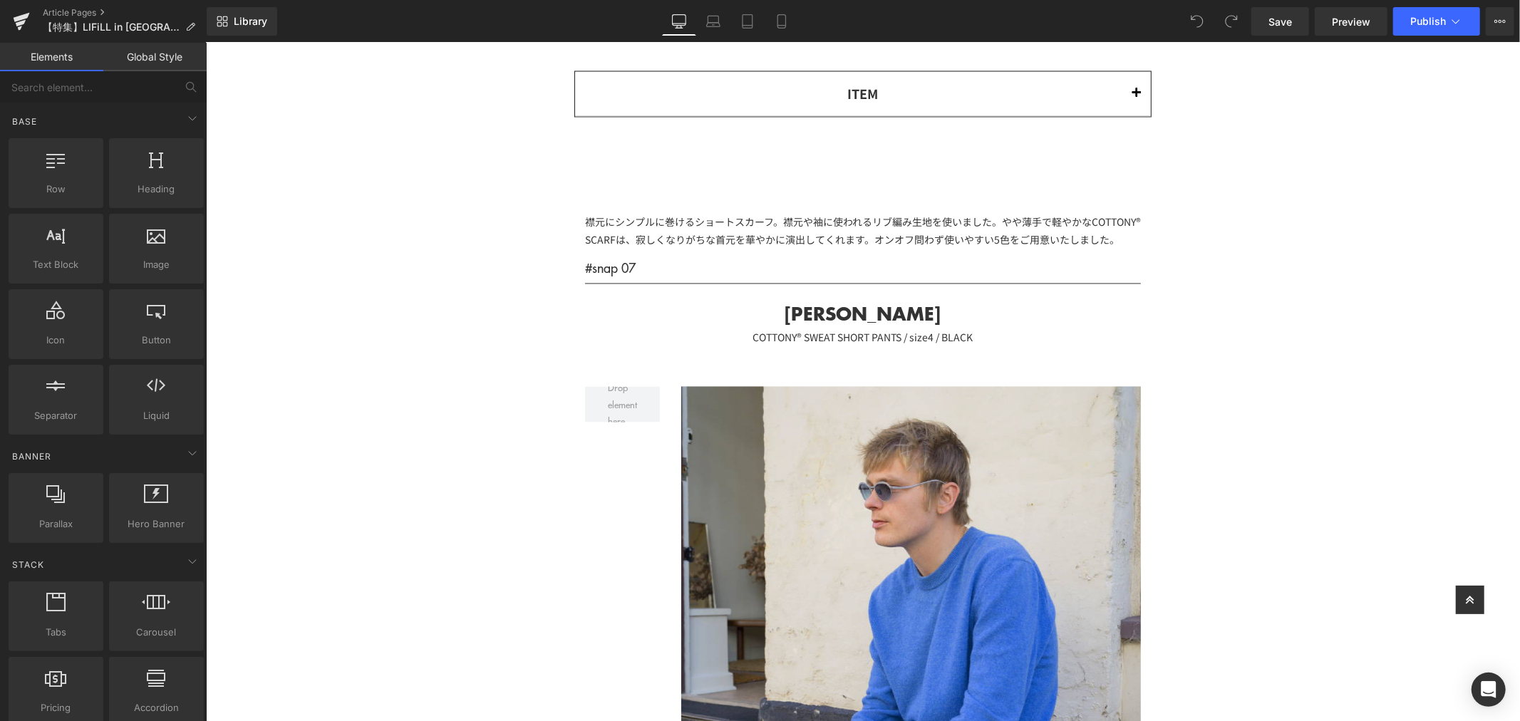
drag, startPoint x: 1002, startPoint y: 216, endPoint x: 1061, endPoint y: 224, distance: 59.0
click at [1002, 217] on div "襟元にシンプルに巻けるショートスカーフ。襟元や袖に使われるリブ編み生地を使いました。やや薄手で軽やかなCOTTONY® SCARFは、寂しくなりがちな首元を華…" at bounding box center [862, 230] width 556 height 58
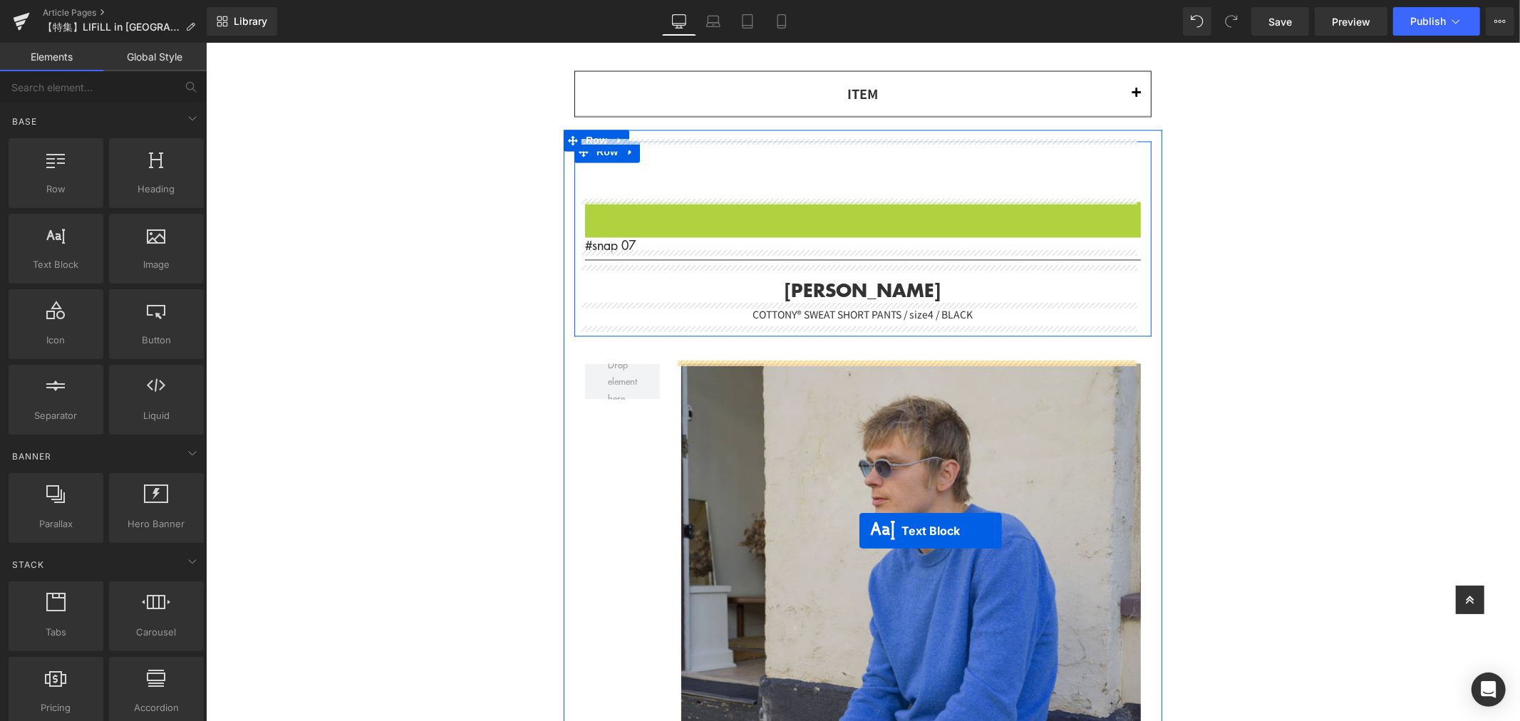
drag, startPoint x: 816, startPoint y: 244, endPoint x: 858, endPoint y: 542, distance: 300.2
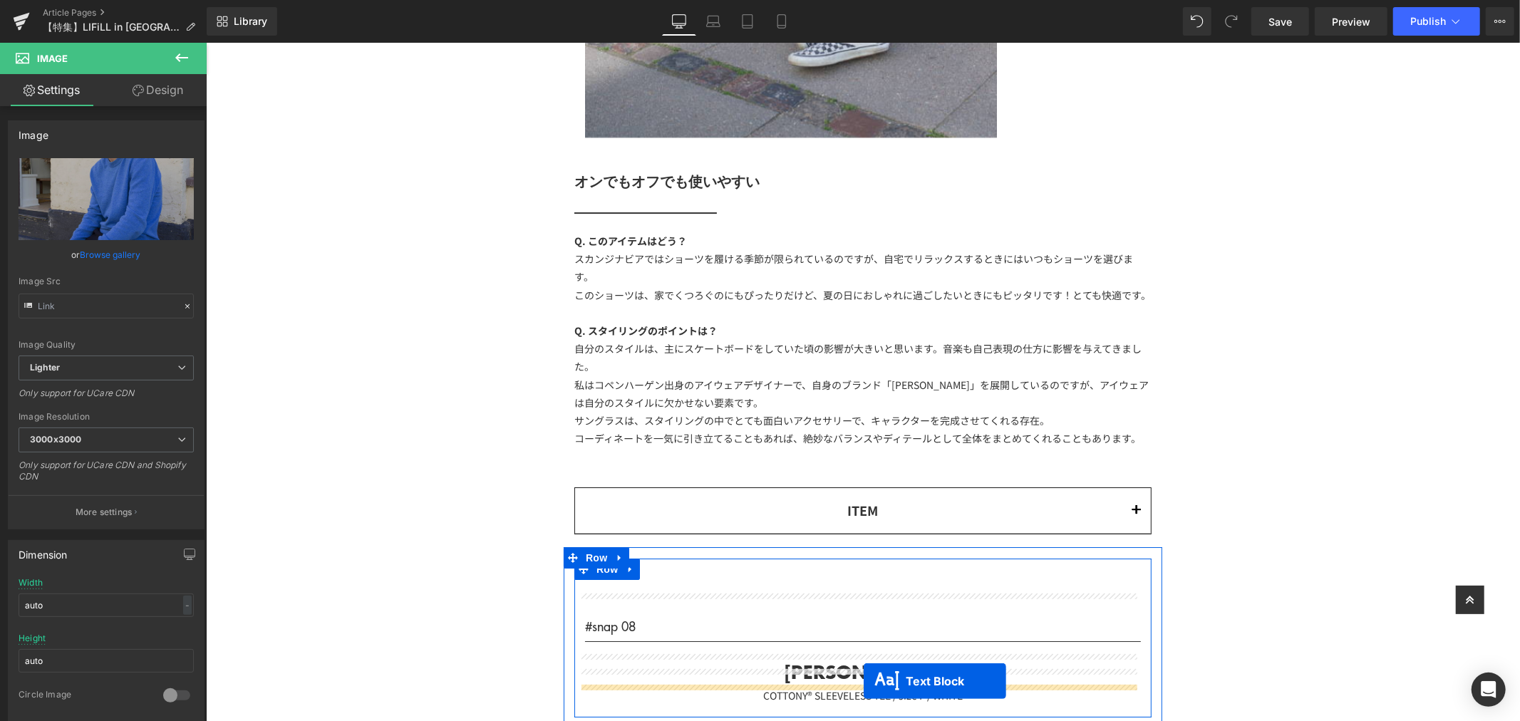
scroll to position [13096, 0]
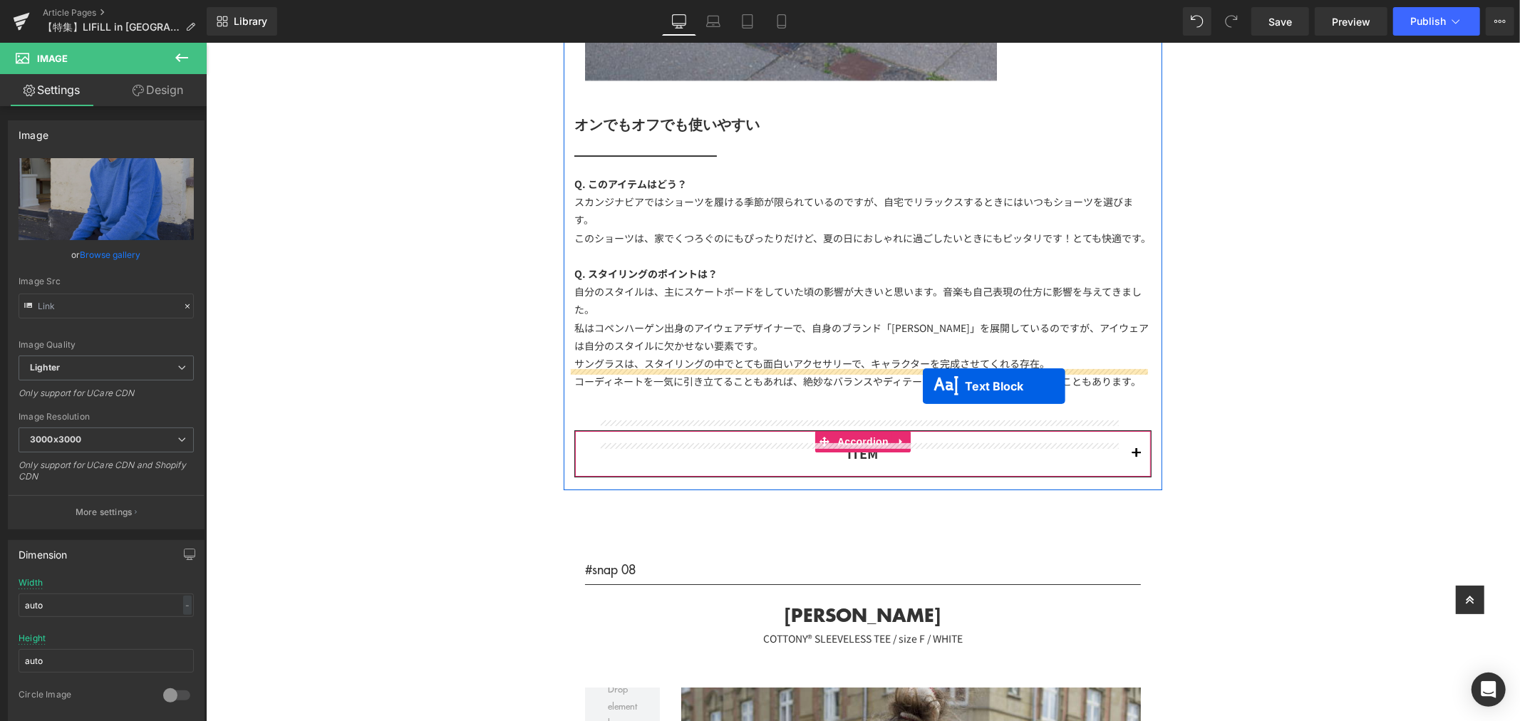
drag, startPoint x: 861, startPoint y: 258, endPoint x: 922, endPoint y: 386, distance: 142.2
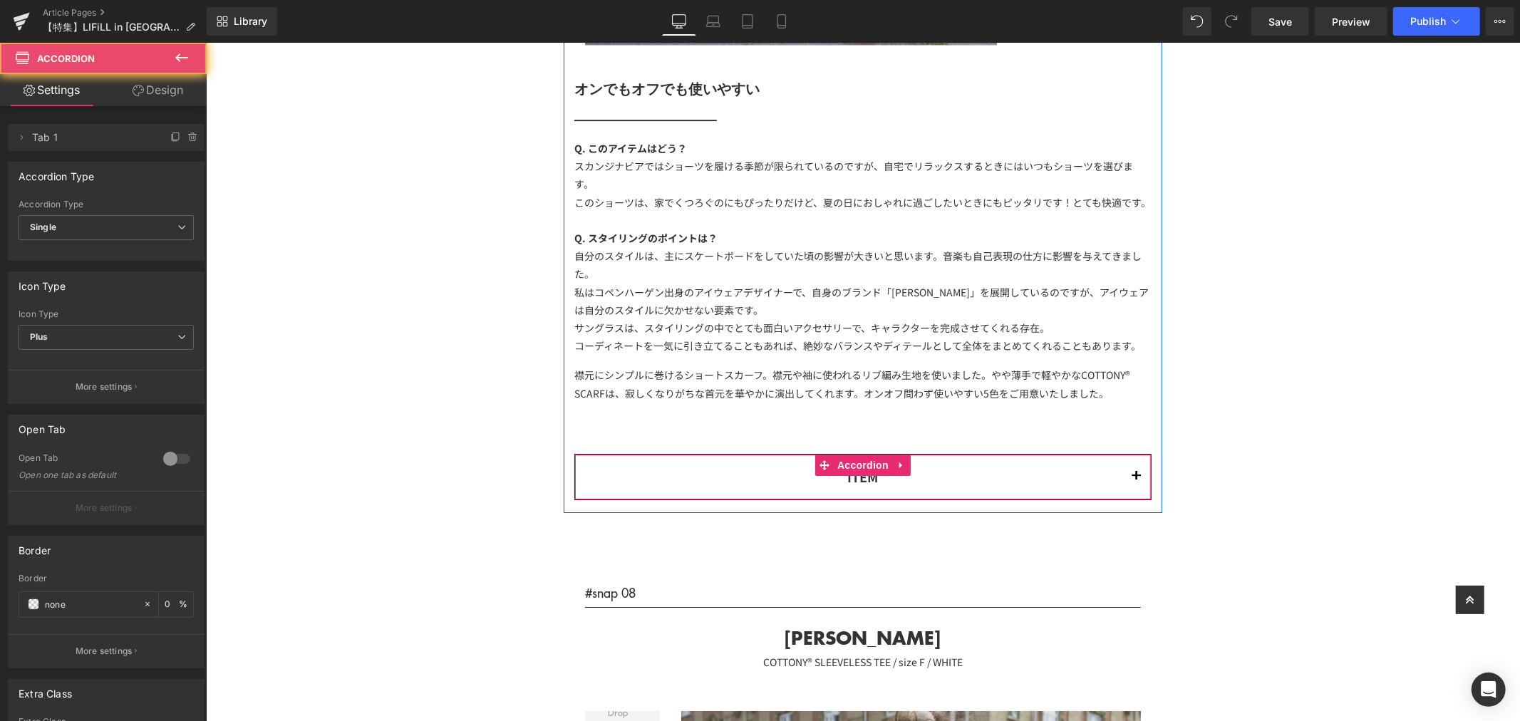
click at [1136, 480] on span "button" at bounding box center [1136, 480] width 0 height 0
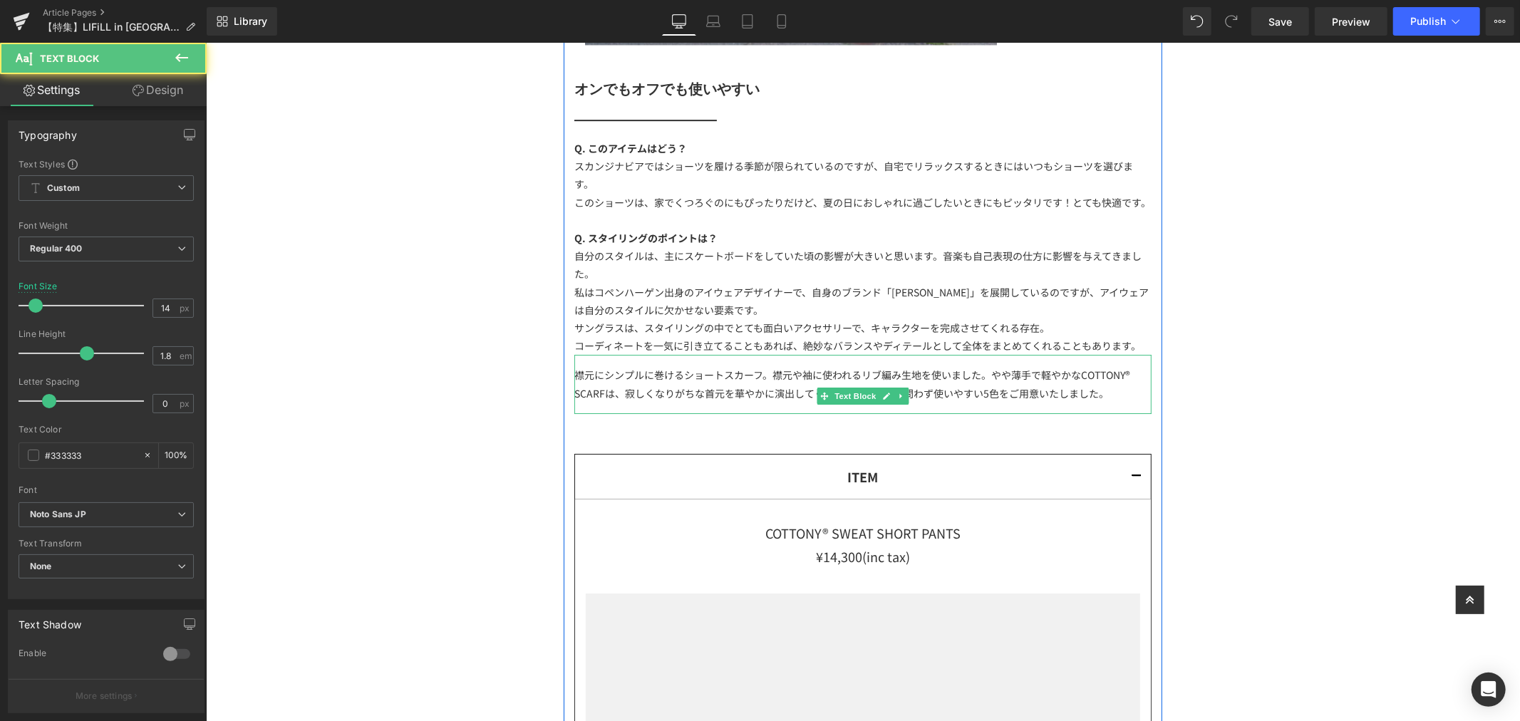
click at [810, 372] on div "襟元にシンプルに巻けるショートスカーフ。襟元や袖に使われるリブ編み生地を使いました。やや薄手で軽やかなCOTTONY® SCARFは、寂しくなりがちな首元を華…" at bounding box center [862, 383] width 577 height 58
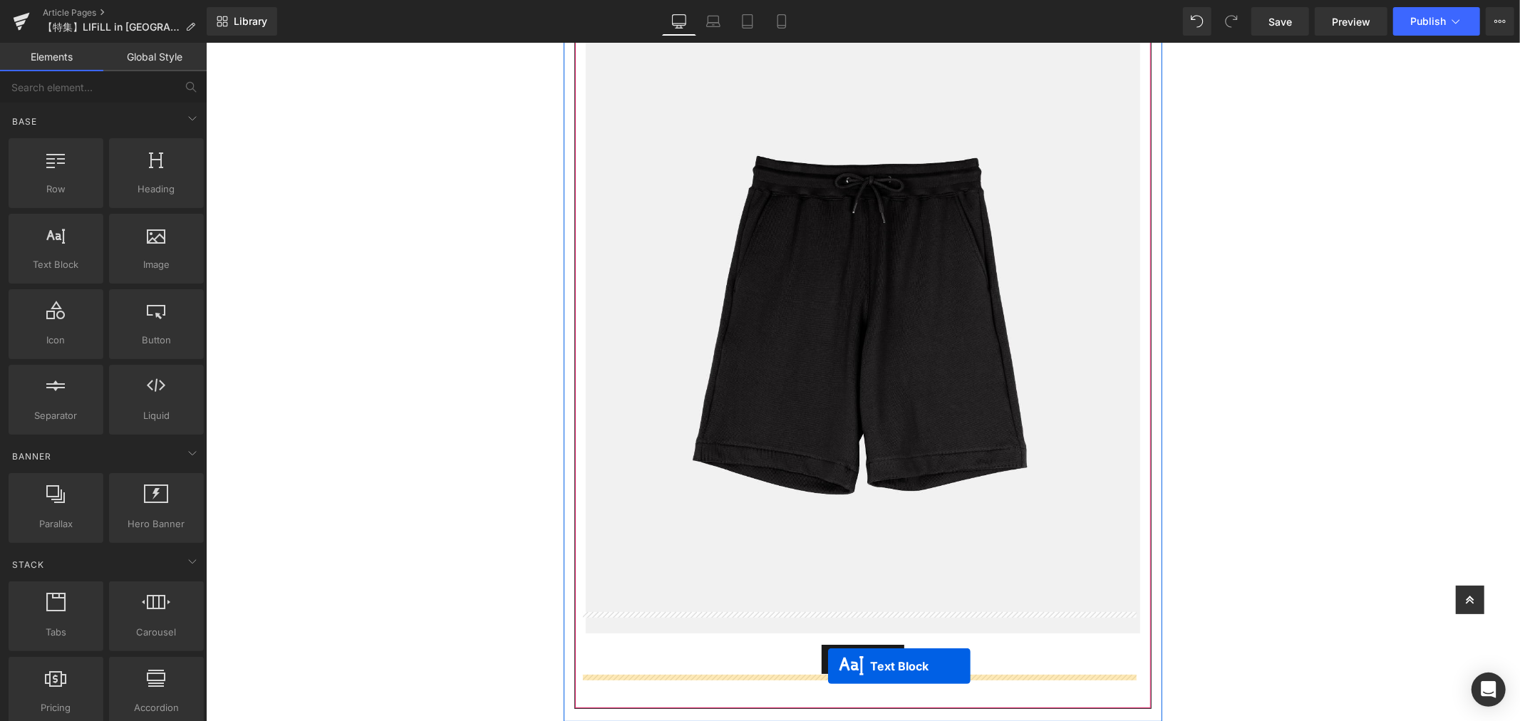
scroll to position [13738, 0]
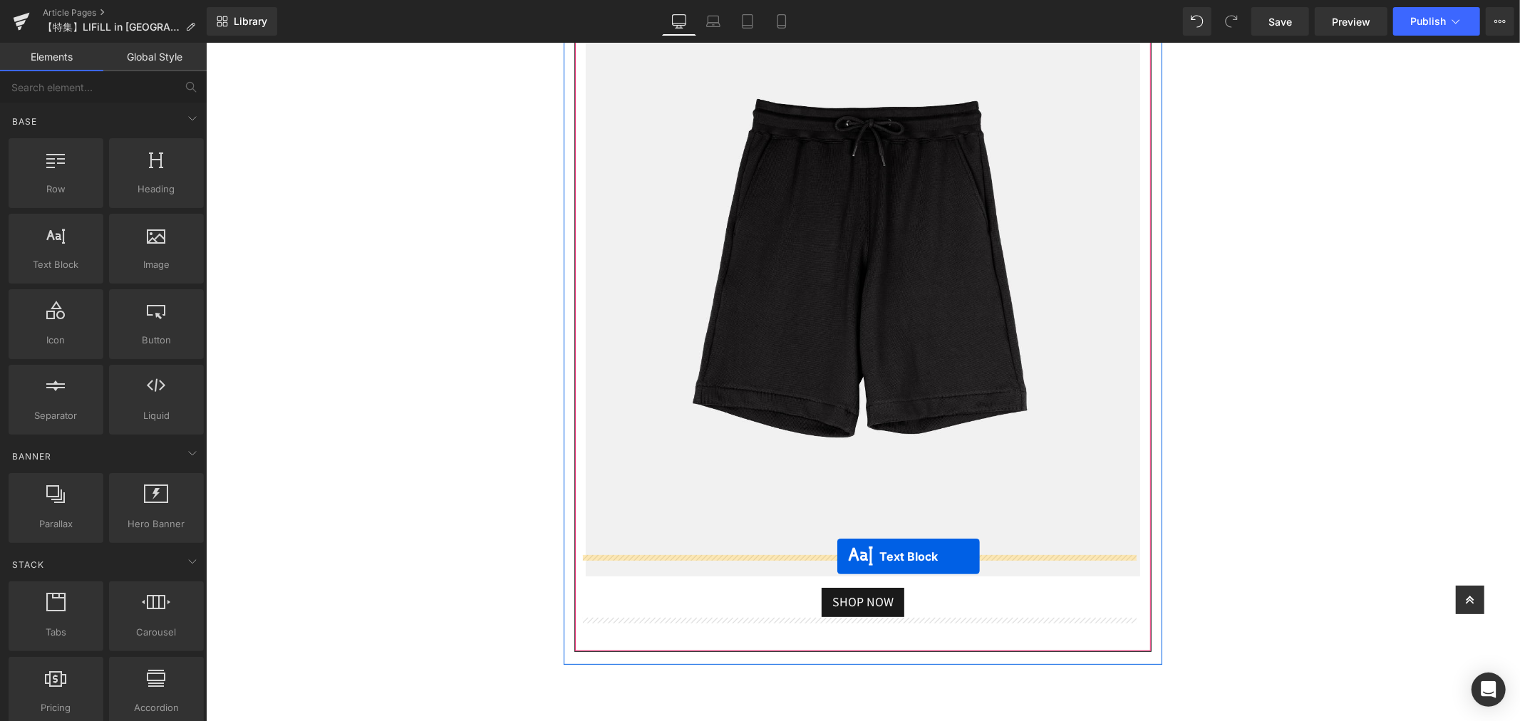
drag, startPoint x: 815, startPoint y: 370, endPoint x: 837, endPoint y: 557, distance: 188.0
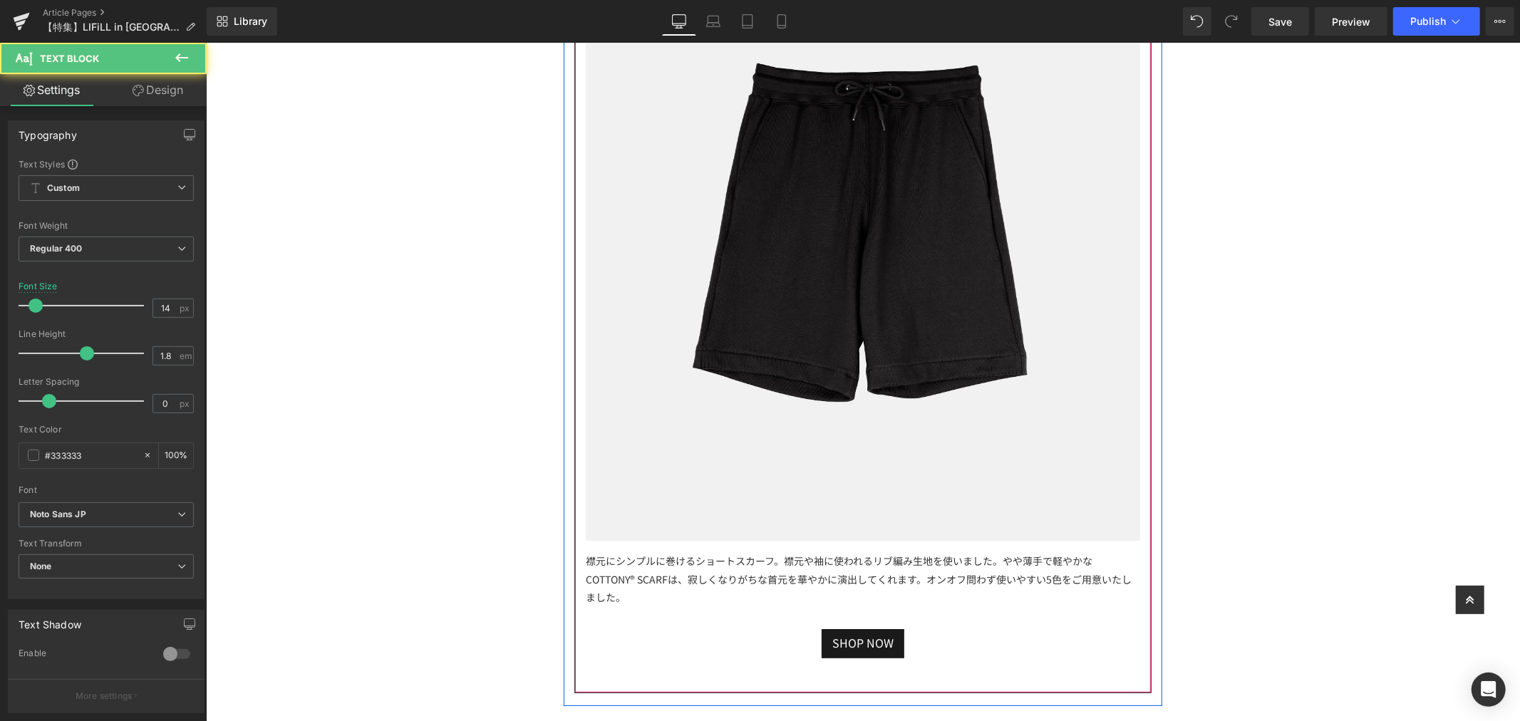
click at [632, 579] on div "襟元にシンプルに巻けるショートスカーフ。襟元や袖に使われるリブ編み生地を使いました。やや薄手で軽やかなCOTTONY® SCARFは、寂しくなりがちな首元を華…" at bounding box center [862, 578] width 554 height 77
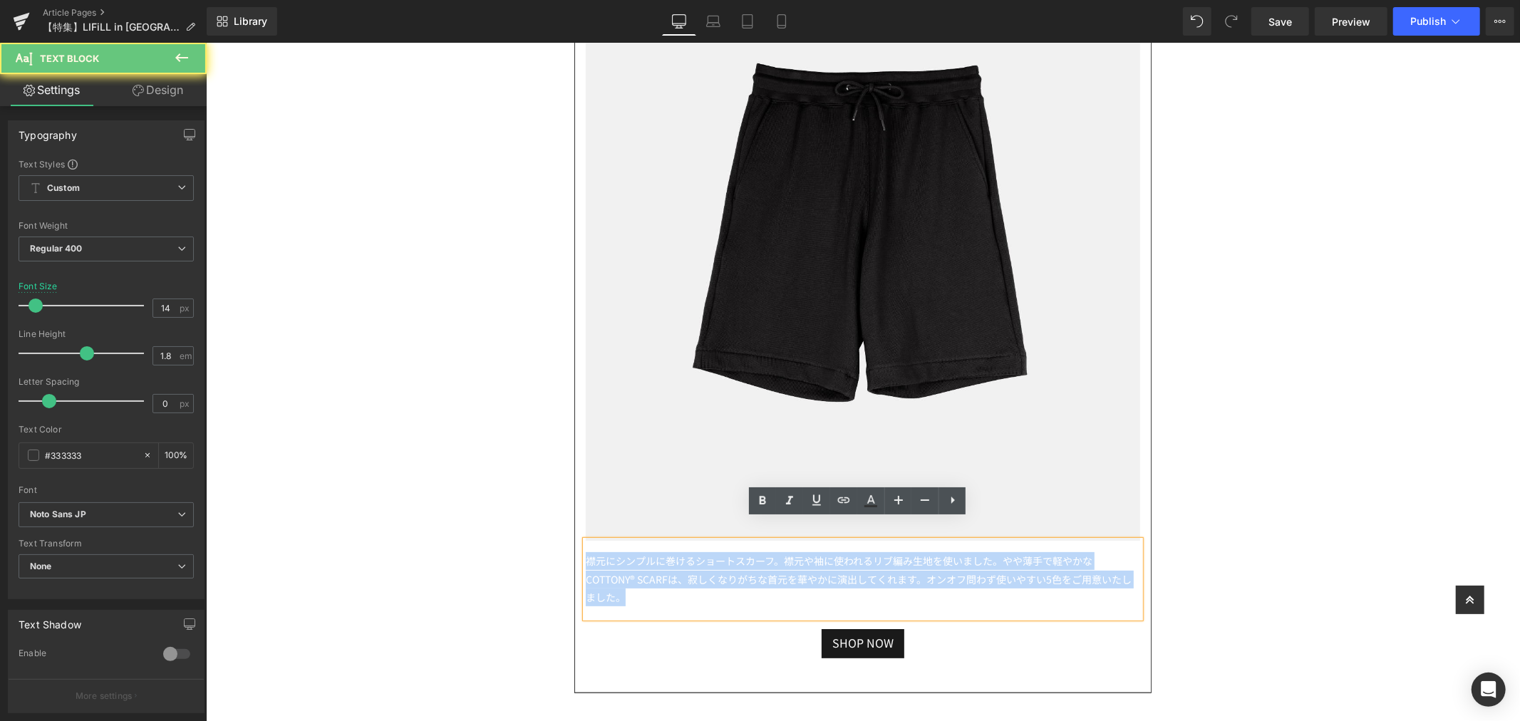
drag, startPoint x: 634, startPoint y: 579, endPoint x: 571, endPoint y: 535, distance: 76.7
click at [574, 535] on article "COTTONY® SWEAT SHORT PANTS ¥14,300(inc tax) Text Block Image 襟元にシンプルに巻けるショートスカー…" at bounding box center [862, 245] width 576 height 893
paste div
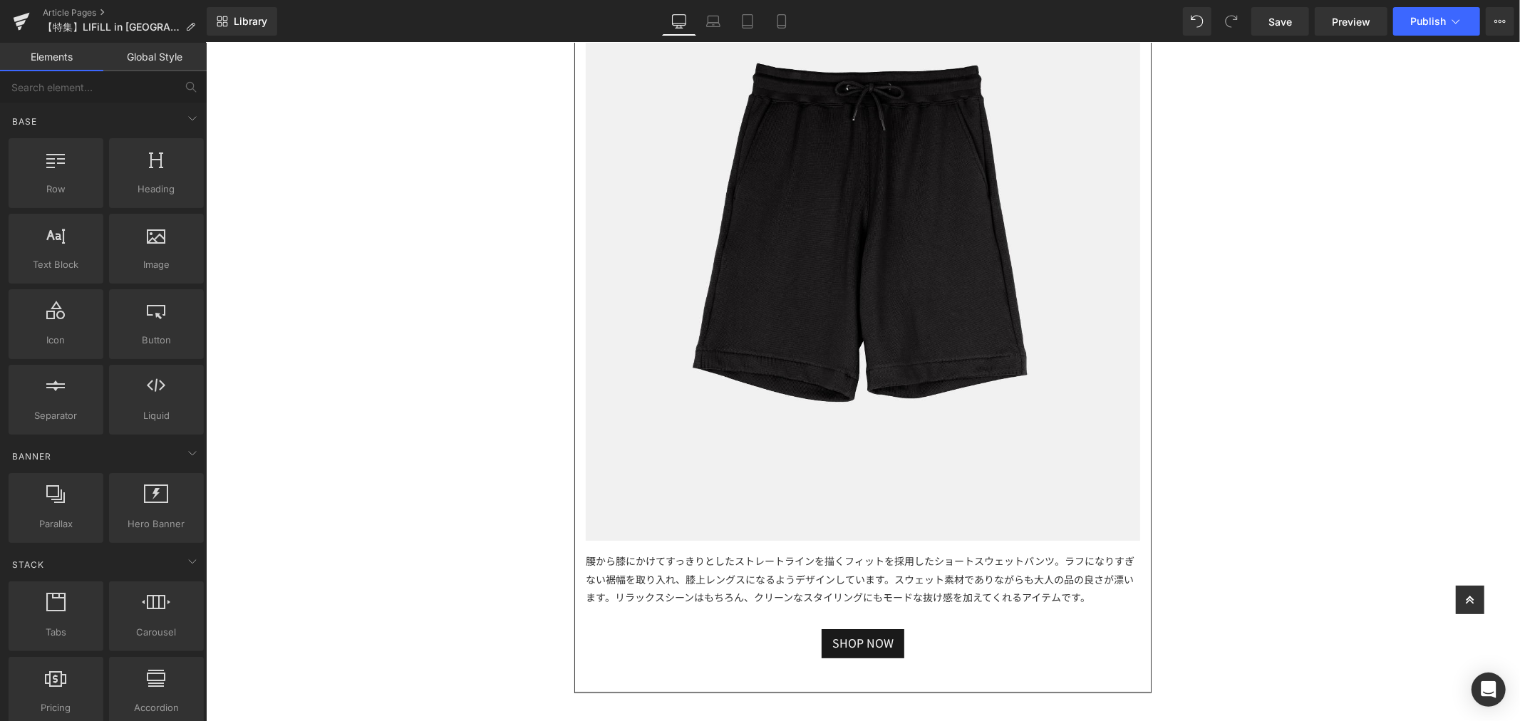
scroll to position [14134, 0]
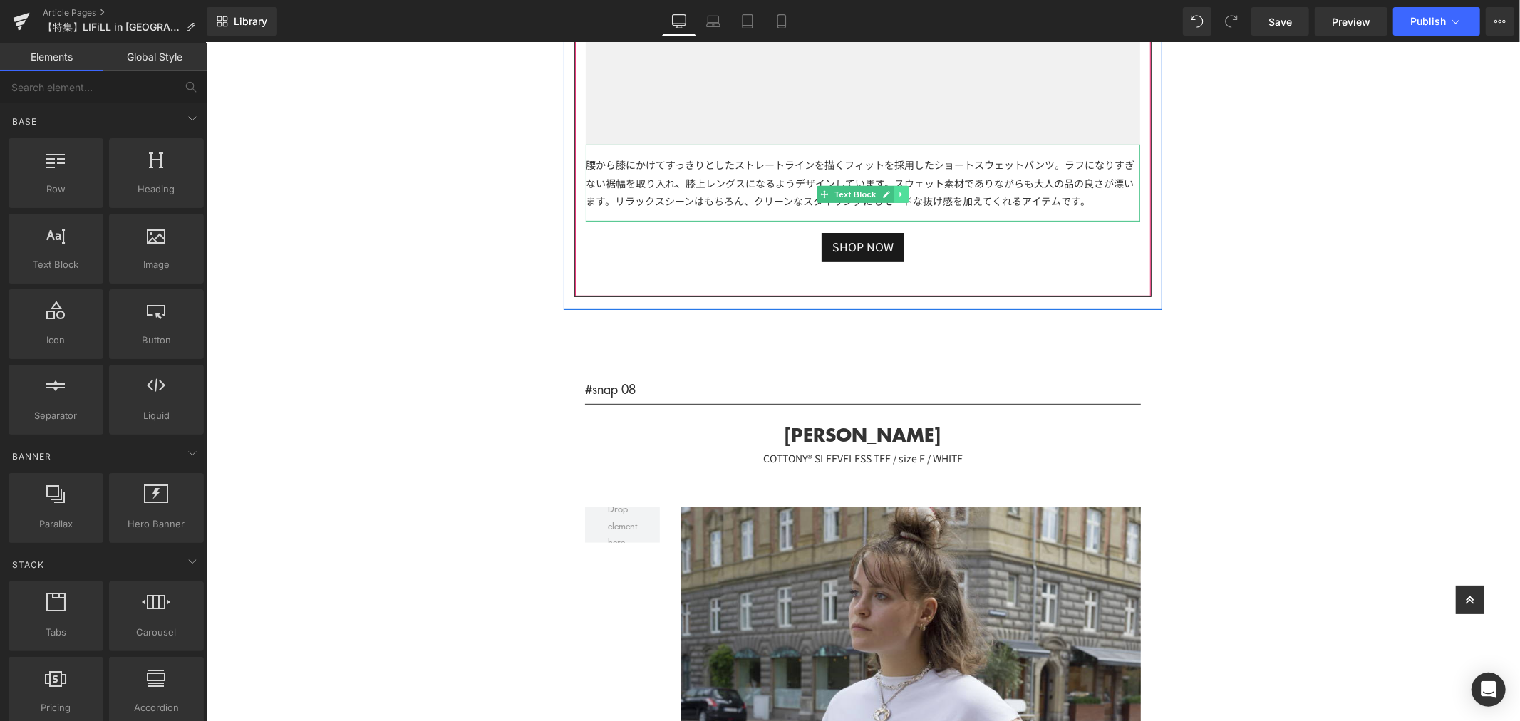
click at [899, 192] on icon at bounding box center [900, 194] width 2 height 5
click at [889, 190] on icon at bounding box center [893, 194] width 8 height 8
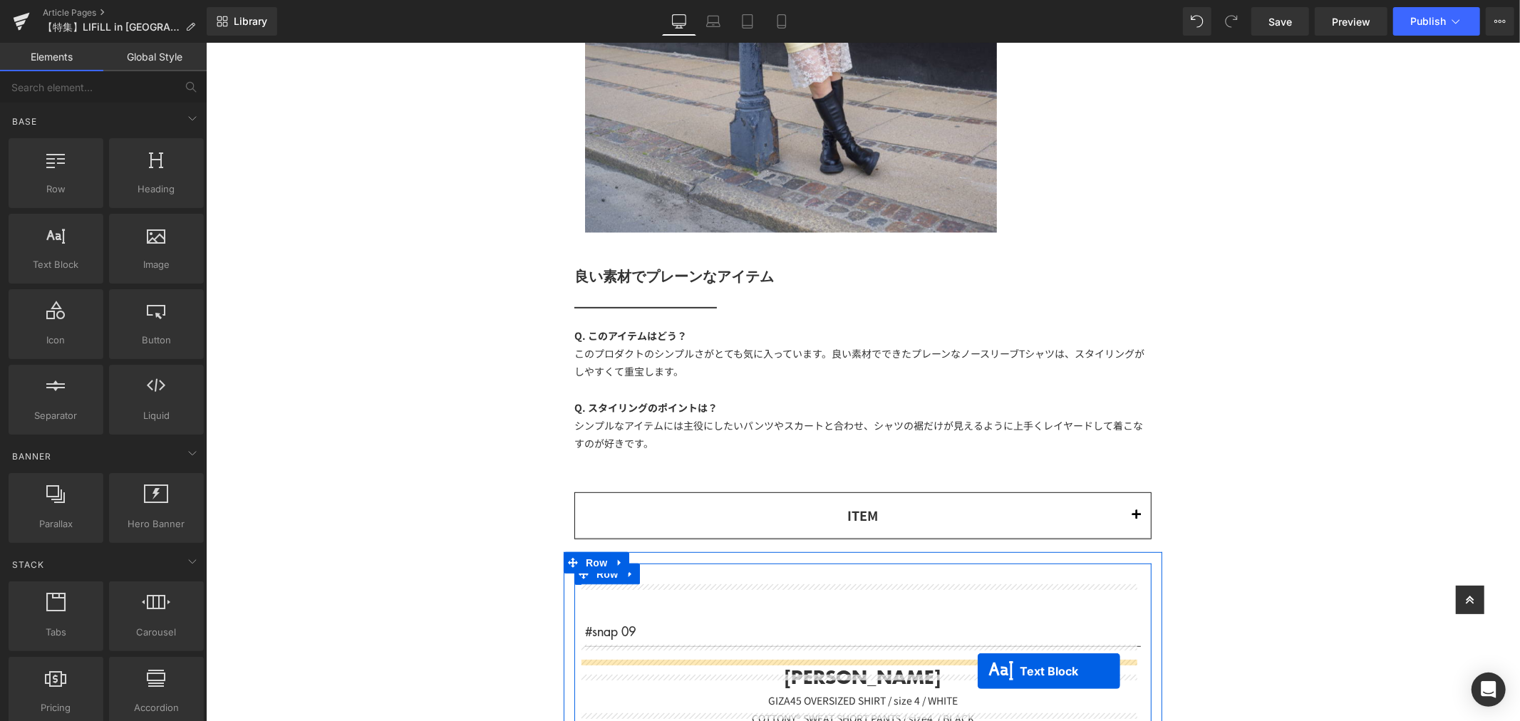
scroll to position [14197, 0]
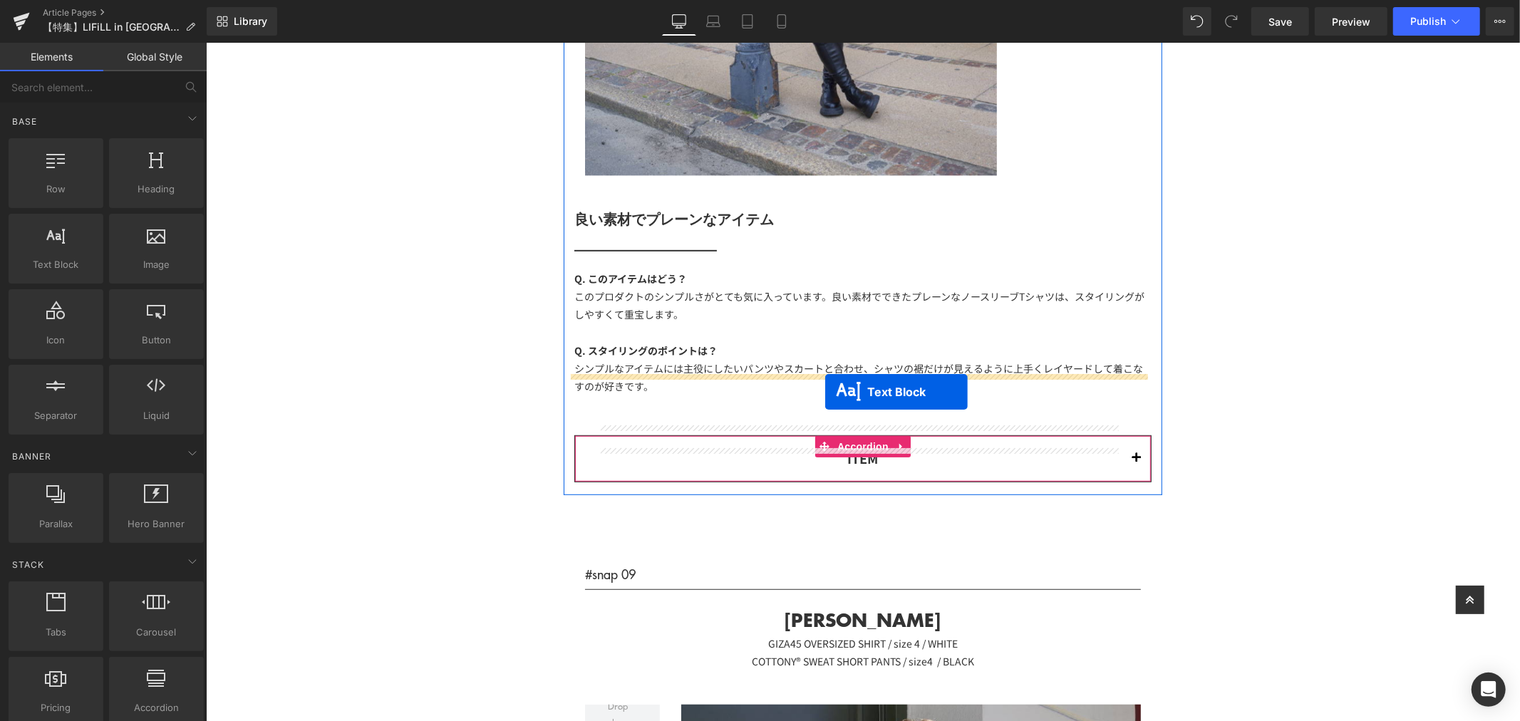
drag, startPoint x: 815, startPoint y: 354, endPoint x: 825, endPoint y: 391, distance: 38.2
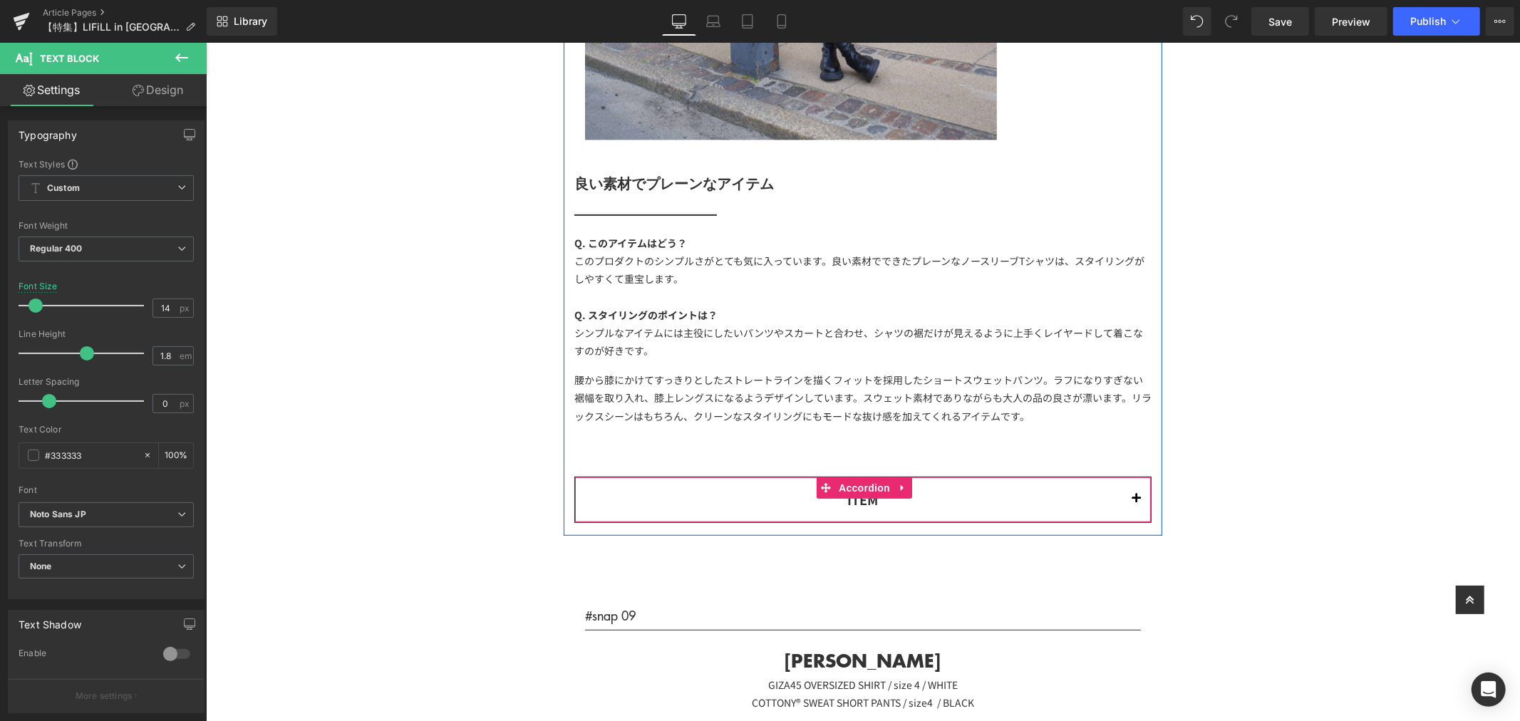
click at [1130, 436] on div "腰から膝にかけてすっきりとしたストレートラインを描くフィットを採用したショートスウェットパンツ。ラフになりすぎない裾幅を取り入れ、膝上レングスになるようデザイ…" at bounding box center [862, 397] width 577 height 77
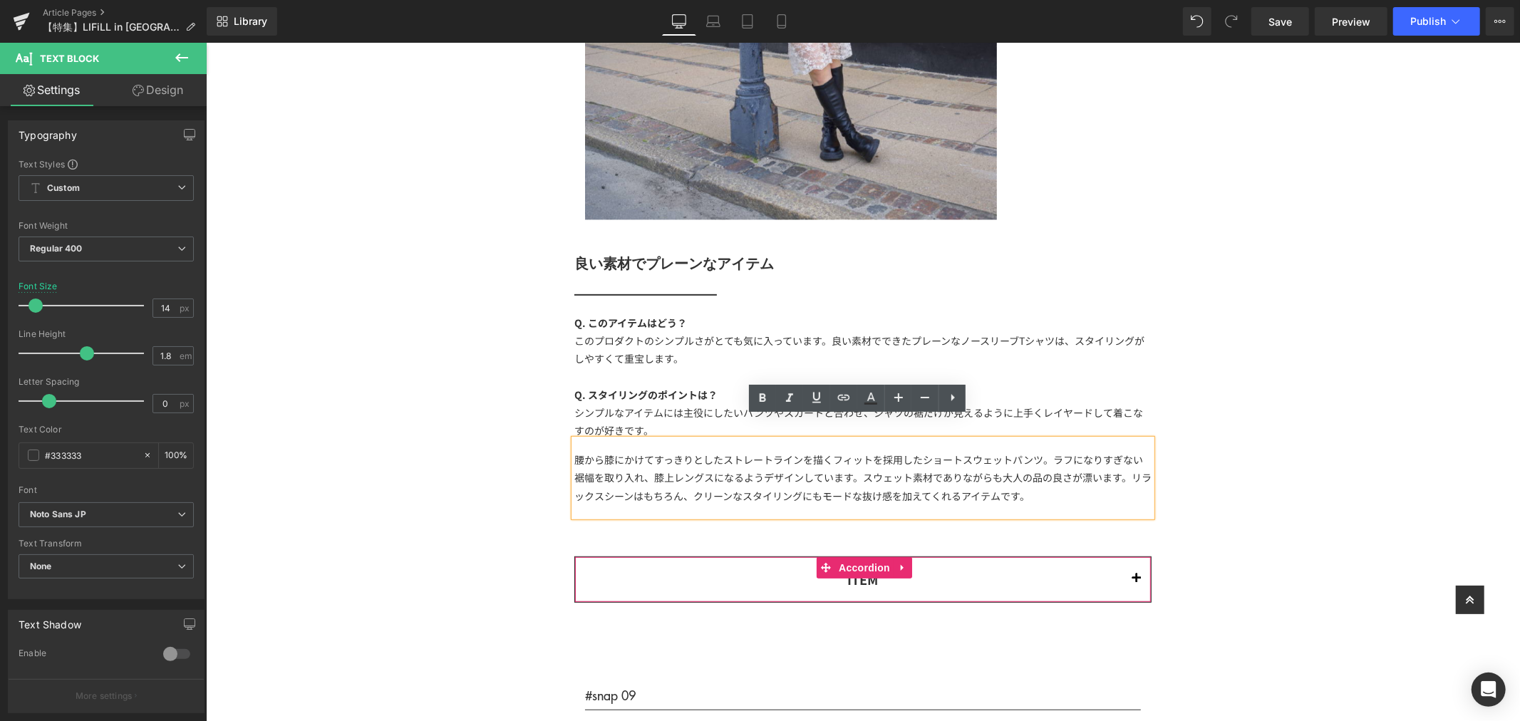
click at [1136, 582] on span "button" at bounding box center [1136, 582] width 0 height 0
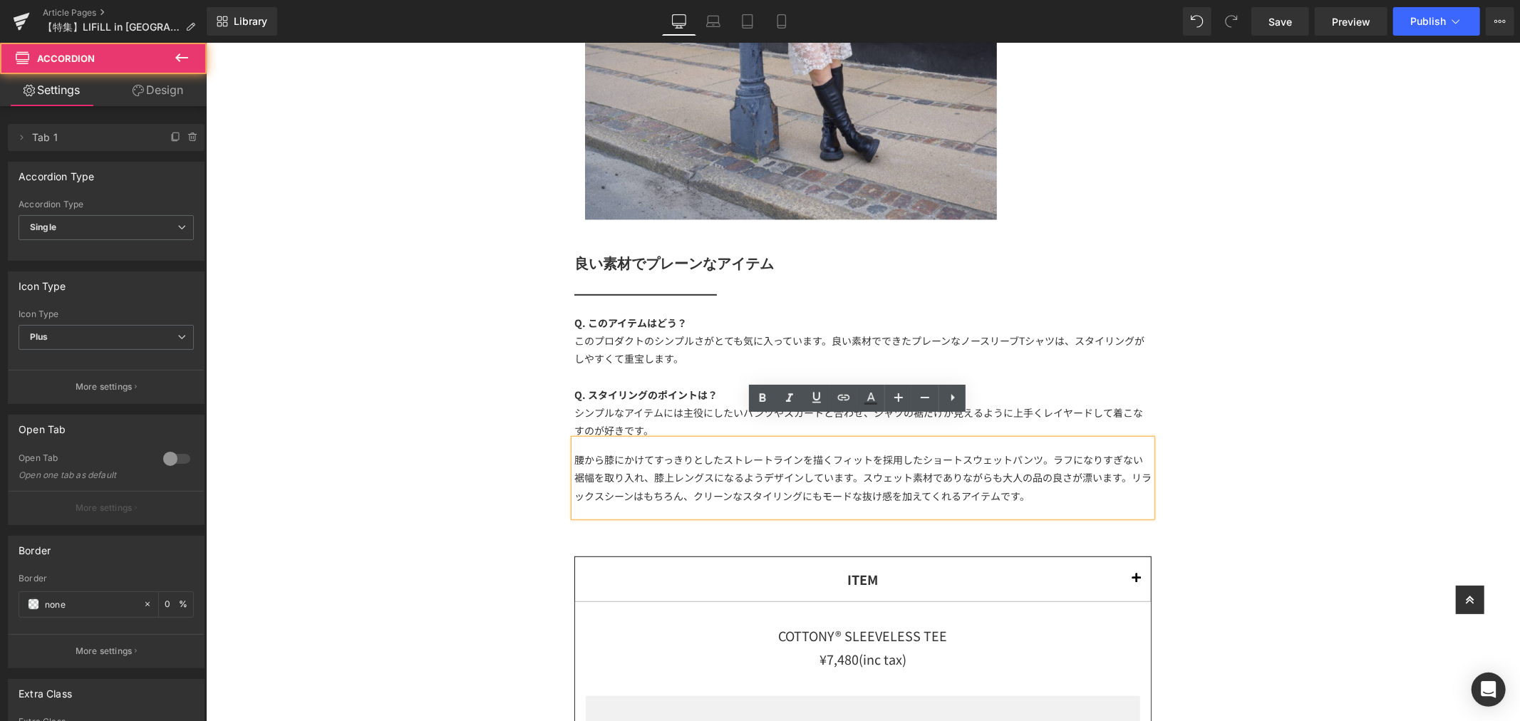
scroll to position [14276, 0]
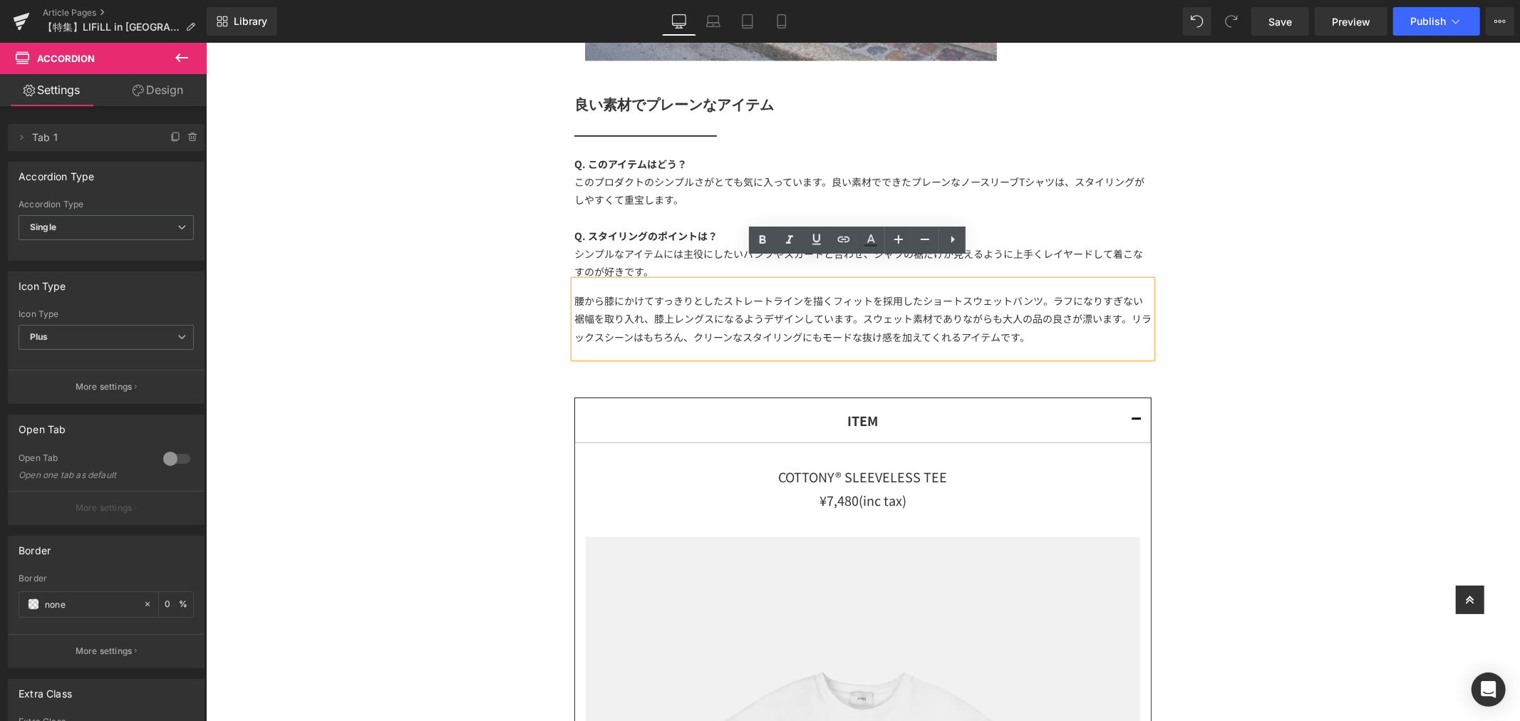
drag, startPoint x: 1305, startPoint y: 356, endPoint x: 1143, endPoint y: 323, distance: 165.2
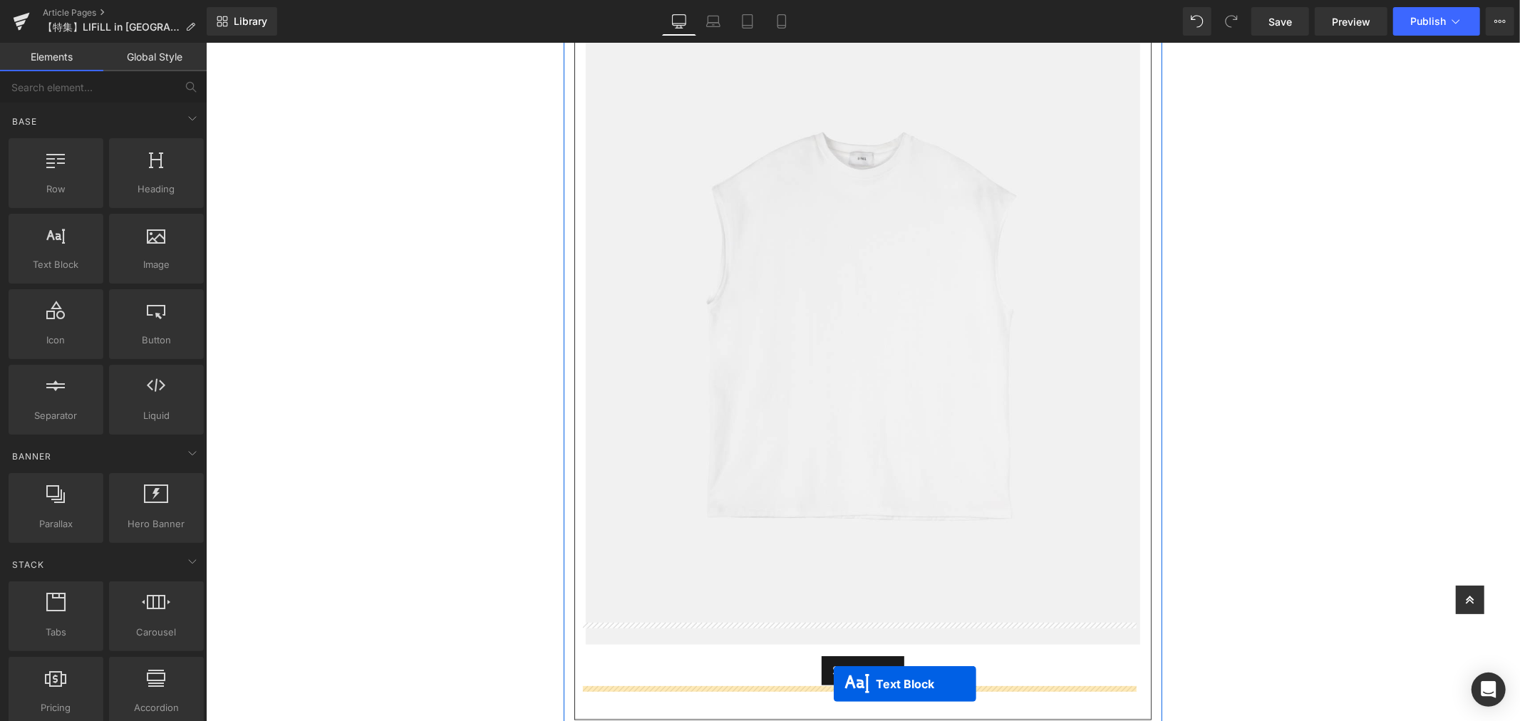
scroll to position [14832, 0]
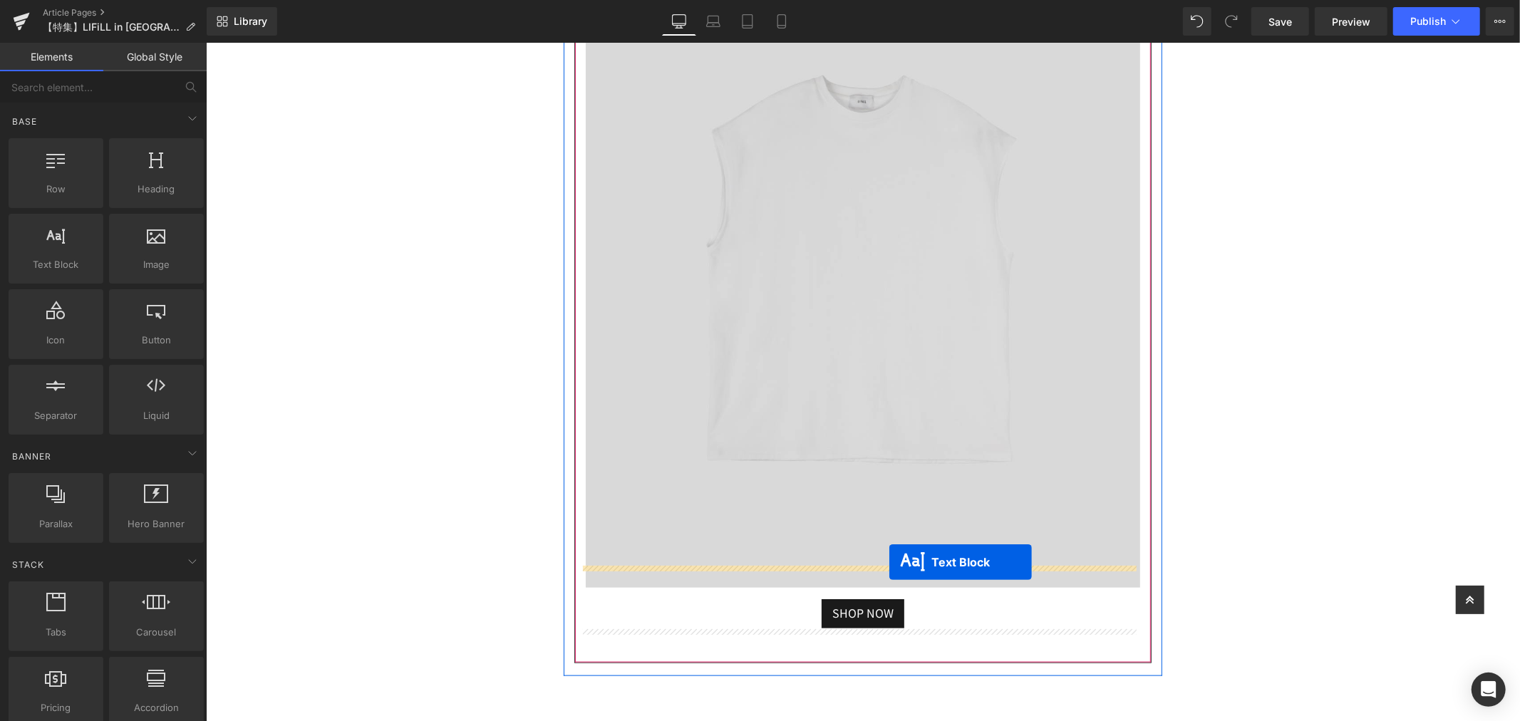
drag, startPoint x: 818, startPoint y: 311, endPoint x: 889, endPoint y: 561, distance: 259.2
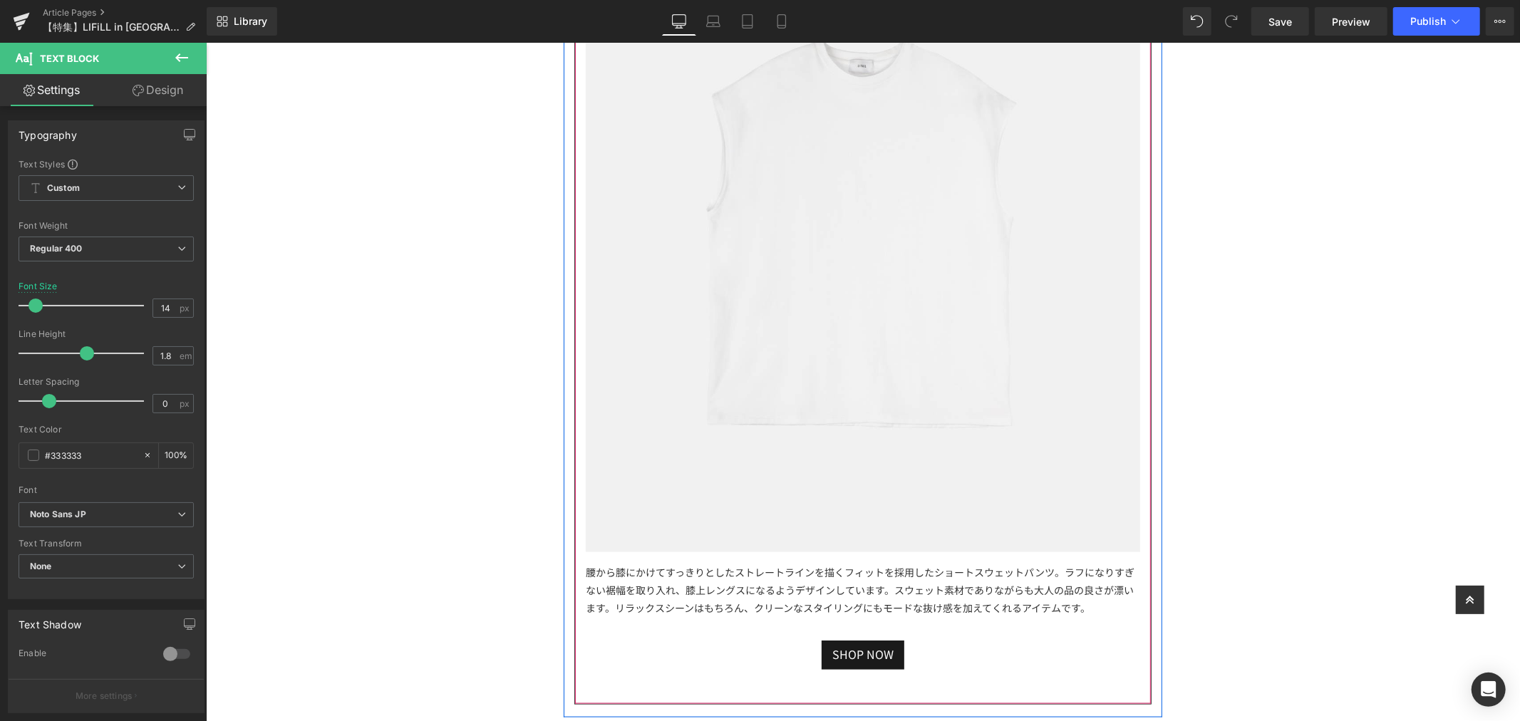
scroll to position [15149, 0]
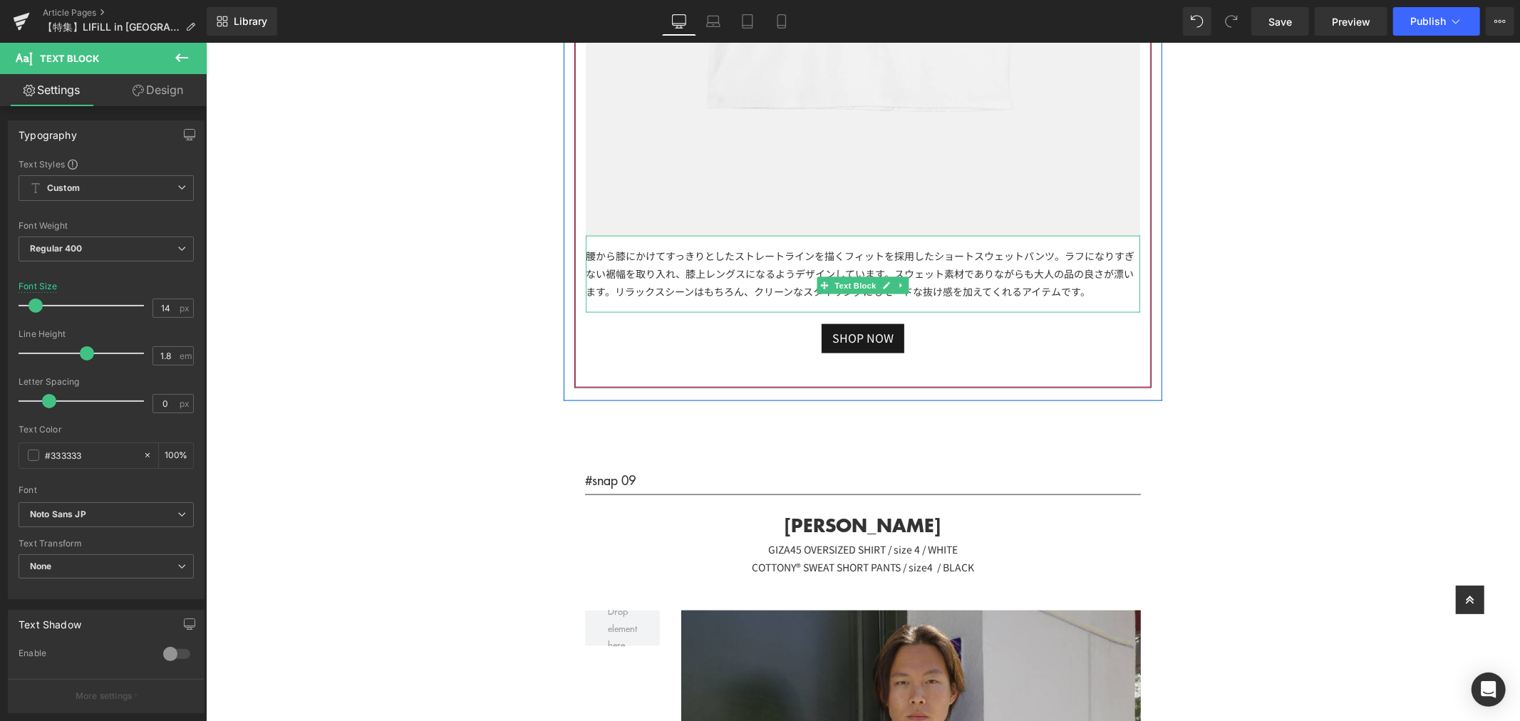
click at [1079, 252] on div "腰から膝にかけてすっきりとしたストレートラインを描くフィットを採用したショートスウェットパンツ。ラフになりすぎない裾幅を取り入れ、膝上レングスになるようデザイ…" at bounding box center [862, 273] width 554 height 77
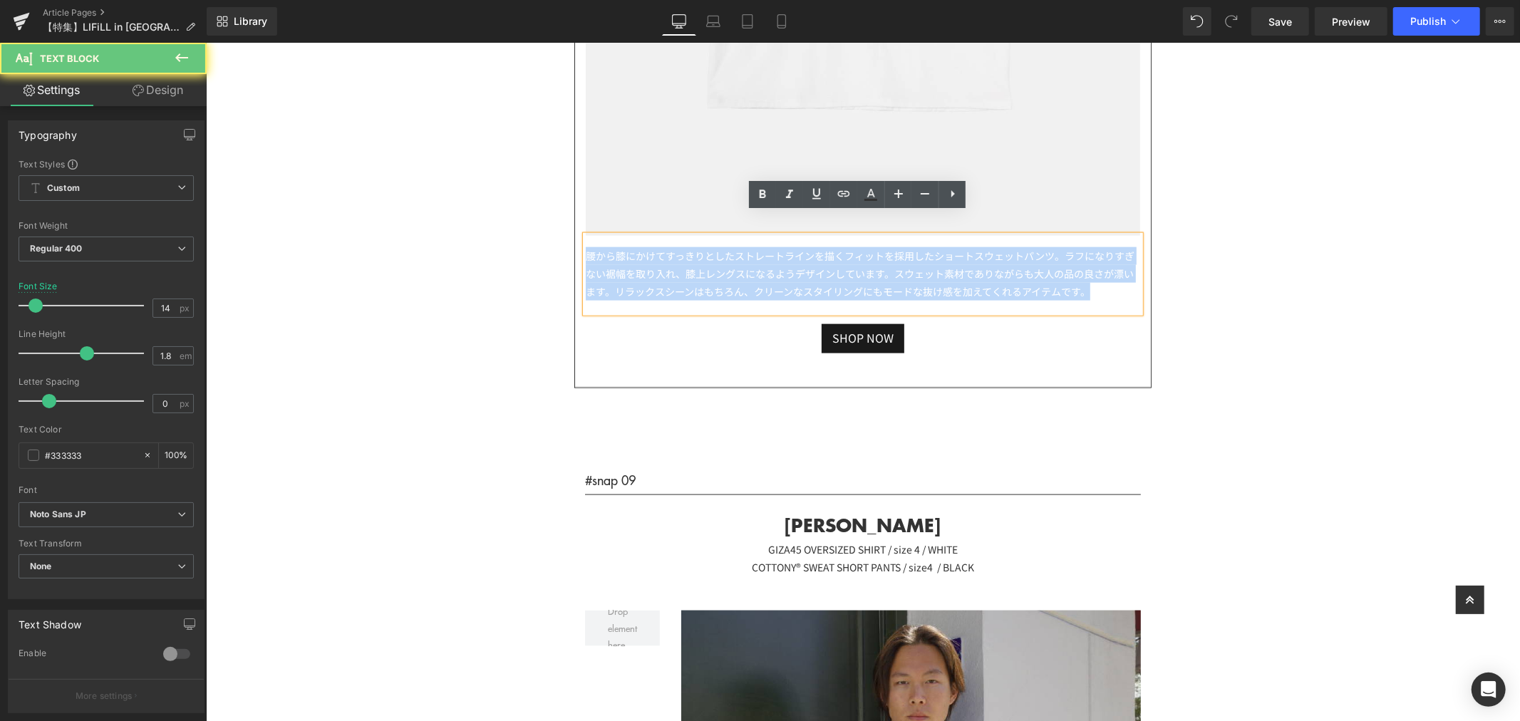
drag, startPoint x: 1093, startPoint y: 267, endPoint x: 518, endPoint y: 224, distance: 576.0
paste div
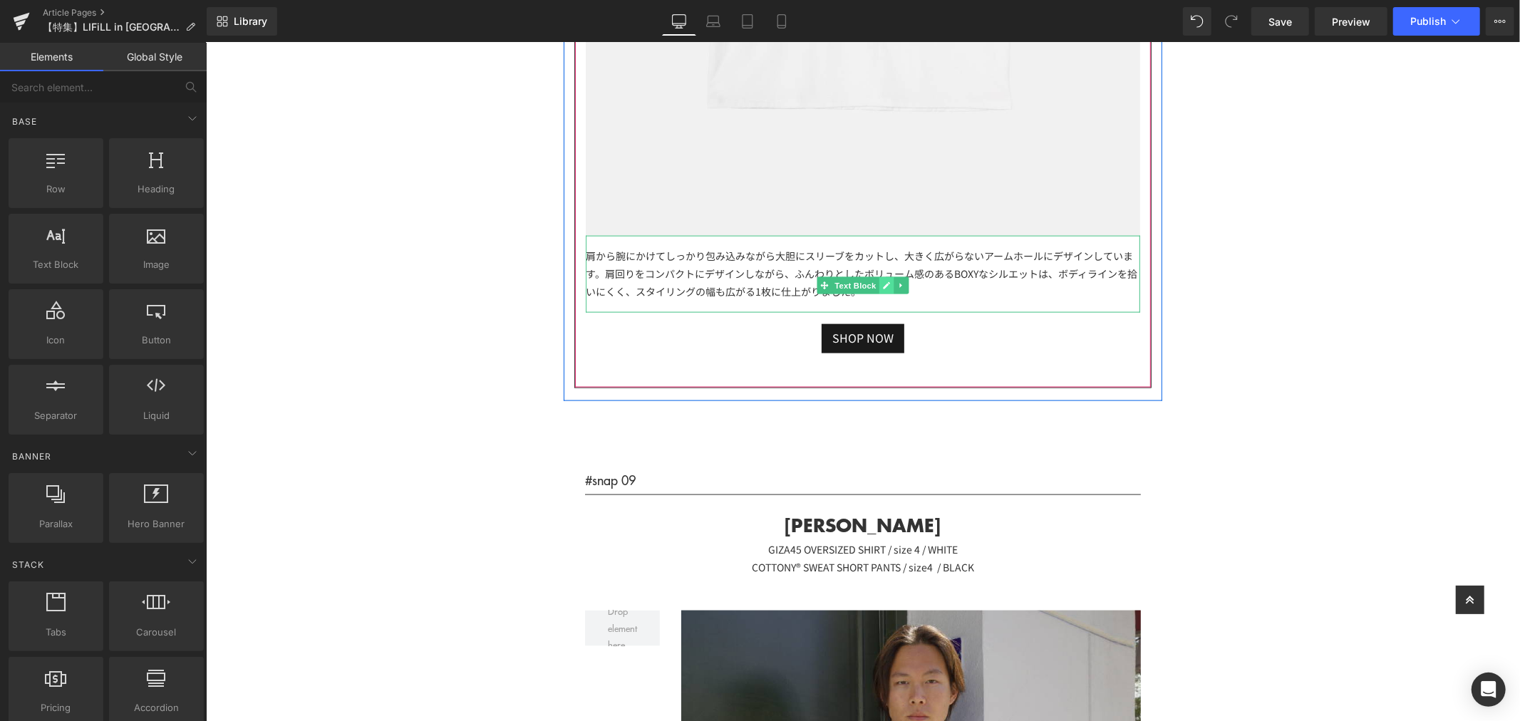
click at [887, 277] on link at bounding box center [886, 285] width 15 height 17
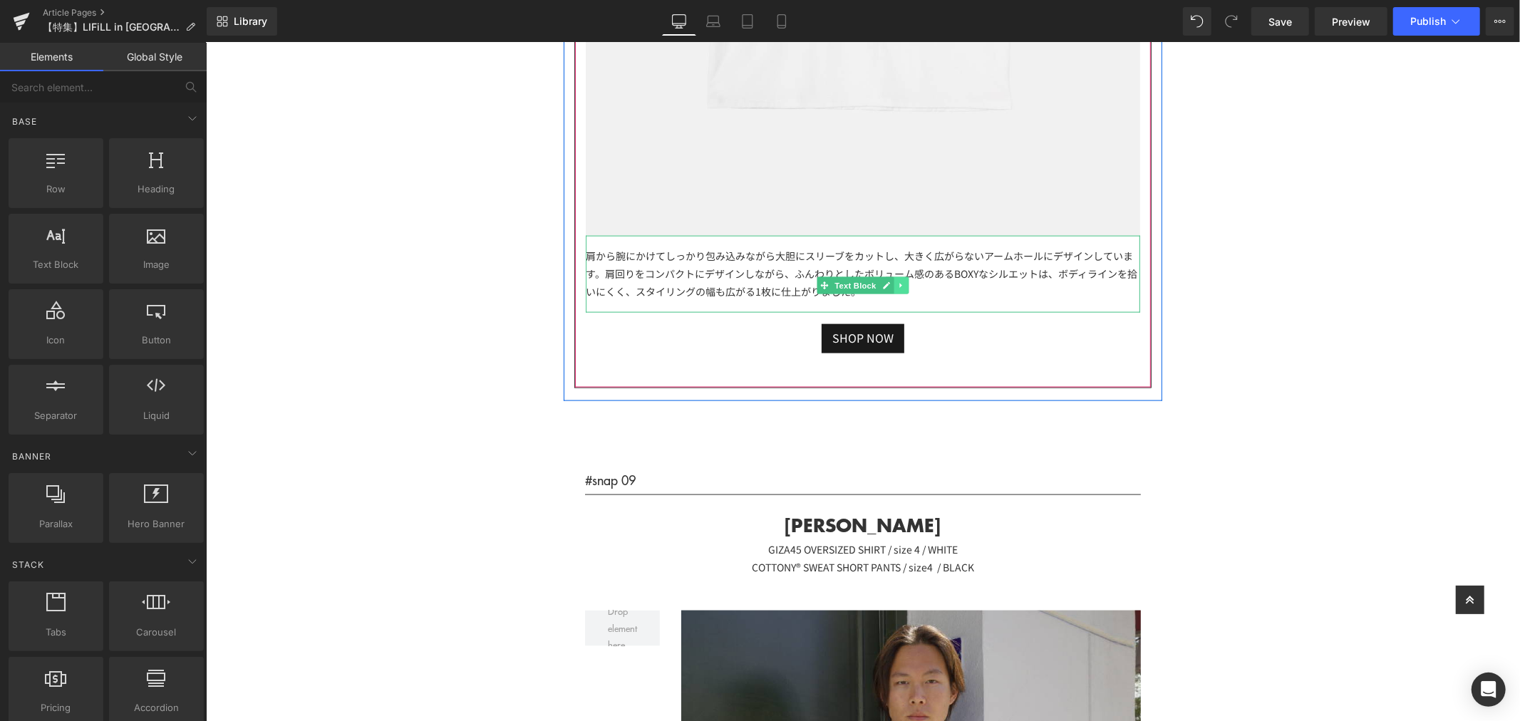
click at [893, 277] on link at bounding box center [900, 285] width 15 height 17
click at [889, 281] on icon at bounding box center [893, 285] width 8 height 8
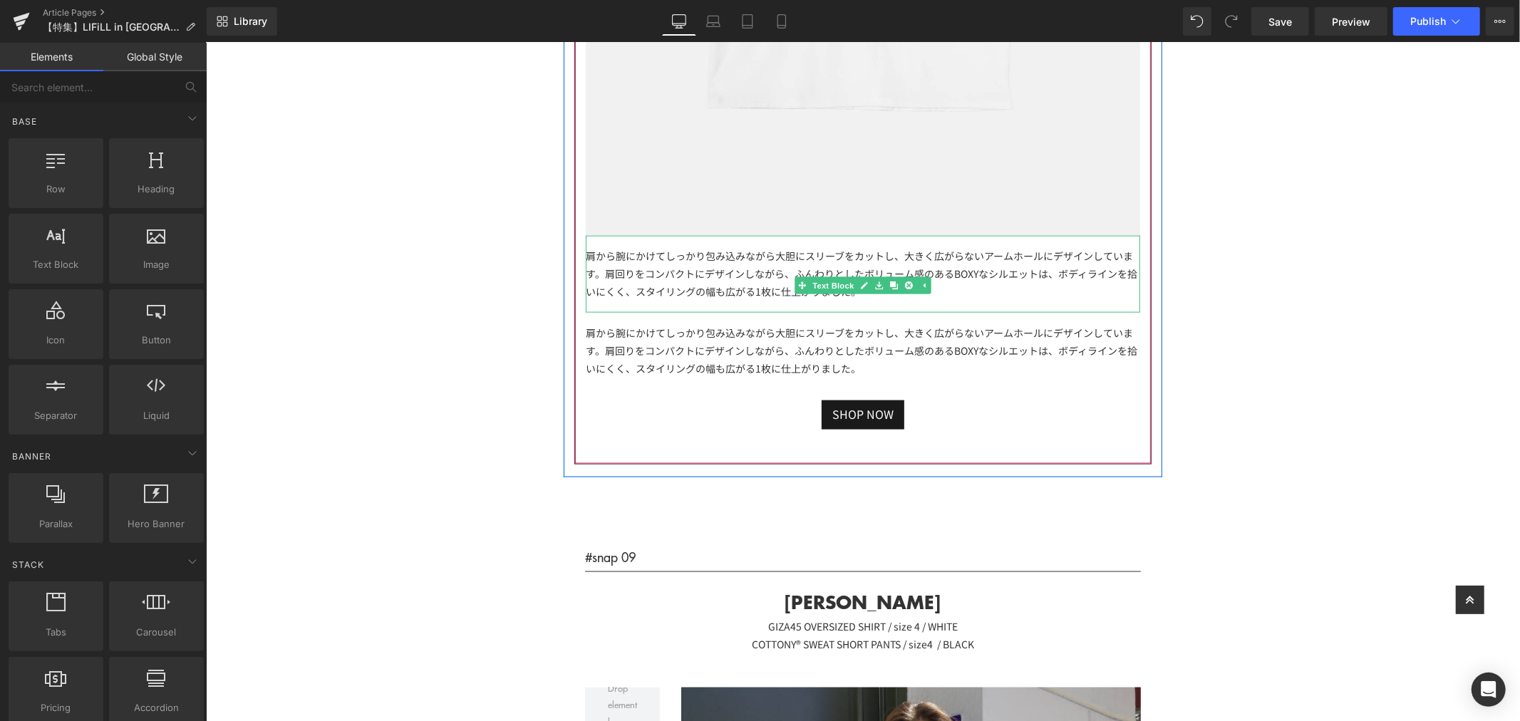
scroll to position [15228, 0]
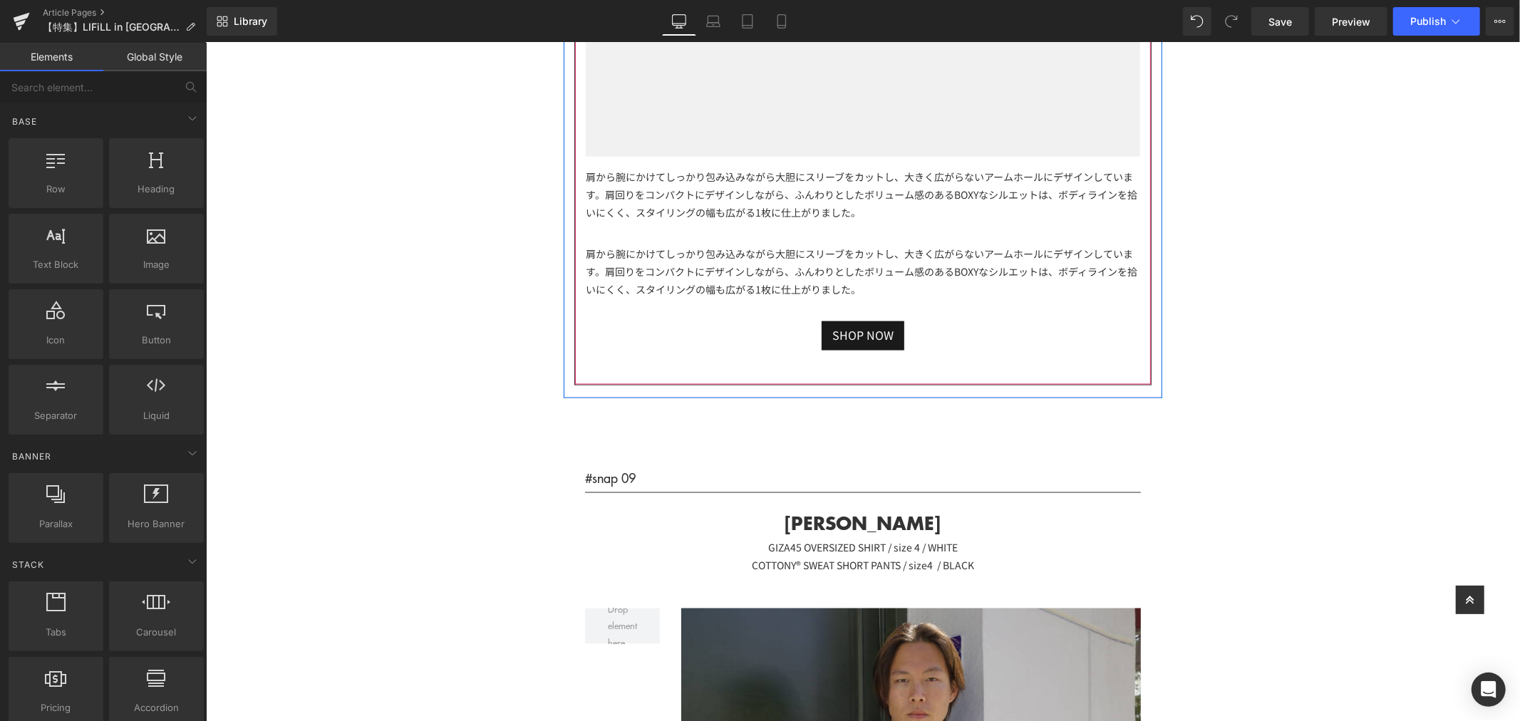
click at [820, 244] on div "肩から腕にかけてしっかり包み込みながら大胆にスリーブをカットし、大きく広がらないアームホールにデザインしています。肩回りをコンパクトにデザインしながら、ふんわ…" at bounding box center [862, 271] width 554 height 77
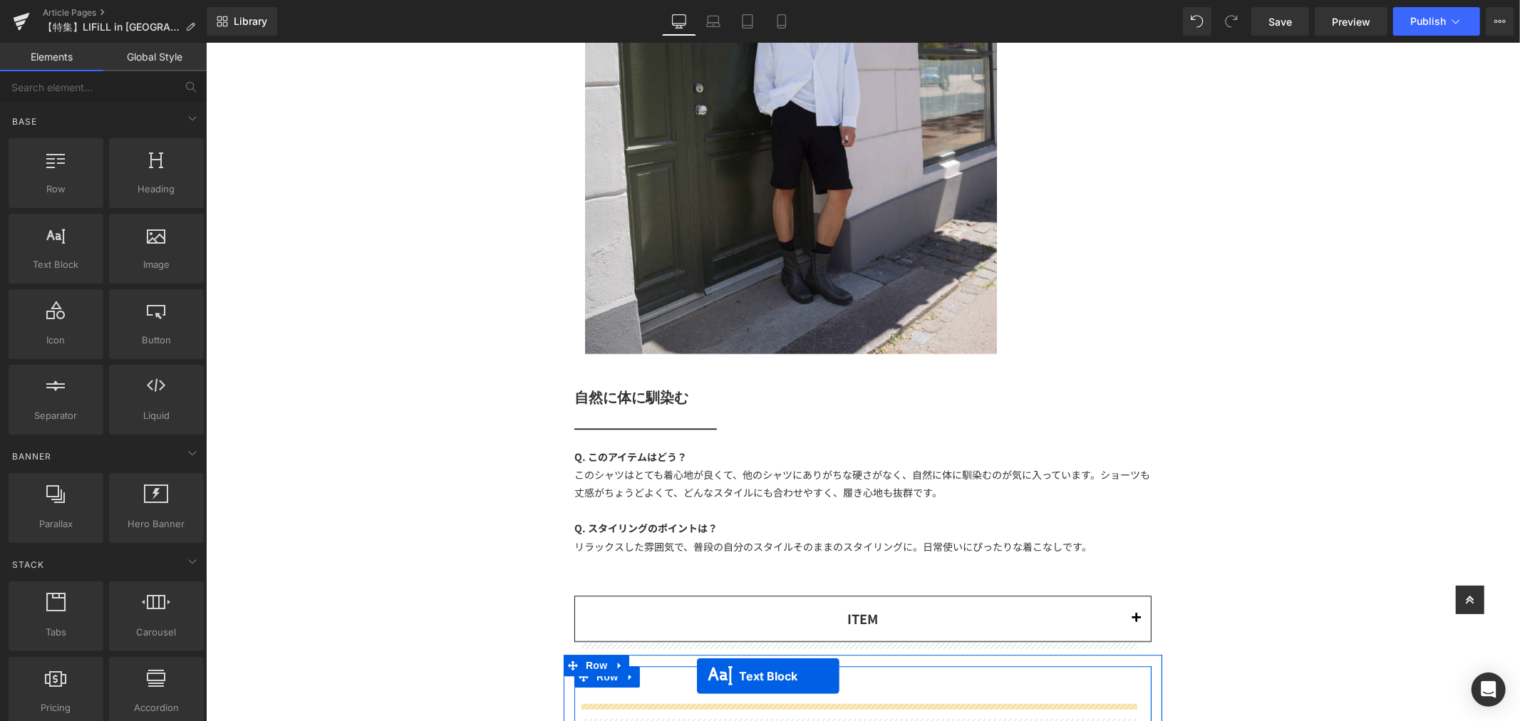
scroll to position [16596, 0]
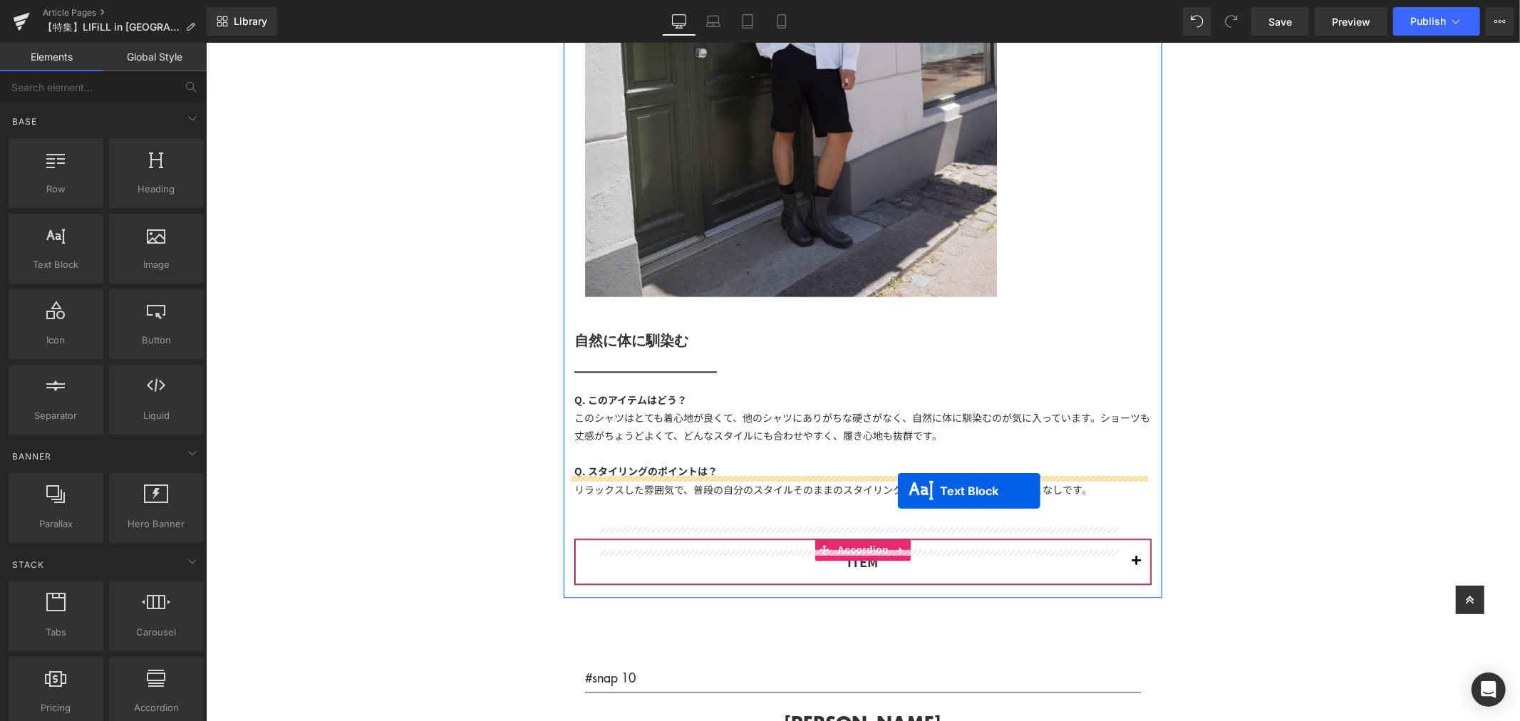
drag, startPoint x: 818, startPoint y: 263, endPoint x: 1090, endPoint y: 517, distance: 372.6
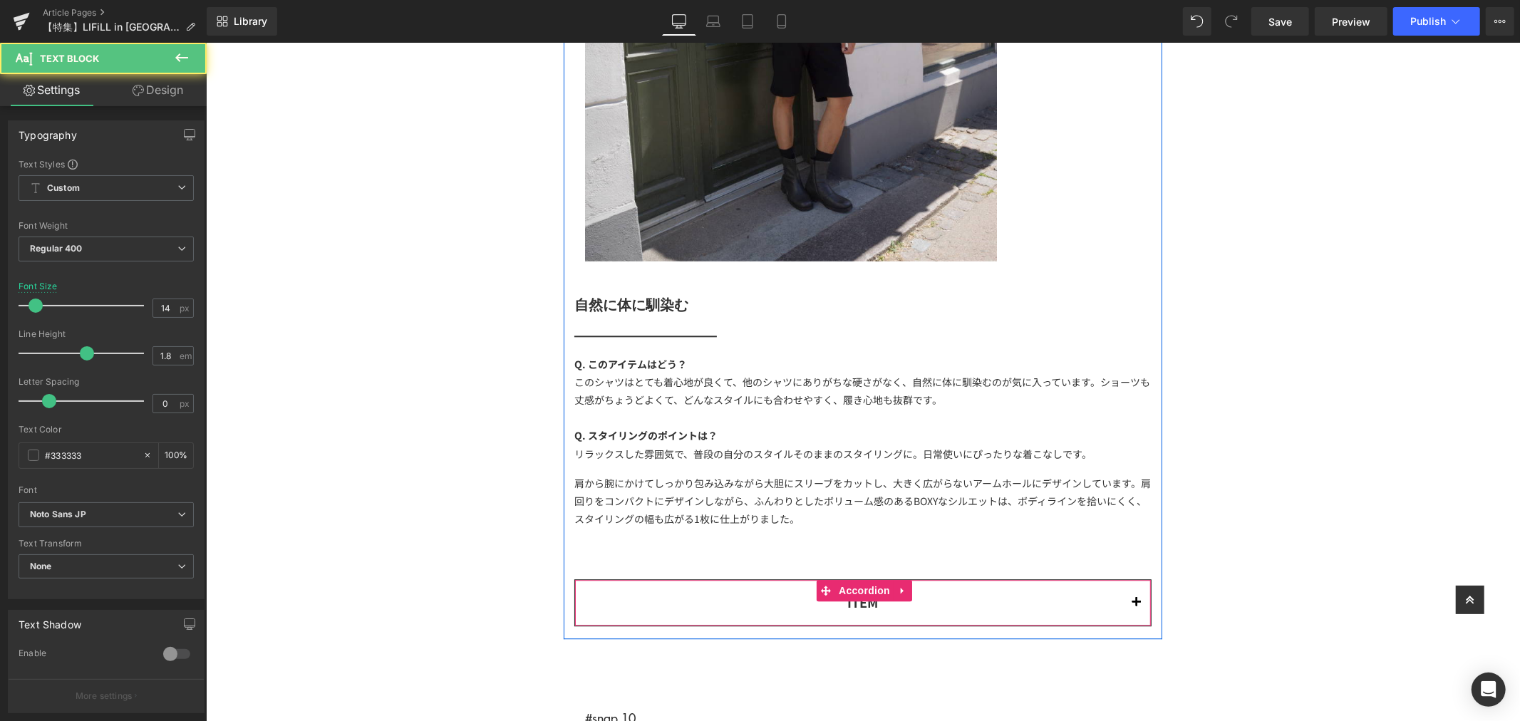
click at [1133, 579] on button "button" at bounding box center [1136, 601] width 29 height 44
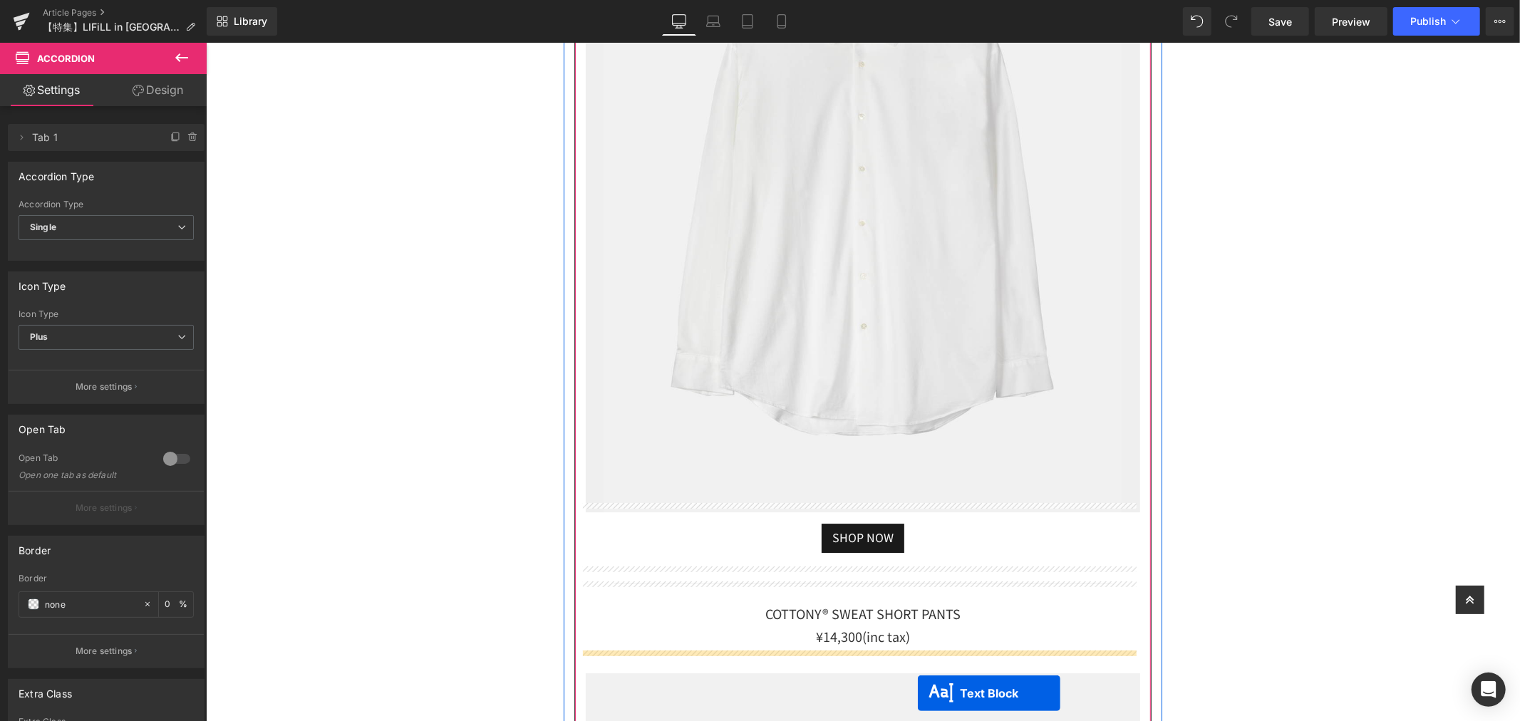
scroll to position [17439, 0]
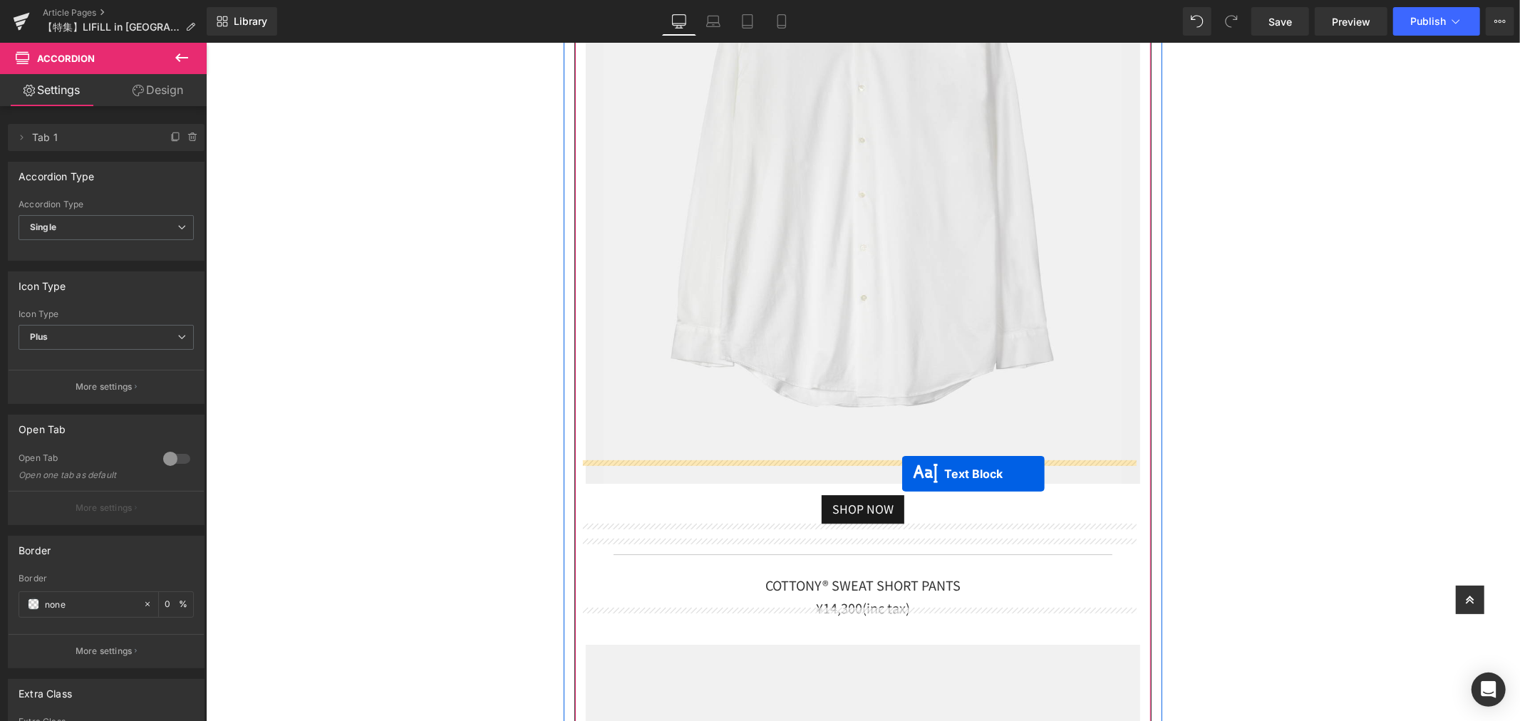
drag, startPoint x: 817, startPoint y: 458, endPoint x: 902, endPoint y: 473, distance: 86.3
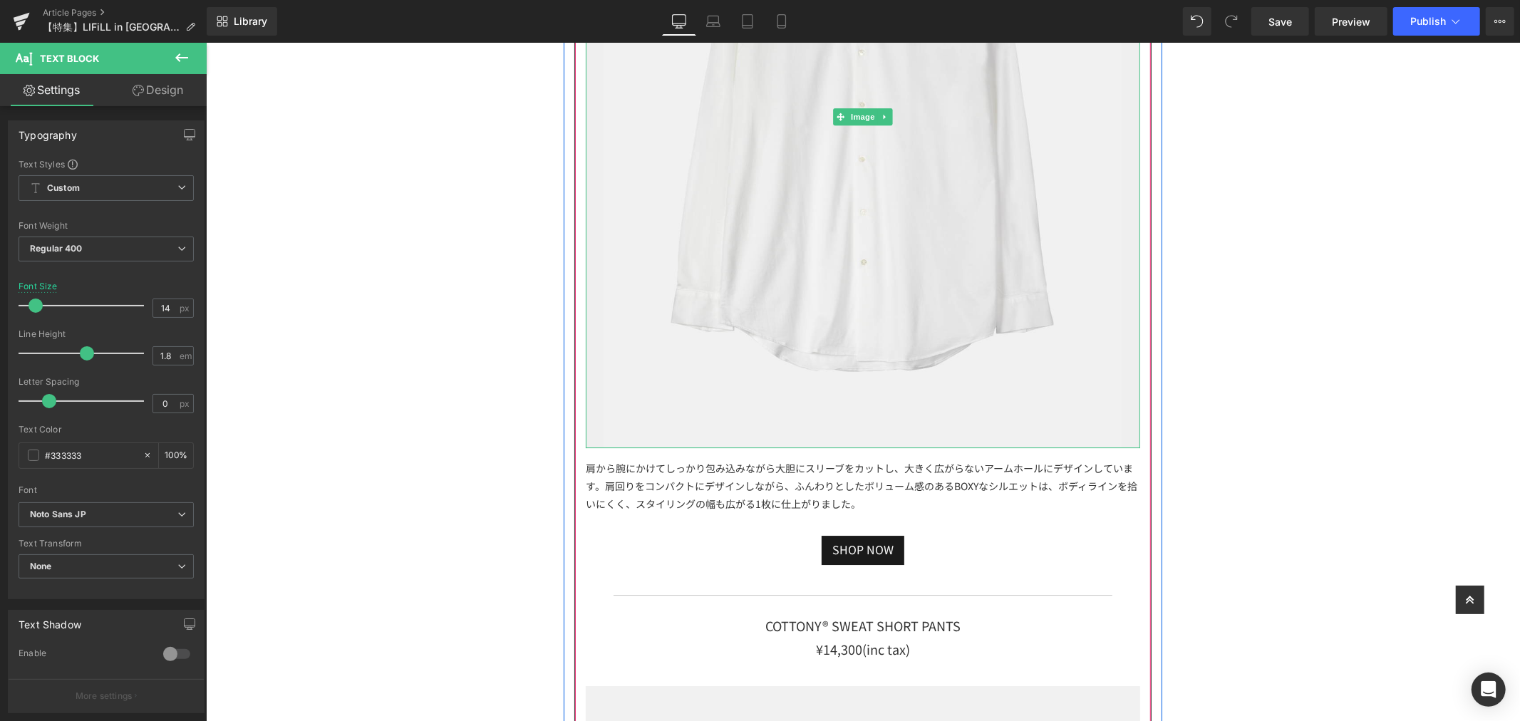
scroll to position [17519, 0]
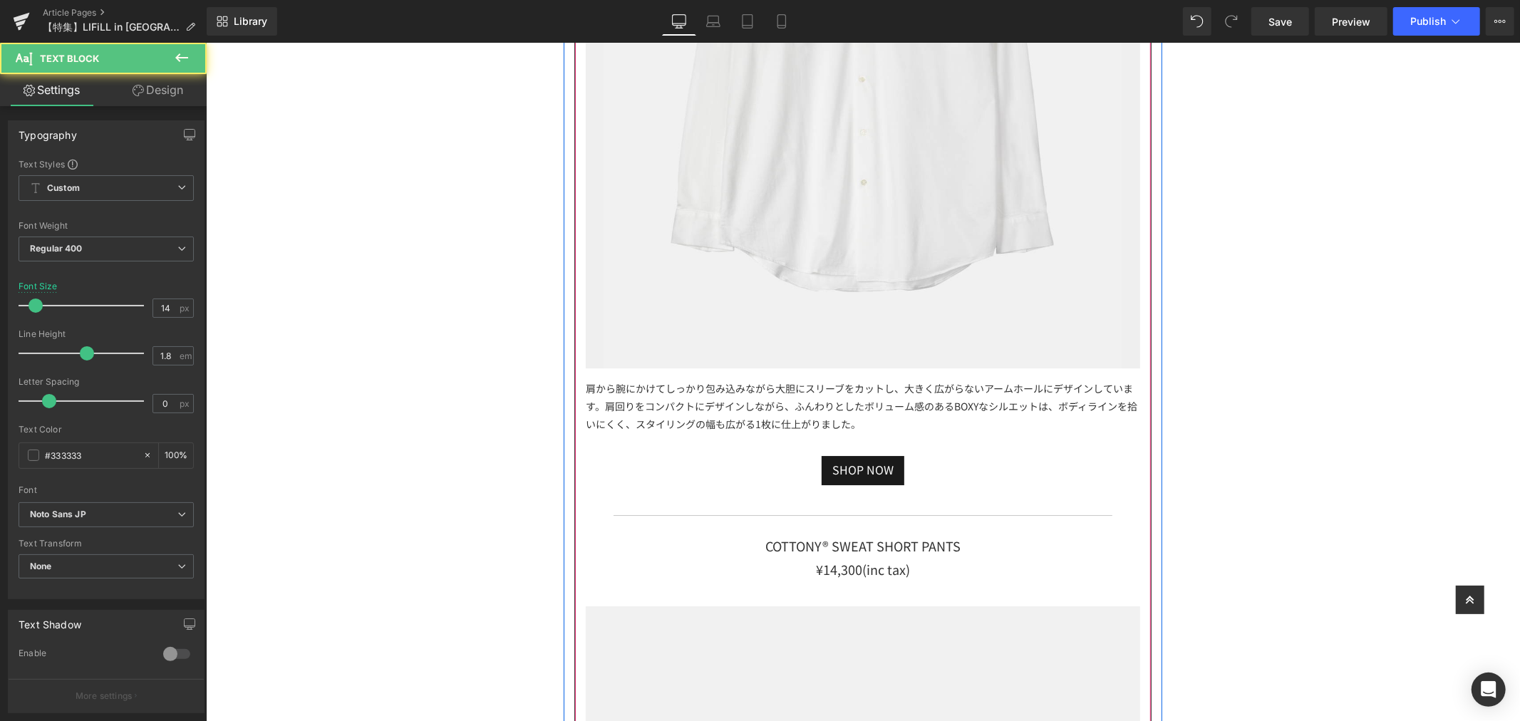
click at [897, 397] on div "肩から腕にかけてしっかり包み込みながら大胆にスリーブをカットし、大きく広がらないアームホールにデザインしています。肩回りをコンパクトにデザインしながら、ふんわ…" at bounding box center [862, 406] width 554 height 77
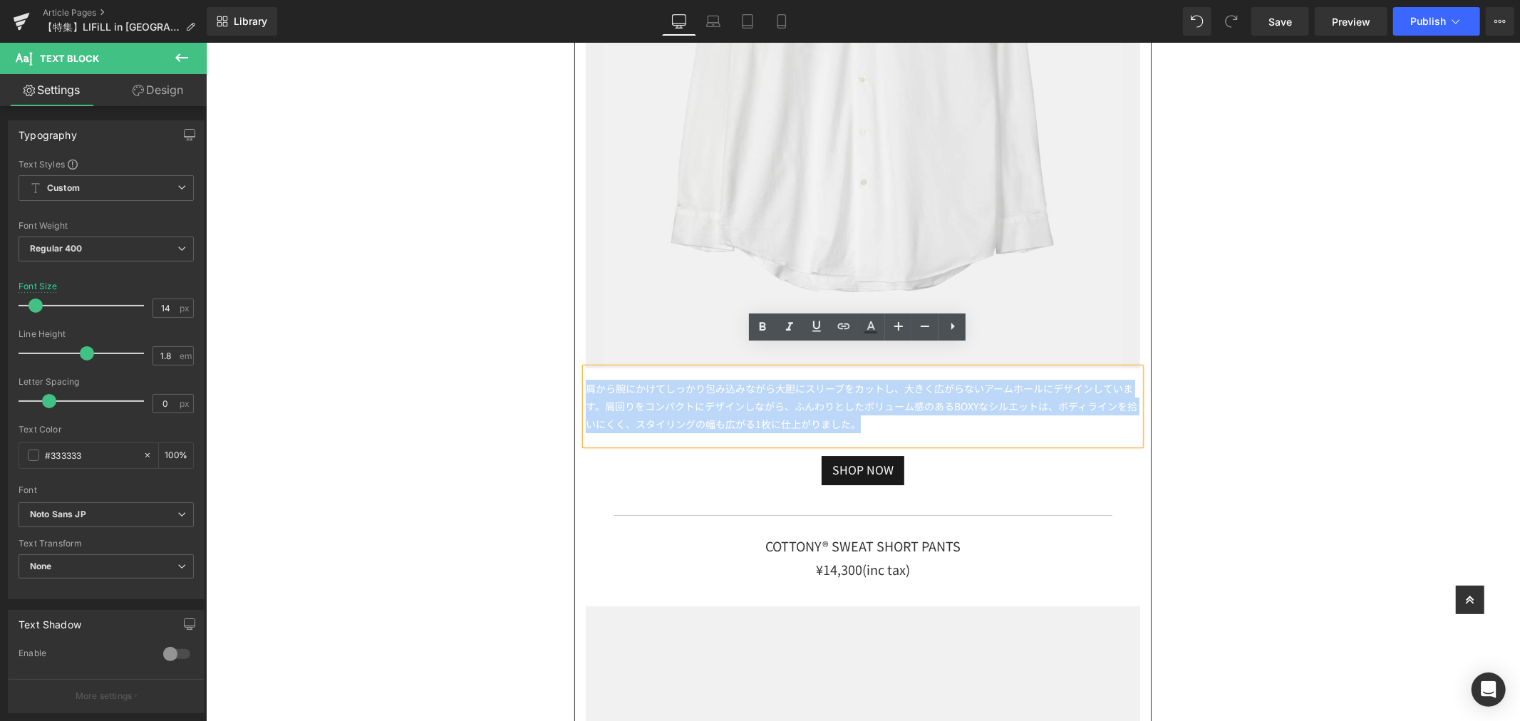
drag, startPoint x: 925, startPoint y: 410, endPoint x: 568, endPoint y: 361, distance: 360.4
click at [574, 363] on article "GIZA45 OVERSIZED SHIRT ¥27,500(inc tax) Text Block Image 肩から腕にかけてしっかり包み込みながら大胆に…" at bounding box center [862, 477] width 576 height 1702
paste div
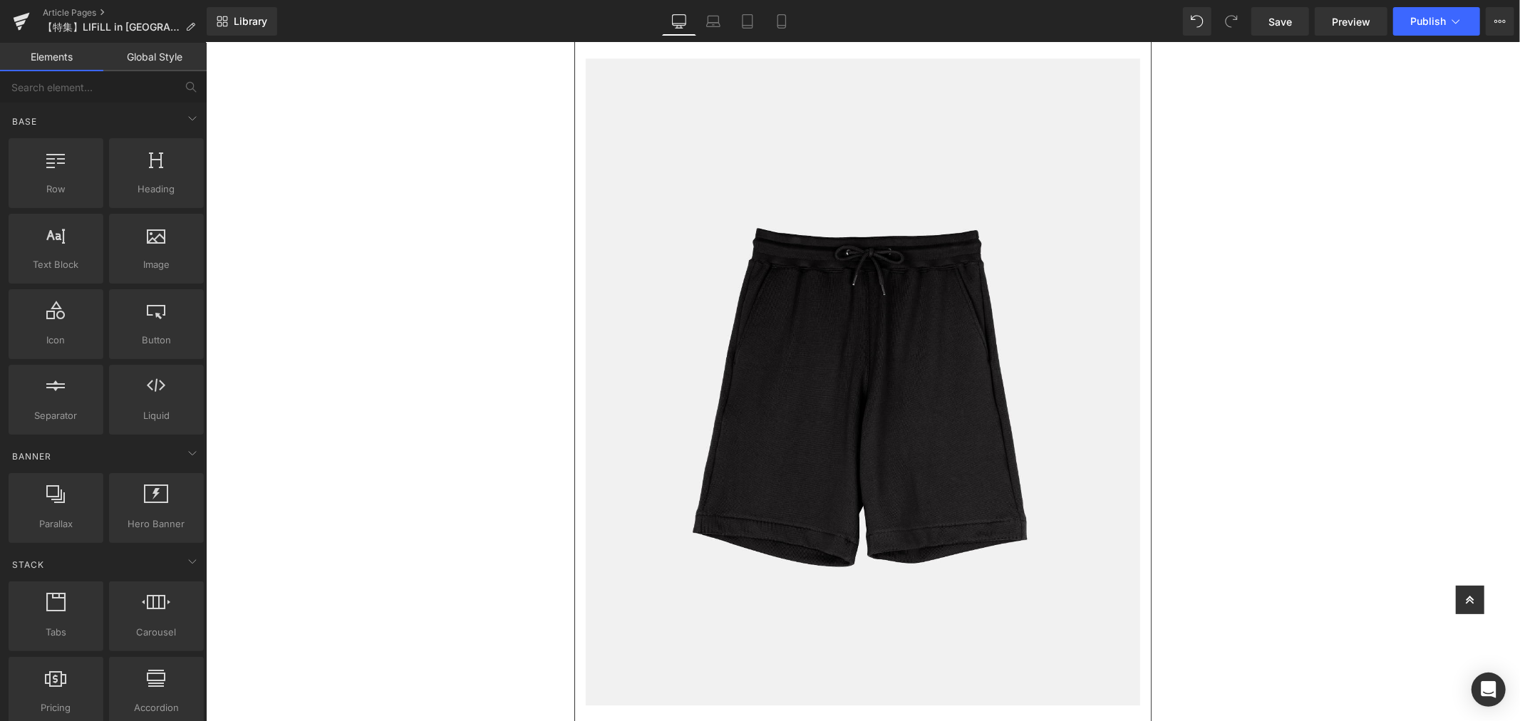
scroll to position [12547, 0]
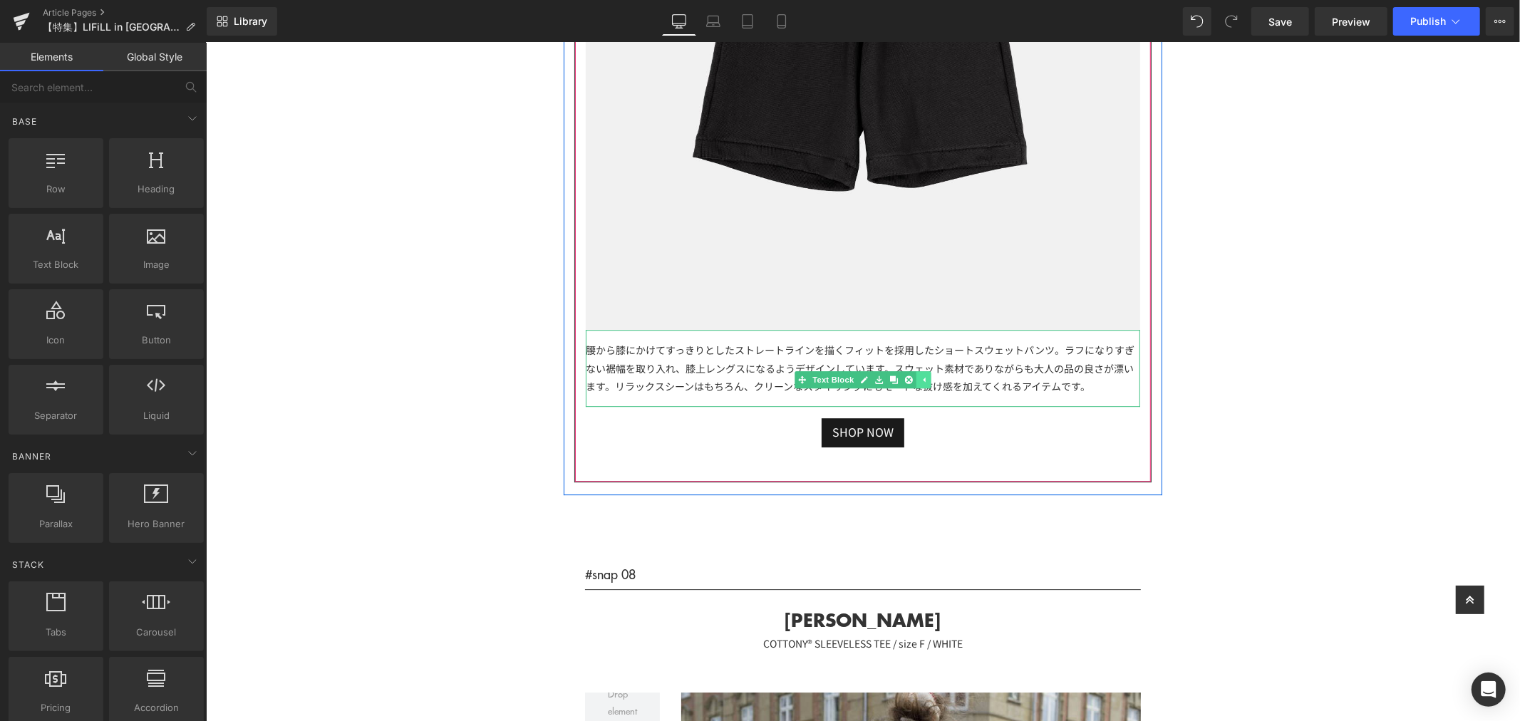
click at [919, 375] on icon at bounding box center [923, 379] width 8 height 9
click at [897, 375] on icon at bounding box center [901, 379] width 8 height 9
click at [886, 371] on link at bounding box center [893, 379] width 15 height 17
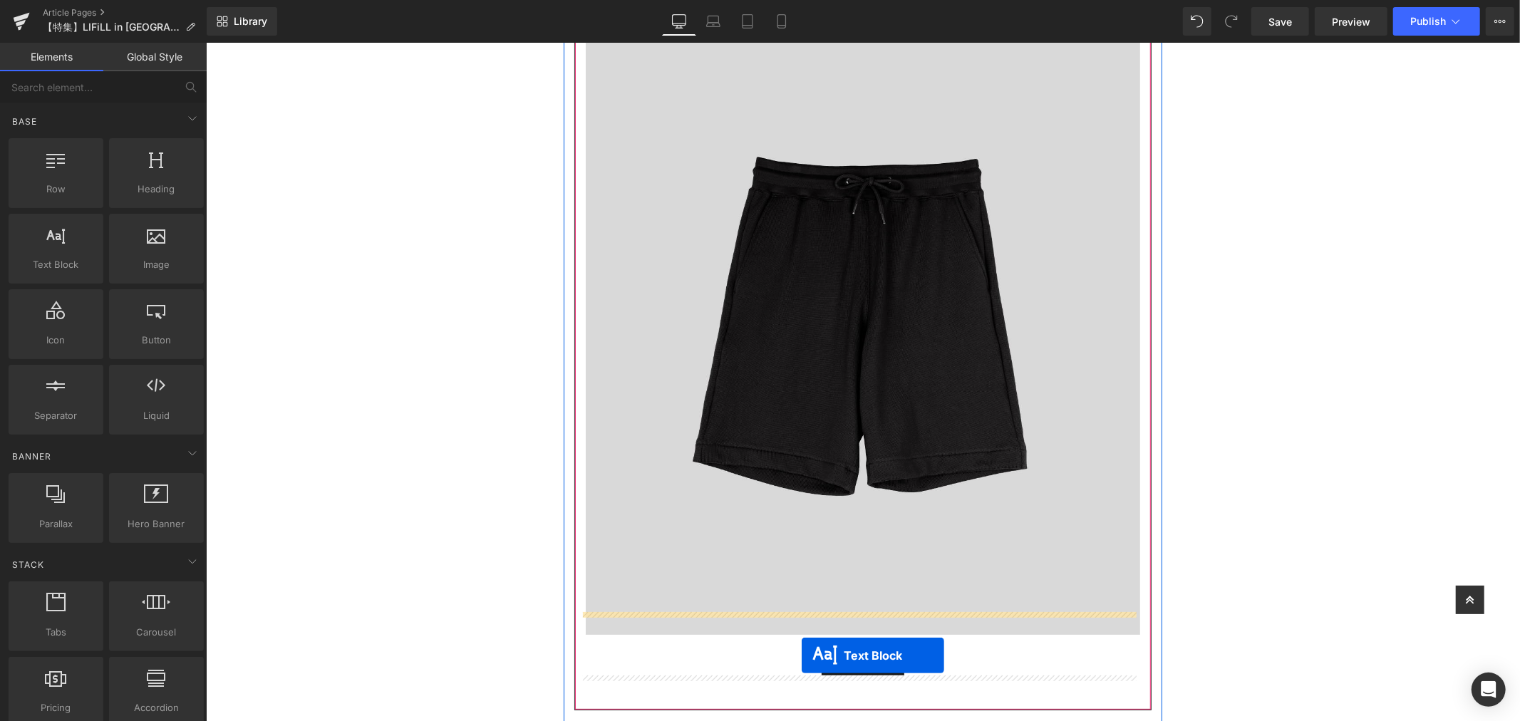
scroll to position [18206, 0]
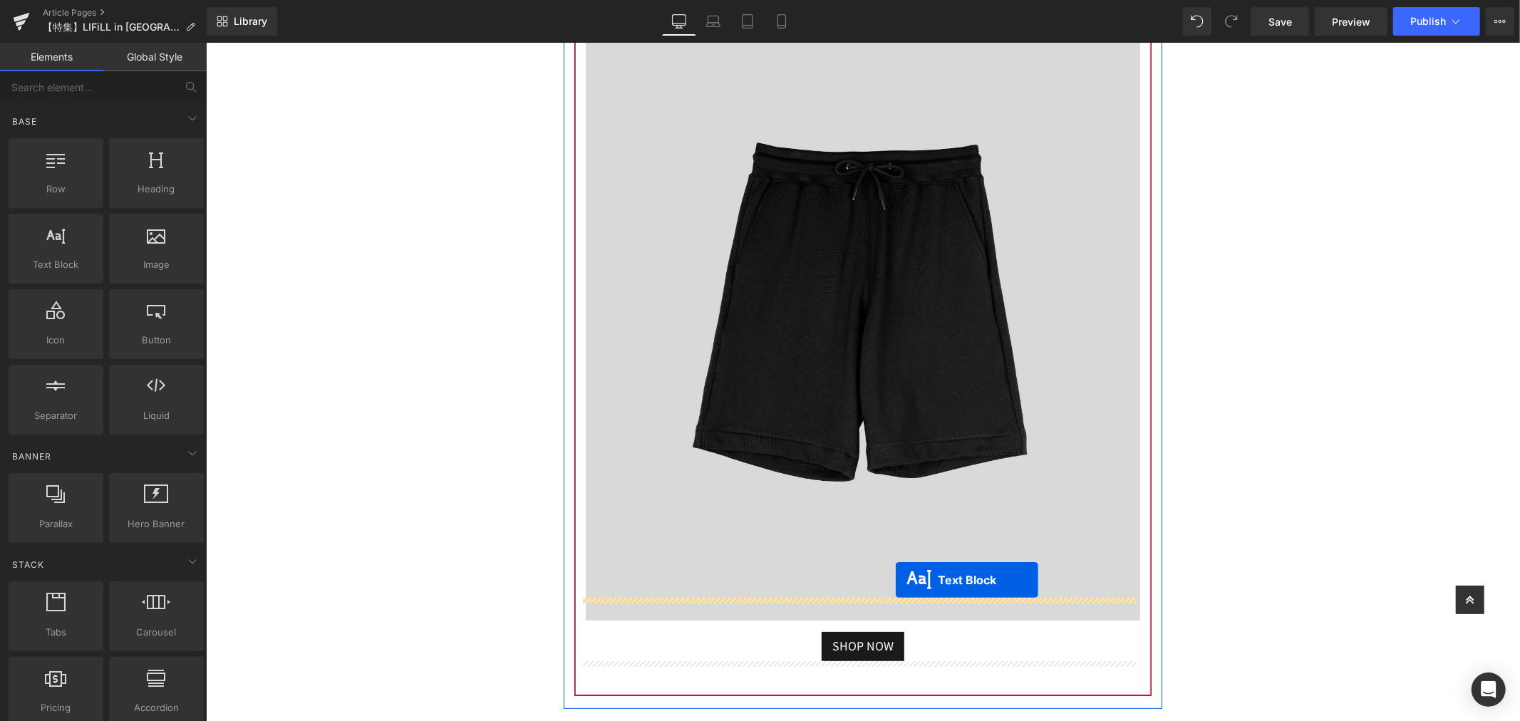
drag, startPoint x: 816, startPoint y: 434, endPoint x: 895, endPoint y: 579, distance: 165.5
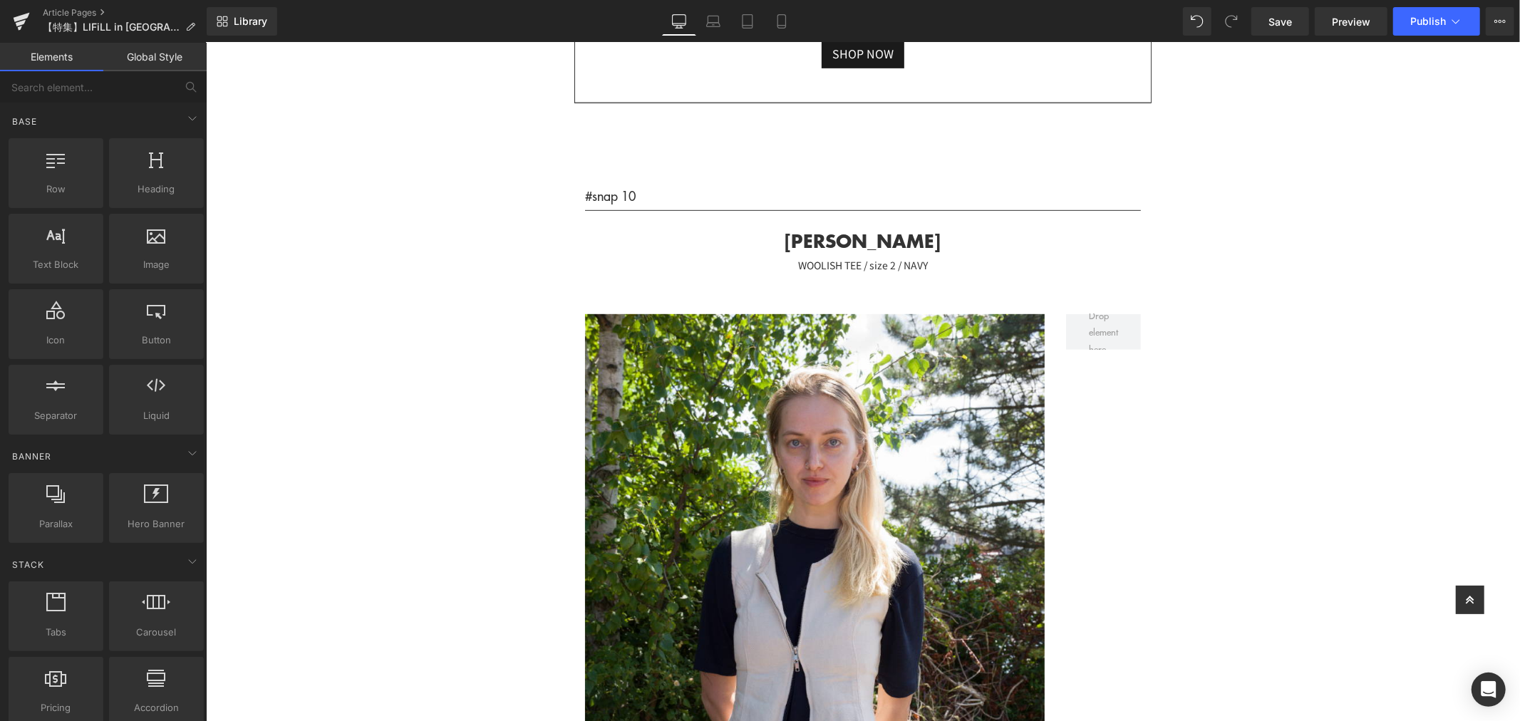
scroll to position [18602, 0]
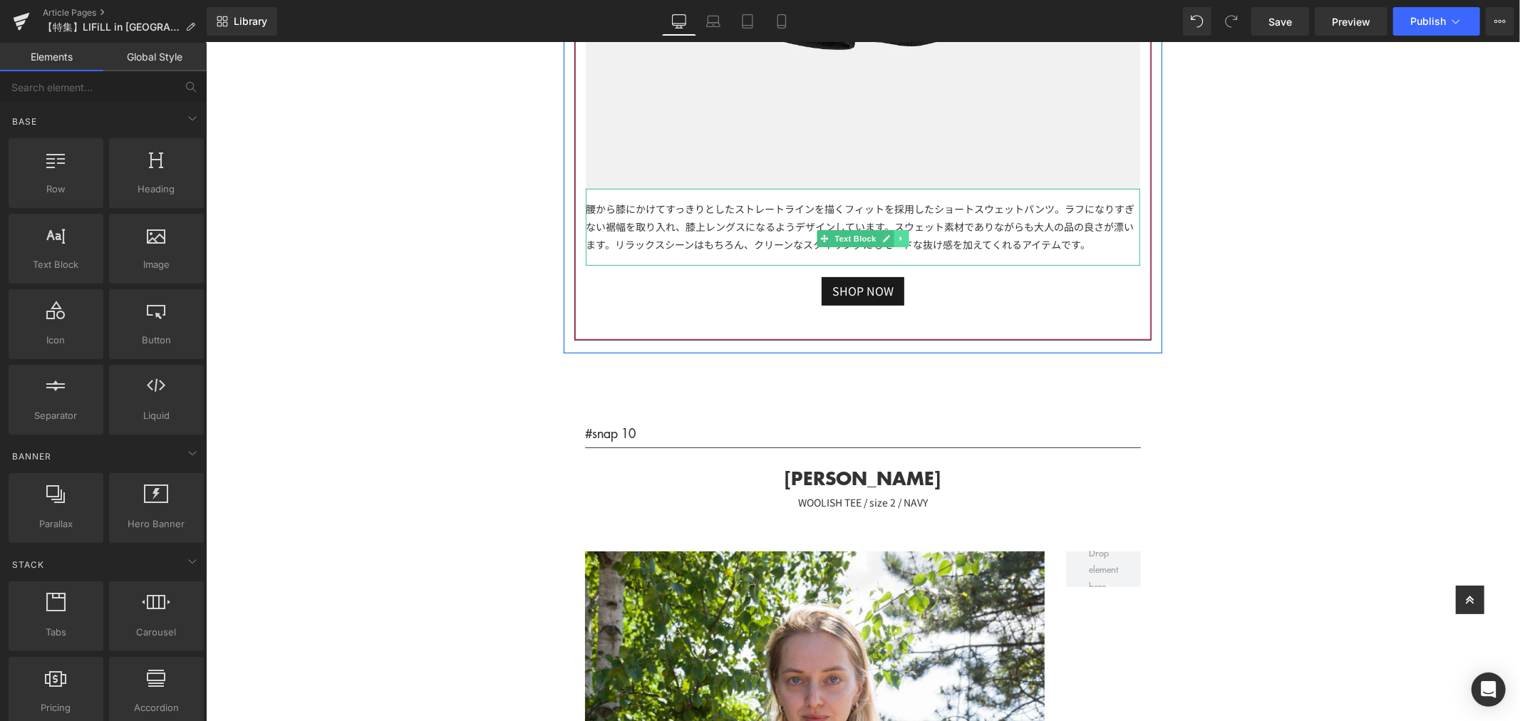
click at [893, 229] on link at bounding box center [900, 237] width 15 height 17
click at [890, 229] on link at bounding box center [893, 237] width 15 height 17
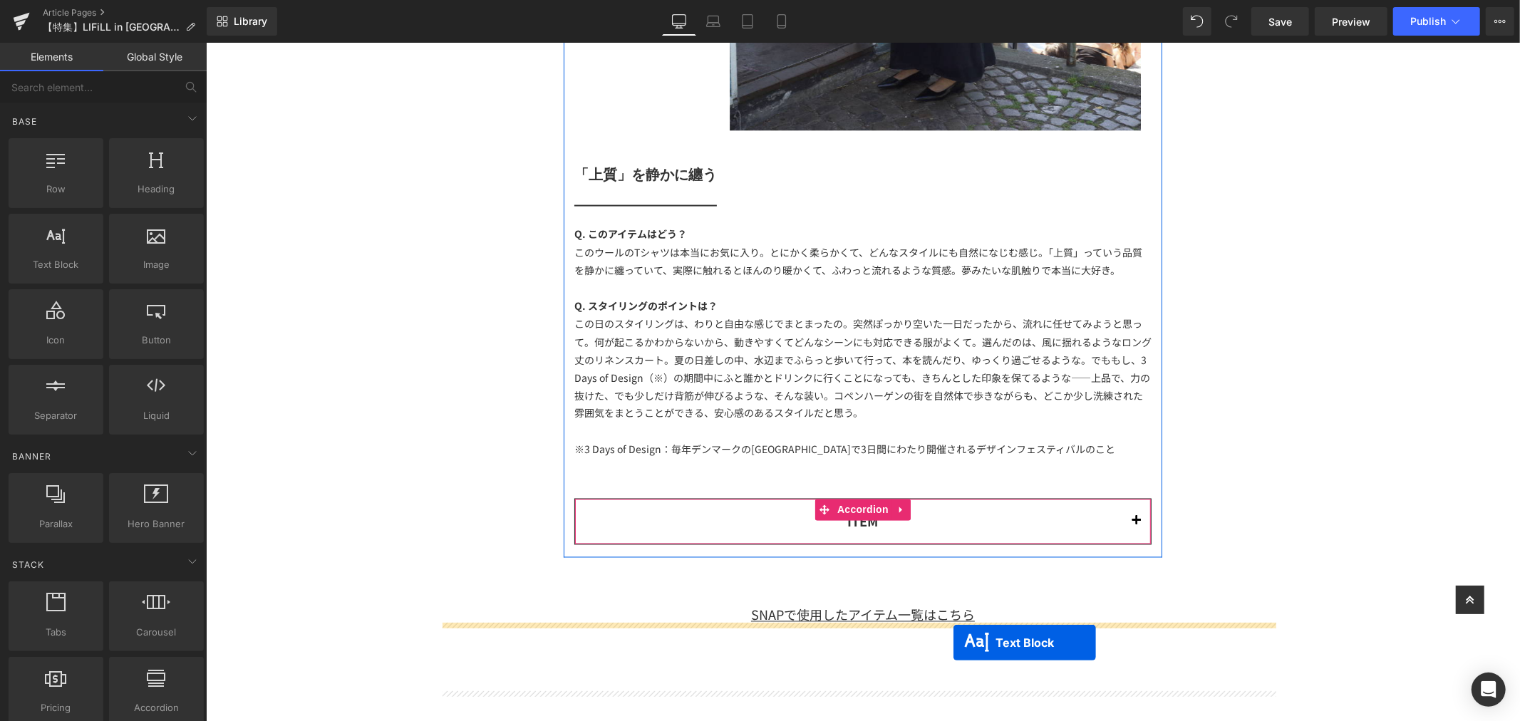
scroll to position [20198, 0]
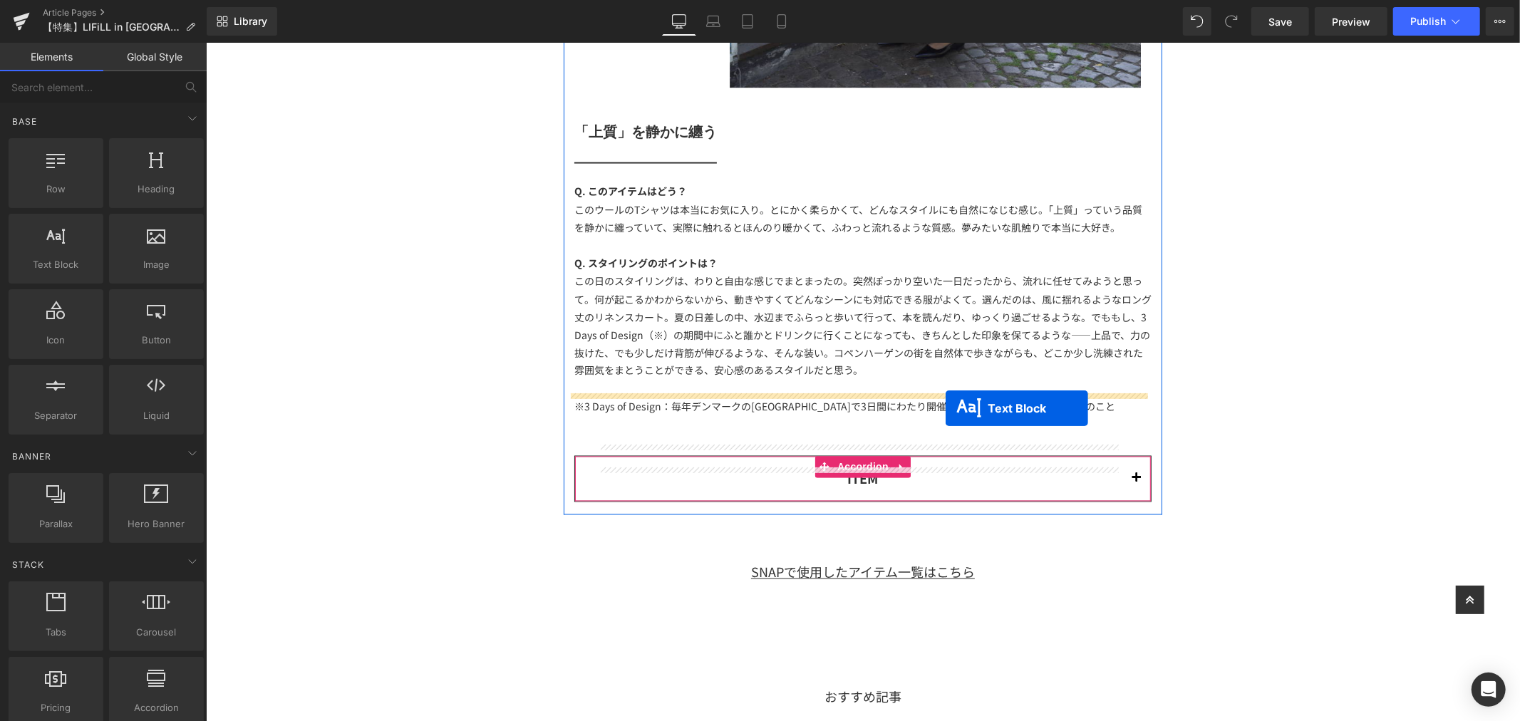
drag, startPoint x: 812, startPoint y: 293, endPoint x: 1131, endPoint y: 443, distance: 352.3
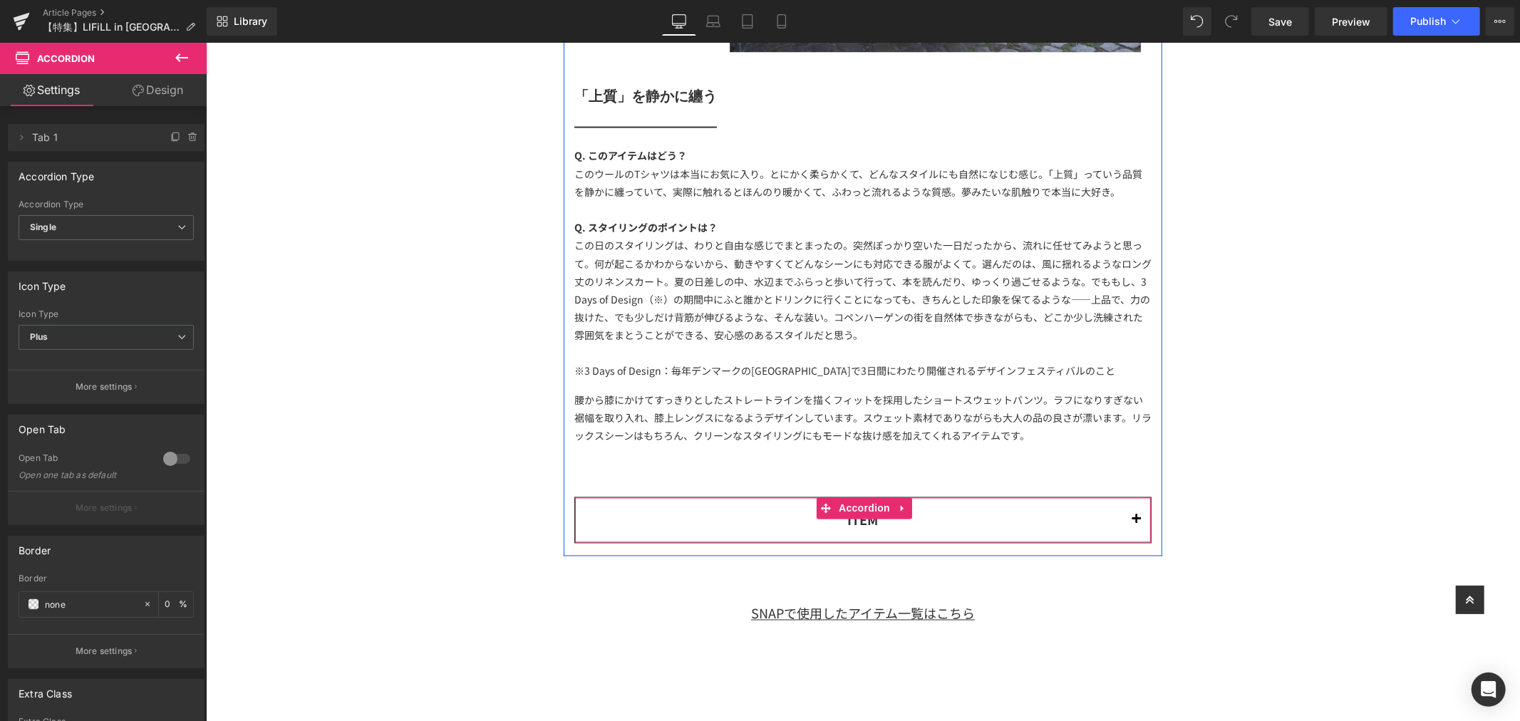
click at [1129, 501] on button "button" at bounding box center [1136, 519] width 29 height 44
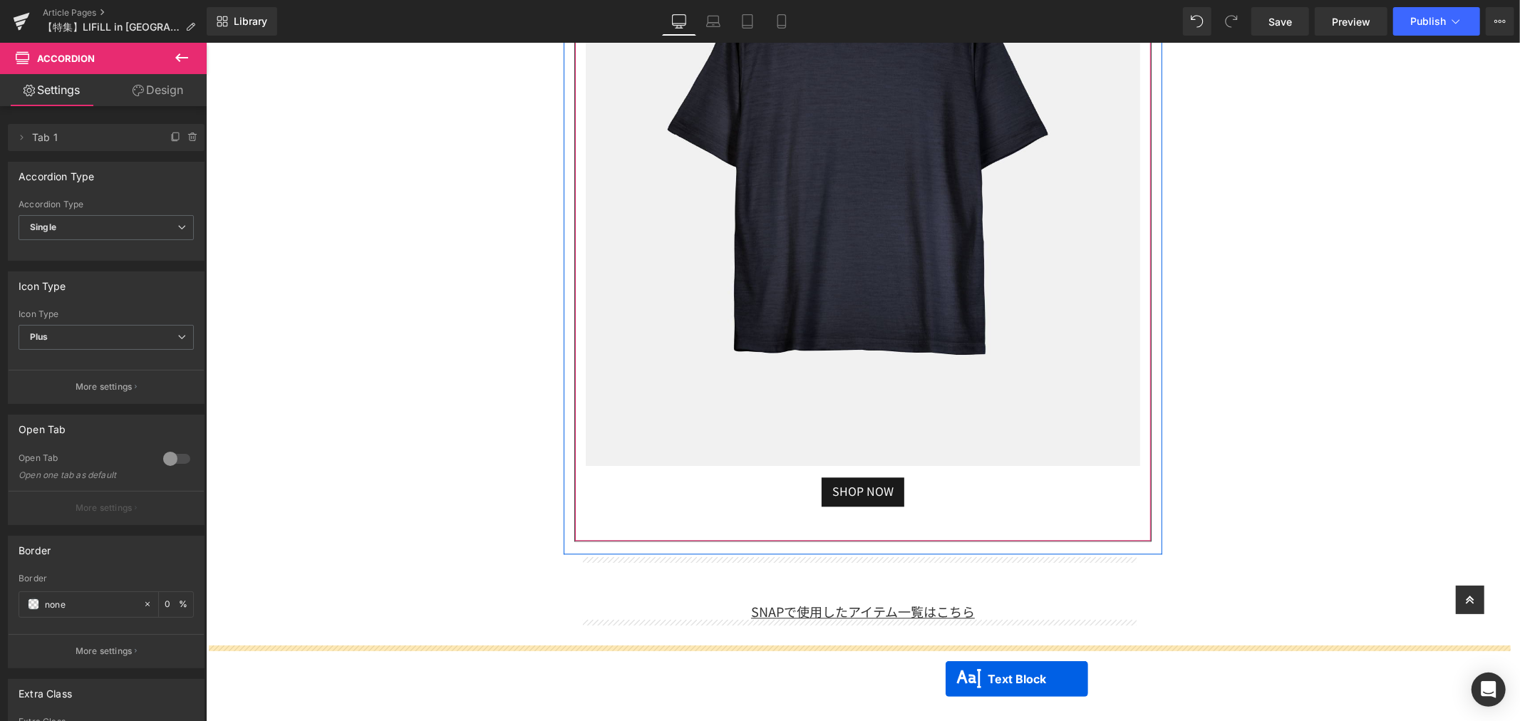
scroll to position [20990, 0]
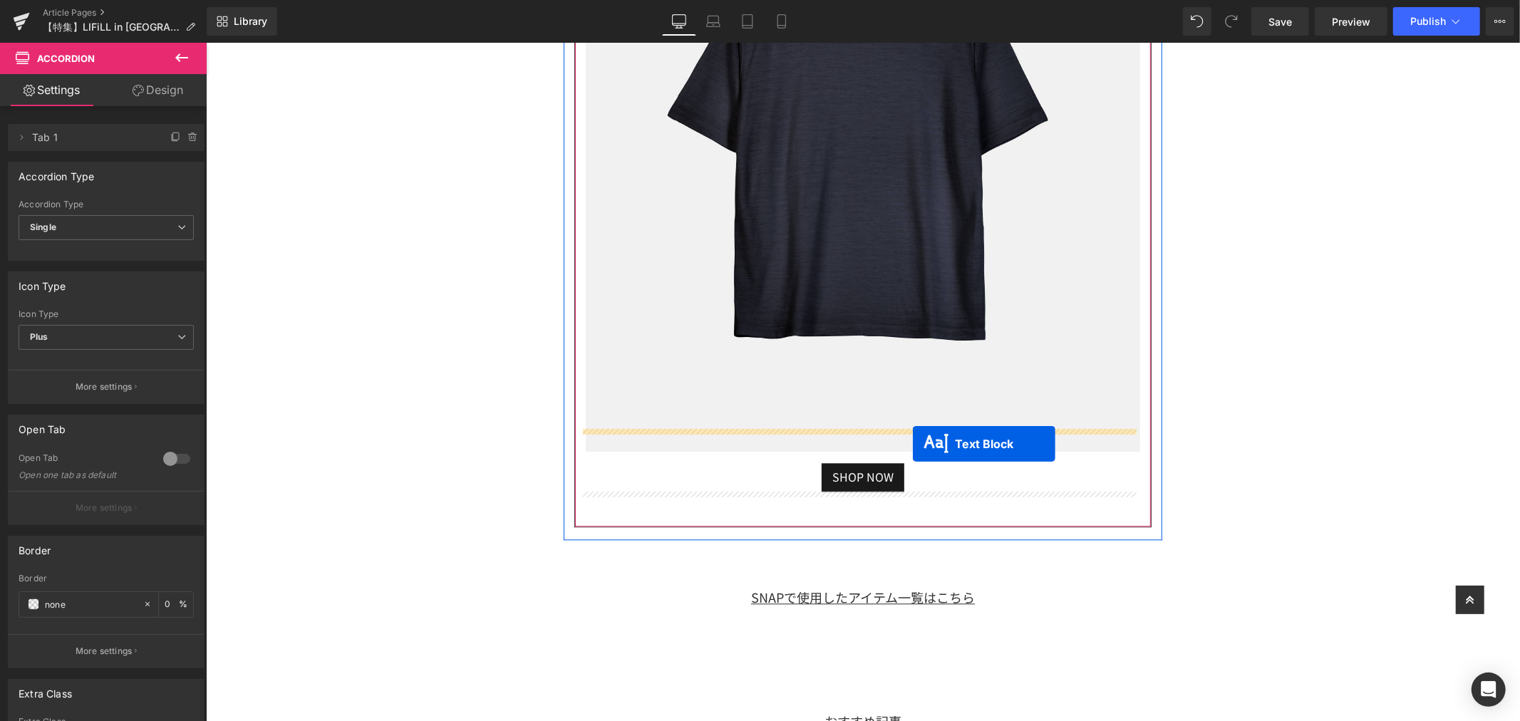
drag, startPoint x: 812, startPoint y: 329, endPoint x: 911, endPoint y: 439, distance: 147.9
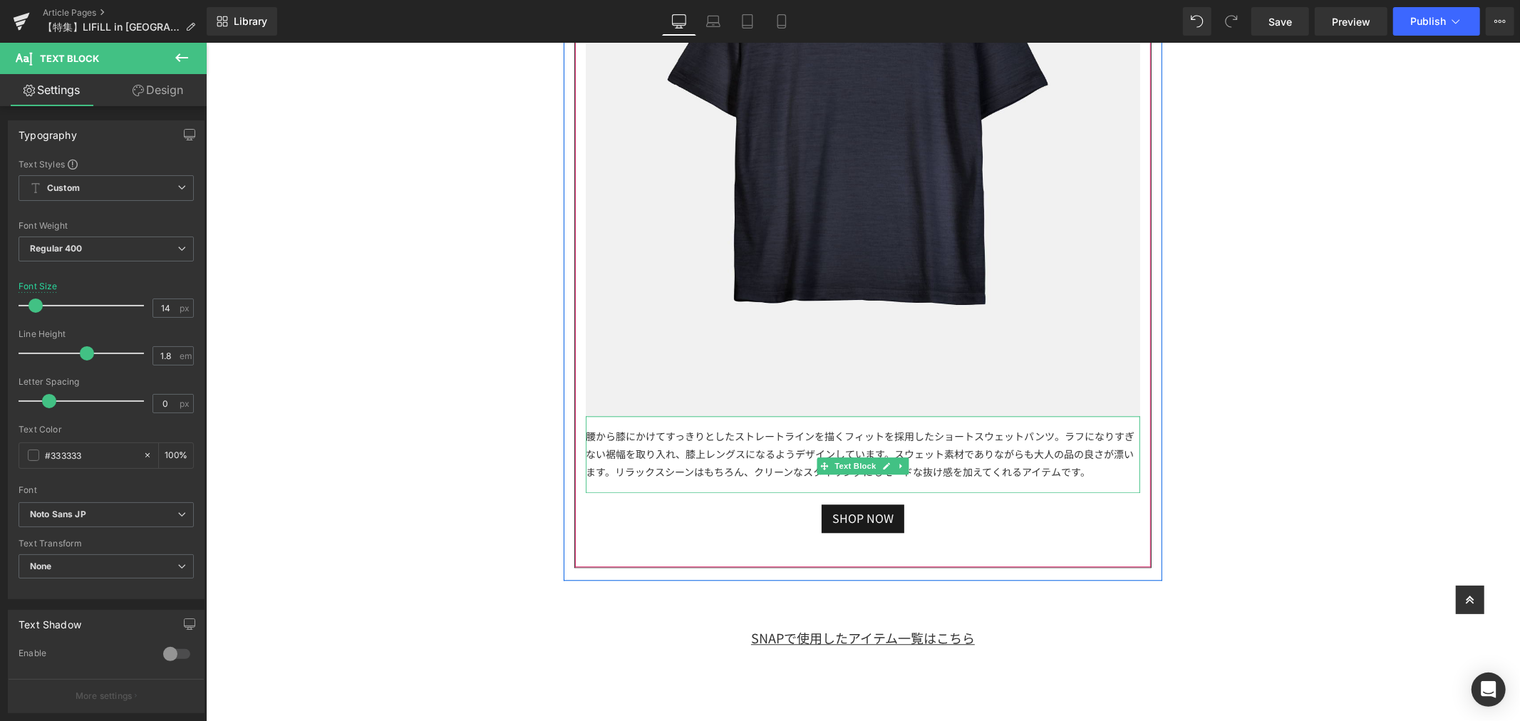
click at [1054, 432] on div "腰から膝にかけてすっきりとしたストレートラインを描くフィットを採用したショートスウェットパンツ。ラフになりすぎない裾幅を取り入れ、膝上レングスになるようデザイ…" at bounding box center [862, 454] width 554 height 77
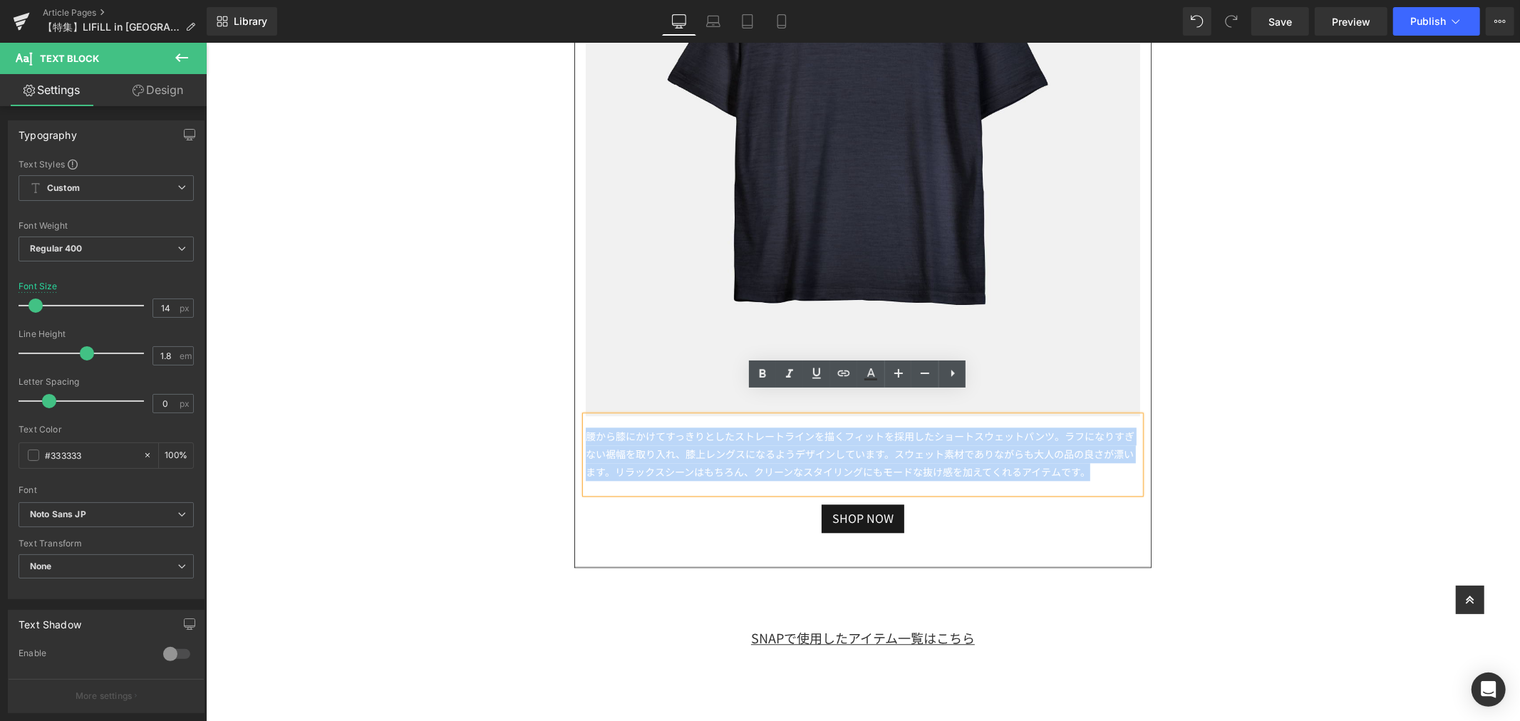
drag, startPoint x: 1080, startPoint y: 457, endPoint x: 569, endPoint y: 391, distance: 515.9
click at [574, 391] on article "WOOLISH TEE ¥13,200(inc tax) Text Block Image 腰から膝にかけてすっきりとしたストレートラインを描くフィットを採用…" at bounding box center [862, 120] width 576 height 893
paste div
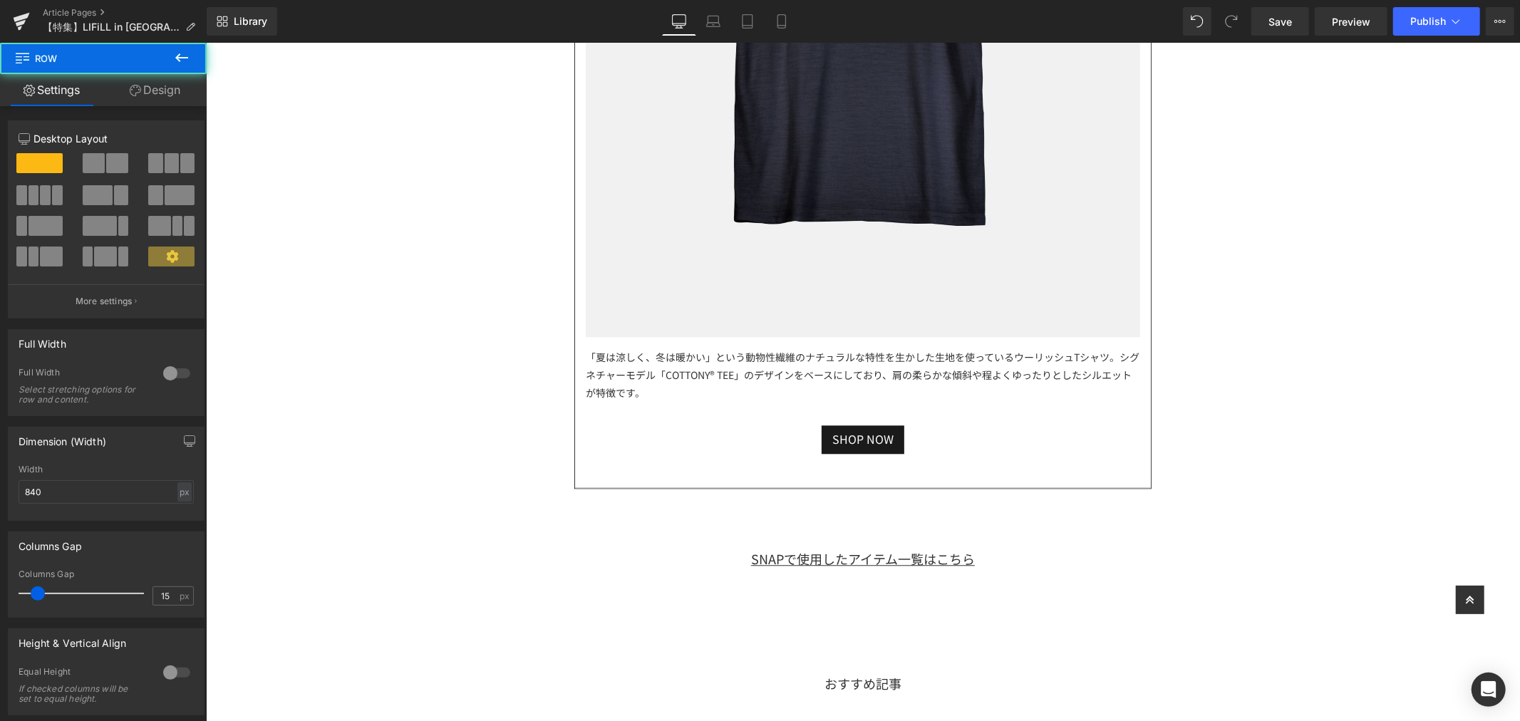
scroll to position [21148, 0]
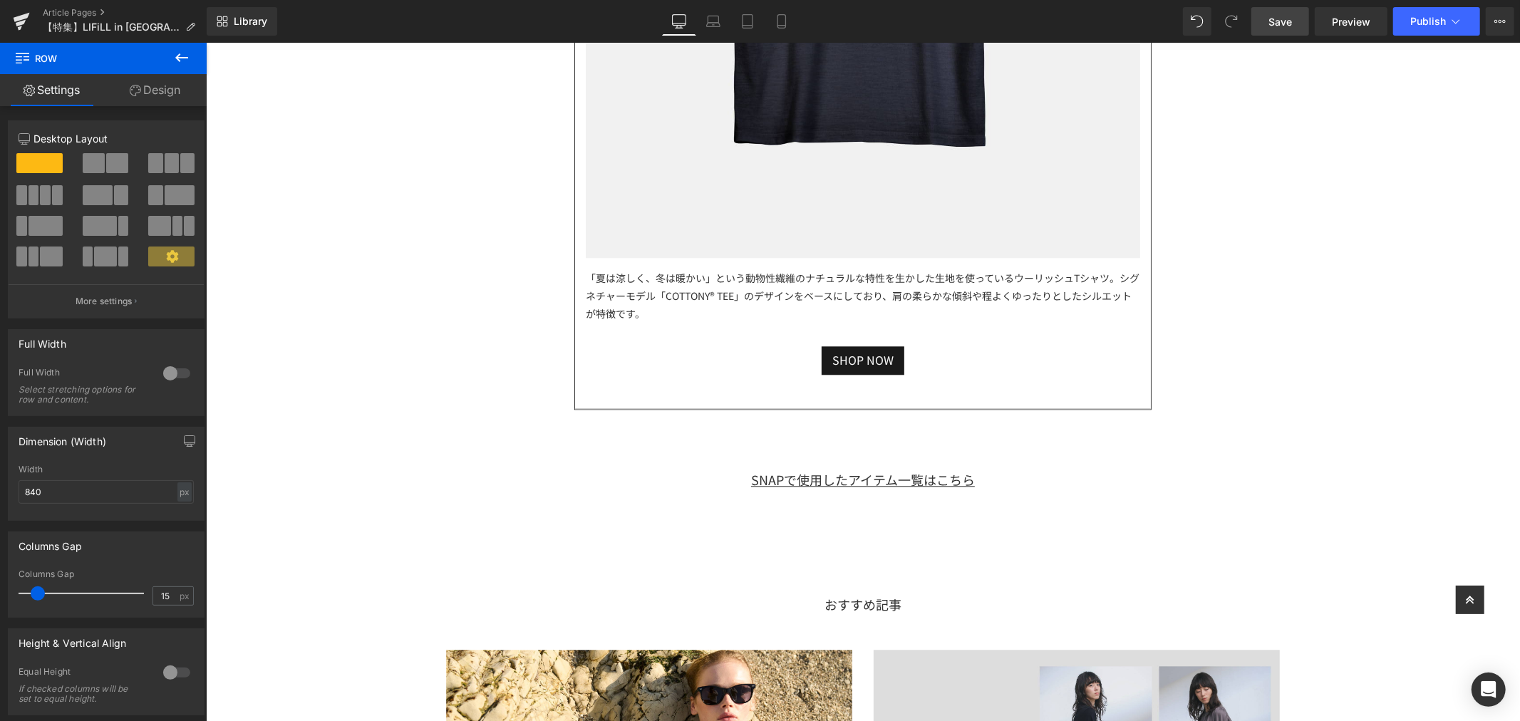
drag, startPoint x: 1271, startPoint y: 29, endPoint x: 1279, endPoint y: 31, distance: 9.0
click at [1271, 29] on span "Save" at bounding box center [1281, 21] width 24 height 15
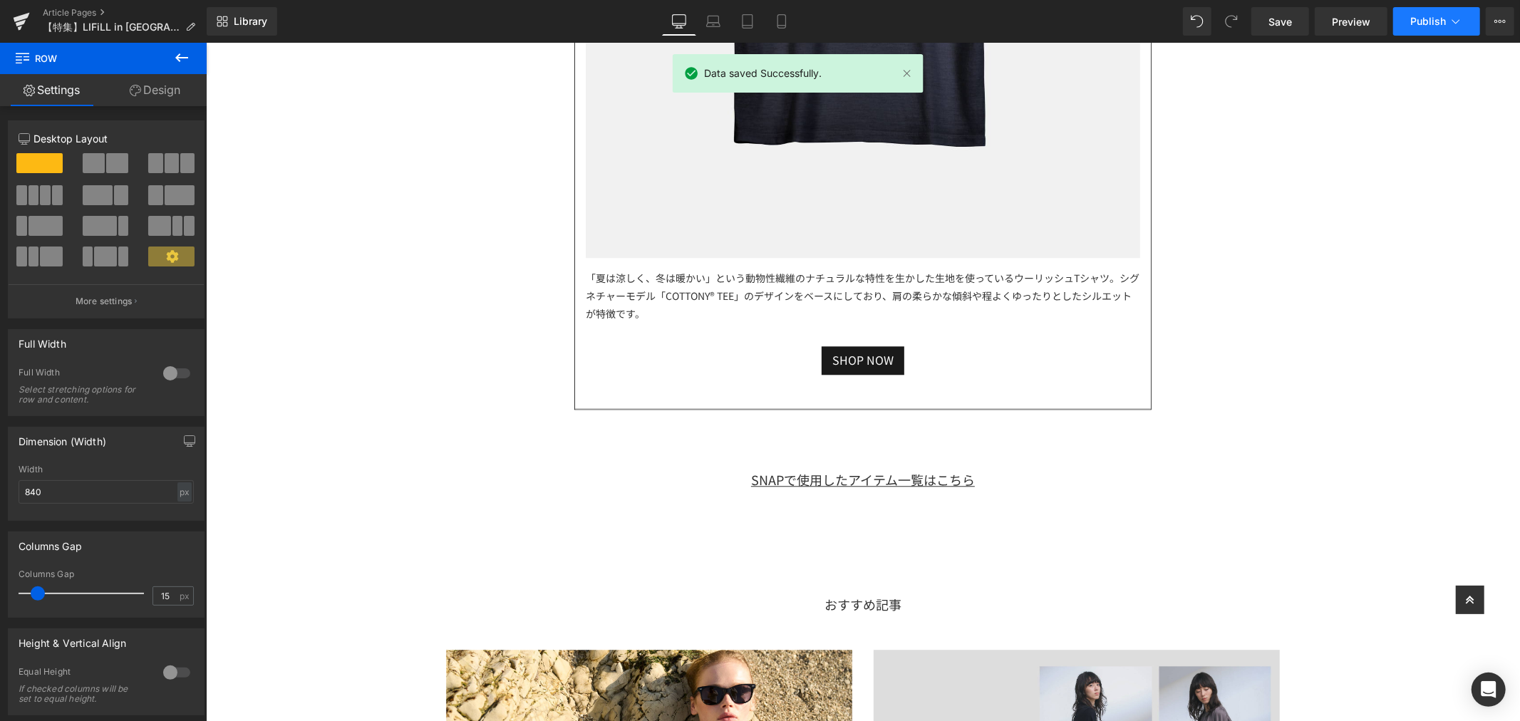
click at [1444, 13] on button "Publish" at bounding box center [1436, 21] width 87 height 29
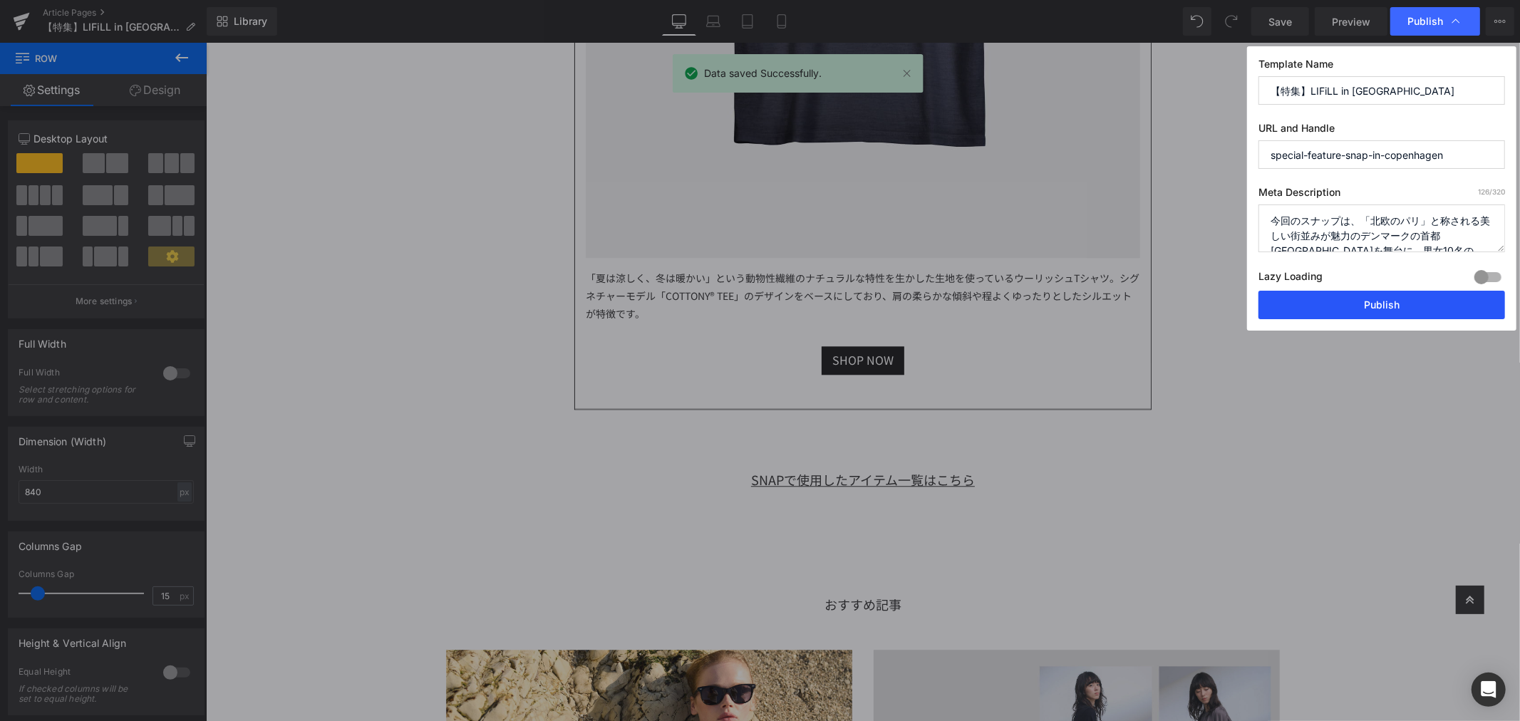
click at [1365, 309] on button "Publish" at bounding box center [1382, 305] width 247 height 29
